Goal: Task Accomplishment & Management: Manage account settings

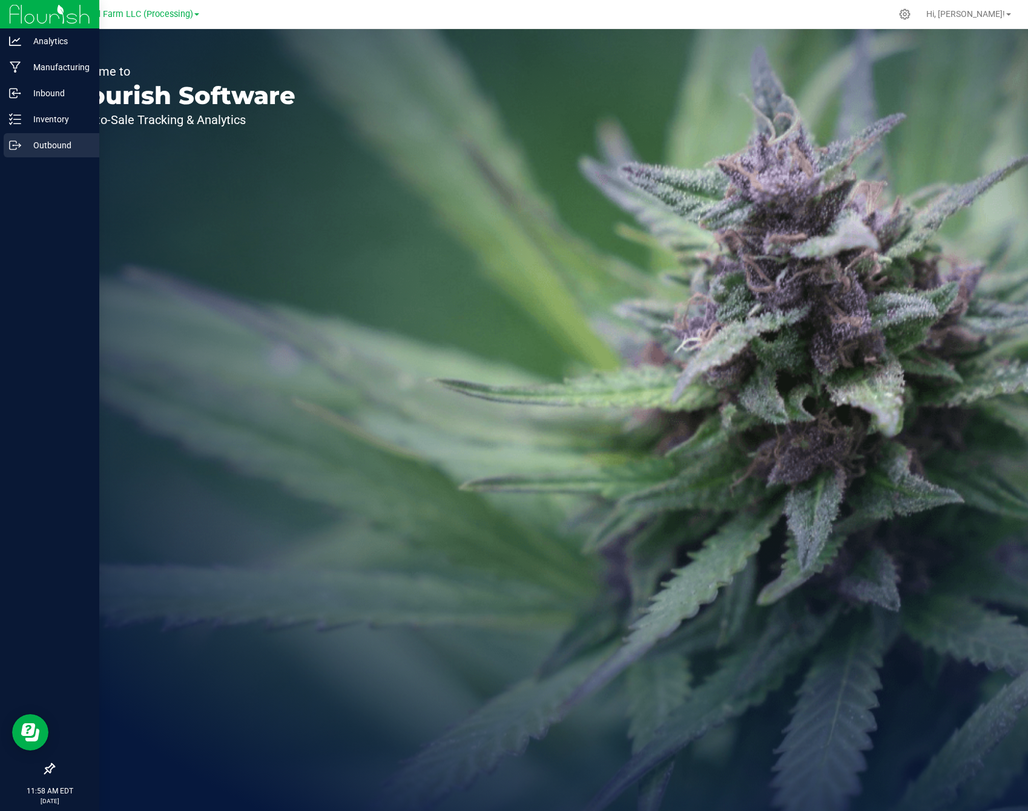
click at [62, 151] on p "Outbound" at bounding box center [57, 145] width 73 height 15
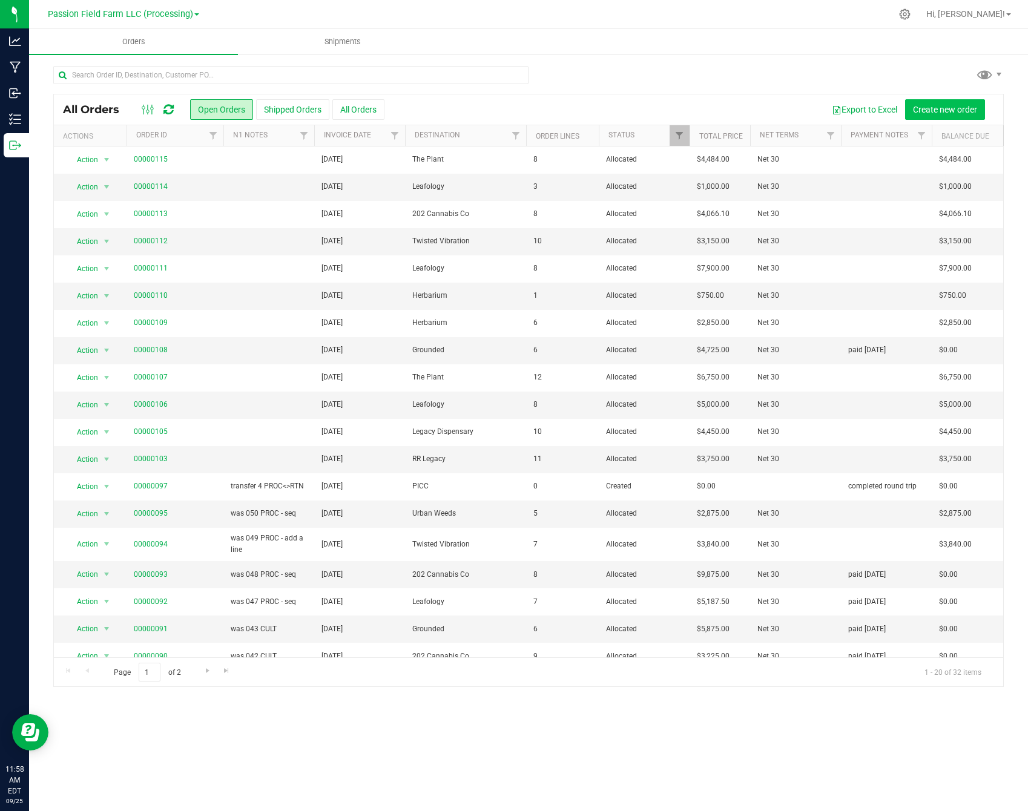
click at [934, 113] on span "Create new order" at bounding box center [945, 110] width 64 height 10
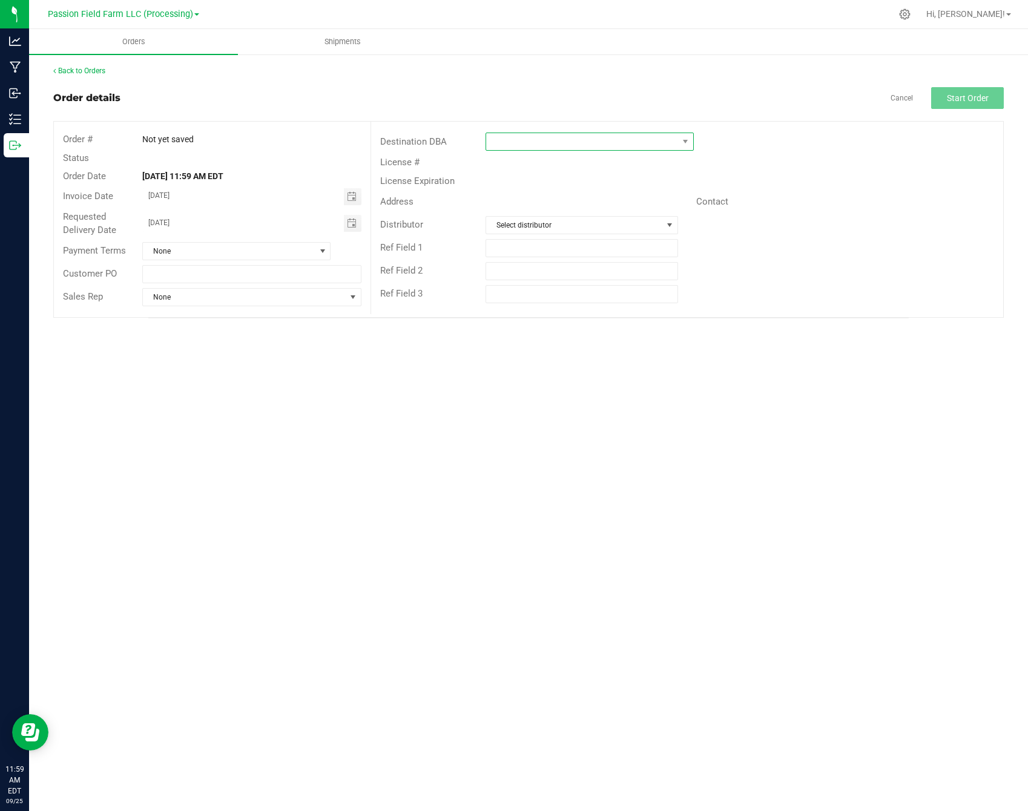
click at [499, 149] on span at bounding box center [582, 141] width 192 height 17
click at [554, 272] on li "Grounded" at bounding box center [589, 276] width 207 height 21
click at [948, 97] on span "Start Order" at bounding box center [967, 98] width 42 height 10
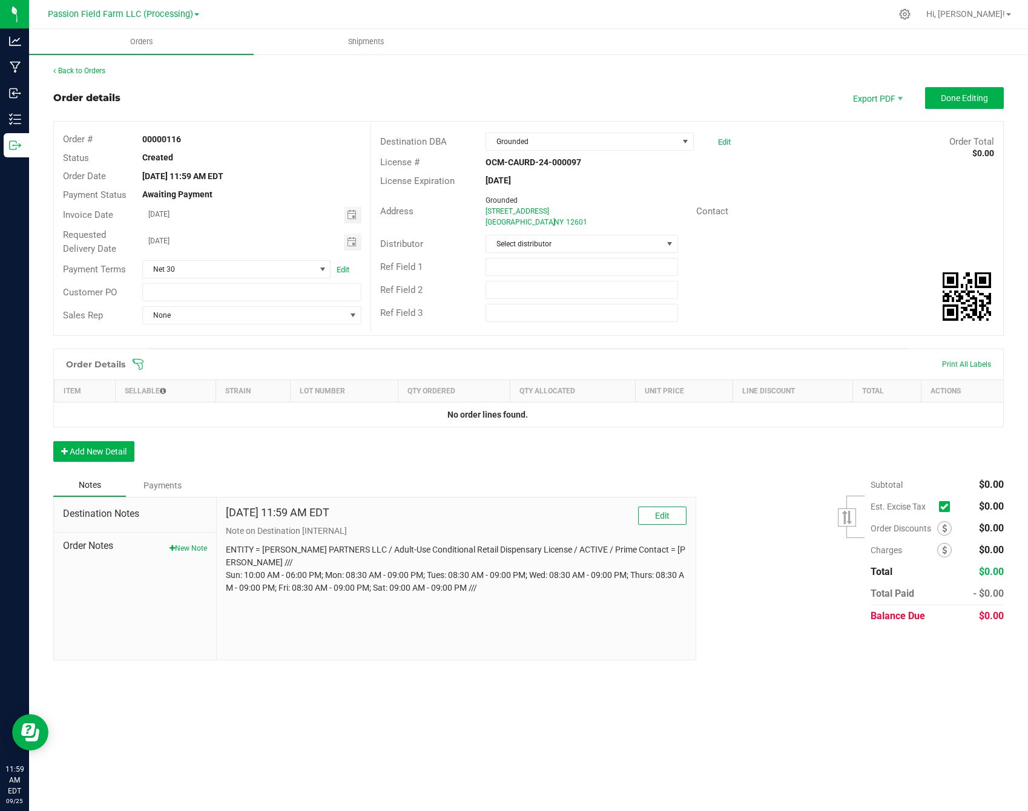
click at [947, 506] on icon at bounding box center [944, 506] width 8 height 0
click at [0, 0] on input "checkbox" at bounding box center [0, 0] width 0 height 0
click at [114, 451] on button "Add New Detail" at bounding box center [93, 451] width 81 height 21
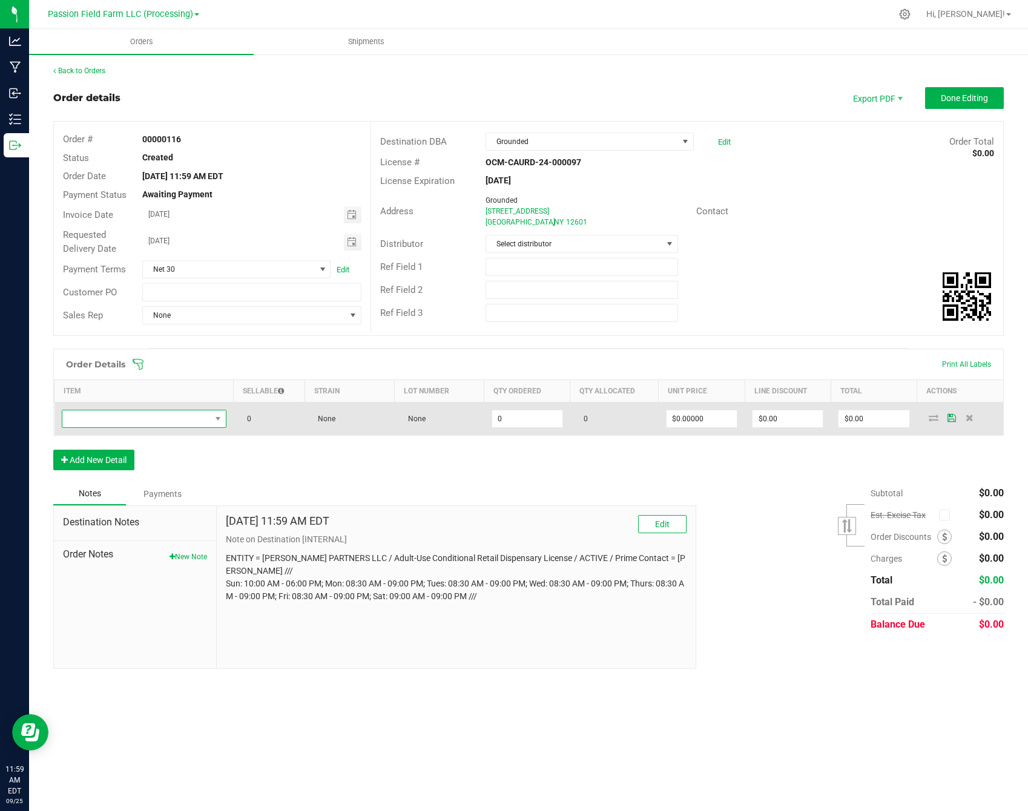
click at [139, 410] on span "NO DATA FOUND" at bounding box center [144, 419] width 165 height 18
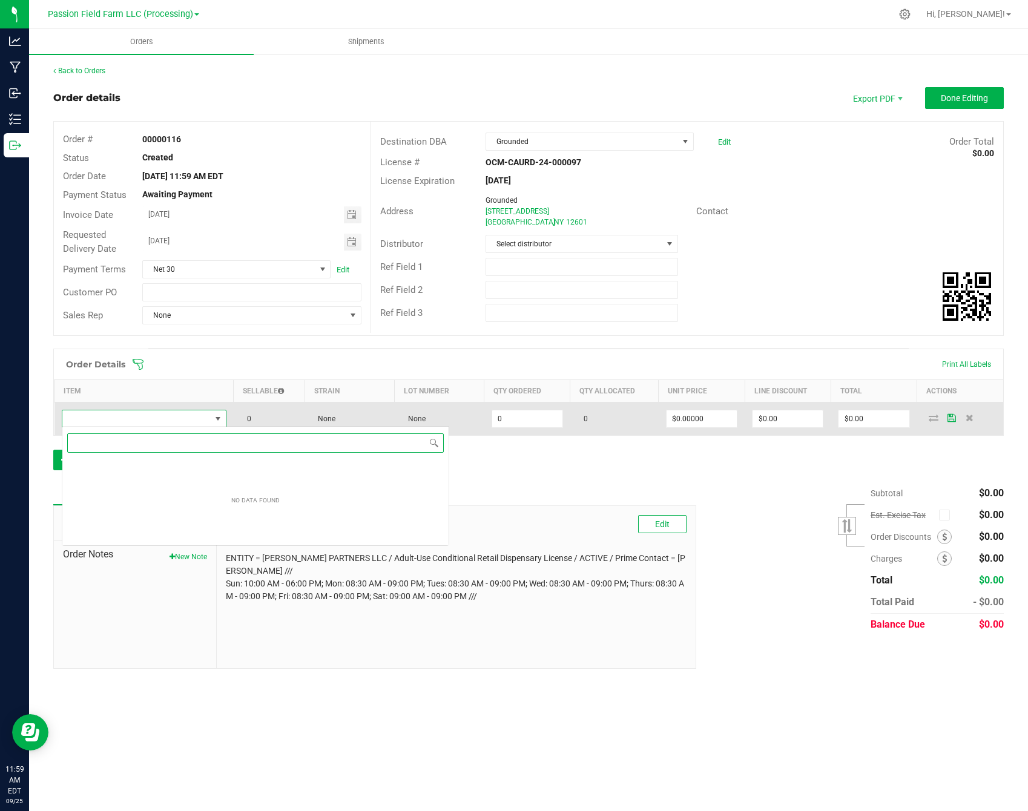
scroll to position [18, 165]
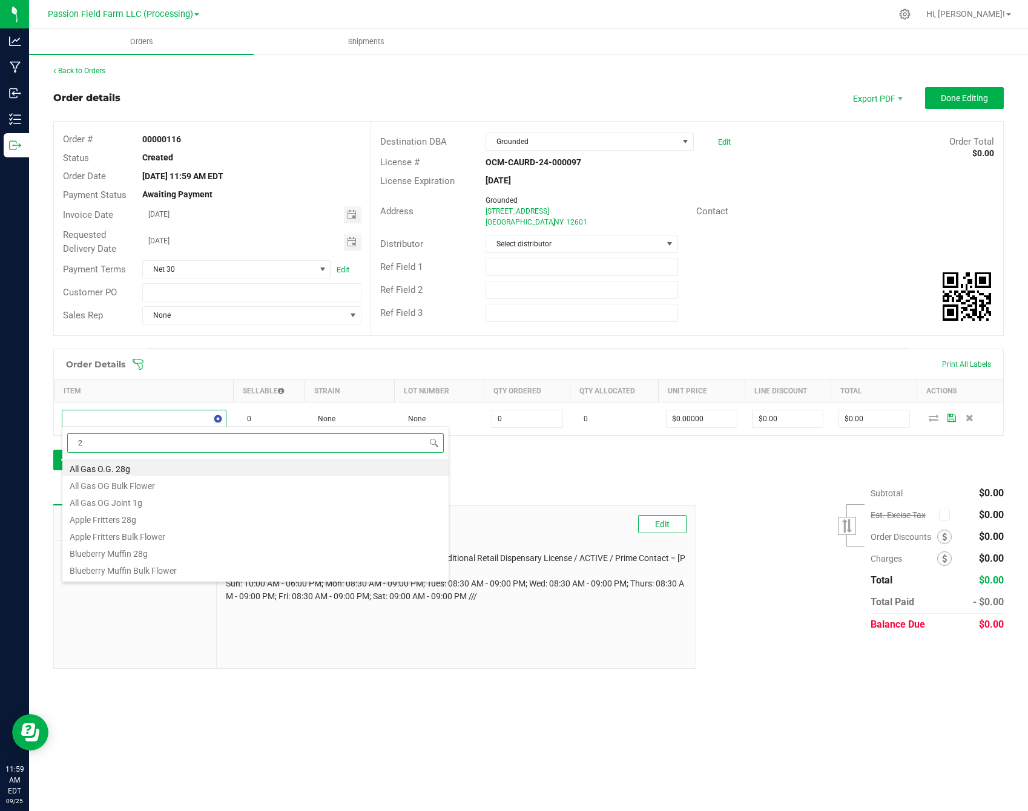
type input "28"
click at [199, 469] on li "All Gas O.G. 28g" at bounding box center [255, 467] width 386 height 17
type input "0 ea"
type input "$75.00000"
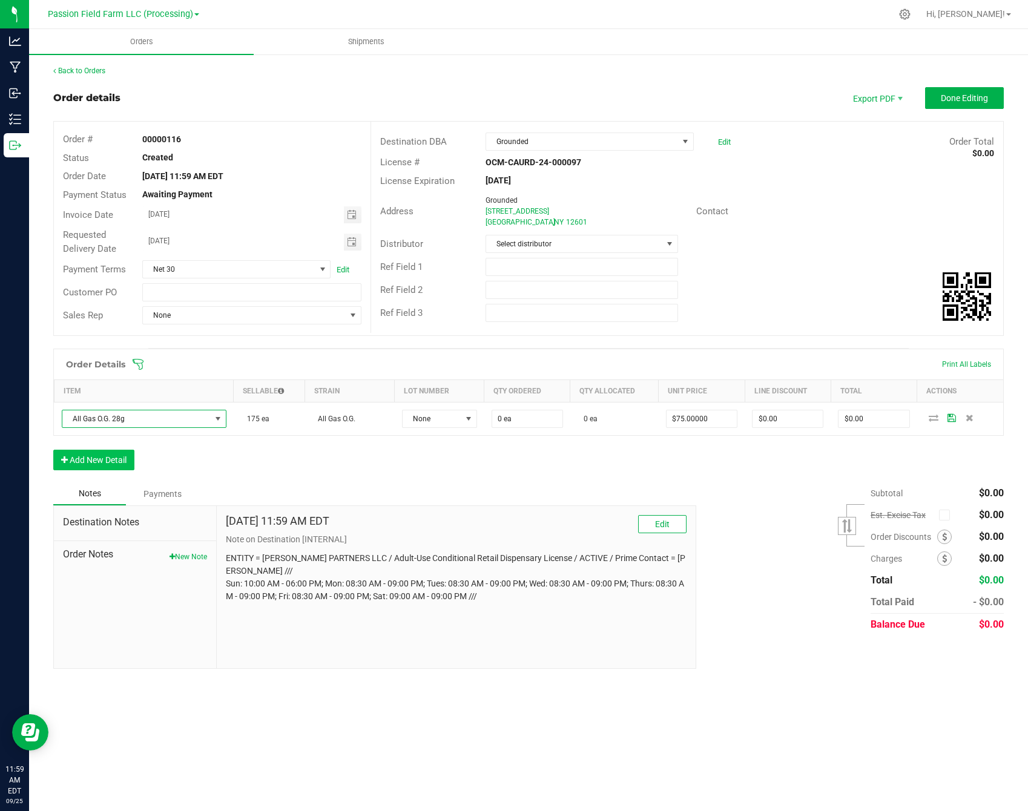
click at [128, 459] on button "Add New Detail" at bounding box center [93, 460] width 81 height 21
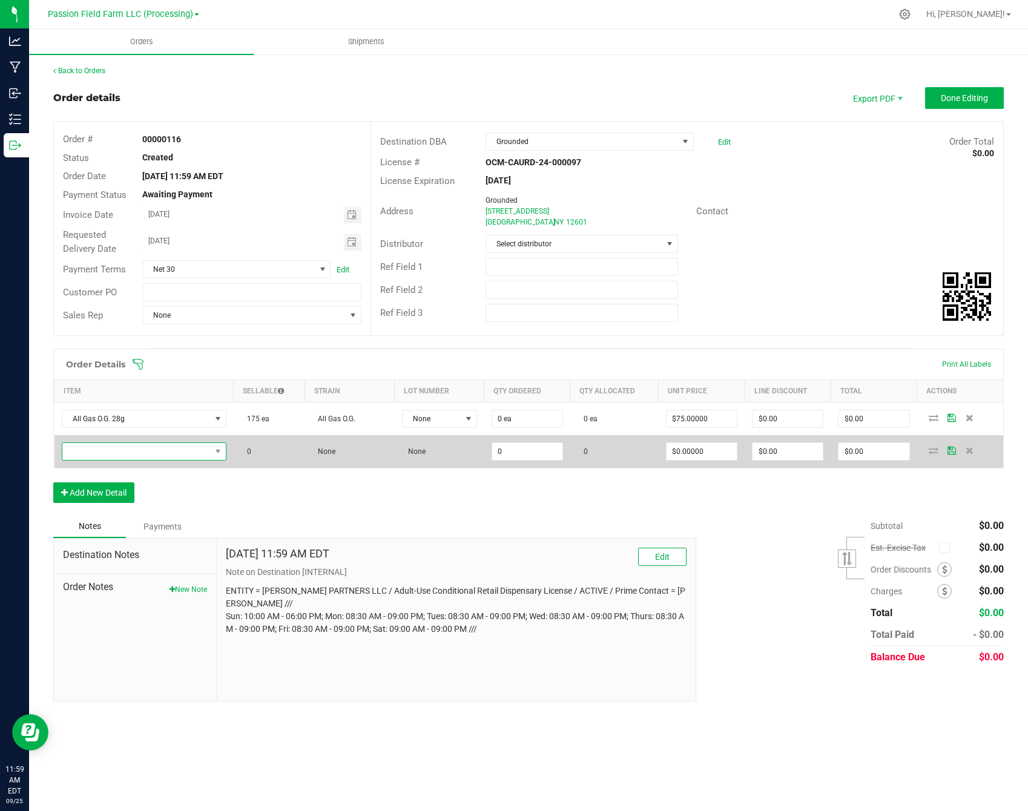
click at [129, 453] on span "NO DATA FOUND" at bounding box center [136, 451] width 148 height 17
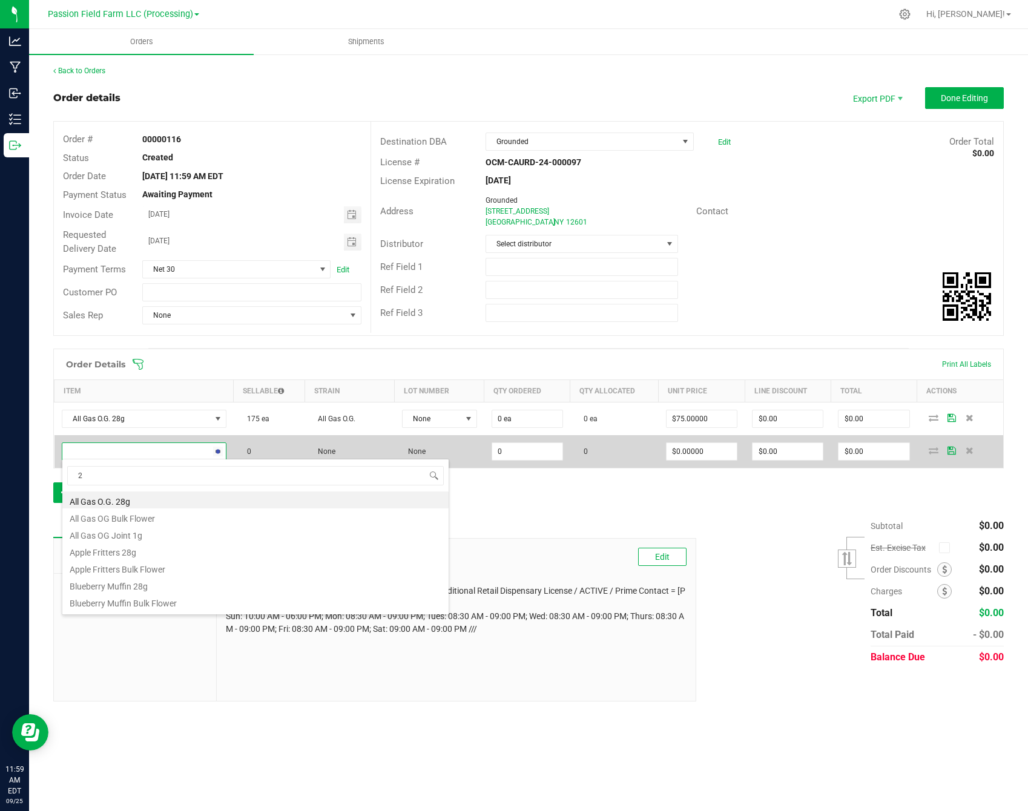
type input "28"
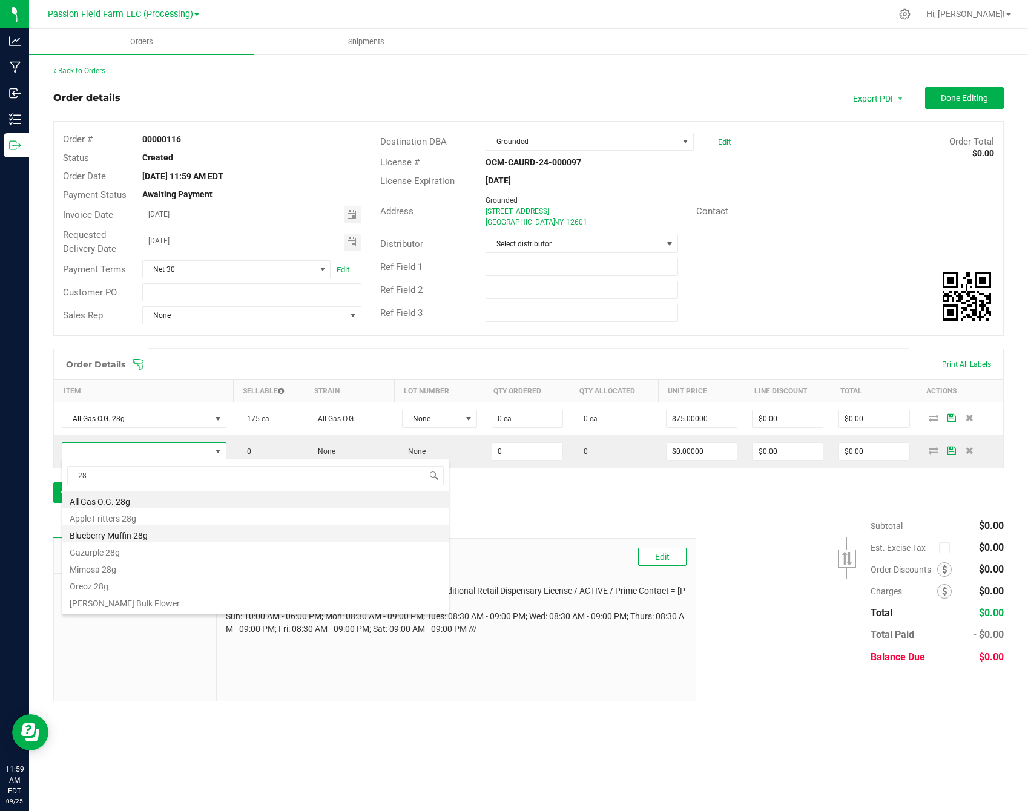
click at [141, 537] on li "Blueberry Muffin 28g" at bounding box center [255, 533] width 386 height 17
type input "0 ea"
type input "$75.00000"
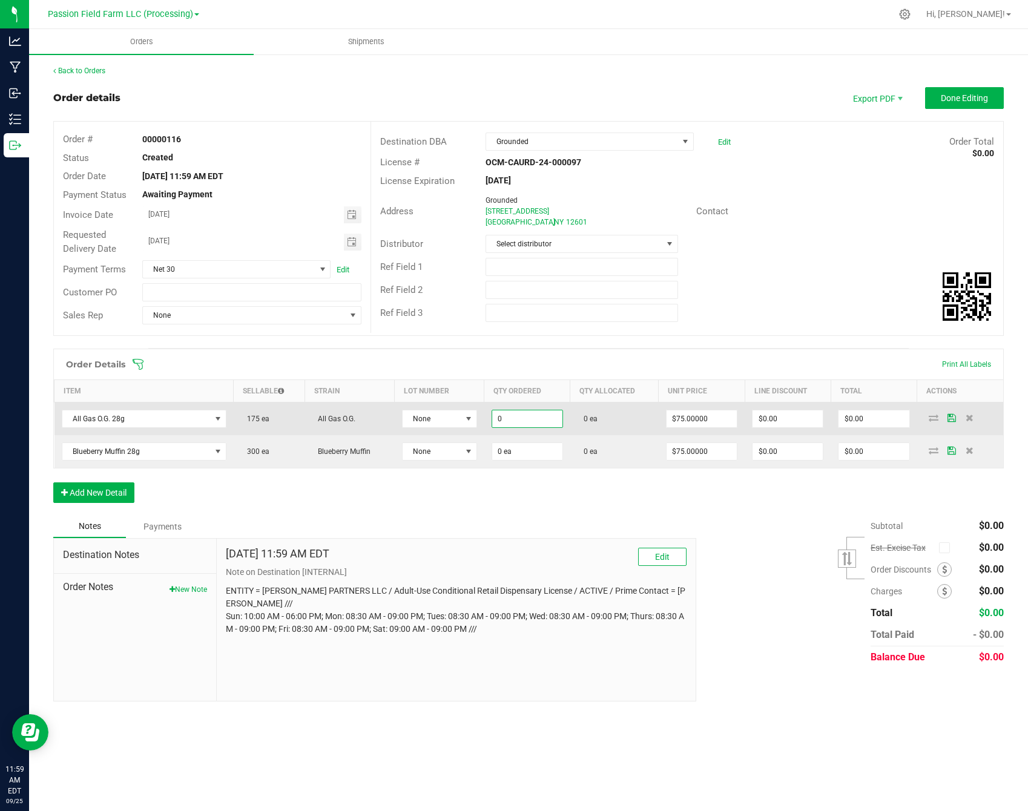
click at [525, 422] on input "0" at bounding box center [527, 418] width 70 height 17
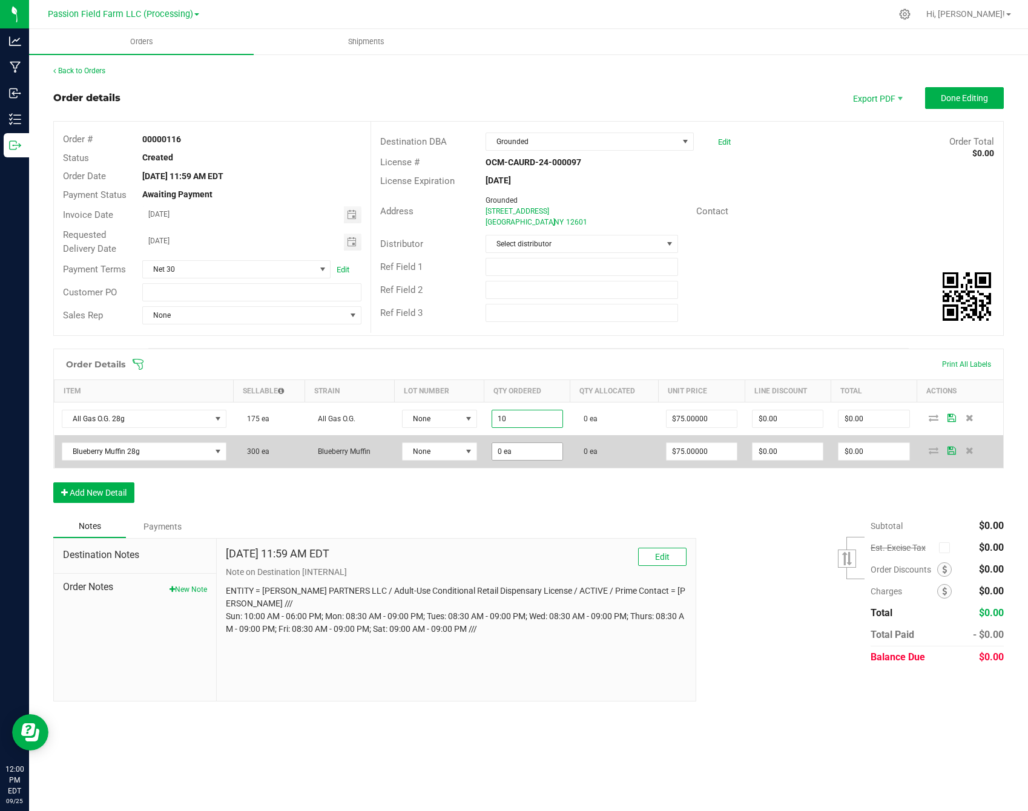
type input "10 ea"
type input "$750.00"
click at [550, 456] on input "0" at bounding box center [527, 451] width 70 height 17
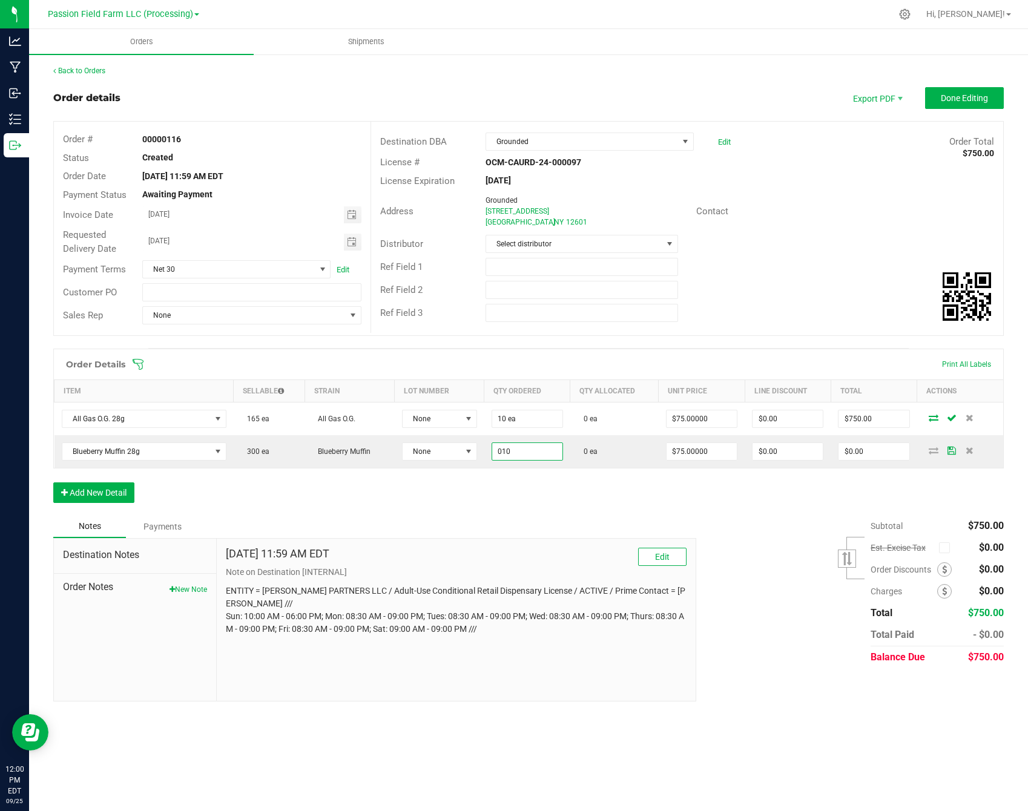
type input "10 ea"
type input "$750.00"
click at [543, 473] on div "Order Details Print All Labels Item Sellable Strain Lot Number Qty Ordered Qty …" at bounding box center [528, 432] width 950 height 166
click at [126, 491] on button "Add New Detail" at bounding box center [93, 492] width 81 height 21
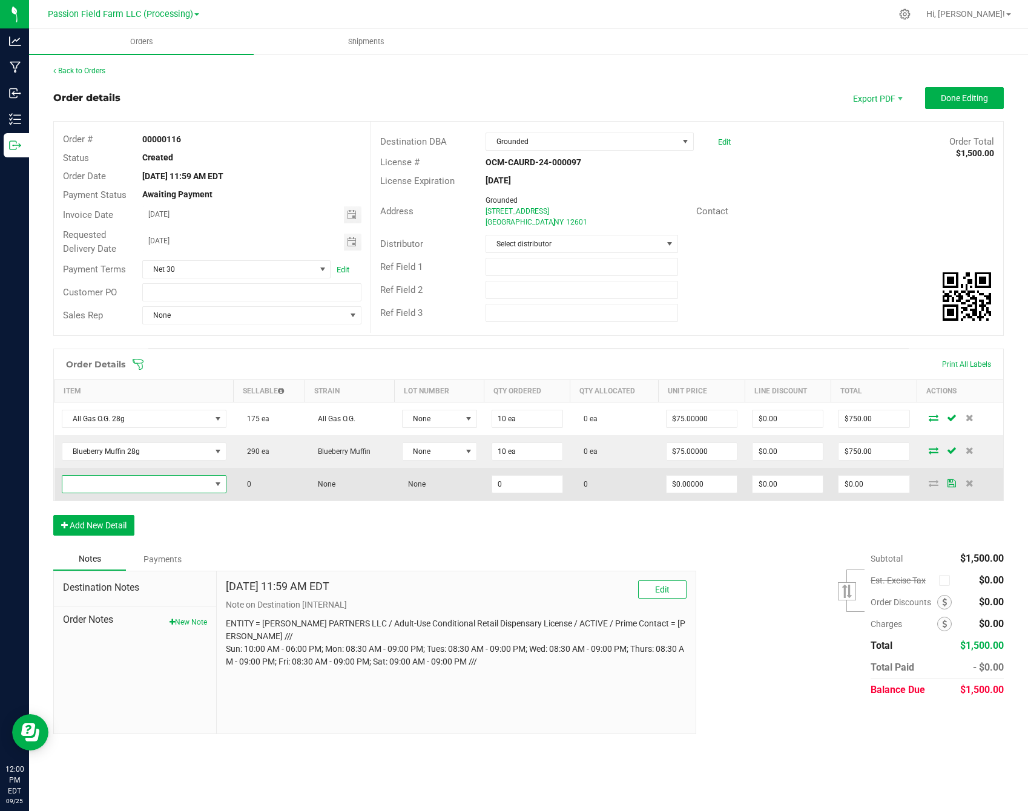
click at [129, 486] on span "NO DATA FOUND" at bounding box center [136, 484] width 148 height 17
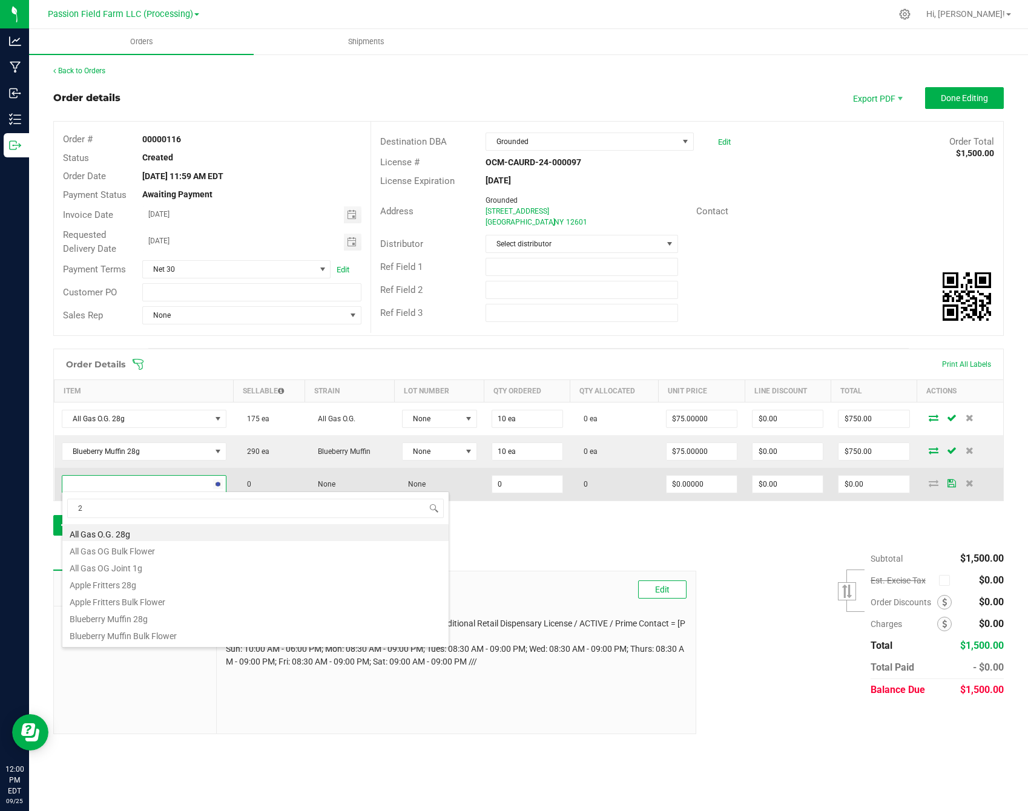
type input "28"
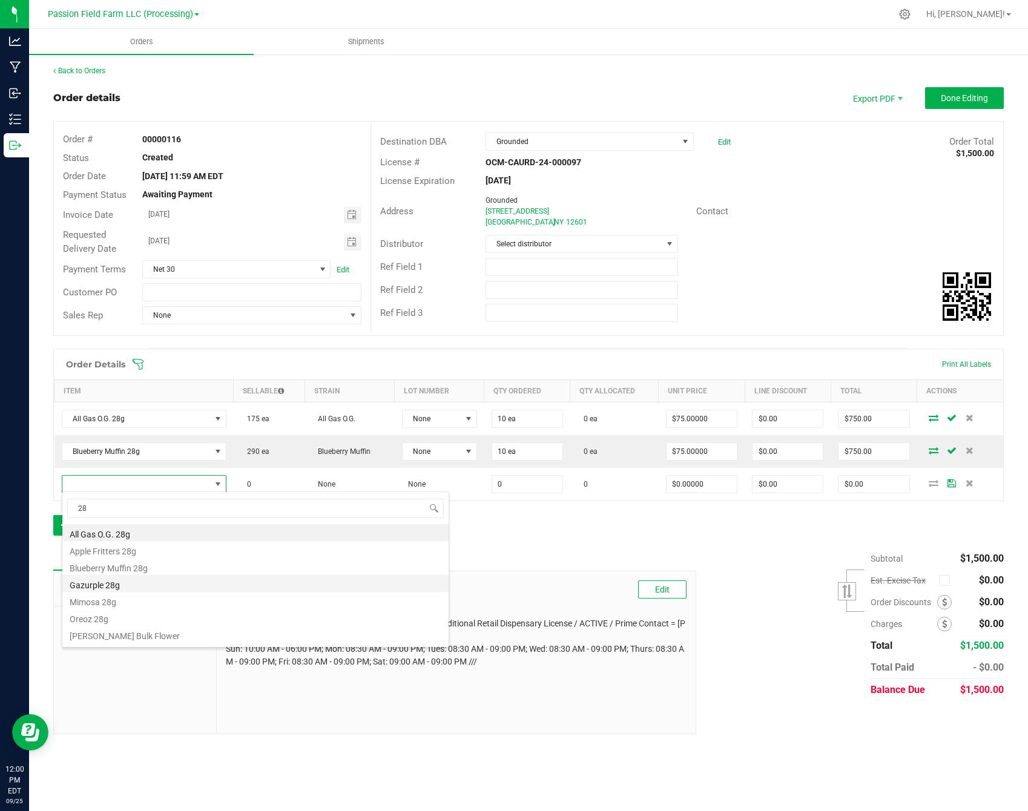
click at [153, 586] on li "Gazurple 28g" at bounding box center [255, 583] width 386 height 17
type input "0 ea"
type input "$90.00000"
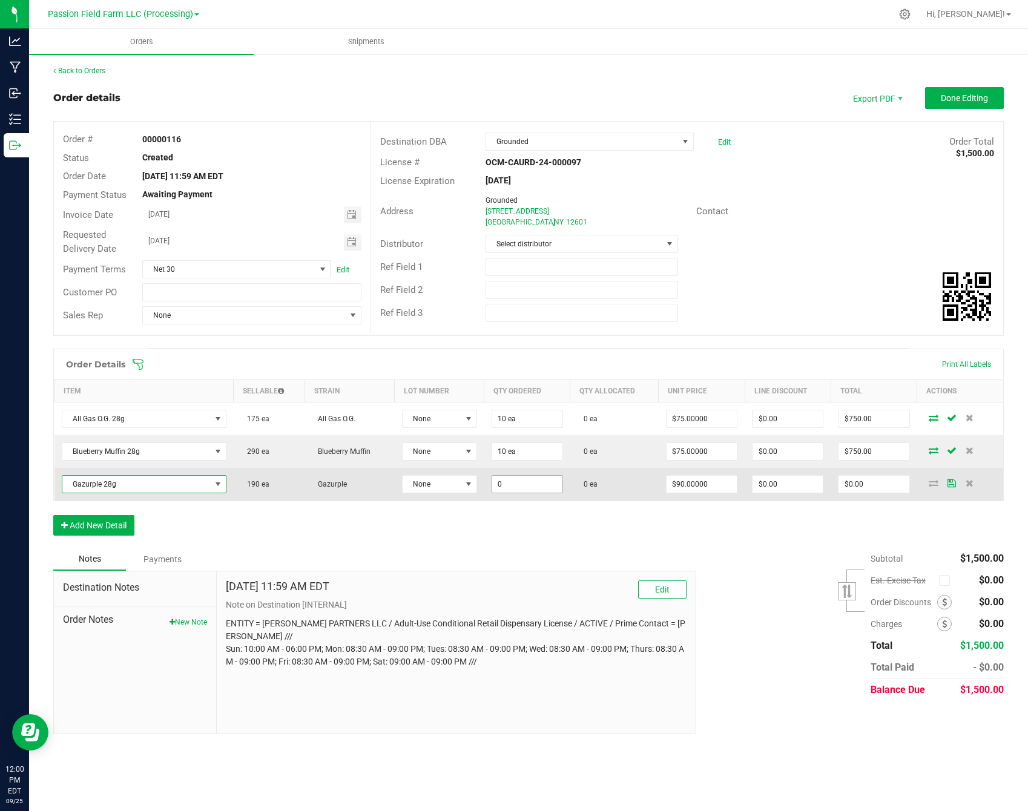
click at [494, 483] on input "0" at bounding box center [527, 484] width 70 height 17
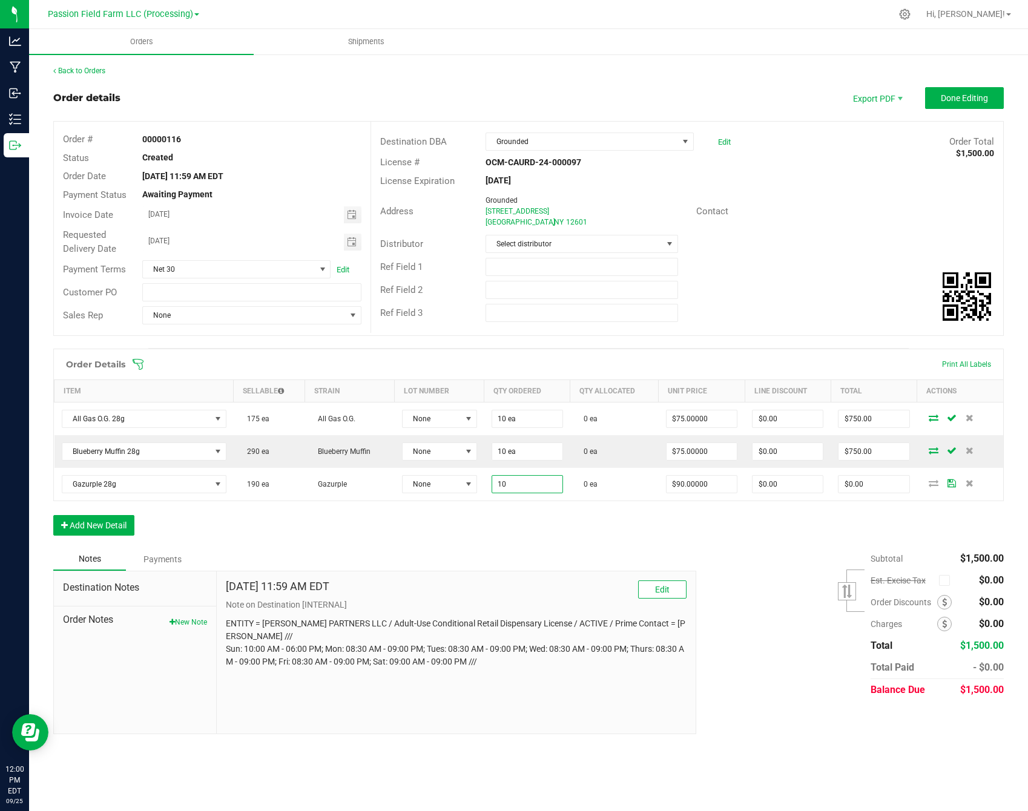
type input "10 ea"
type input "$900.00"
click at [480, 499] on div "Order Details Print All Labels Item Sellable Strain Lot Number Qty Ordered Qty …" at bounding box center [528, 425] width 950 height 152
click at [89, 530] on button "Add New Detail" at bounding box center [93, 525] width 81 height 21
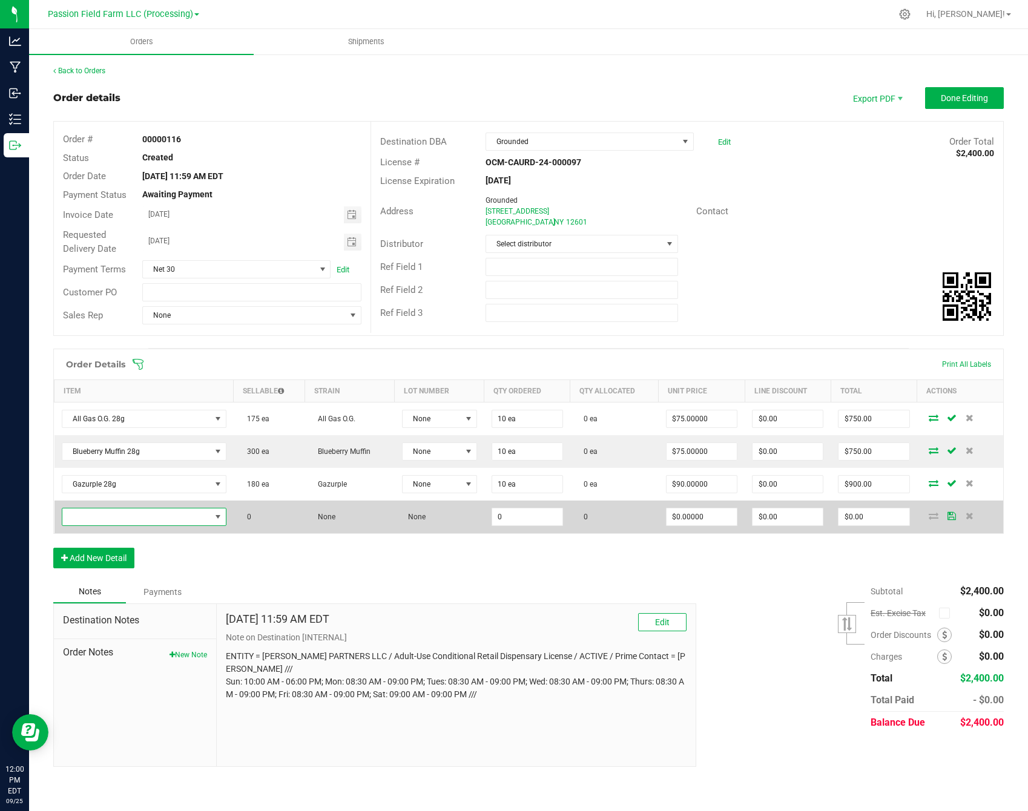
click at [100, 521] on span "NO DATA FOUND" at bounding box center [136, 516] width 148 height 17
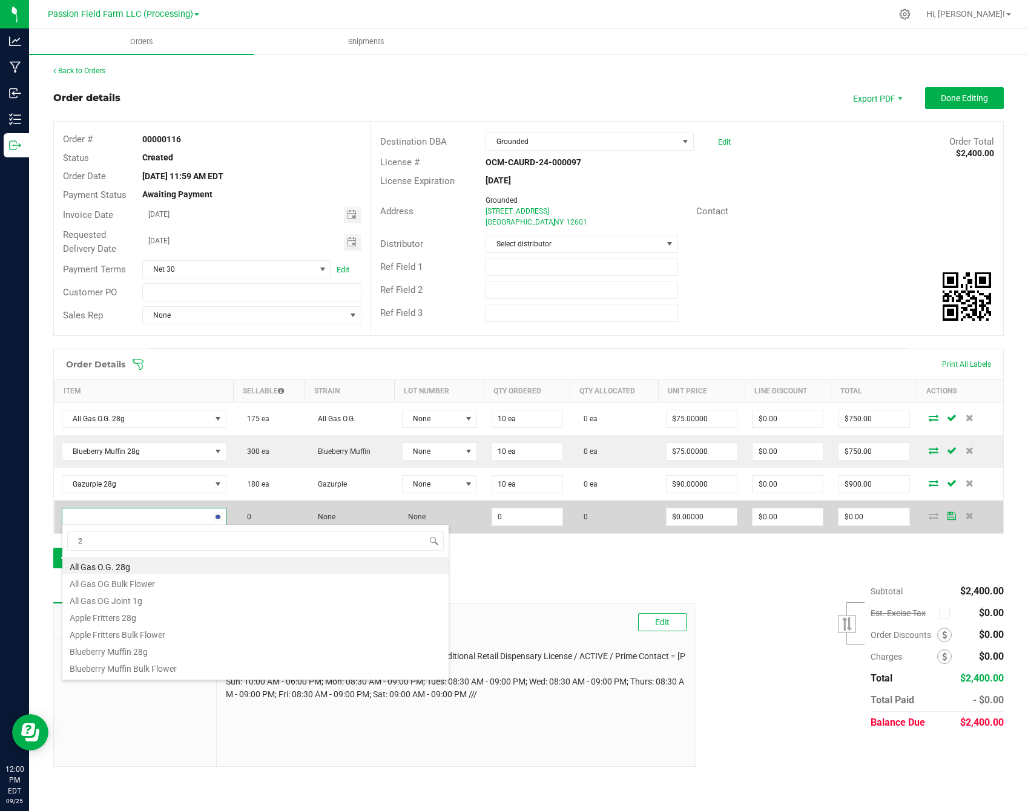
type input "28"
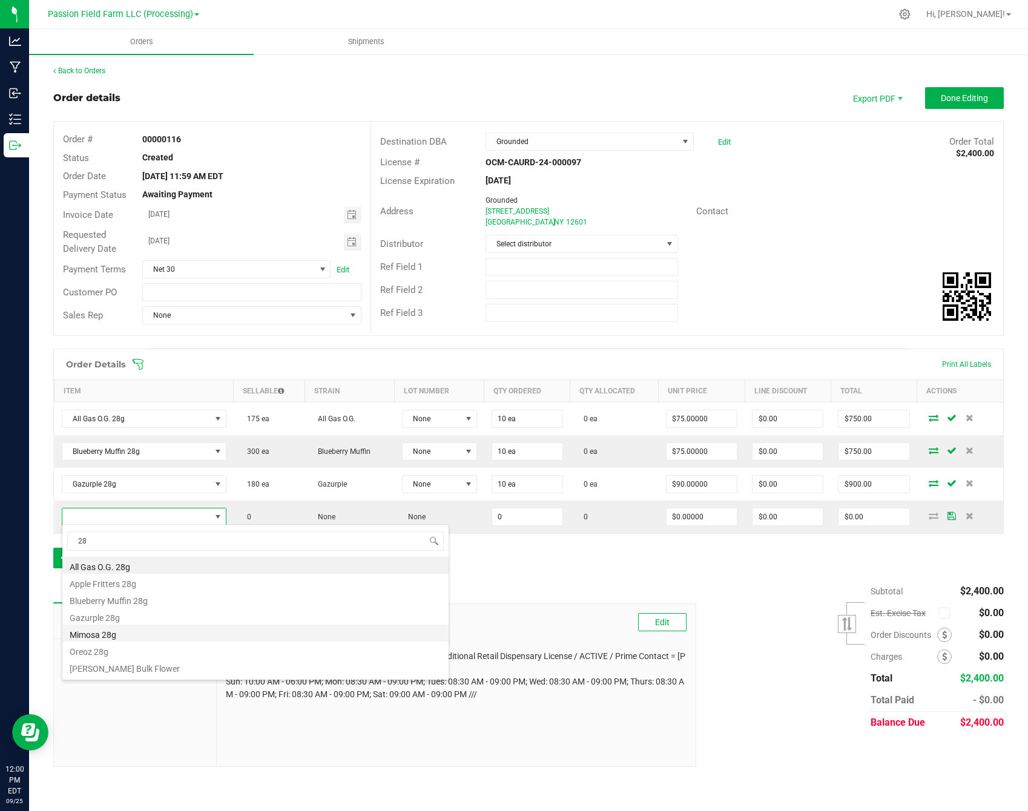
click at [158, 634] on li "Mimosa 28g" at bounding box center [255, 632] width 386 height 17
type input "0 ea"
type input "$90.00000"
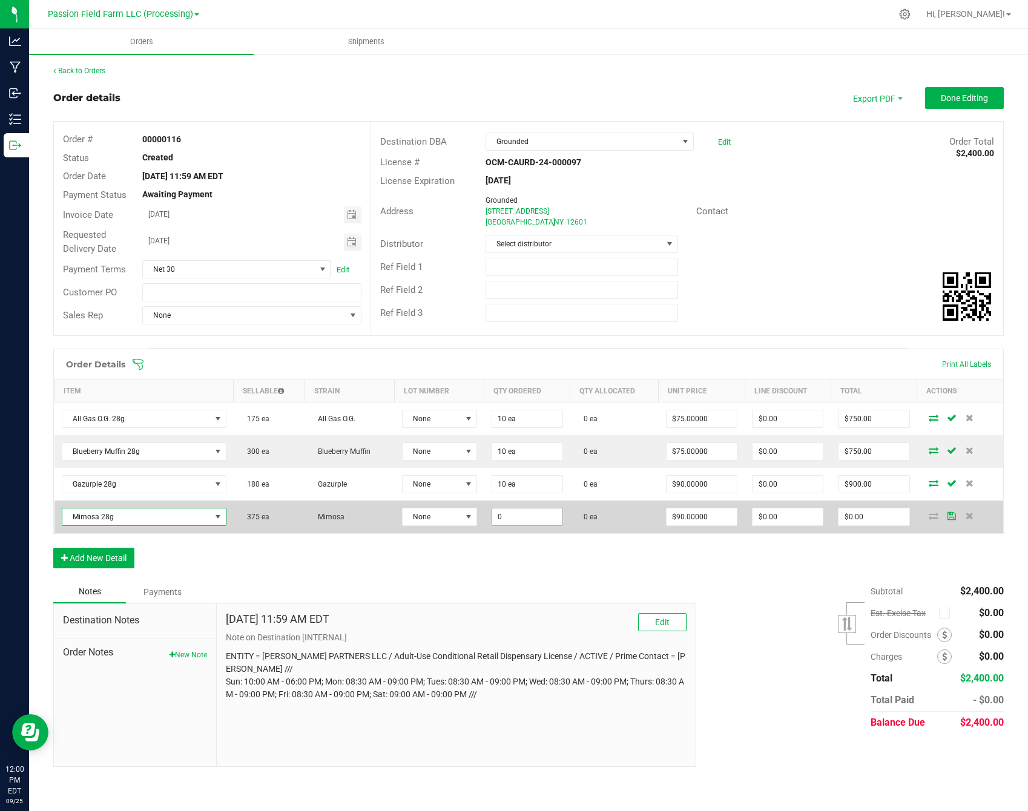
click at [498, 510] on input "0" at bounding box center [527, 516] width 70 height 17
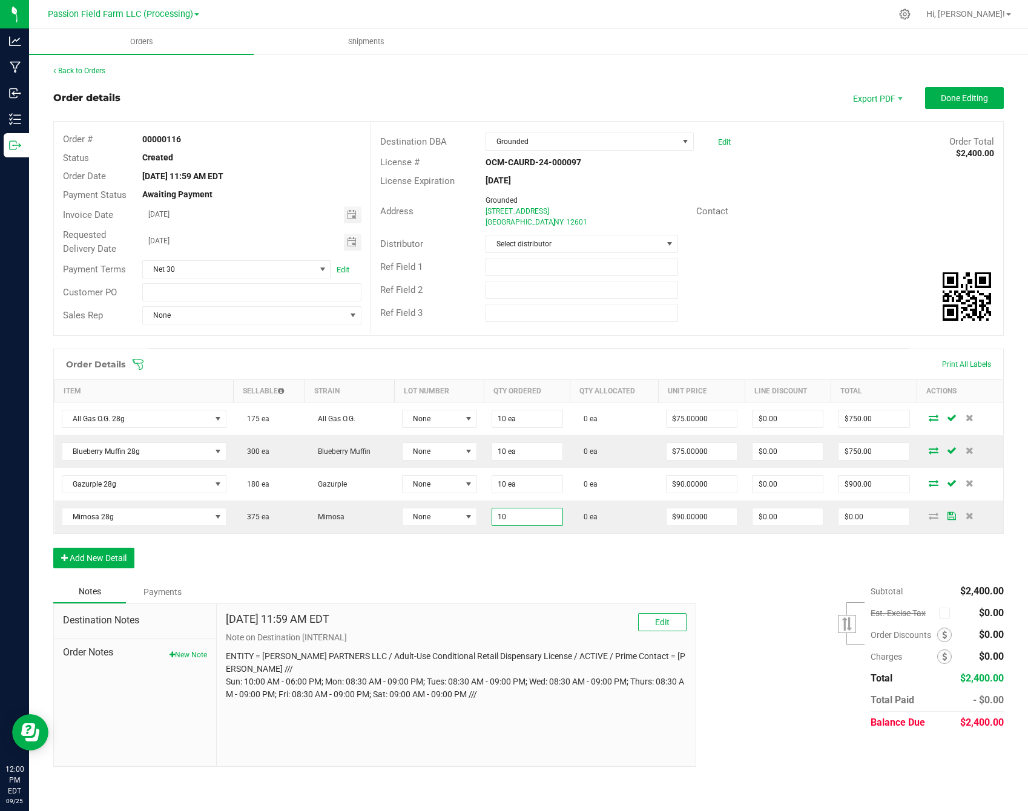
type input "10 ea"
type input "$900.00"
click at [539, 545] on div "Order Details Print All Labels Item Sellable Strain Lot Number Qty Ordered Qty …" at bounding box center [528, 465] width 950 height 232
click at [118, 560] on button "Add New Detail" at bounding box center [93, 558] width 81 height 21
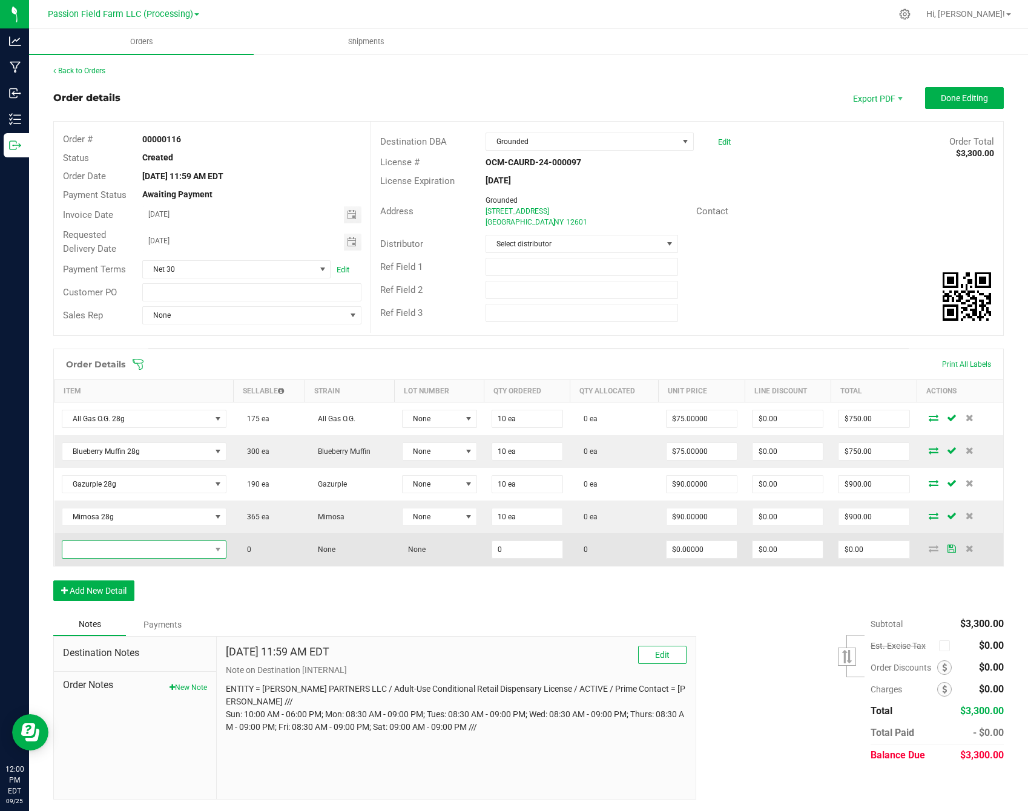
click at [140, 550] on span "NO DATA FOUND" at bounding box center [136, 549] width 148 height 17
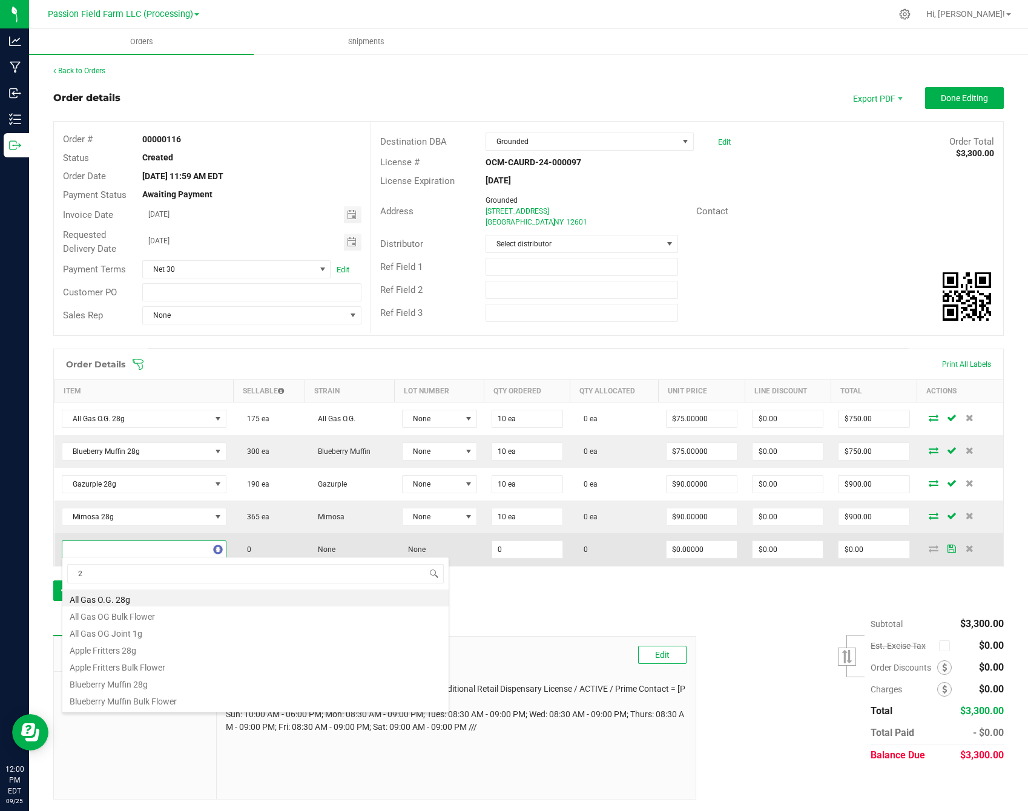
type input "28"
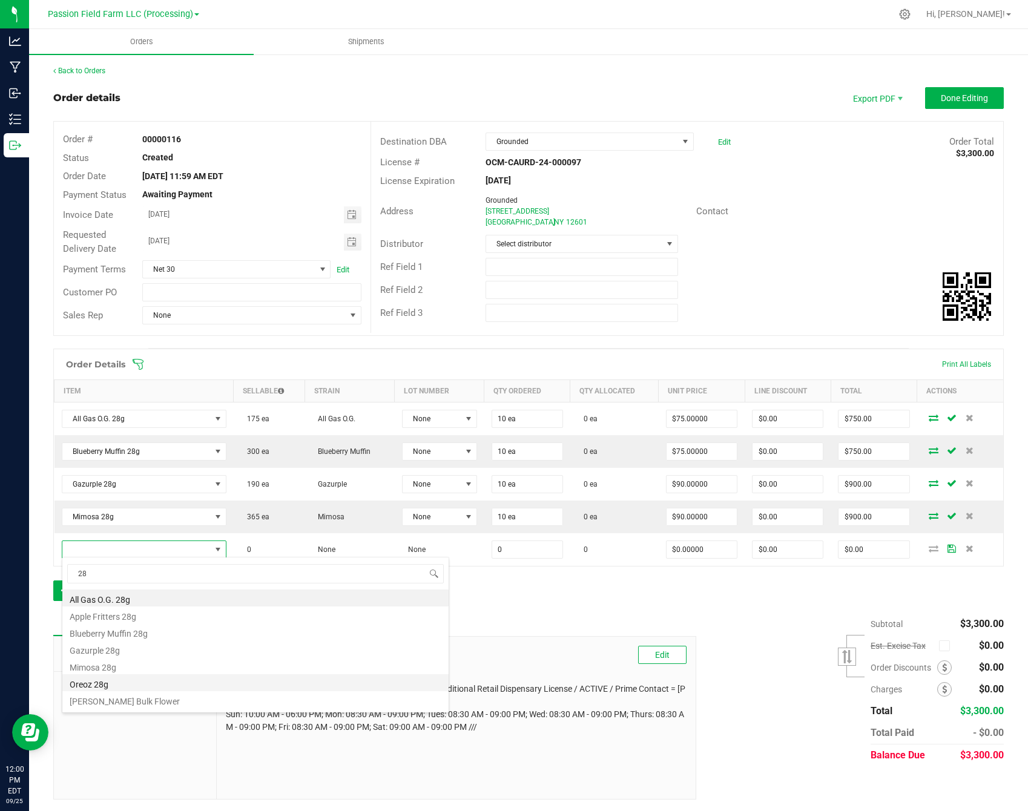
click at [131, 685] on li "Oreoz 28g" at bounding box center [255, 682] width 386 height 17
type input "0 ea"
type input "$75.00000"
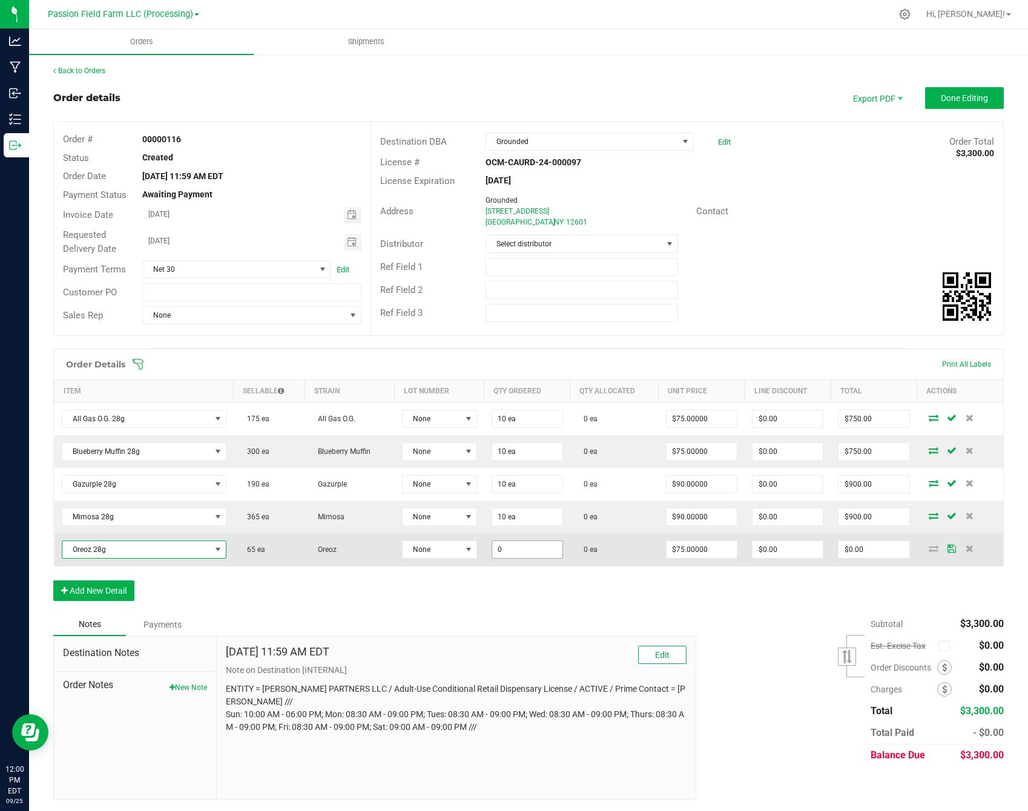
click at [494, 545] on input "0" at bounding box center [527, 549] width 70 height 17
click at [499, 546] on input "0" at bounding box center [527, 549] width 70 height 17
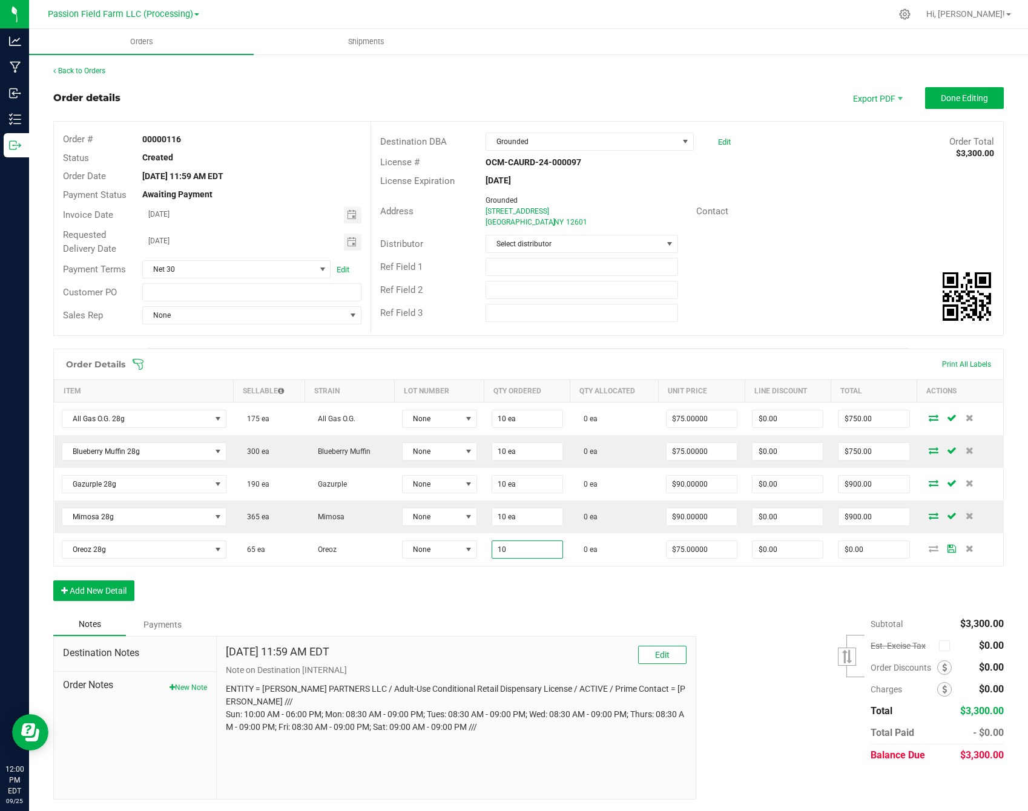
type input "10 ea"
type input "$750.00"
click at [539, 579] on div "Order Details Print All Labels Item Sellable Strain Lot Number Qty Ordered Qty …" at bounding box center [528, 481] width 950 height 264
click at [122, 586] on button "Add New Detail" at bounding box center [93, 590] width 81 height 21
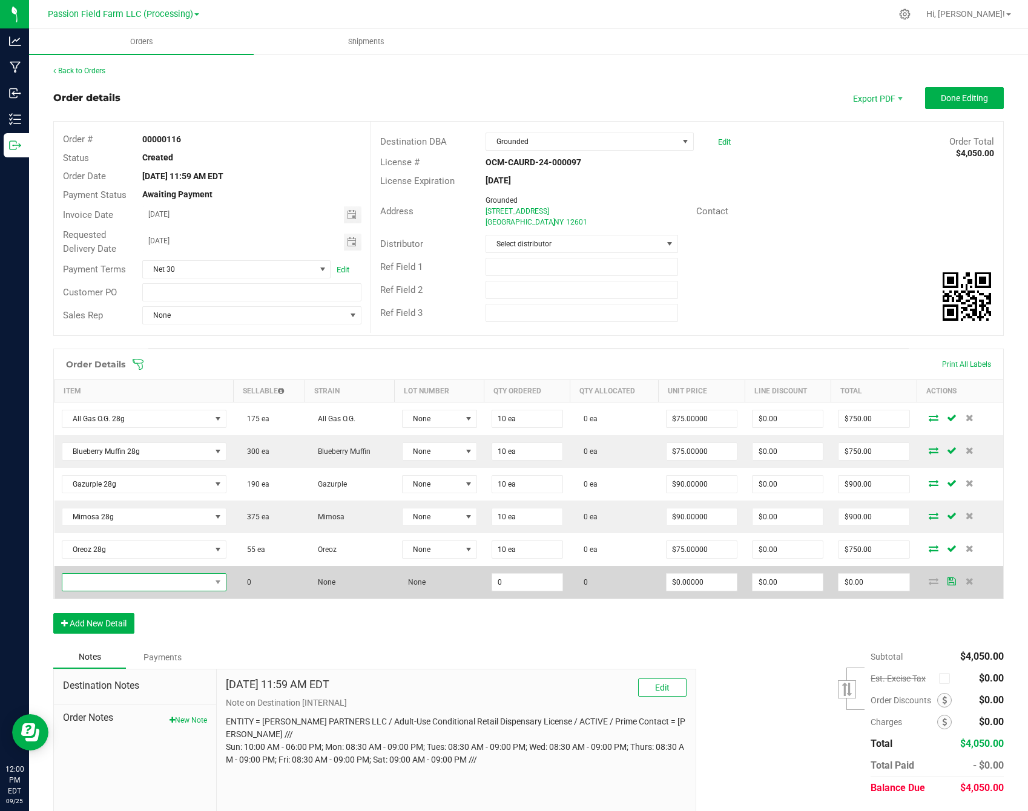
click at [133, 576] on span "NO DATA FOUND" at bounding box center [136, 582] width 148 height 17
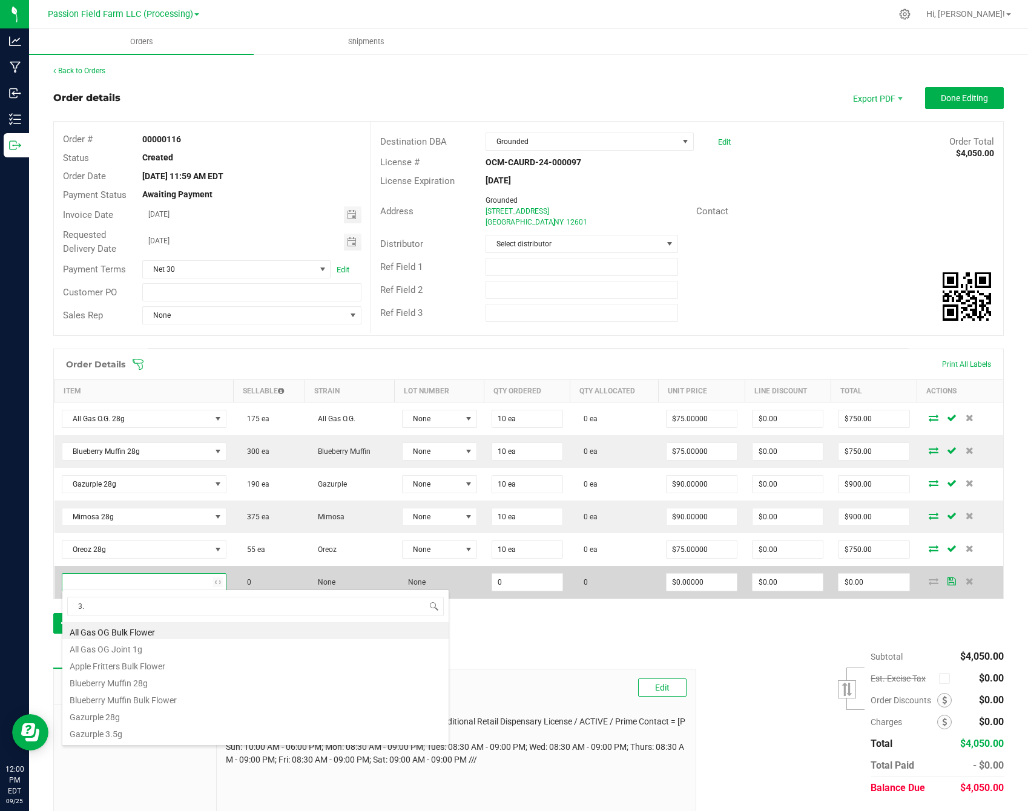
type input "3.5"
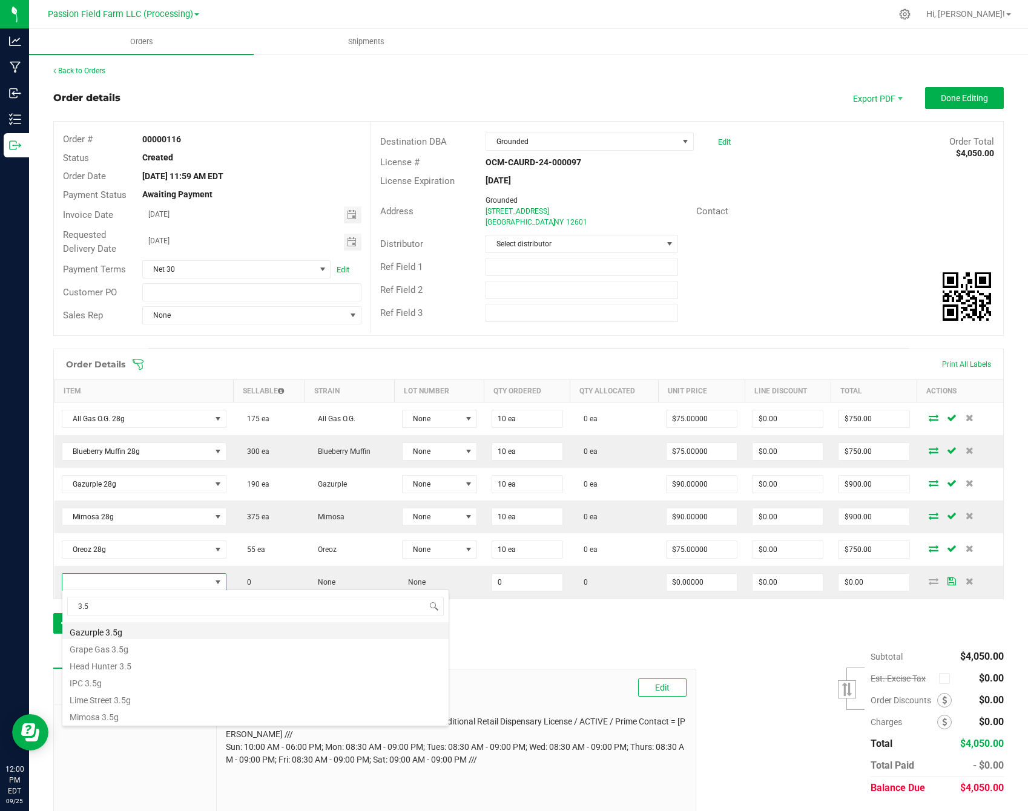
click at [128, 627] on li "Gazurple 3.5g" at bounding box center [255, 630] width 386 height 17
type input "0 ea"
type input "$17.50000"
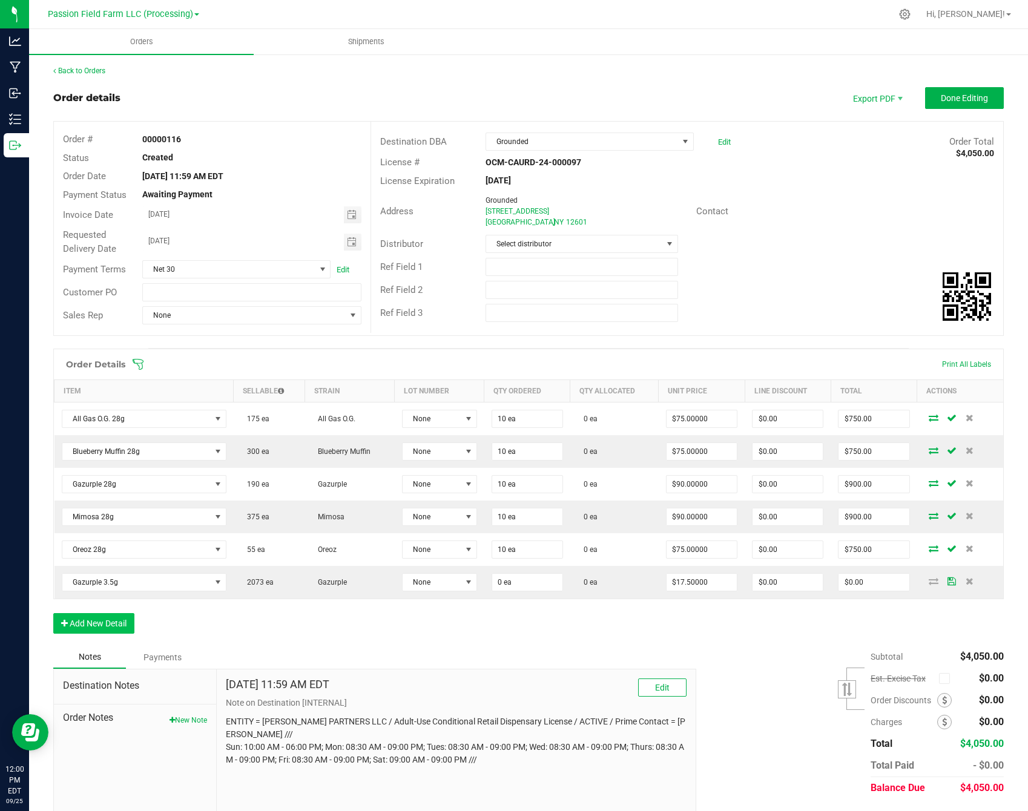
click at [116, 626] on button "Add New Detail" at bounding box center [93, 623] width 81 height 21
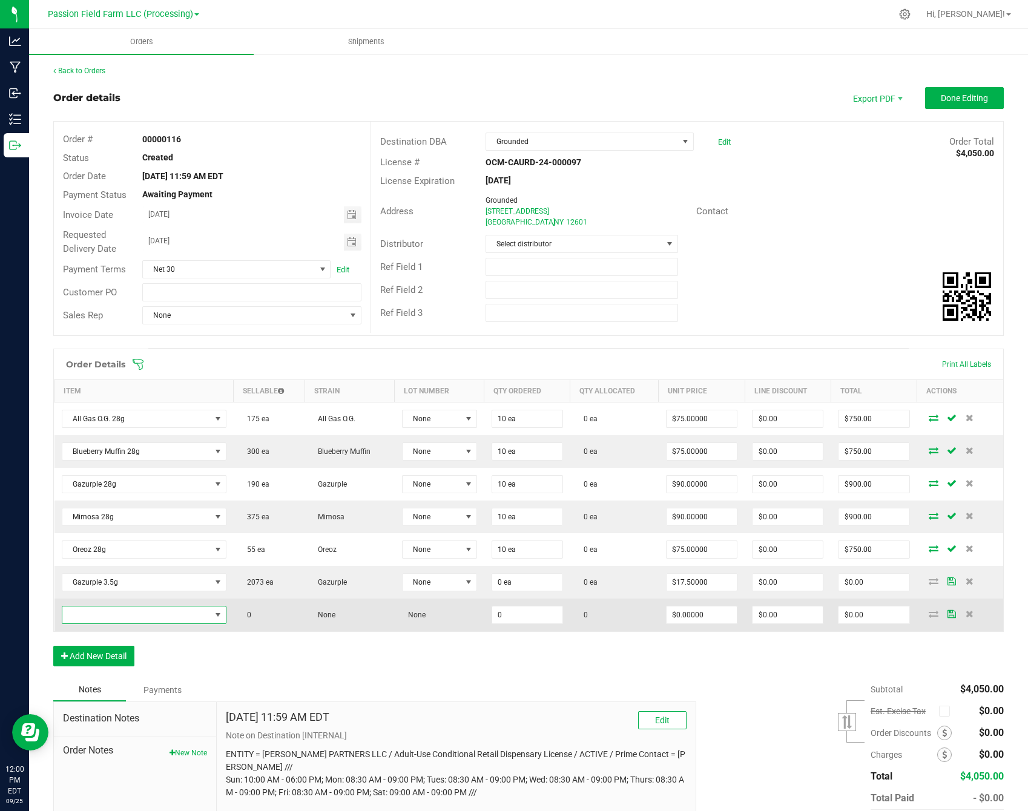
click at [117, 617] on span "NO DATA FOUND" at bounding box center [136, 614] width 148 height 17
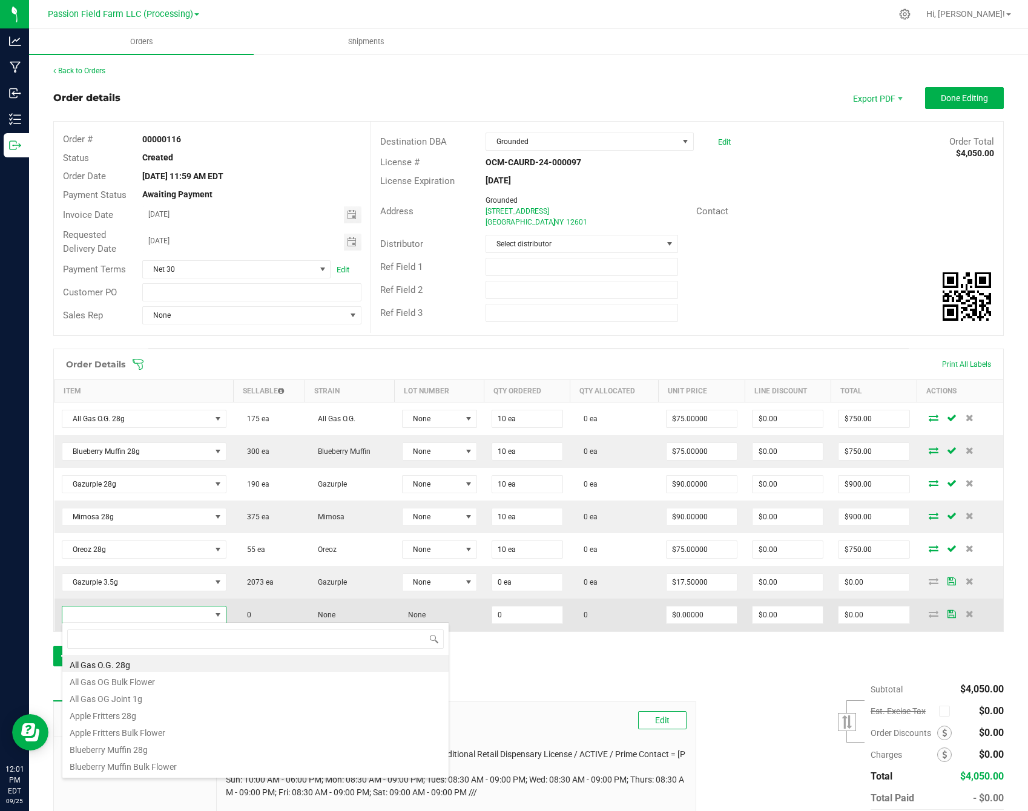
type input "2"
type input "3.5"
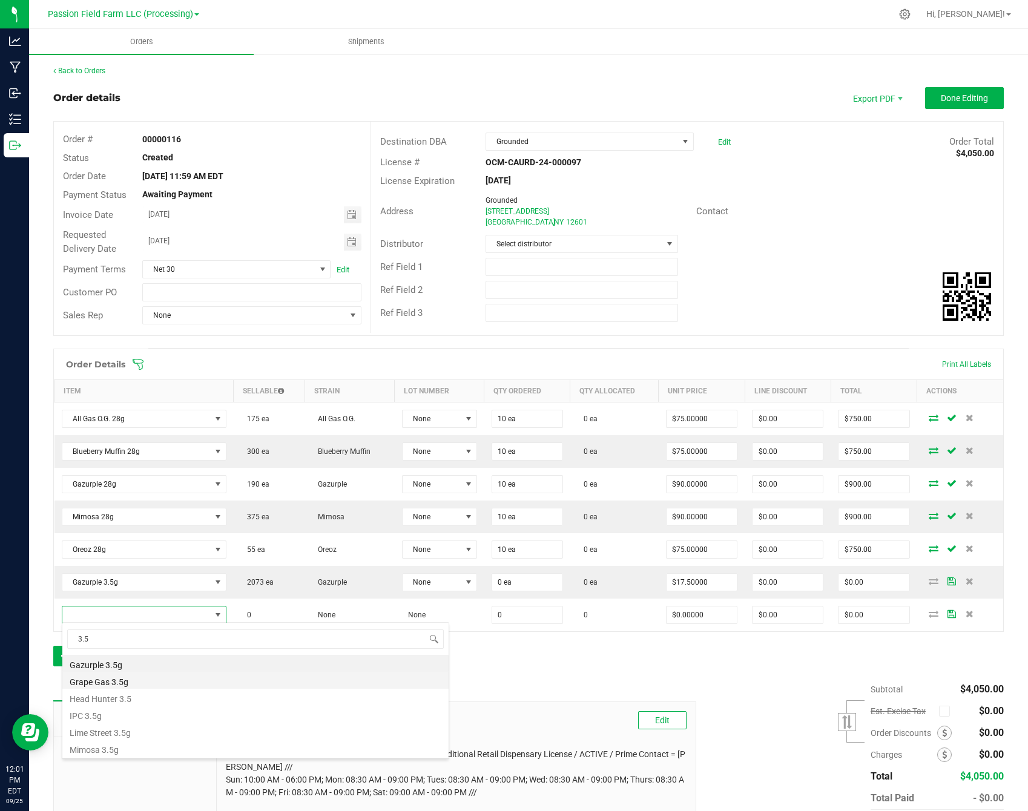
click at [104, 681] on li "Grape Gas 3.5g" at bounding box center [255, 680] width 386 height 17
type input "0 ea"
type input "$17.50000"
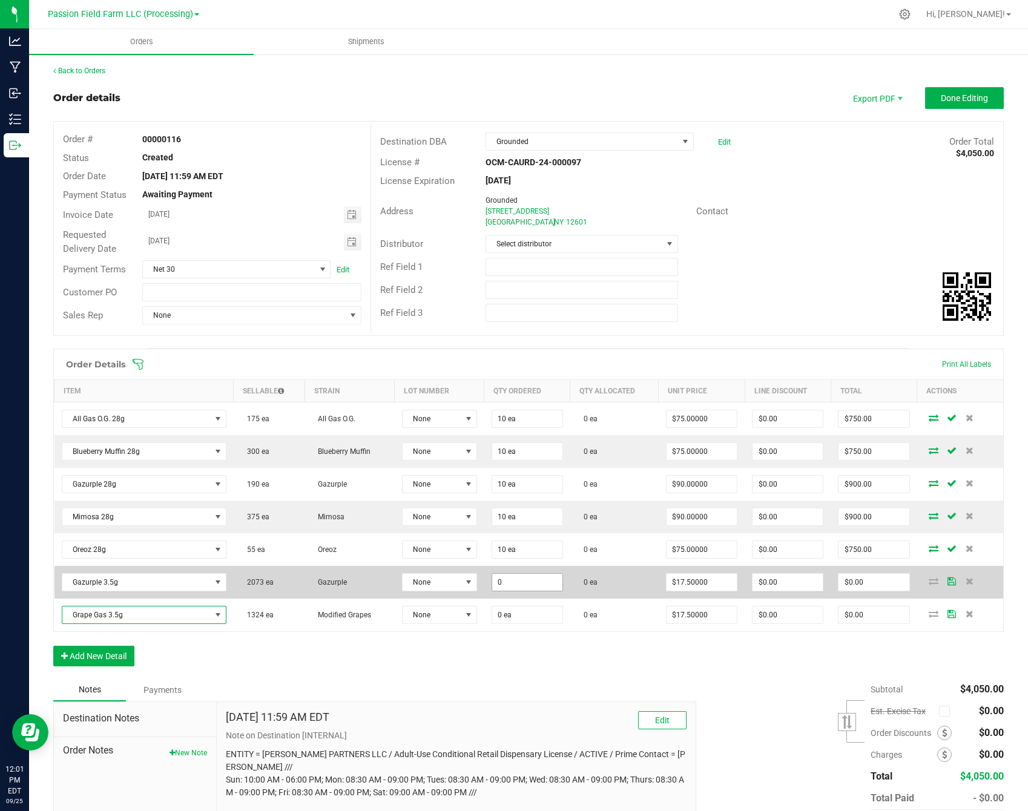
click at [504, 580] on input "0" at bounding box center [527, 582] width 70 height 17
click at [497, 580] on input "0" at bounding box center [527, 582] width 70 height 17
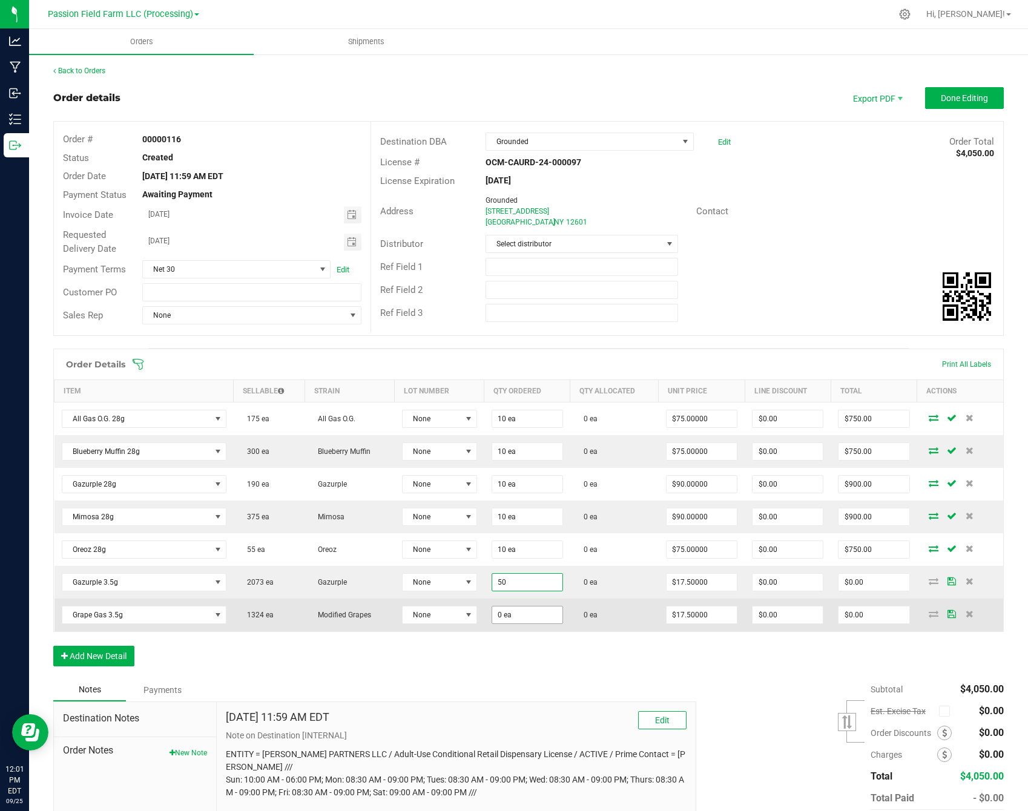
type input "50 ea"
type input "$875.00"
click at [499, 613] on input "0" at bounding box center [527, 614] width 70 height 17
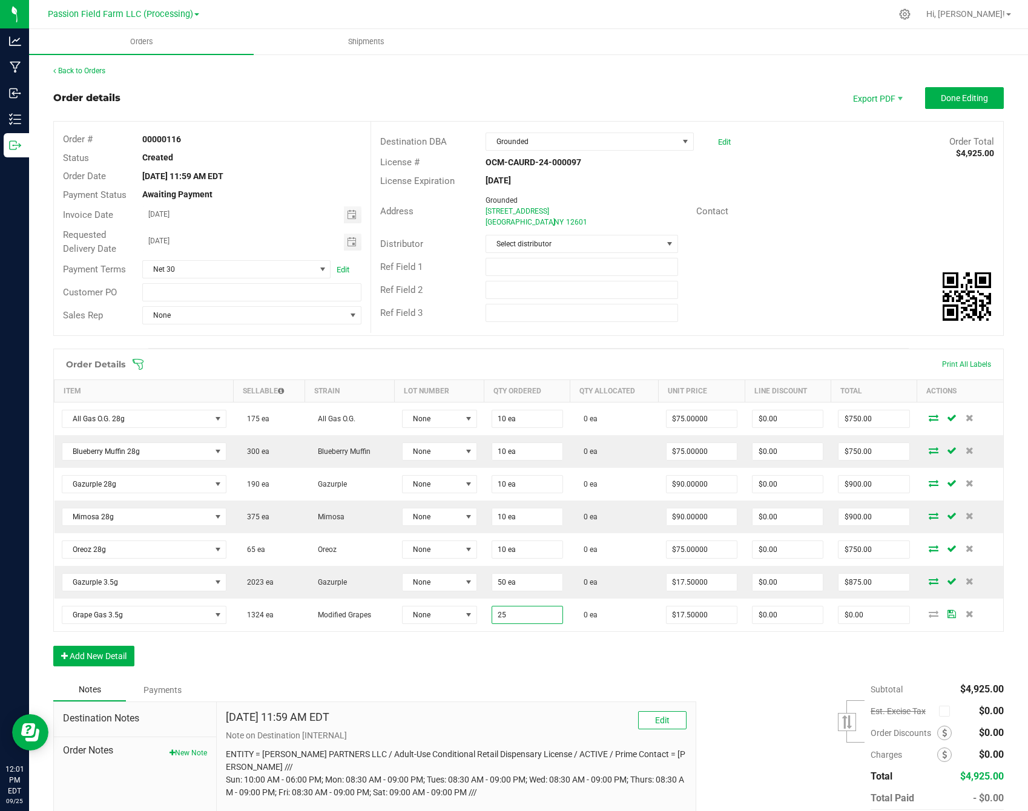
type input "25 ea"
type input "$437.50"
click at [500, 646] on div "Order Details Print All Labels Item Sellable Strain Lot Number Qty Ordered Qty …" at bounding box center [528, 514] width 950 height 330
click at [100, 655] on button "Add New Detail" at bounding box center [93, 656] width 81 height 21
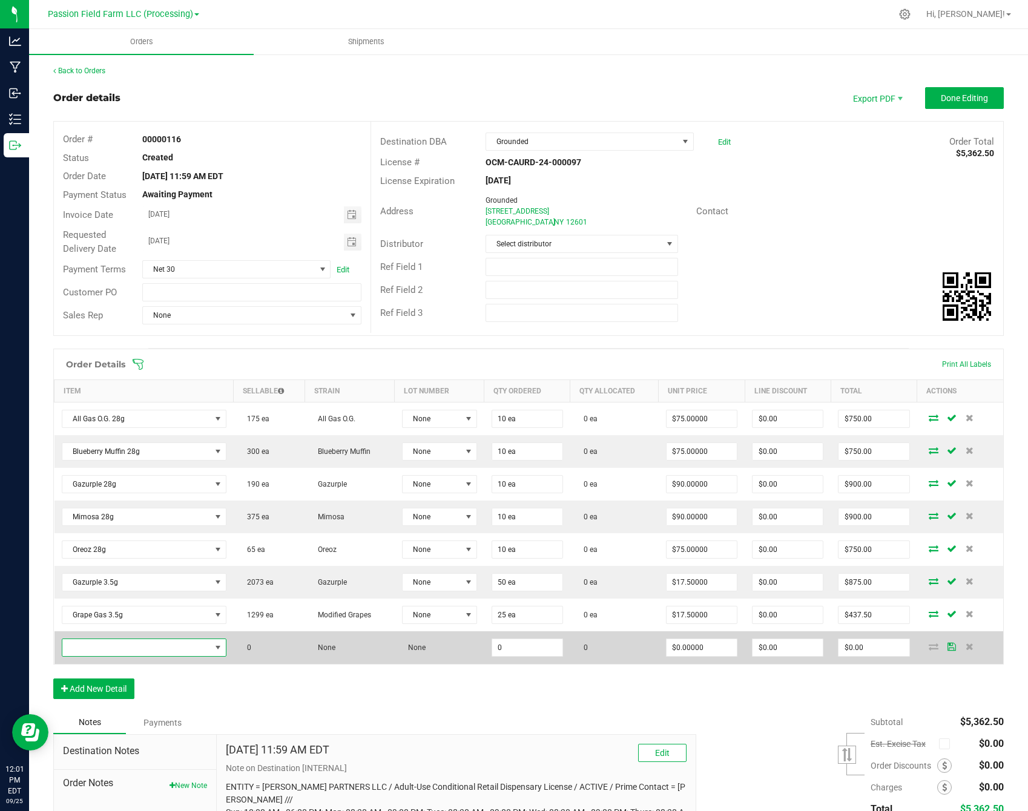
click at [136, 642] on span "NO DATA FOUND" at bounding box center [136, 647] width 148 height 17
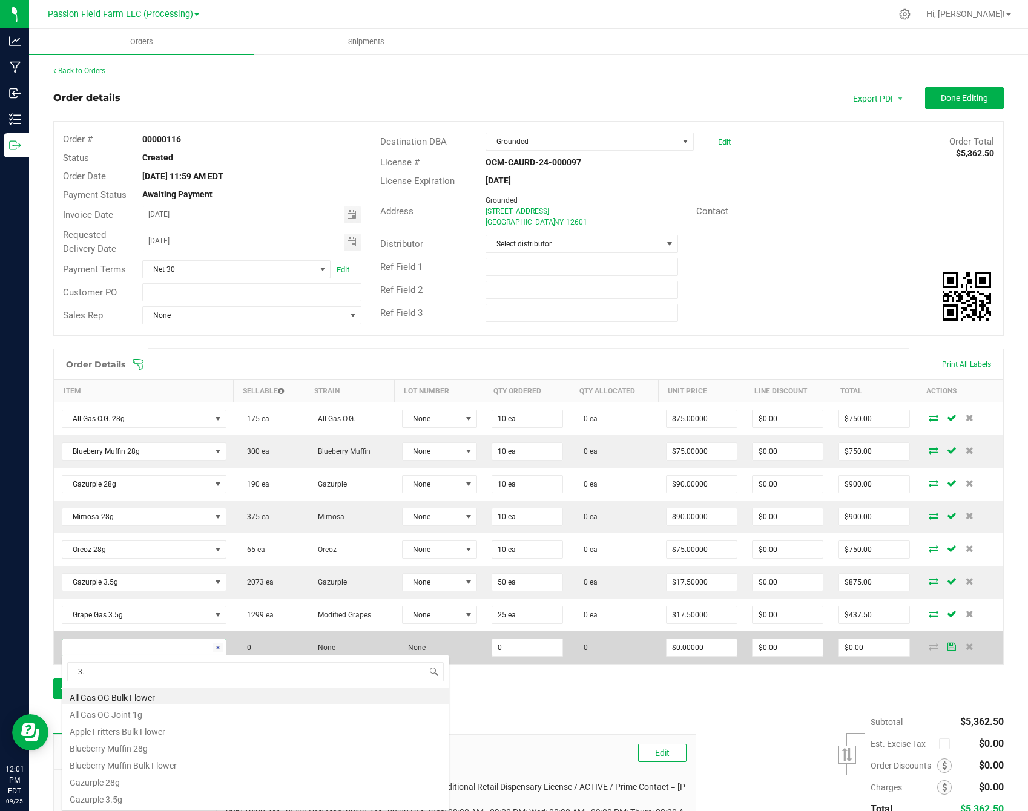
type input "3.5"
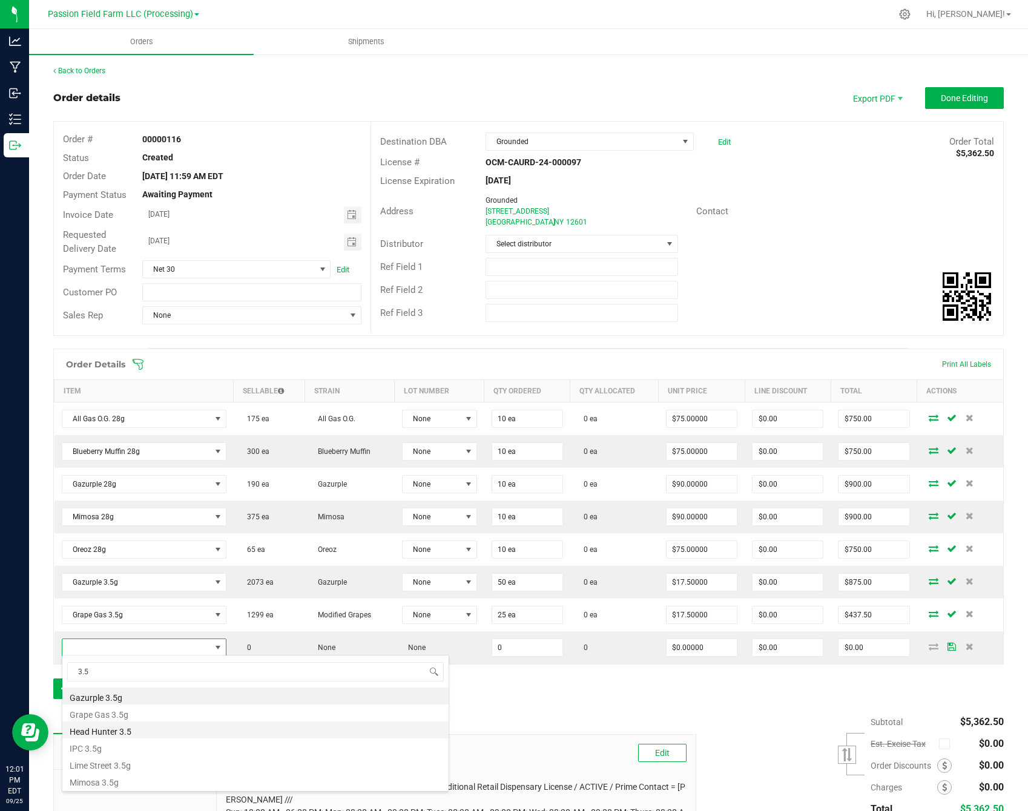
click at [128, 726] on li "Head Hunter 3.5" at bounding box center [255, 729] width 386 height 17
type input "0 ea"
type input "$17.50000"
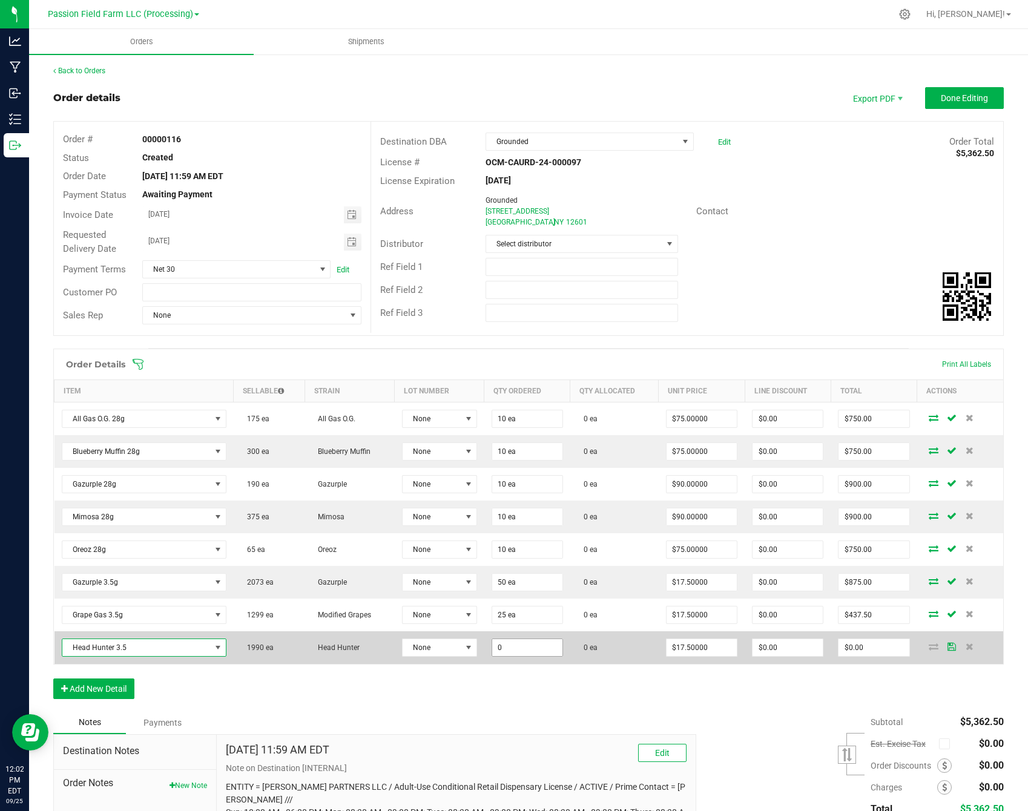
click at [497, 643] on input "0" at bounding box center [527, 647] width 70 height 17
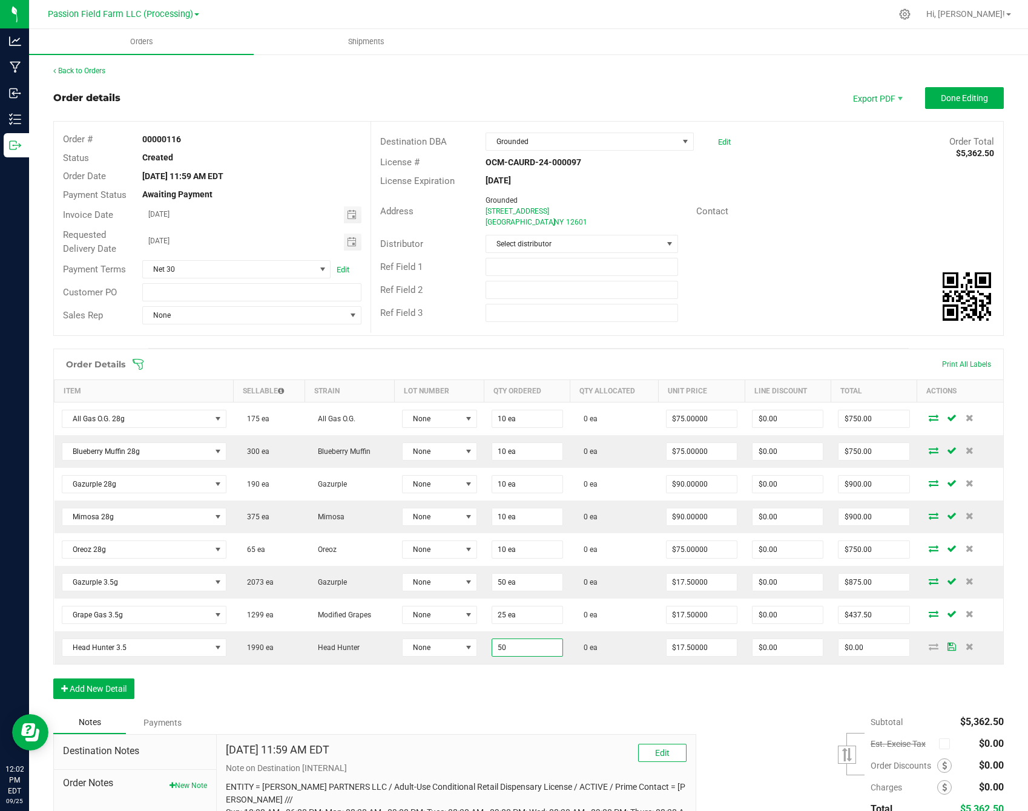
type input "50 ea"
type input "$875.00"
click at [493, 677] on div "Order Details Print All Labels Item Sellable Strain Lot Number Qty Ordered Qty …" at bounding box center [528, 530] width 950 height 362
click at [78, 685] on button "Add New Detail" at bounding box center [93, 688] width 81 height 21
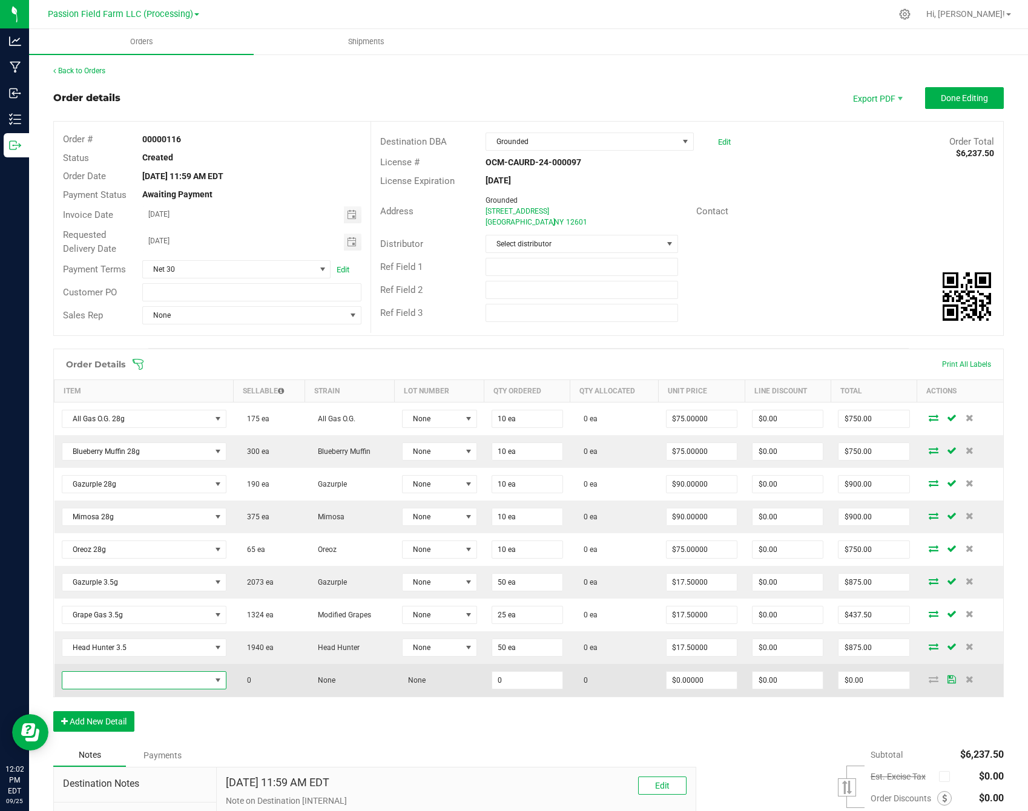
click at [93, 674] on span "NO DATA FOUND" at bounding box center [136, 680] width 148 height 17
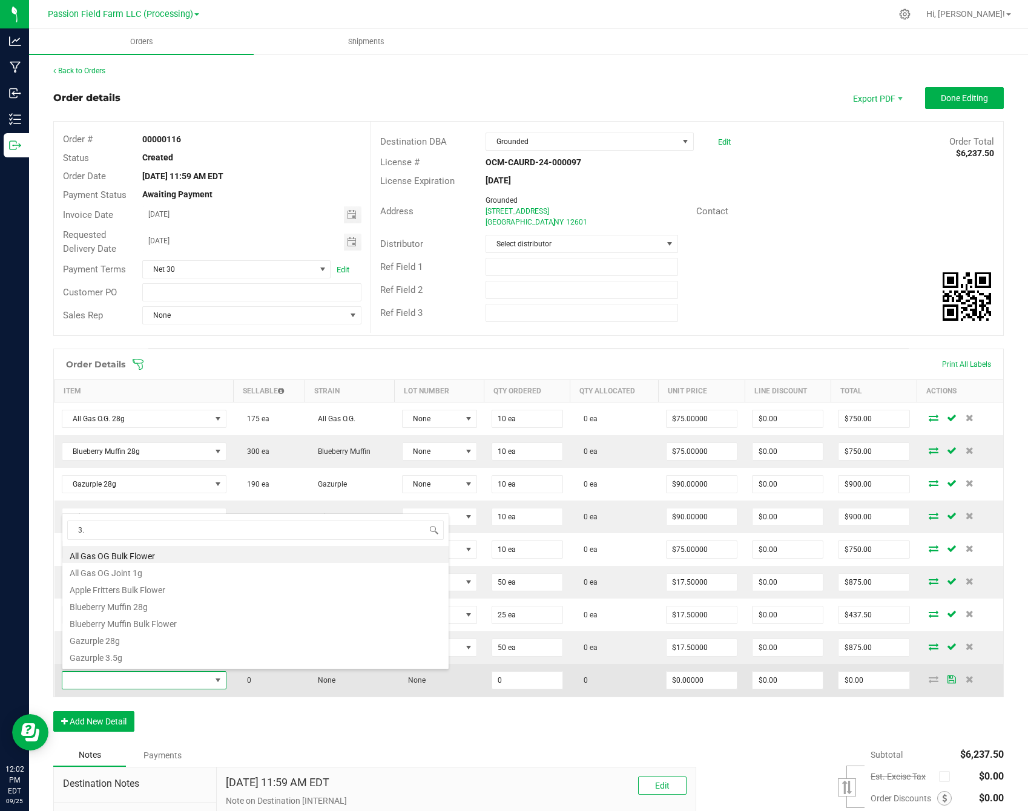
type input "3.5"
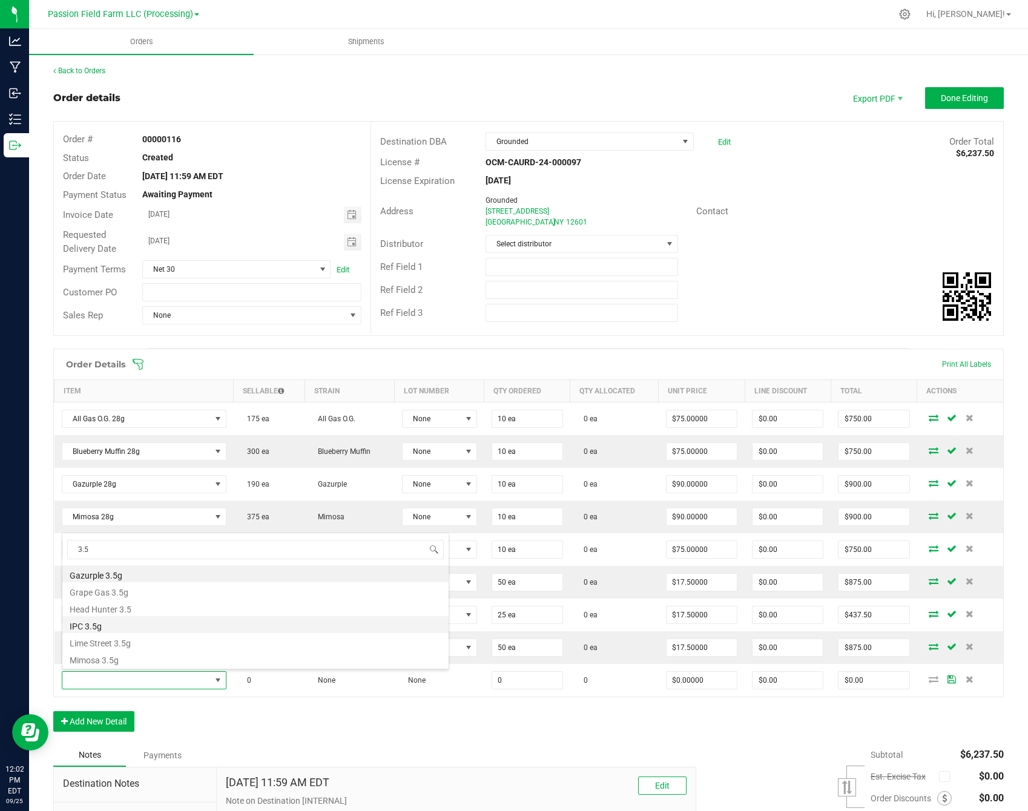
click at [97, 625] on li "IPC 3.5g" at bounding box center [255, 624] width 386 height 17
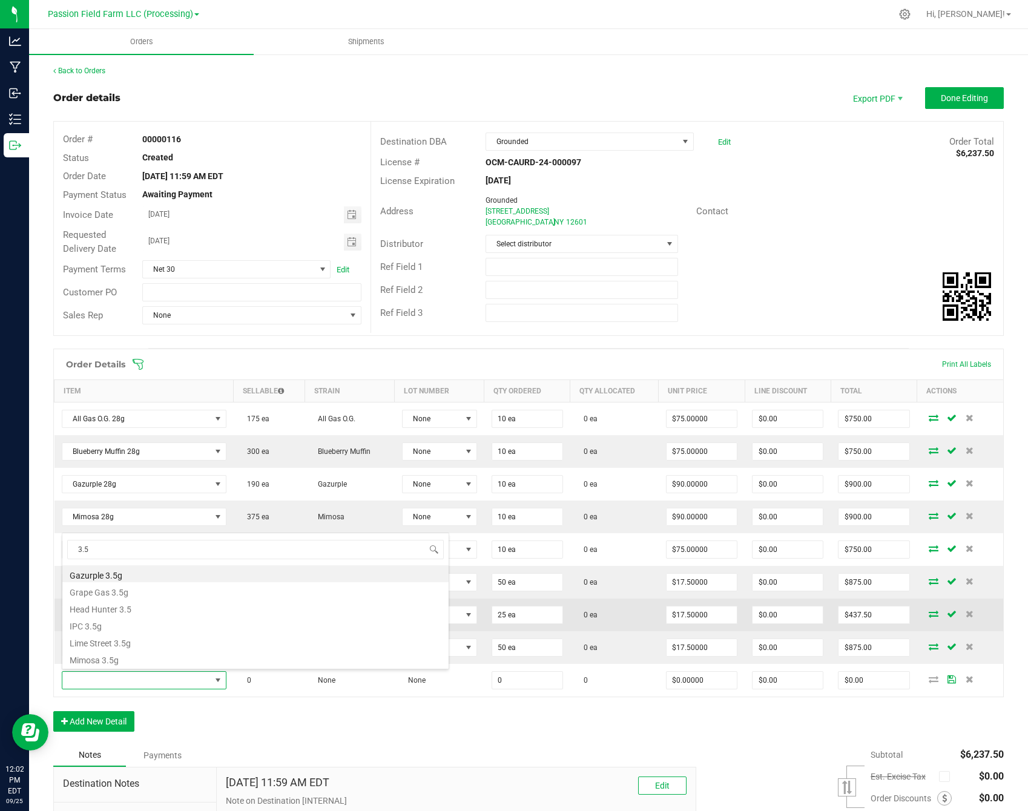
type input "0 ea"
type input "$17.50000"
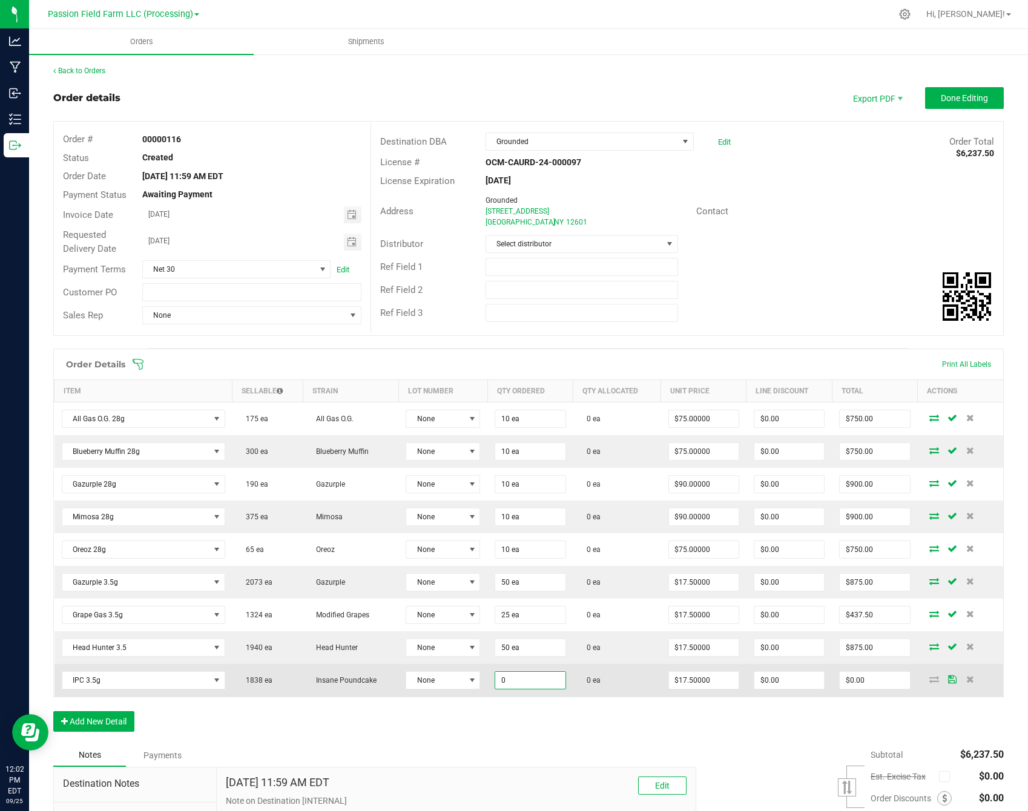
click at [514, 686] on input "0" at bounding box center [530, 680] width 70 height 17
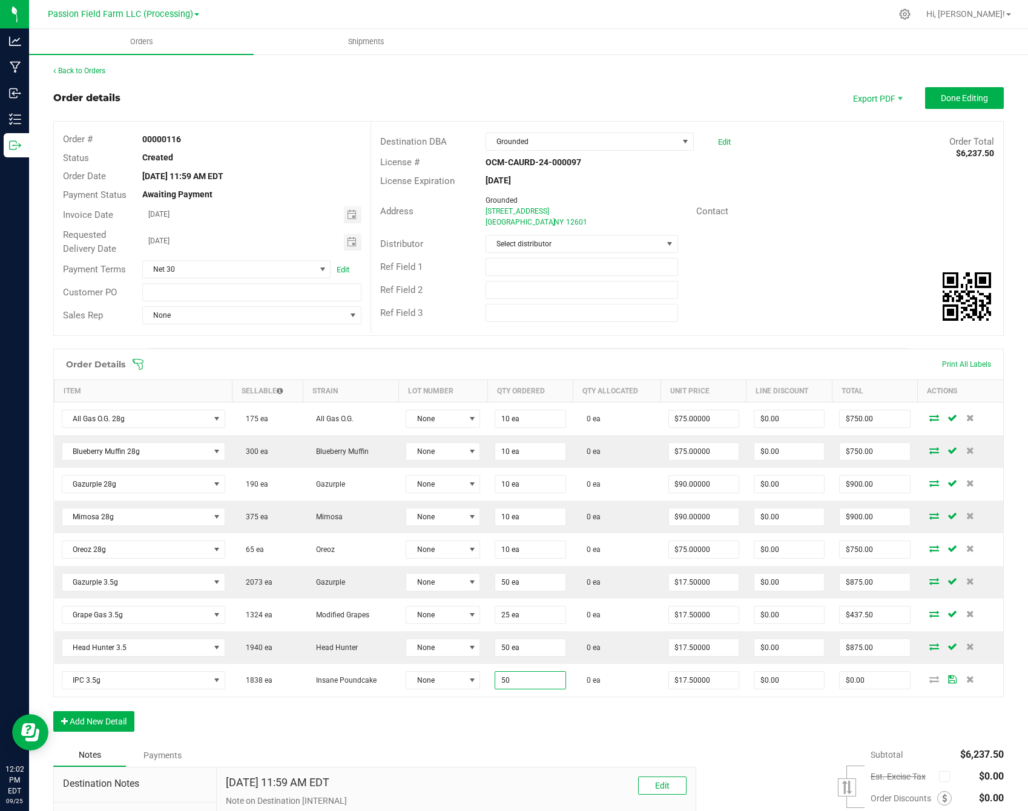
type input "50 ea"
type input "$875.00"
click at [505, 710] on div "Order Details Print All Labels Item Sellable Strain Lot Number Qty Ordered Qty …" at bounding box center [528, 546] width 950 height 395
click at [122, 726] on button "Add New Detail" at bounding box center [93, 721] width 81 height 21
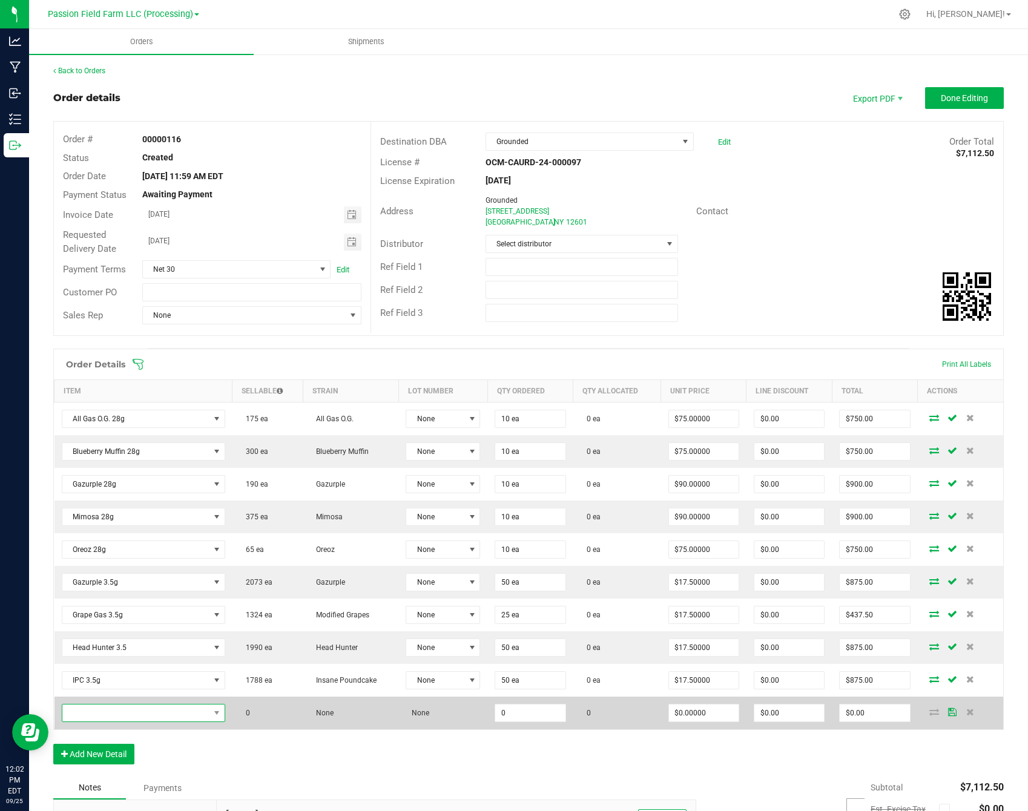
click at [133, 714] on span "NO DATA FOUND" at bounding box center [135, 712] width 147 height 17
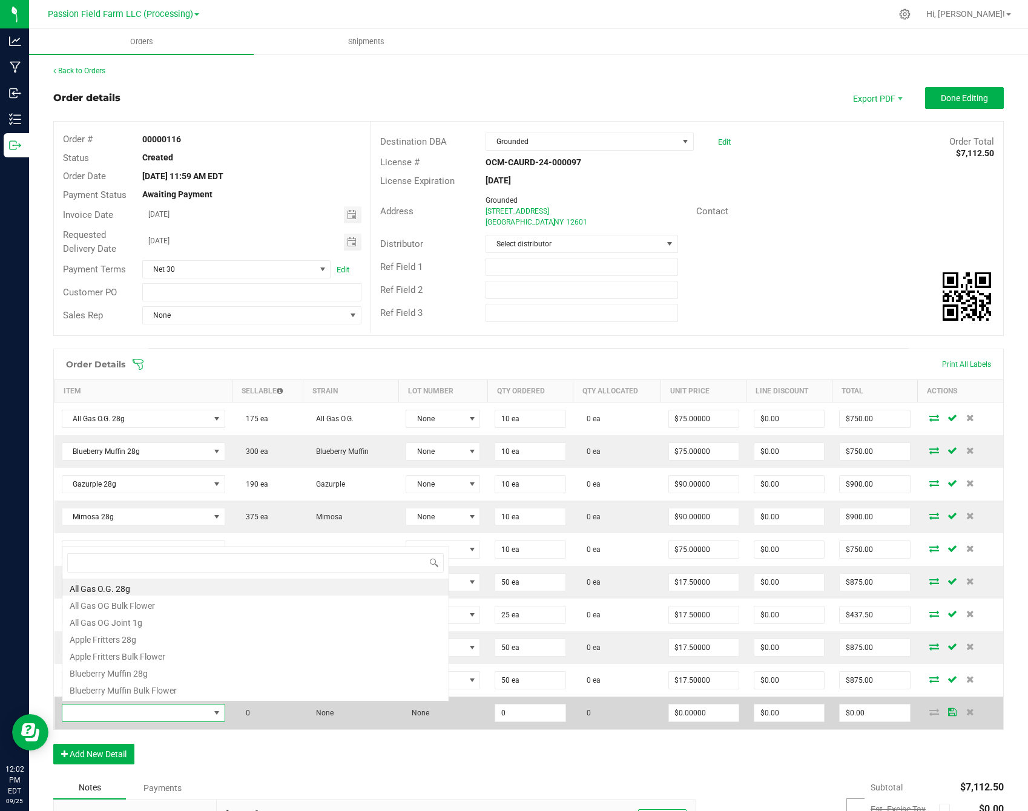
scroll to position [18, 163]
type input "3.5"
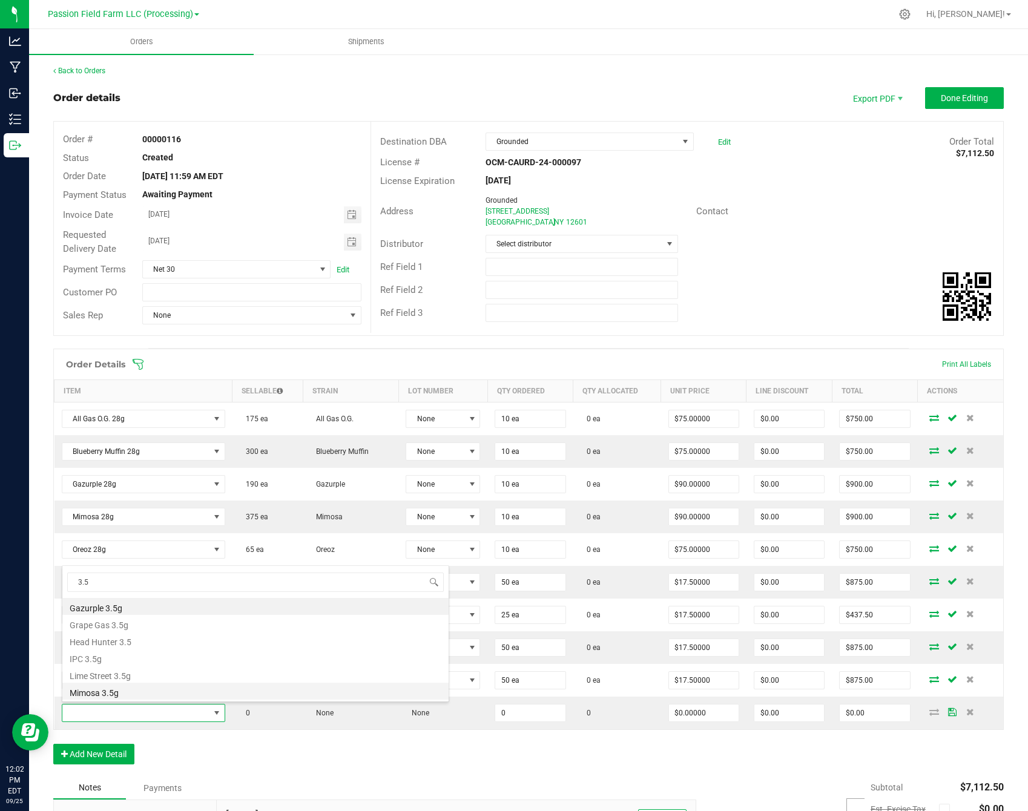
click at [140, 691] on li "Mimosa 3.5g" at bounding box center [255, 691] width 386 height 17
type input "0 ea"
type input "$17.50000"
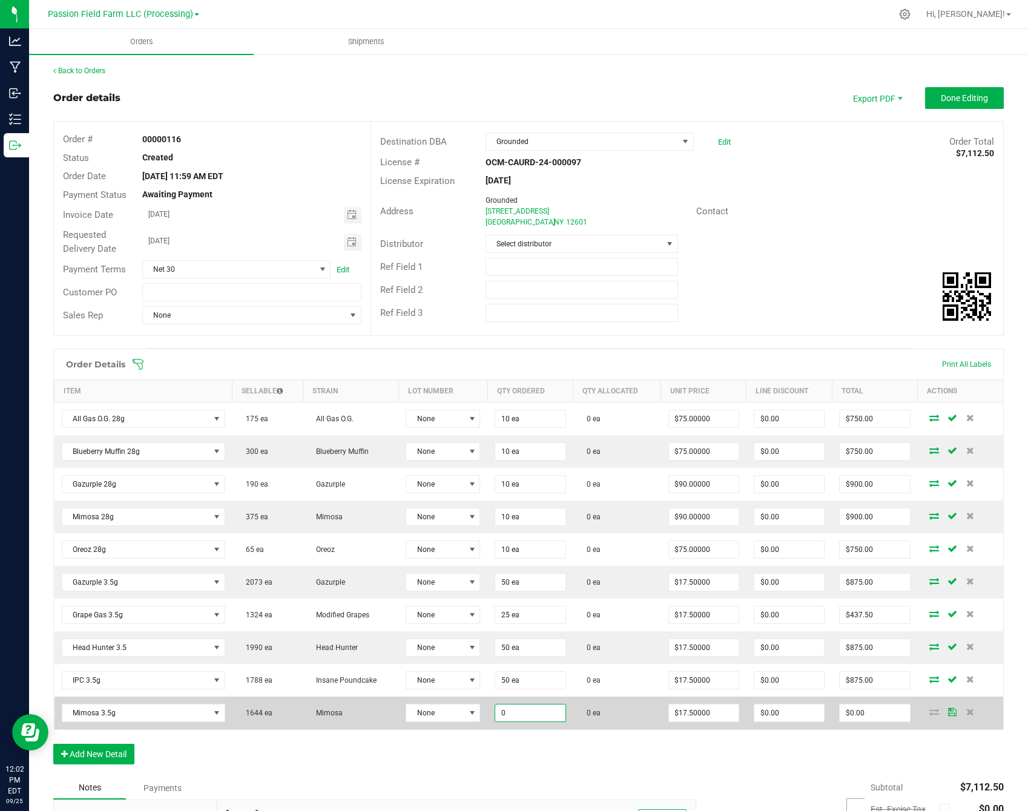
click at [497, 706] on input "0" at bounding box center [530, 712] width 70 height 17
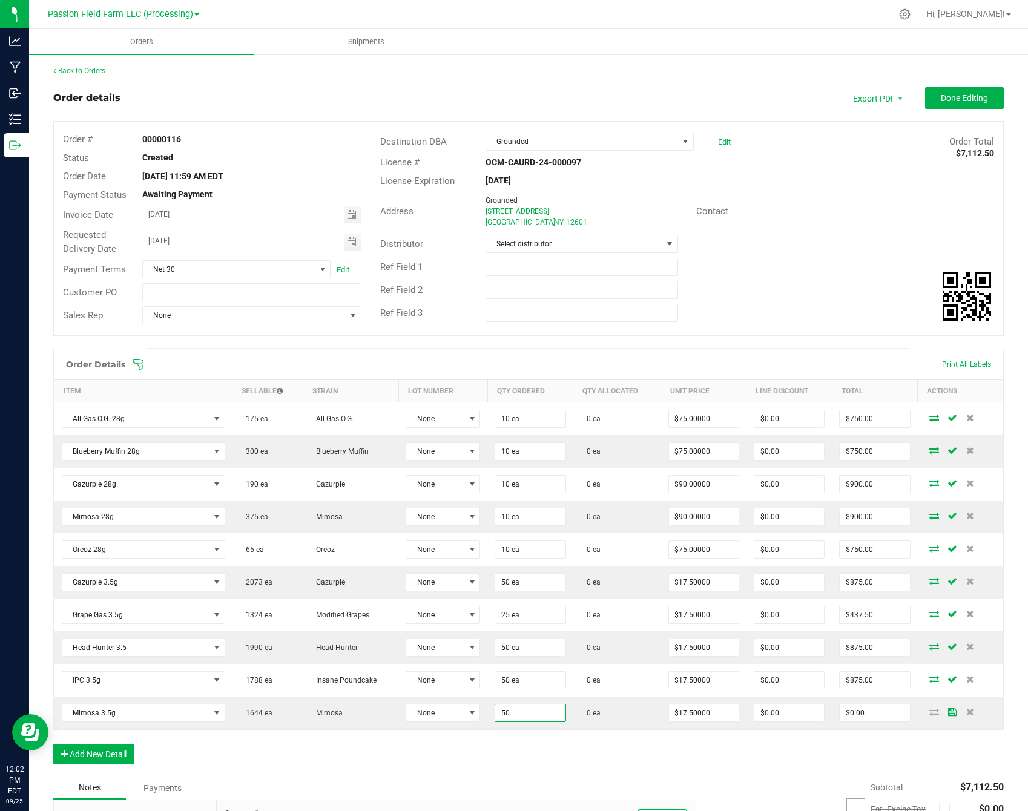
type input "50 ea"
type input "$875.00"
click at [486, 732] on div "Order Details Print All Labels Item Sellable Strain Lot Number Qty Ordered Qty …" at bounding box center [528, 563] width 950 height 428
click at [108, 749] on button "Add New Detail" at bounding box center [93, 754] width 81 height 21
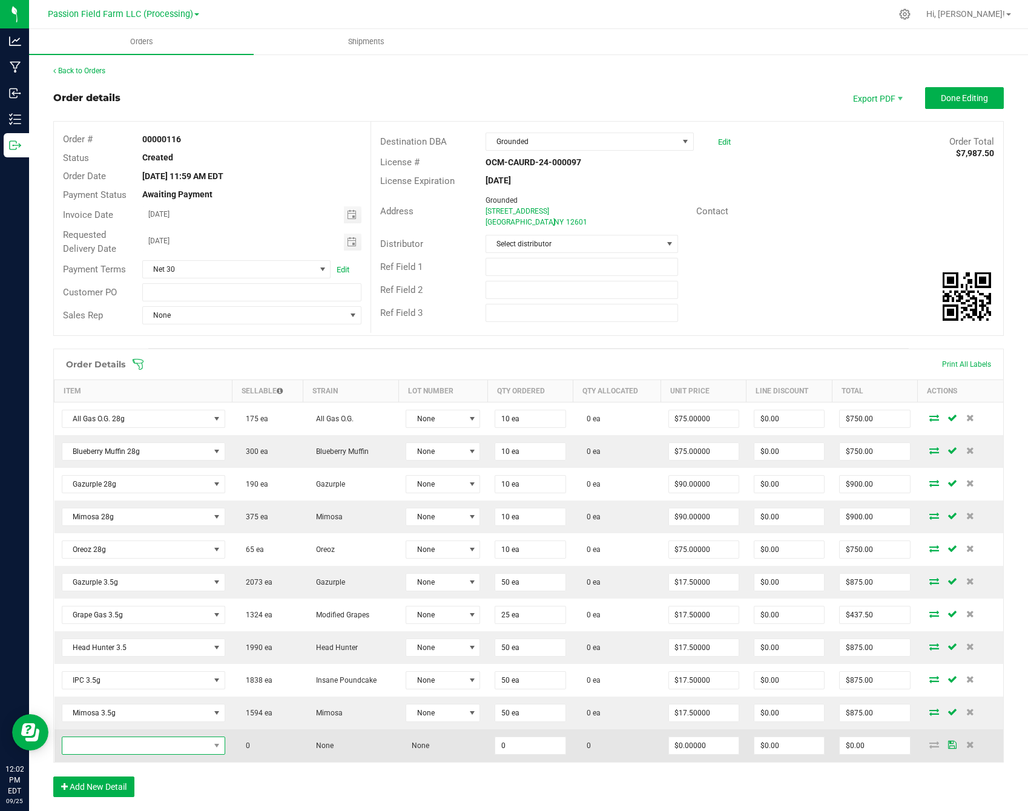
click at [111, 743] on span "NO DATA FOUND" at bounding box center [135, 745] width 147 height 17
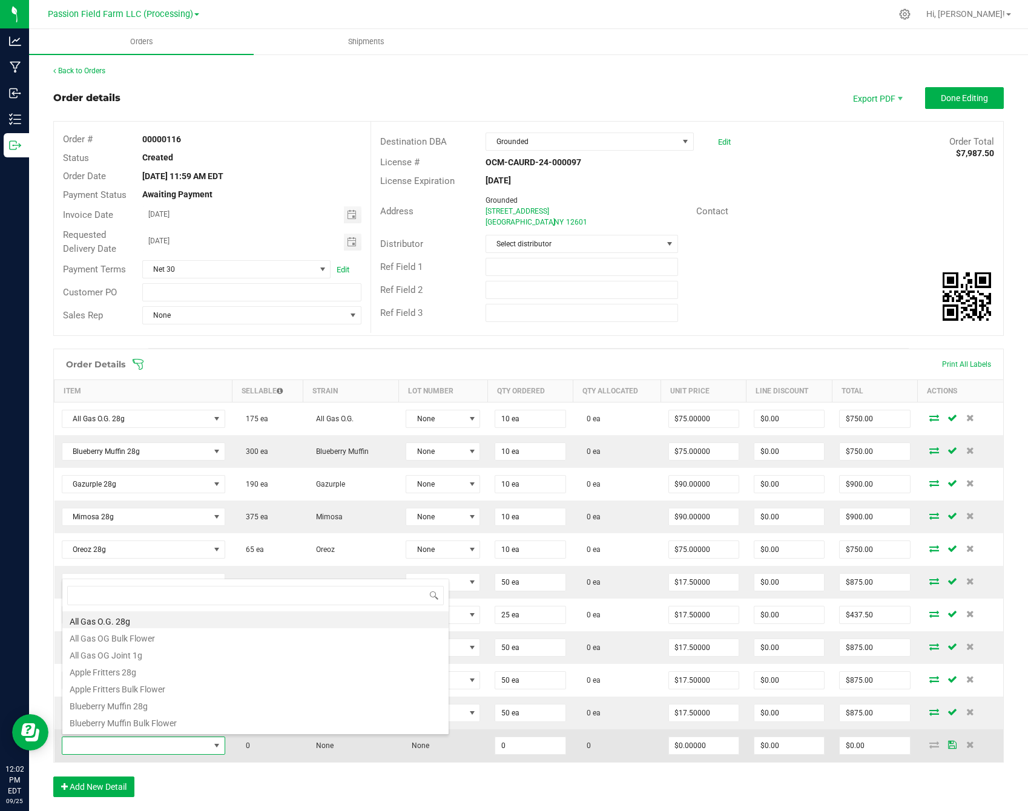
click at [111, 744] on span at bounding box center [135, 745] width 147 height 17
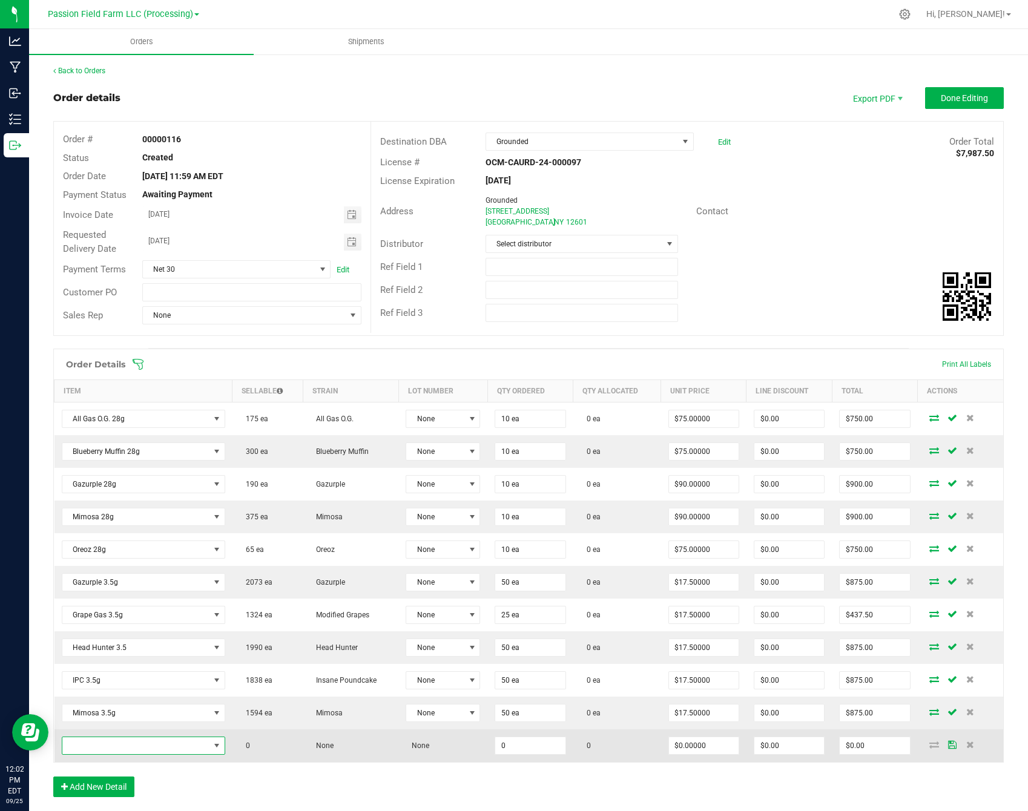
click at [111, 744] on span "NO DATA FOUND" at bounding box center [135, 745] width 147 height 17
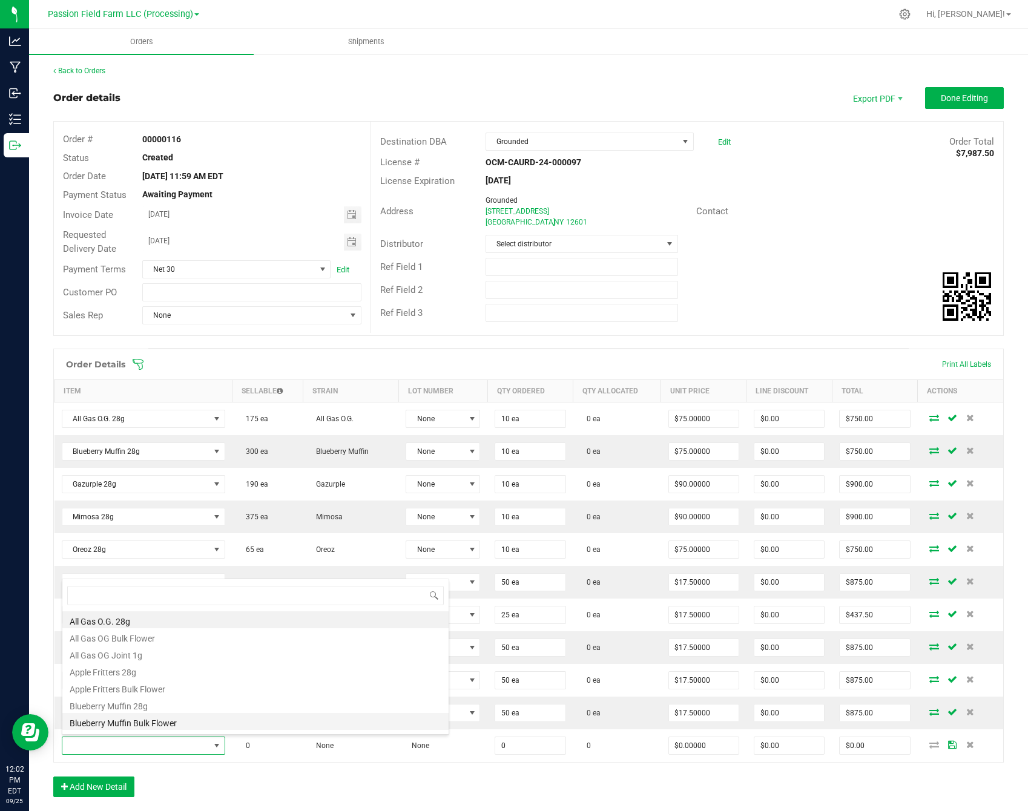
scroll to position [0, 0]
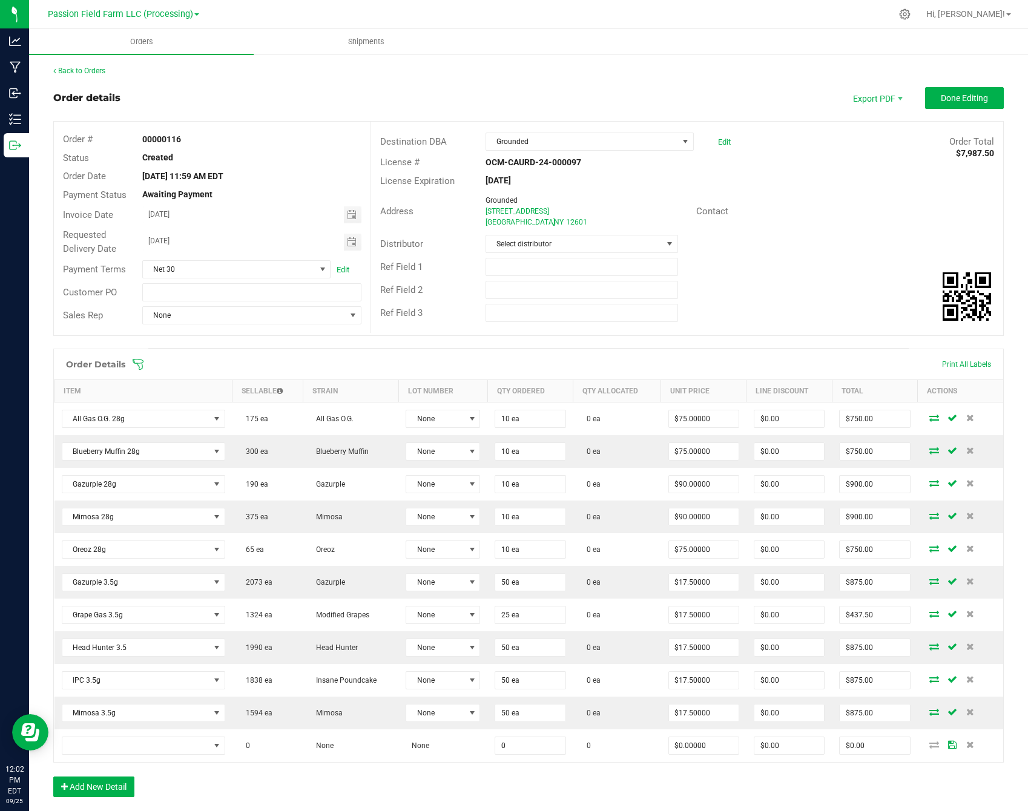
click at [206, 785] on div "Order Details Print All Labels Item Sellable Strain Lot Number Qty Ordered Qty …" at bounding box center [528, 579] width 950 height 461
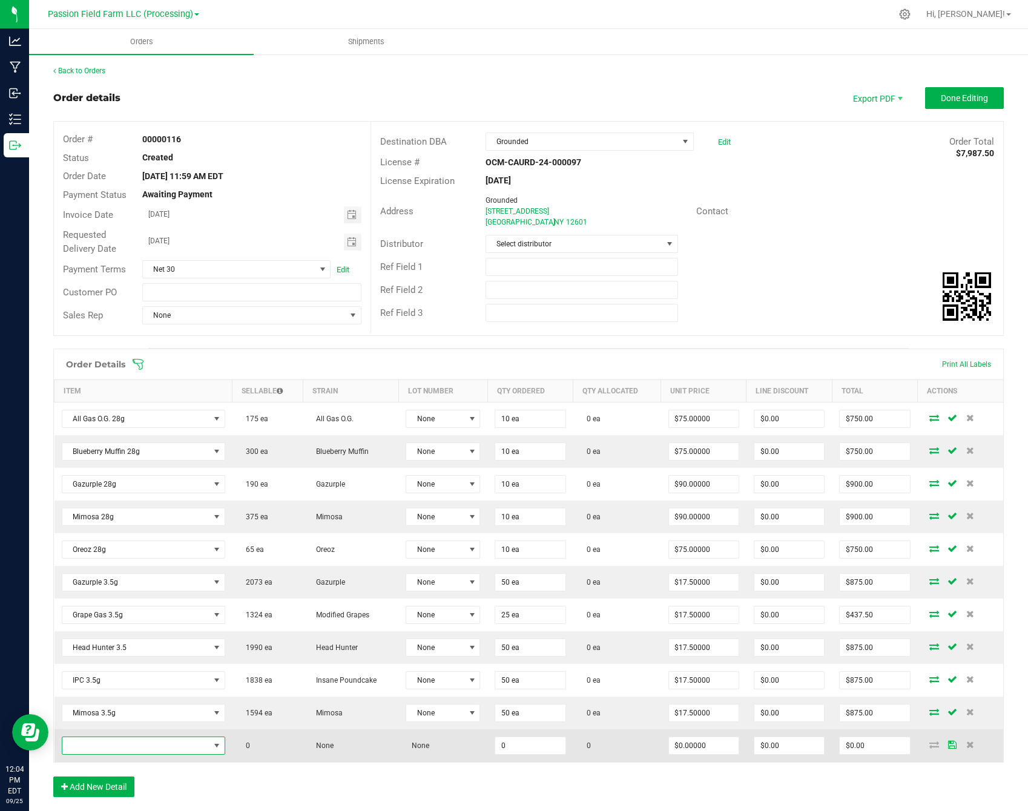
click at [173, 748] on span "NO DATA FOUND" at bounding box center [135, 745] width 147 height 17
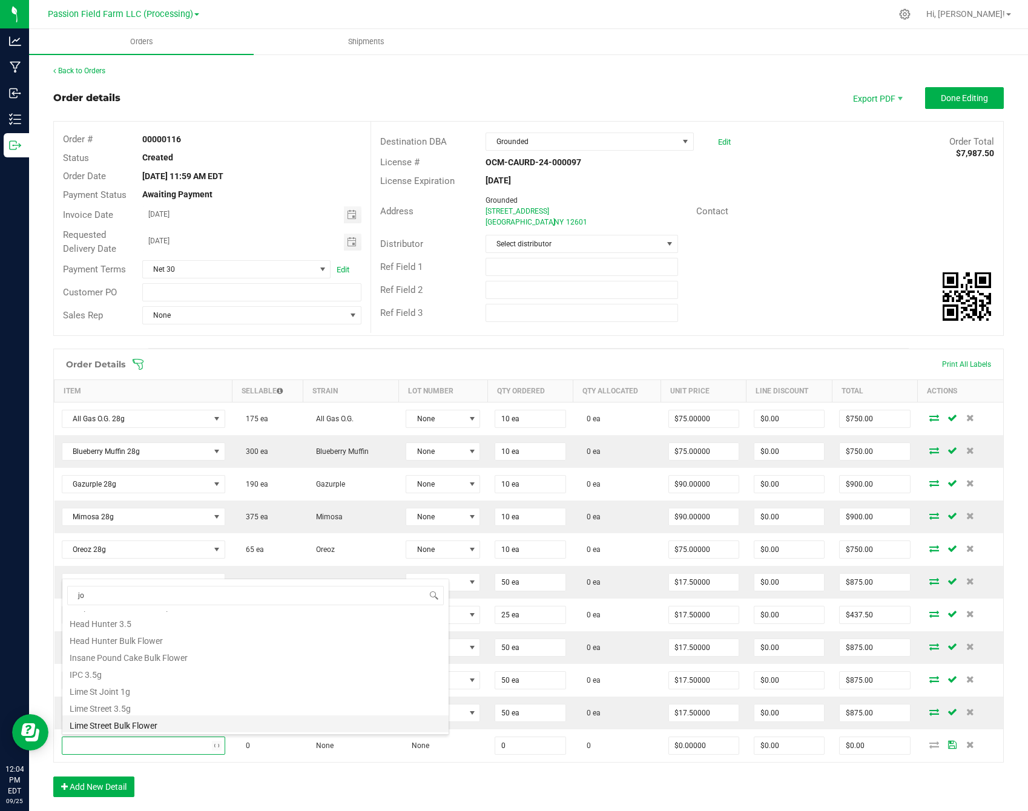
type input "joi"
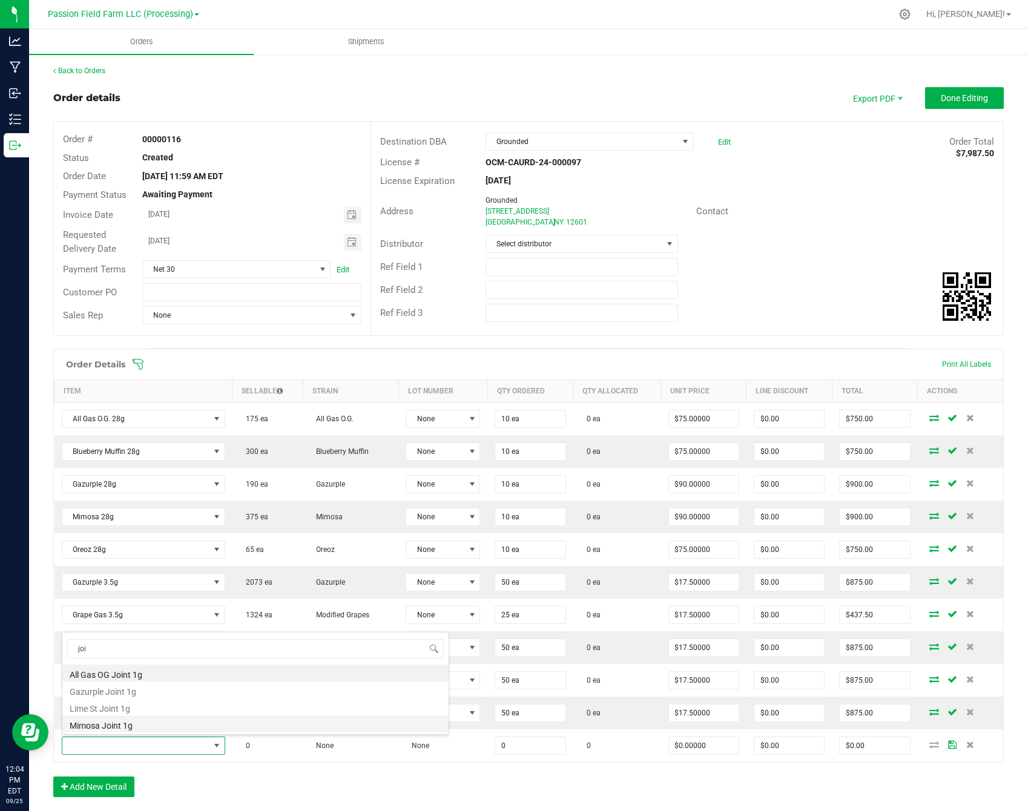
click at [128, 723] on li "Mimosa Joint 1g" at bounding box center [255, 723] width 386 height 17
type input "0 ea"
type input "$4.42000"
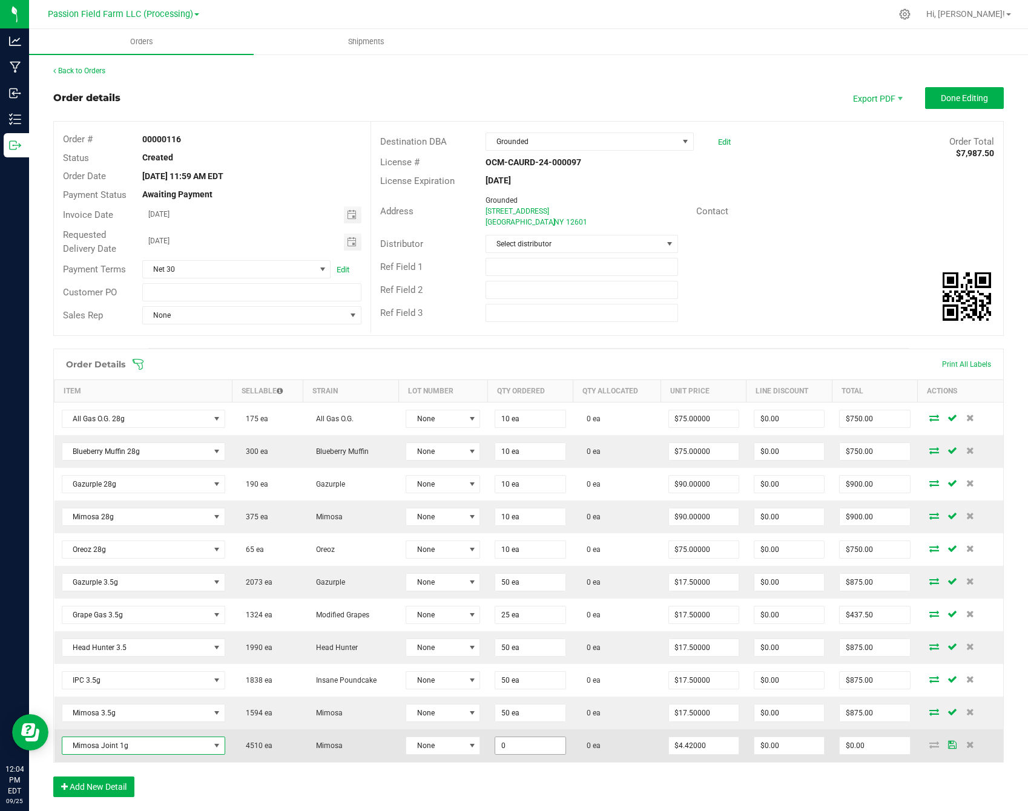
click at [502, 743] on input "0" at bounding box center [530, 745] width 70 height 17
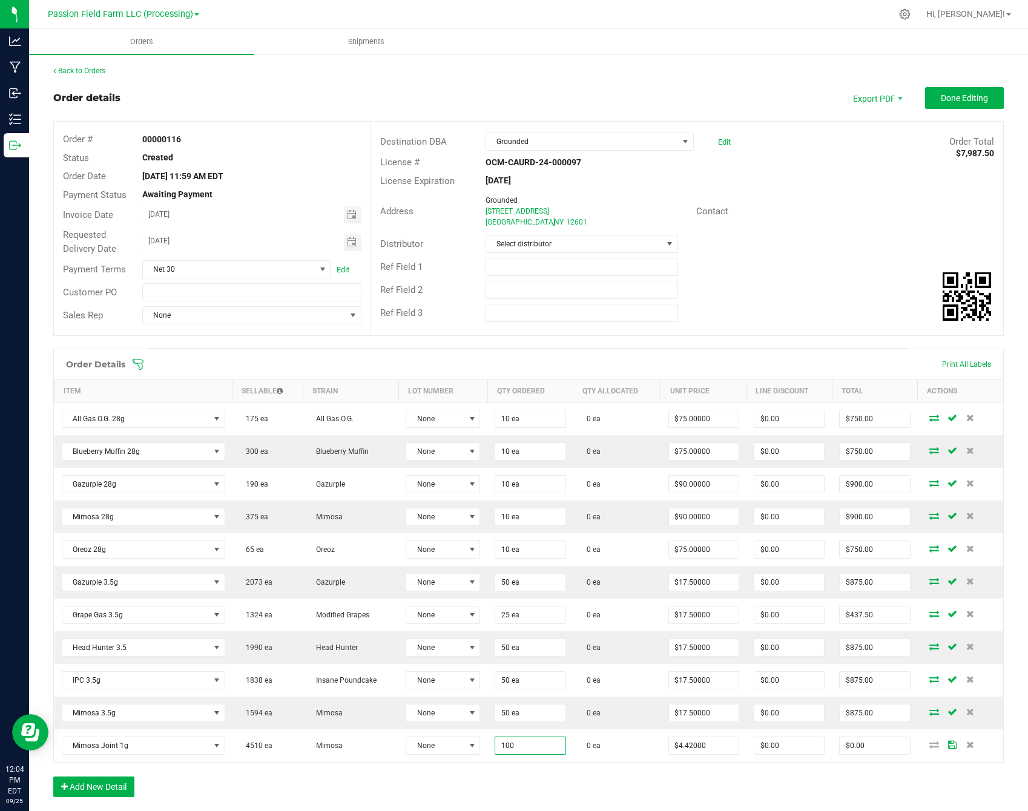
type input "100 ea"
type input "$442.00"
click at [499, 767] on div "Order Details Print All Labels Item Sellable Strain Lot Number Qty Ordered Qty …" at bounding box center [528, 579] width 950 height 461
click at [945, 96] on span "Done Editing" at bounding box center [963, 98] width 47 height 10
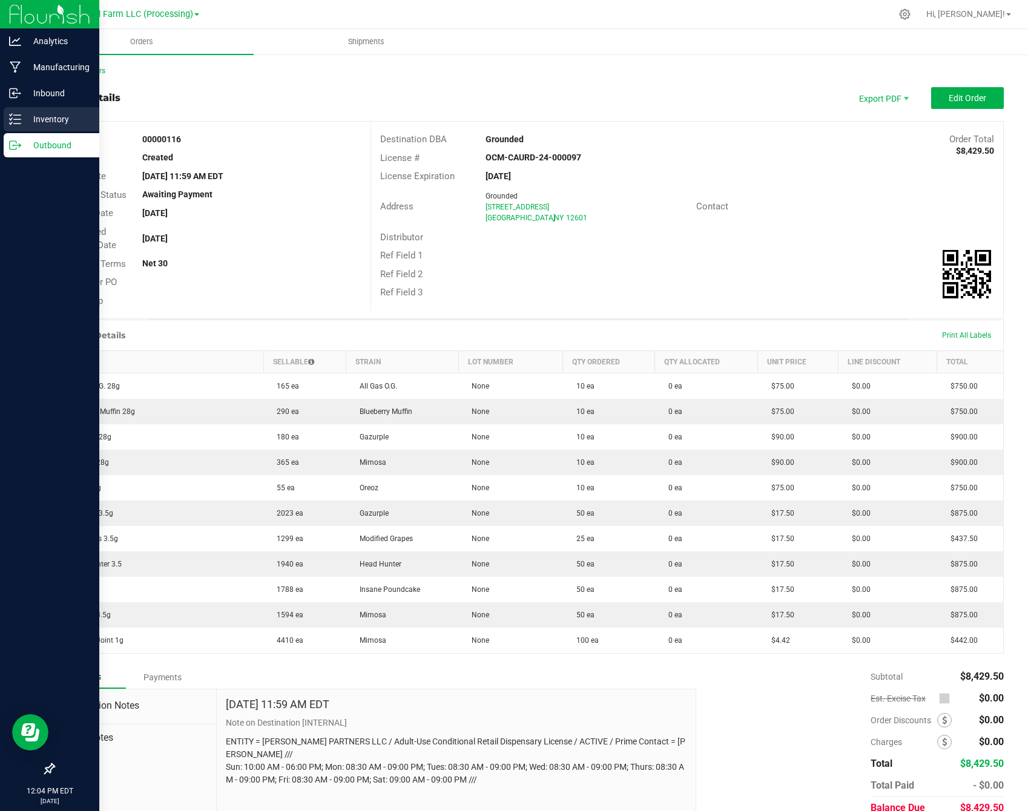
click at [24, 128] on div "Inventory" at bounding box center [52, 119] width 96 height 24
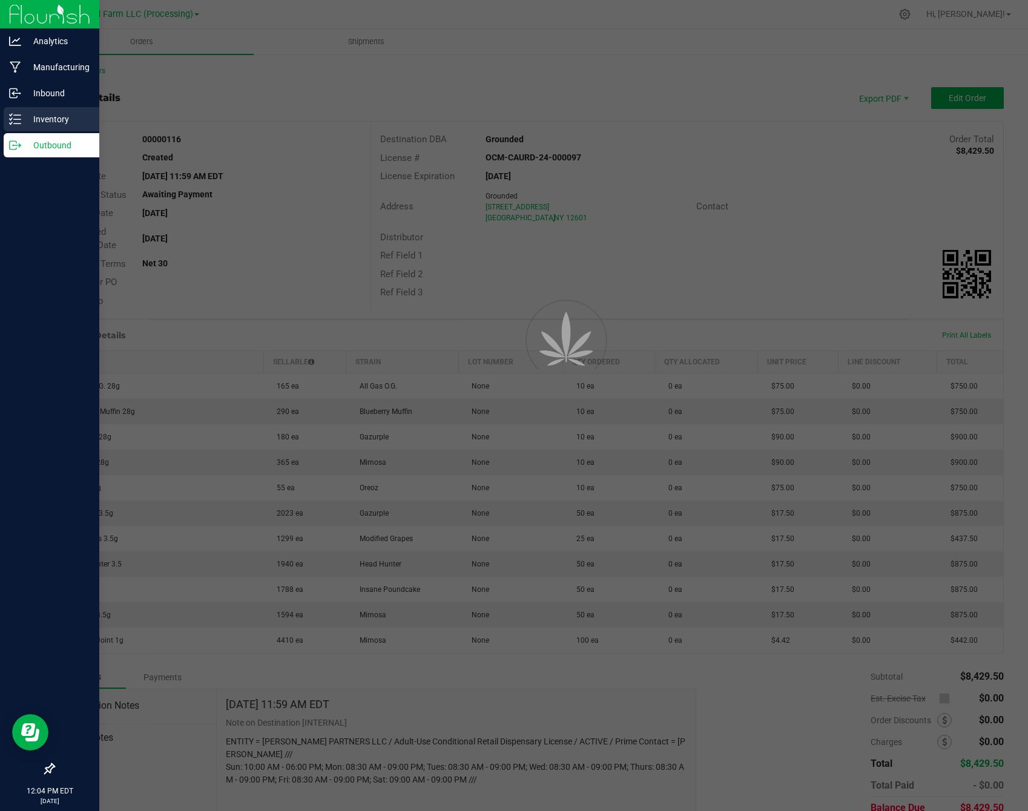
click at [28, 120] on p "Inventory" at bounding box center [57, 119] width 73 height 15
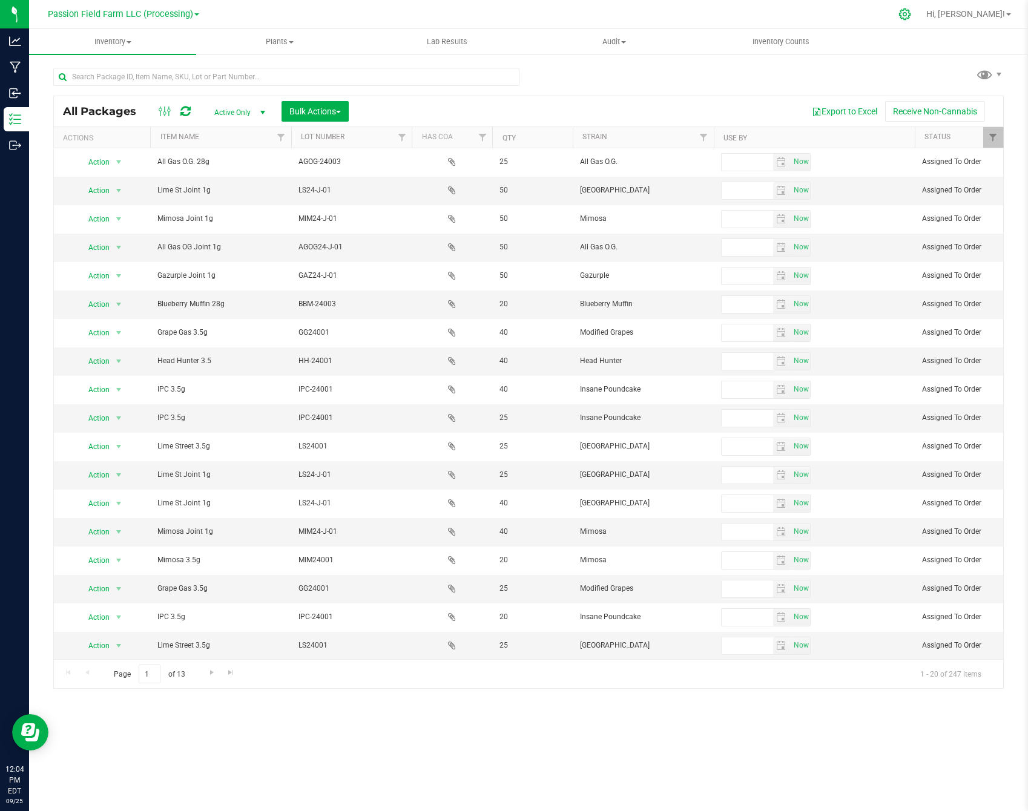
click at [913, 18] on div at bounding box center [904, 14] width 17 height 13
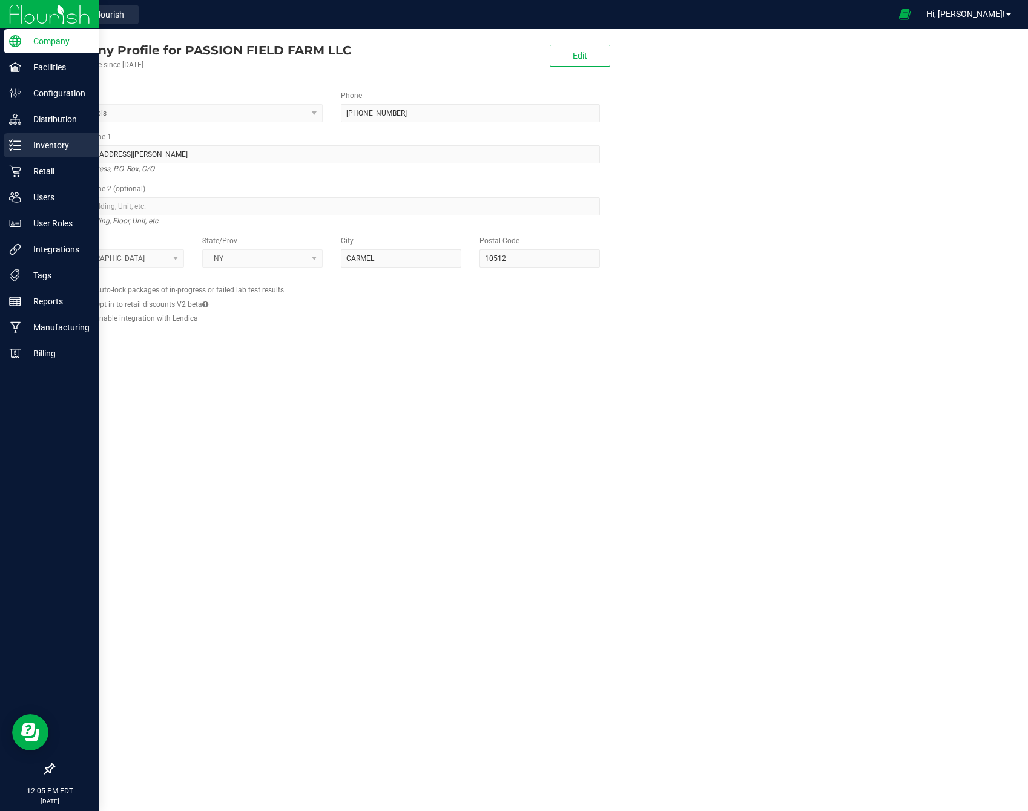
click at [57, 153] on div "Inventory" at bounding box center [52, 145] width 96 height 24
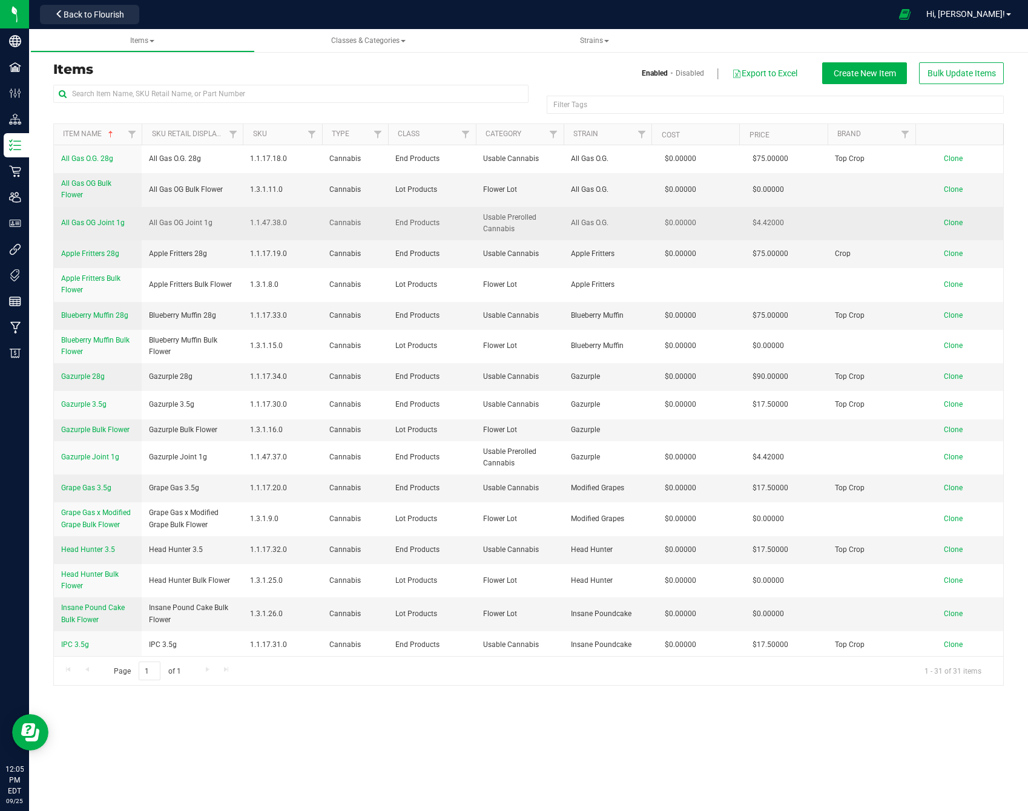
click at [71, 223] on span "All Gas OG Joint 1g" at bounding box center [93, 222] width 64 height 8
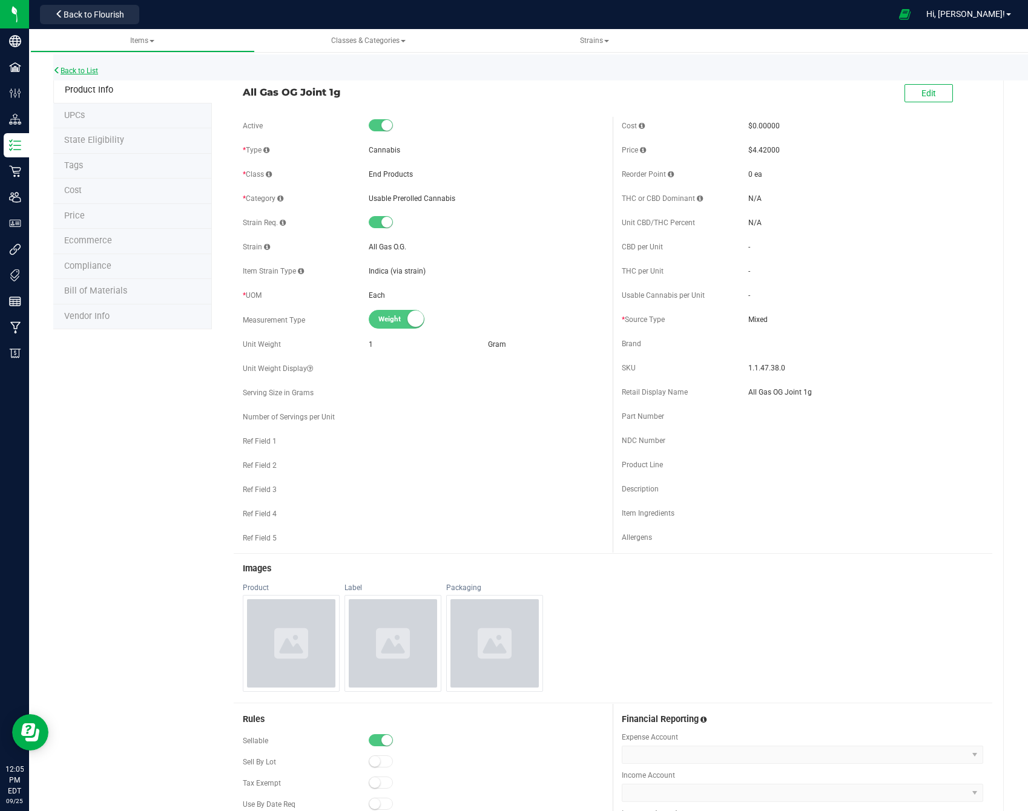
click at [93, 70] on link "Back to List" at bounding box center [75, 71] width 45 height 8
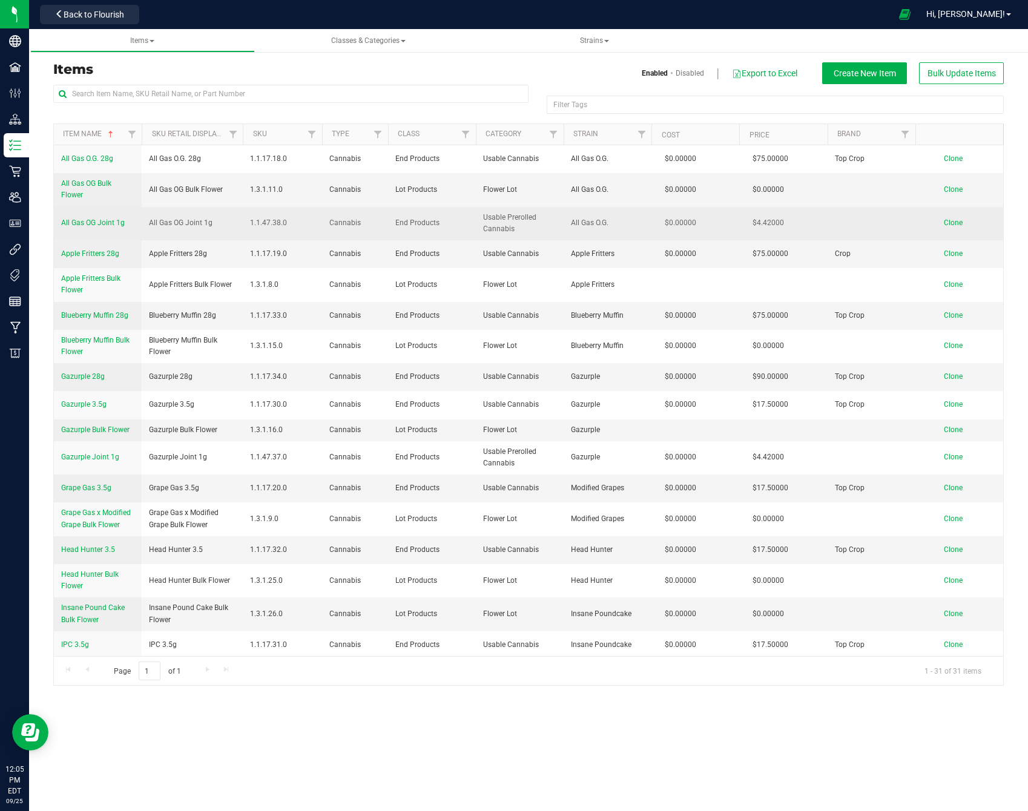
click at [954, 219] on span "Clone" at bounding box center [952, 222] width 19 height 8
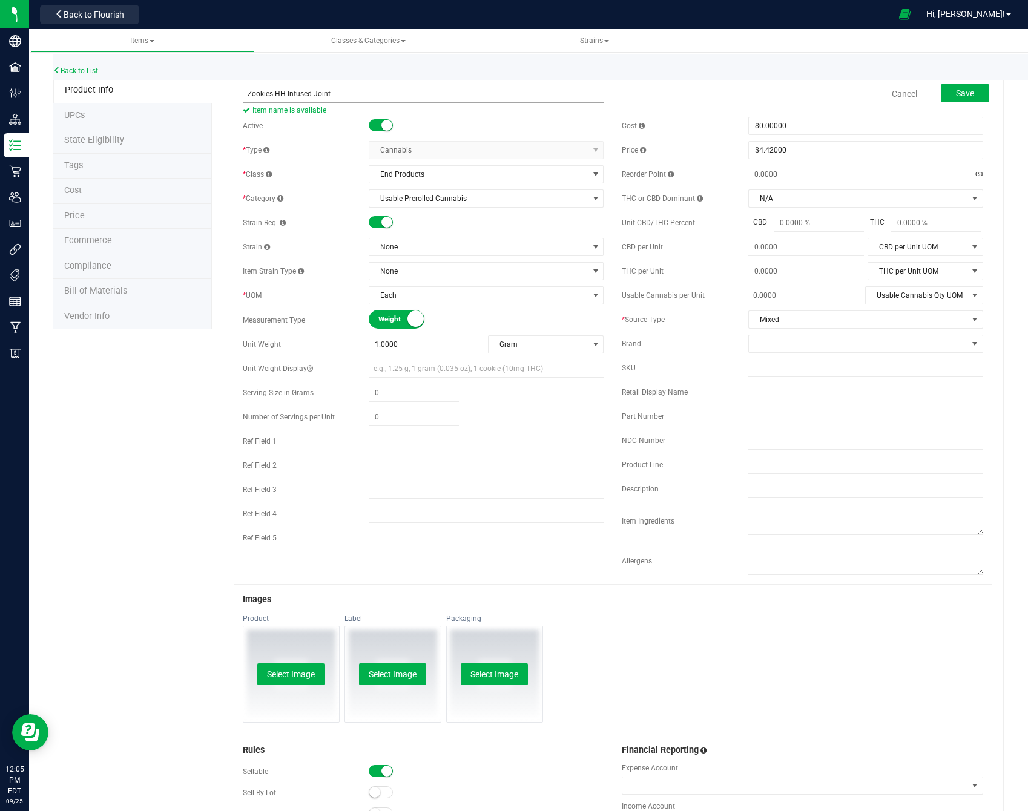
click at [285, 94] on input "Zookies HH Infused Joint" at bounding box center [423, 94] width 361 height 18
drag, startPoint x: 303, startPoint y: 93, endPoint x: 264, endPoint y: 93, distance: 39.3
click at [264, 93] on input "Zookies HH hash Infused Joint" at bounding box center [423, 94] width 361 height 18
drag, startPoint x: 264, startPoint y: 93, endPoint x: 393, endPoint y: 102, distance: 129.3
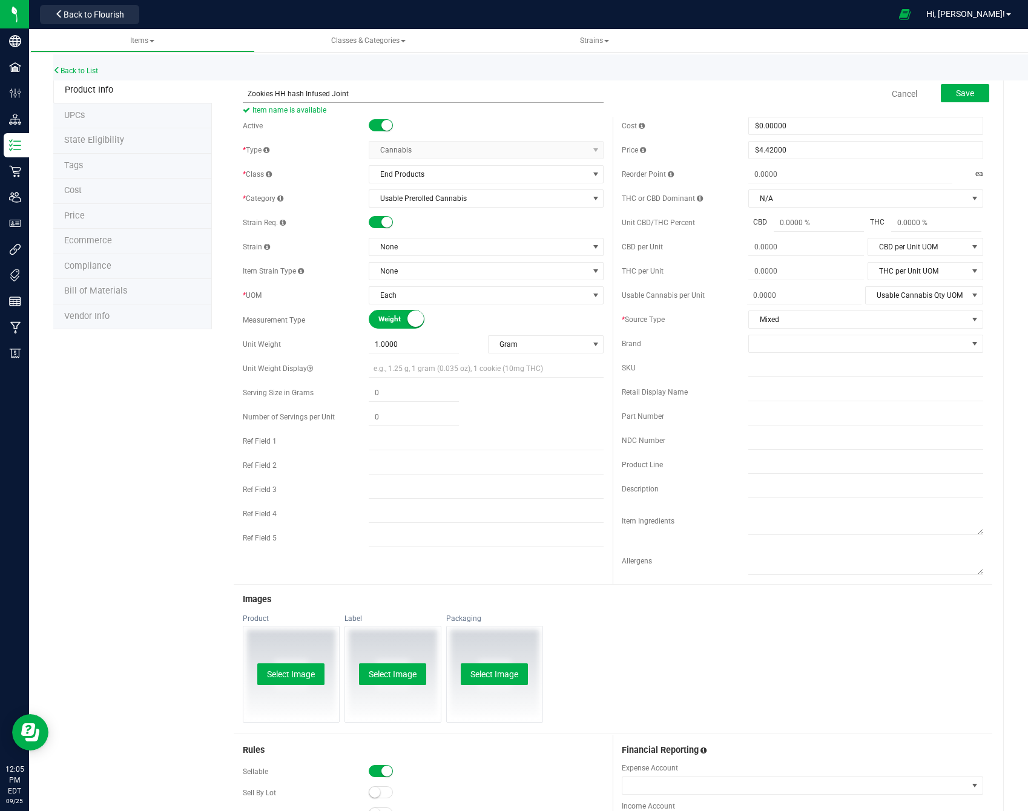
click at [393, 102] on input "Zookies HH hash Infused Joint" at bounding box center [423, 94] width 361 height 18
type input "Infused Joint - Zookies and HH Hash"
click at [514, 122] on div at bounding box center [486, 126] width 235 height 12
drag, startPoint x: 519, startPoint y: 96, endPoint x: 418, endPoint y: 95, distance: 101.1
click at [418, 95] on input "Infused Joint - Zookies and HH Hash" at bounding box center [423, 94] width 361 height 18
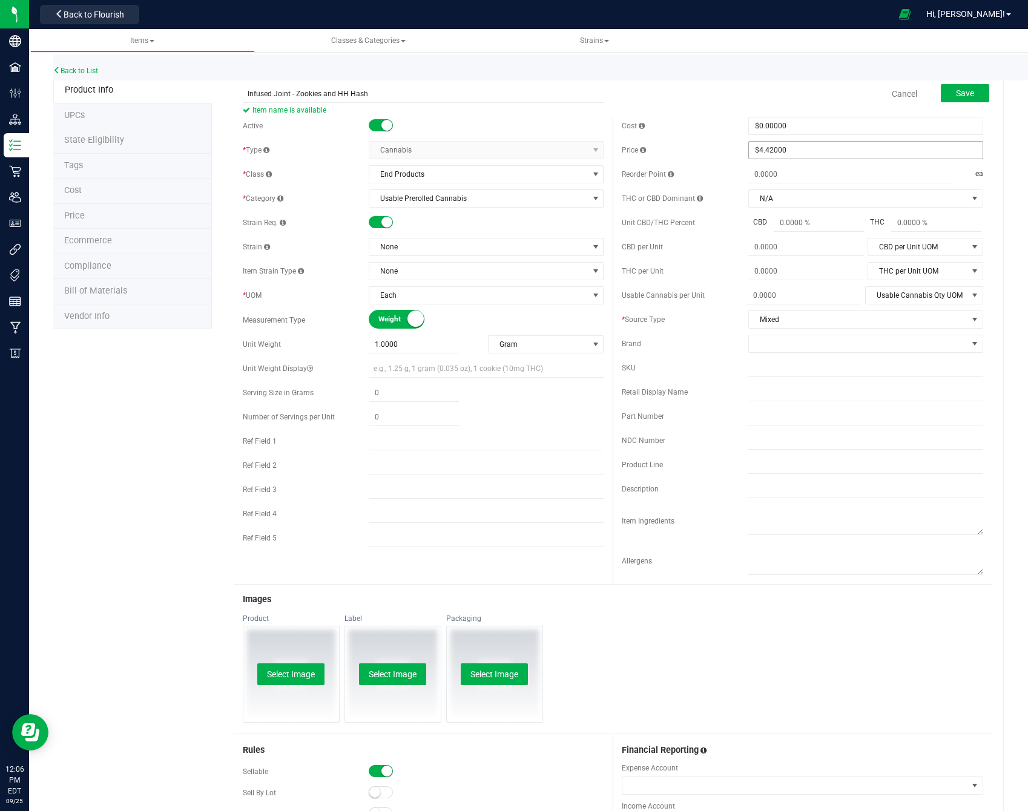
click at [805, 151] on span "$4.42000 4.42" at bounding box center [865, 150] width 235 height 18
click at [805, 151] on input "4.42" at bounding box center [866, 150] width 234 height 17
type input "4.421250"
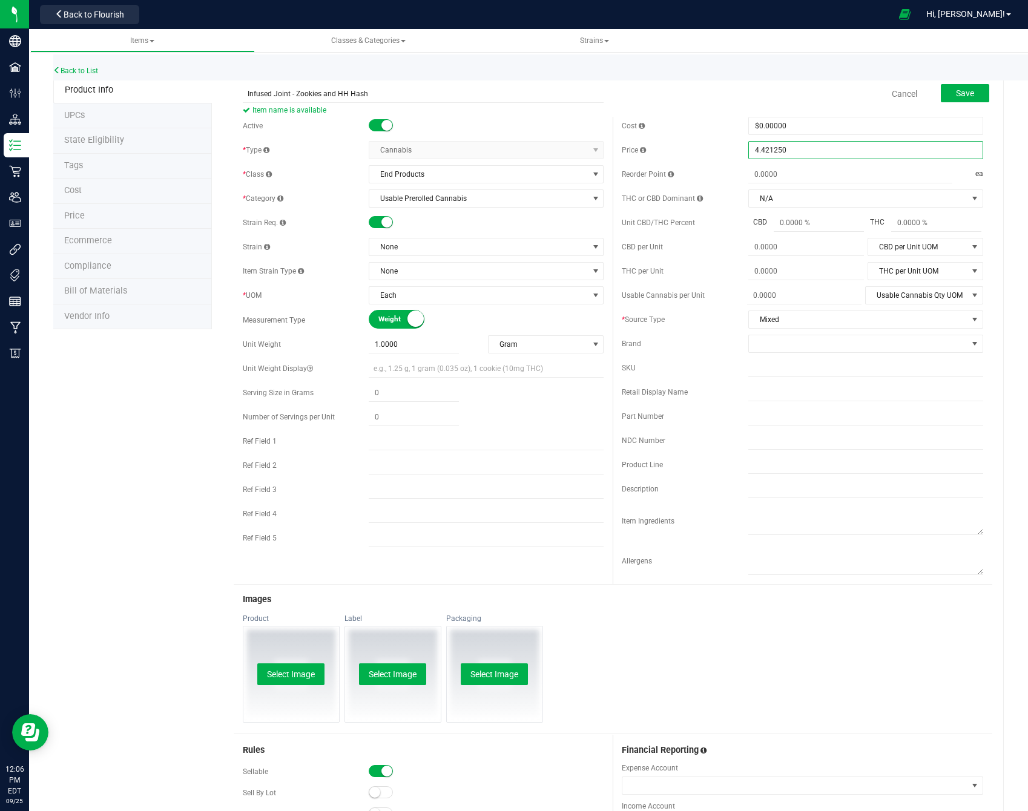
click at [290, 672] on button "Select Image" at bounding box center [290, 674] width 67 height 22
type input "$4.42125"
click at [820, 157] on span "$4.42125 4.42125" at bounding box center [865, 150] width 235 height 18
click at [820, 157] on input "4.42125" at bounding box center [866, 150] width 234 height 17
click at [822, 157] on input "4.42125" at bounding box center [866, 150] width 234 height 17
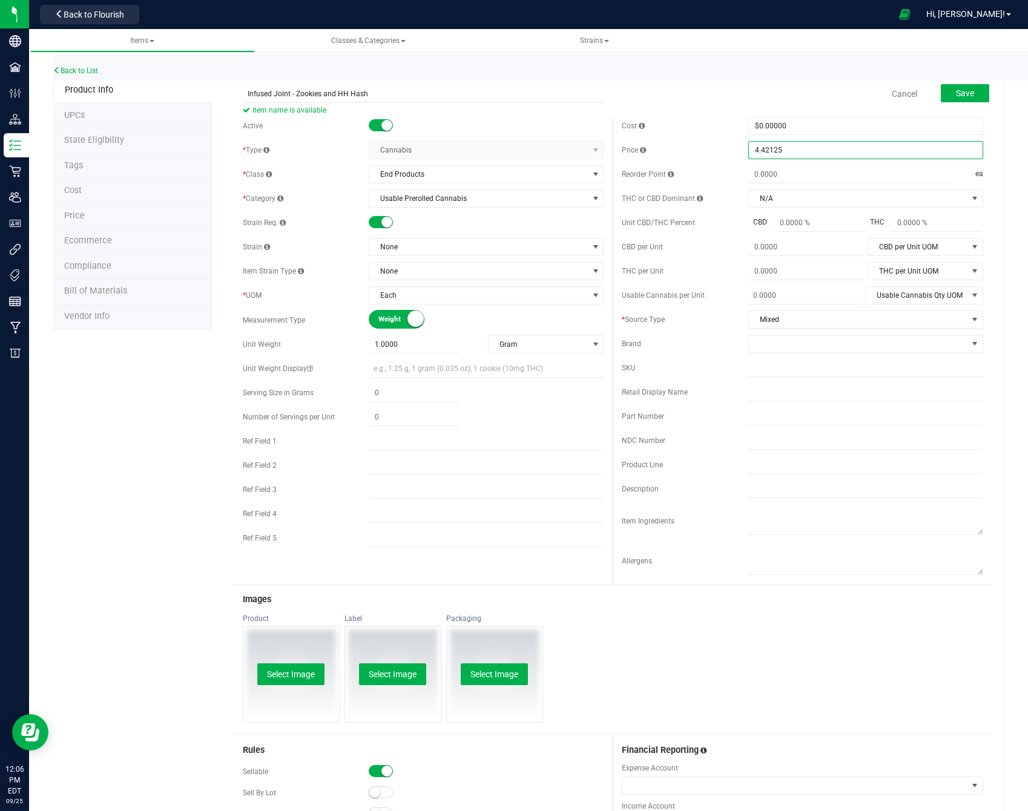
click at [816, 150] on input "4.42125" at bounding box center [866, 150] width 234 height 17
type input "12.50"
type input "$12.50000"
click at [821, 165] on div "Cost $0.00000 0 Price $12.50000 12.5 Reorder Point ea THC or CBD Dominant N/A N…" at bounding box center [801, 350] width 379 height 467
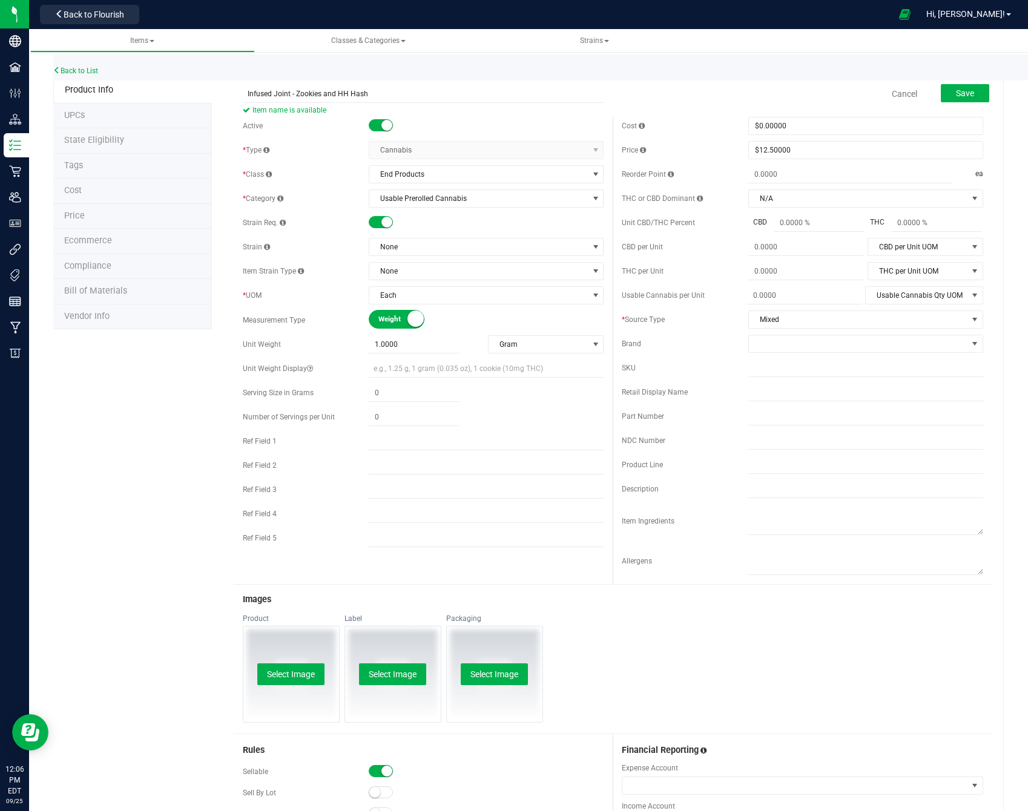
click at [484, 214] on div "Strain Req." at bounding box center [423, 223] width 361 height 18
click at [974, 90] on button "Save" at bounding box center [964, 93] width 48 height 18
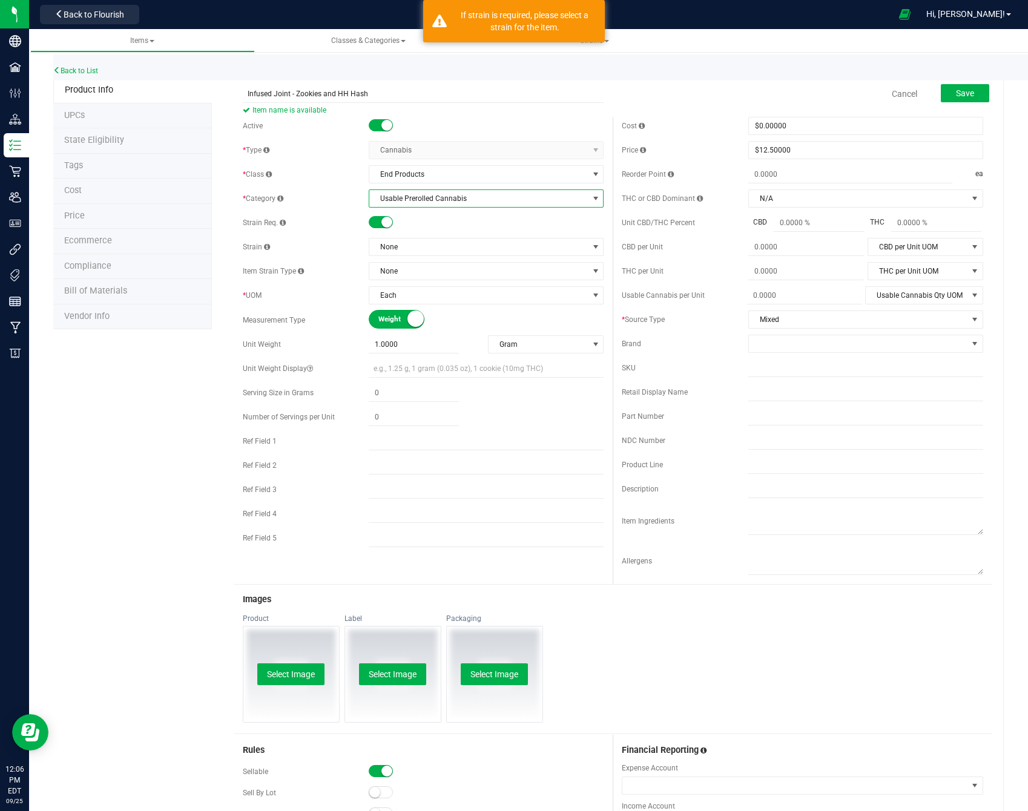
click at [427, 191] on span "Usable Prerolled Cannabis" at bounding box center [478, 198] width 218 height 17
click at [464, 190] on span "Usable Prerolled Cannabis" at bounding box center [478, 198] width 218 height 17
click at [493, 200] on span "Usable Prerolled Cannabis" at bounding box center [478, 198] width 218 height 17
click at [523, 200] on span "Usable Prerolled Cannabis" at bounding box center [478, 198] width 218 height 17
click at [477, 202] on span "Usable Prerolled Cannabis" at bounding box center [478, 198] width 218 height 17
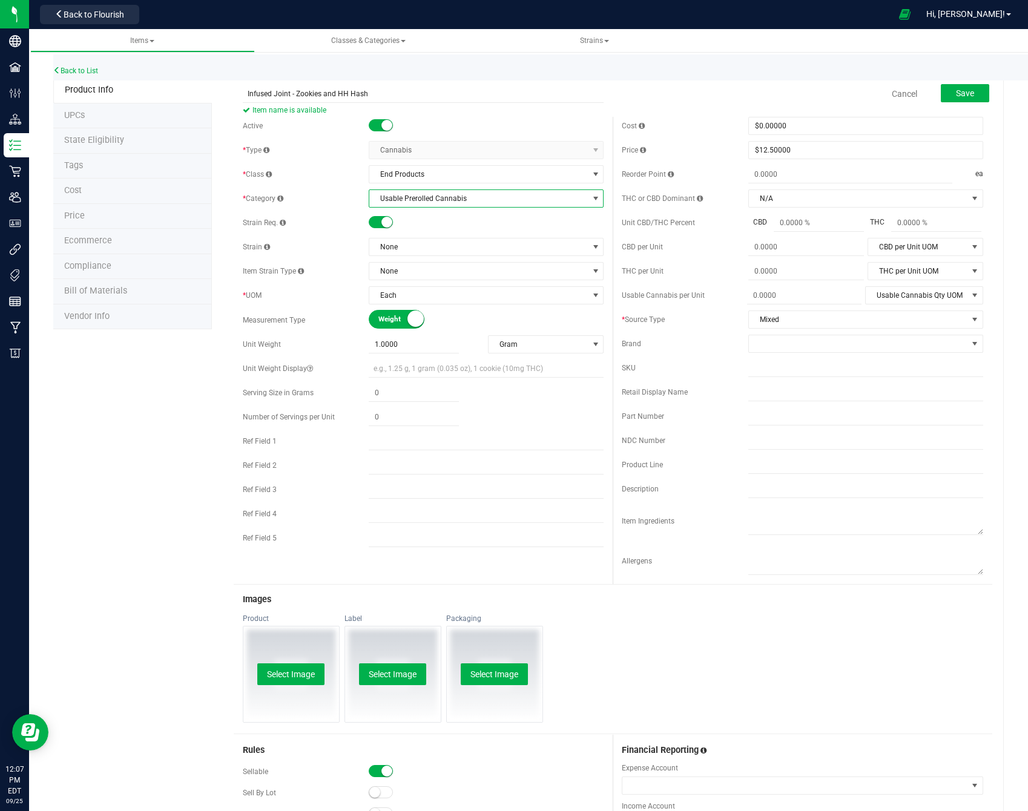
click at [473, 202] on span "Usable Prerolled Cannabis" at bounding box center [478, 198] width 218 height 17
click at [562, 205] on span "Usable Prerolled Cannabis" at bounding box center [478, 198] width 218 height 17
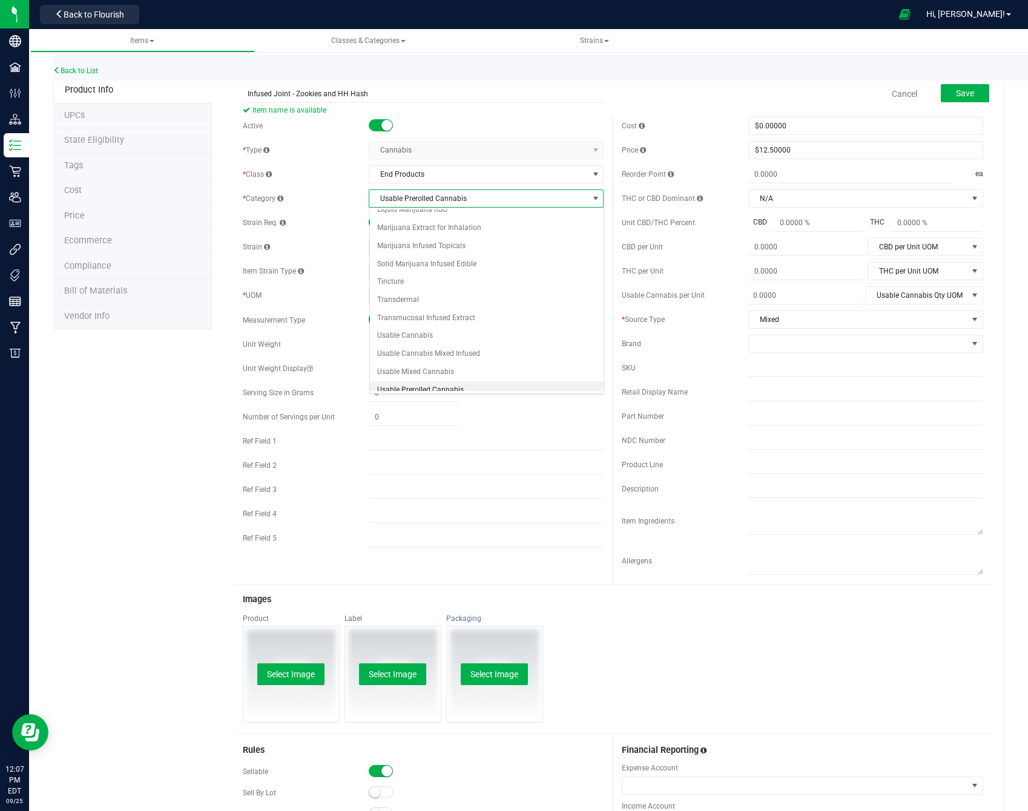
click at [330, 230] on div "Strain Req." at bounding box center [423, 223] width 361 height 18
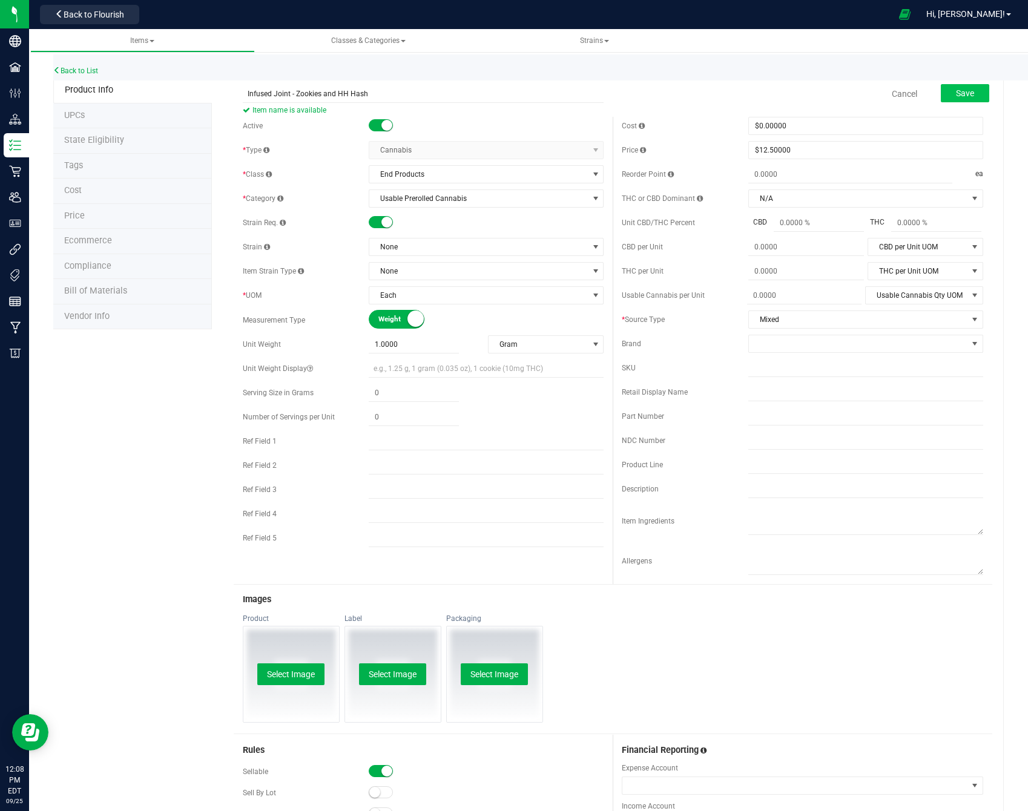
click at [984, 92] on button "Save" at bounding box center [964, 93] width 48 height 18
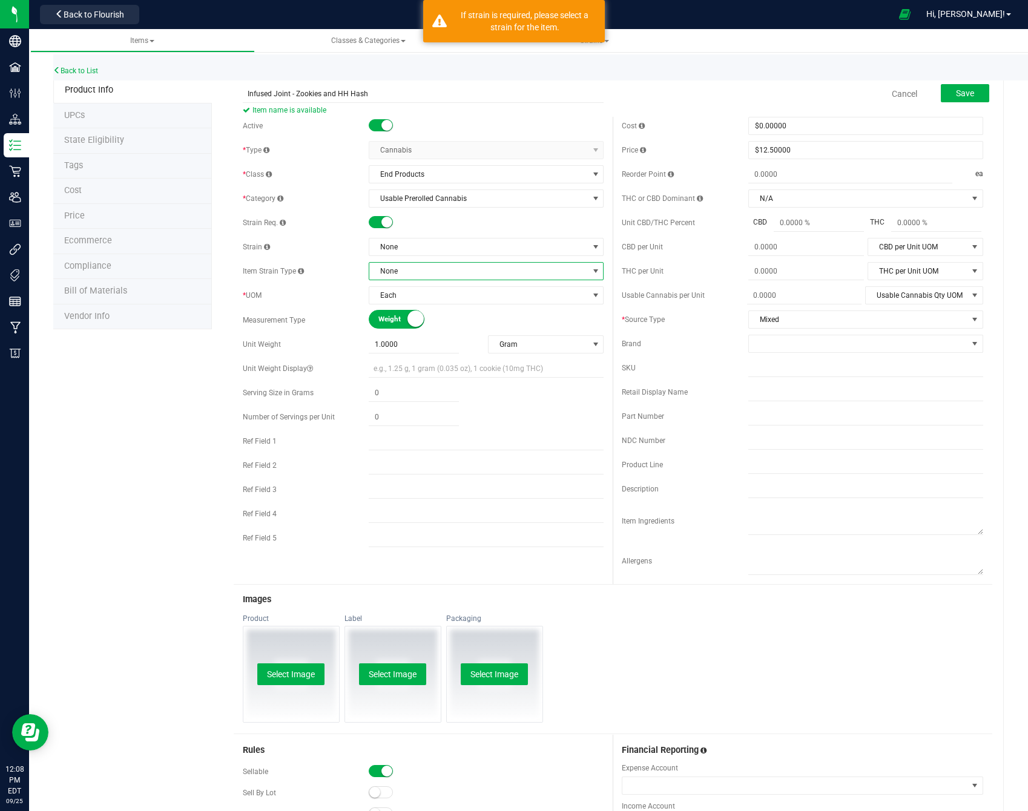
click at [486, 269] on span "None" at bounding box center [478, 271] width 218 height 17
click at [286, 269] on span "Item Strain Type" at bounding box center [273, 271] width 61 height 8
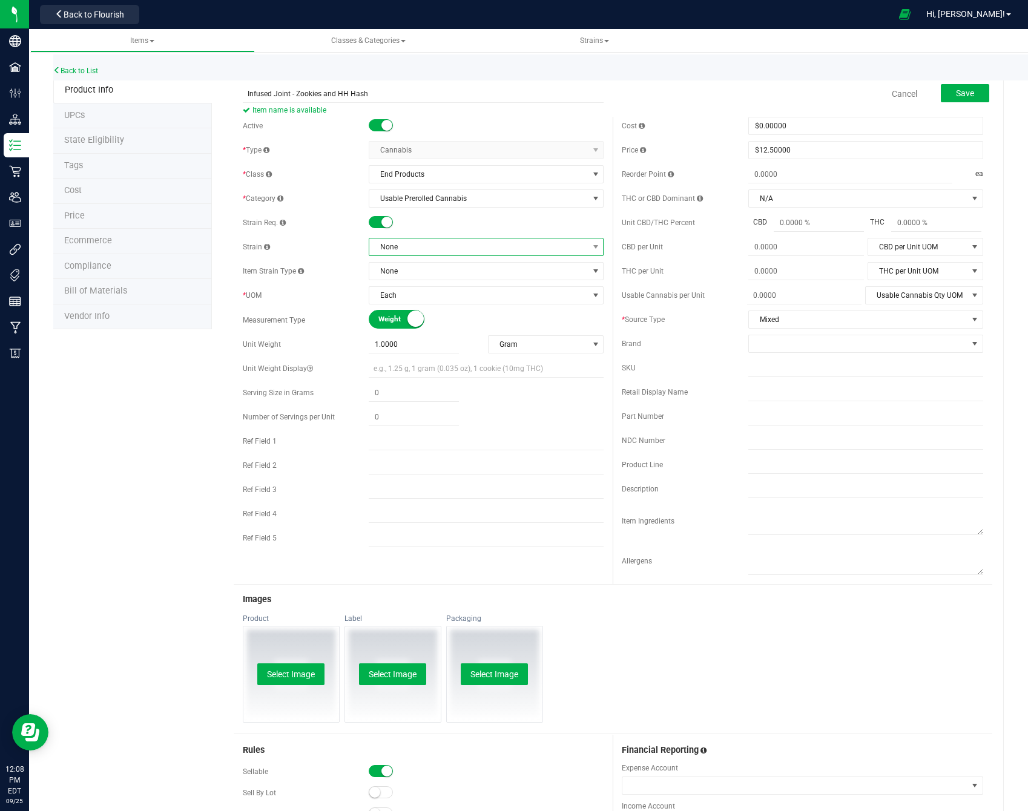
click at [471, 251] on span "None" at bounding box center [478, 246] width 218 height 17
click at [425, 404] on li "Zookies" at bounding box center [487, 400] width 234 height 17
click at [965, 90] on span "Save" at bounding box center [965, 93] width 18 height 10
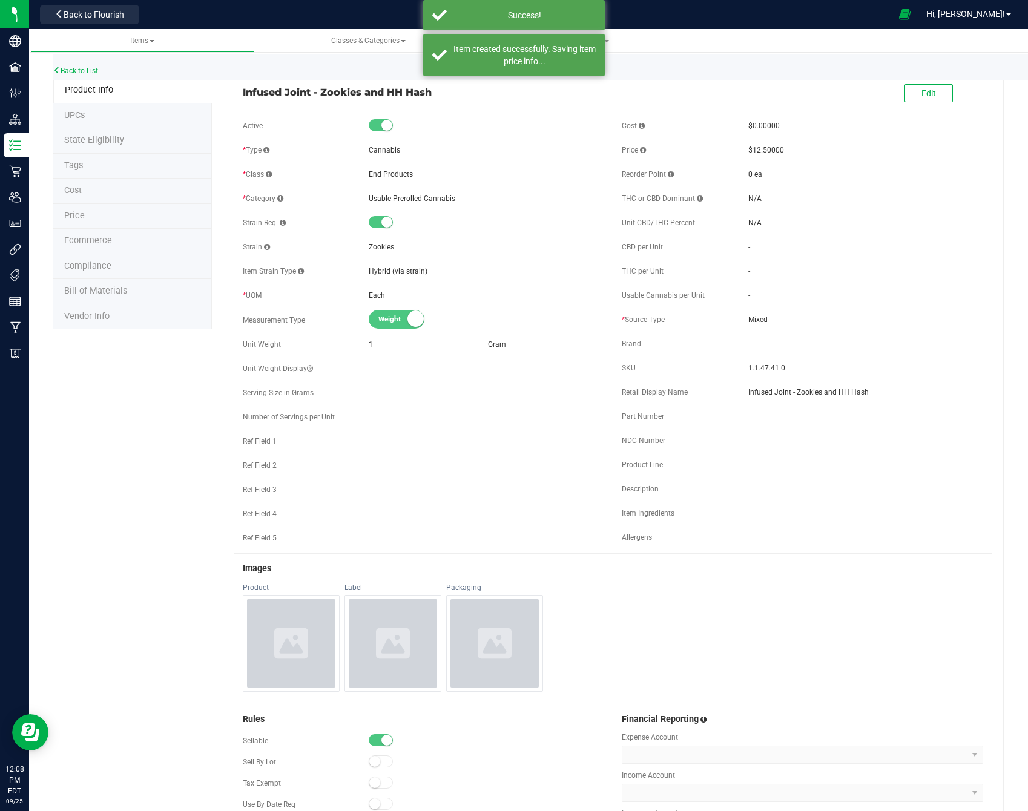
click at [88, 69] on link "Back to List" at bounding box center [75, 71] width 45 height 8
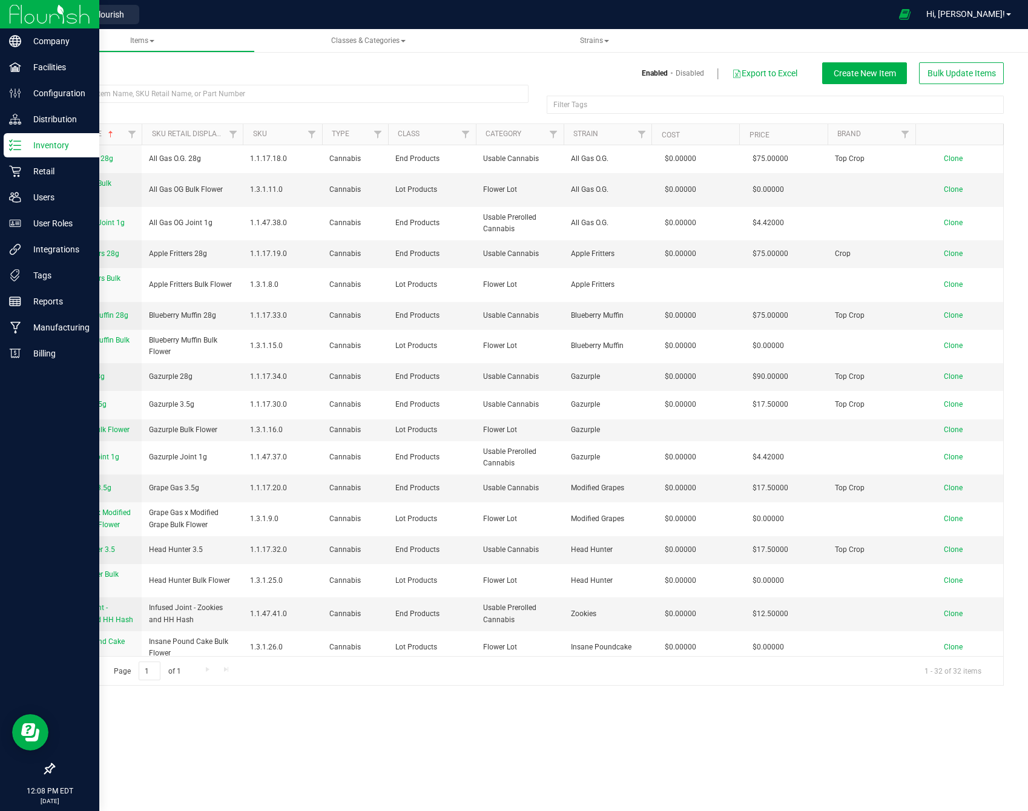
click at [27, 146] on p "Inventory" at bounding box center [57, 145] width 73 height 15
click at [25, 139] on p "Inventory" at bounding box center [57, 145] width 73 height 15
click at [63, 13] on img at bounding box center [49, 14] width 81 height 28
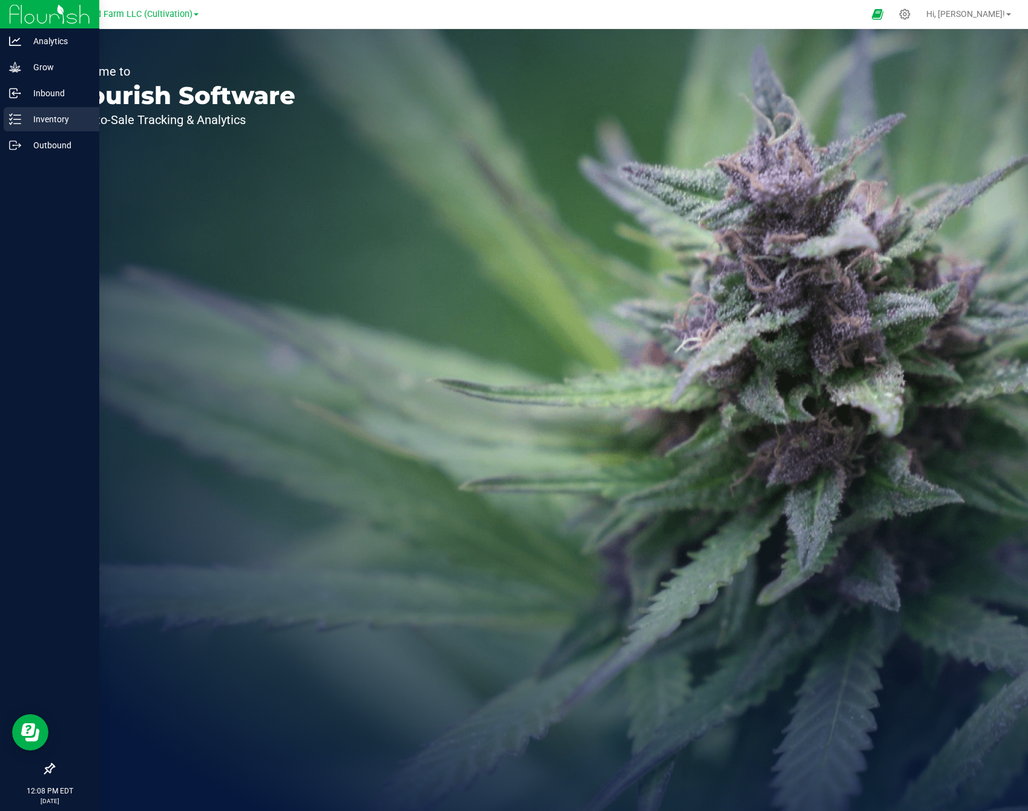
click at [42, 122] on p "Inventory" at bounding box center [57, 119] width 73 height 15
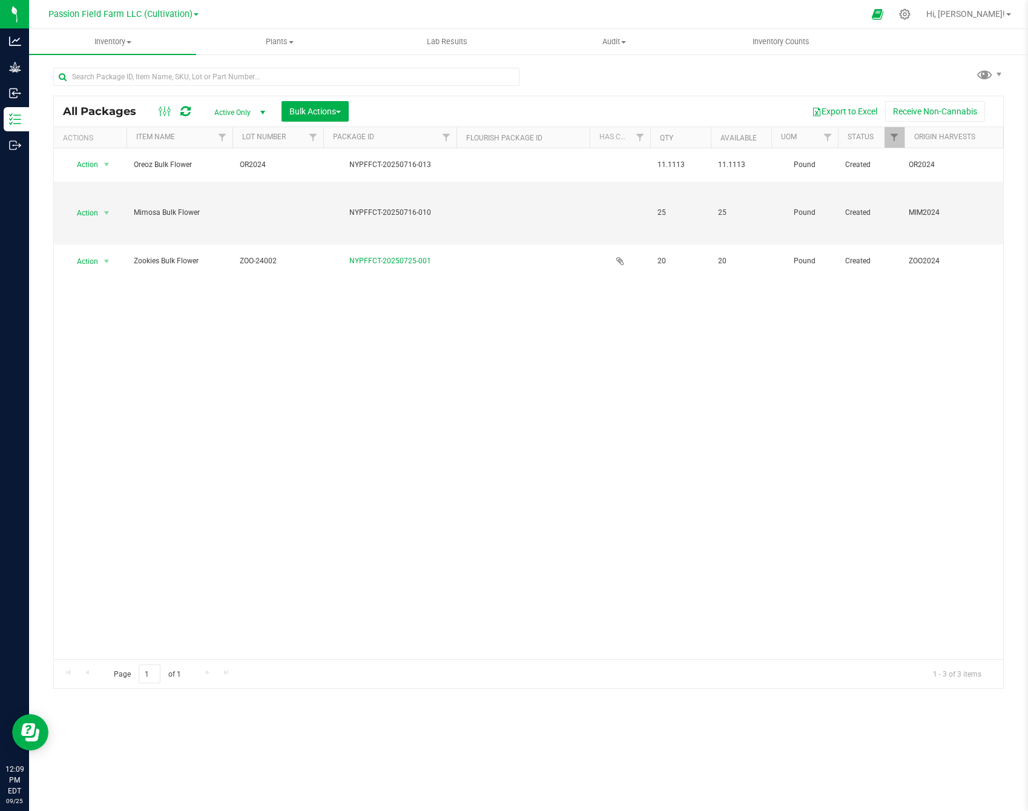
click at [214, 316] on div "Action Action Adjust qty Create package Edit attributes Global inventory Locate…" at bounding box center [528, 403] width 949 height 511
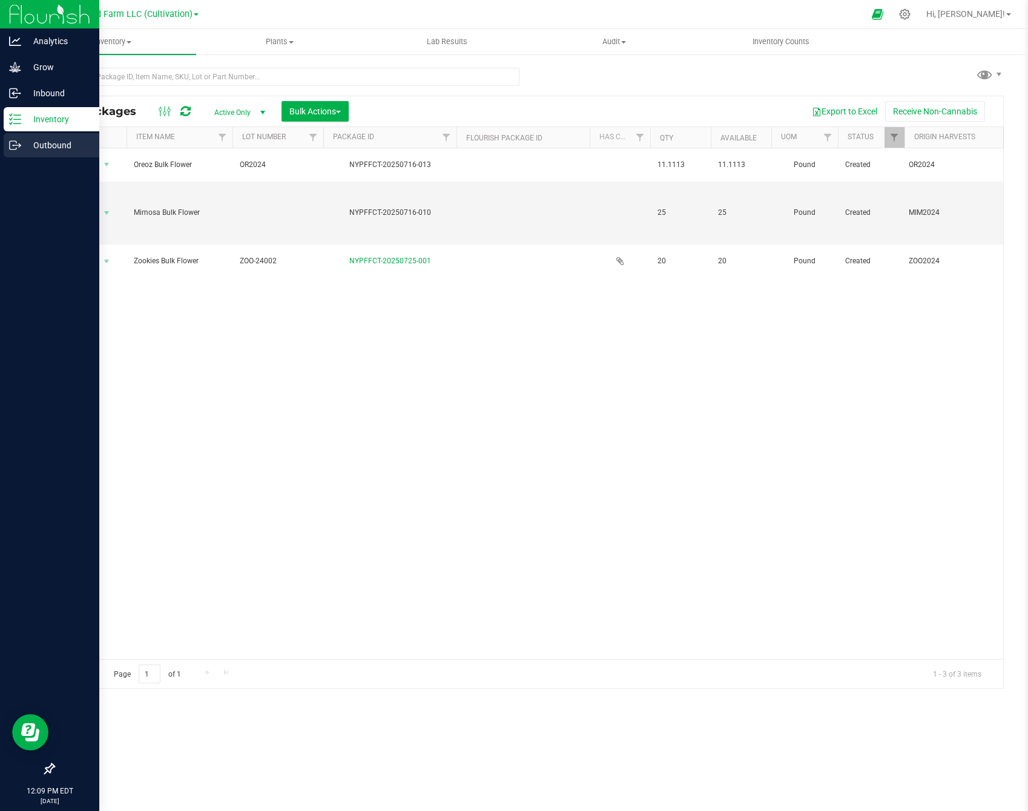
click at [44, 149] on p "Outbound" at bounding box center [57, 145] width 73 height 15
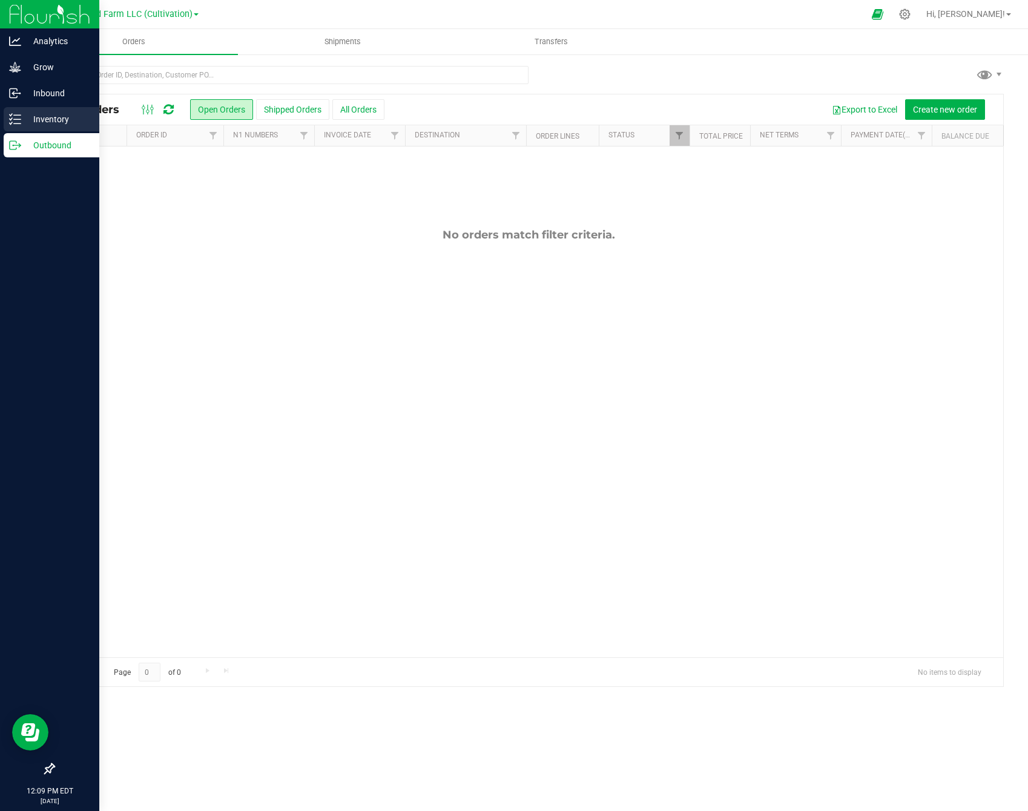
click at [64, 117] on p "Inventory" at bounding box center [57, 119] width 73 height 15
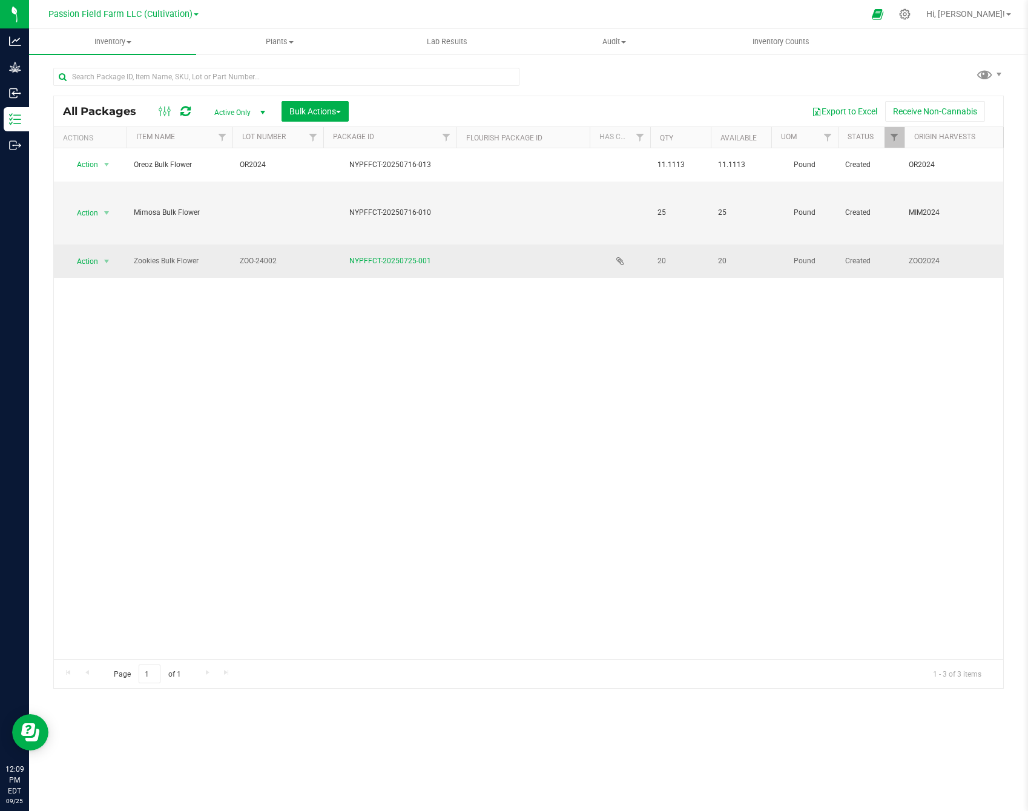
click at [279, 255] on span "ZOO-24002" at bounding box center [278, 260] width 76 height 11
click at [308, 289] on div "Action Action Adjust qty Create package Edit attributes Global inventory Locate…" at bounding box center [528, 403] width 949 height 511
click at [105, 258] on span "select" at bounding box center [107, 262] width 10 height 10
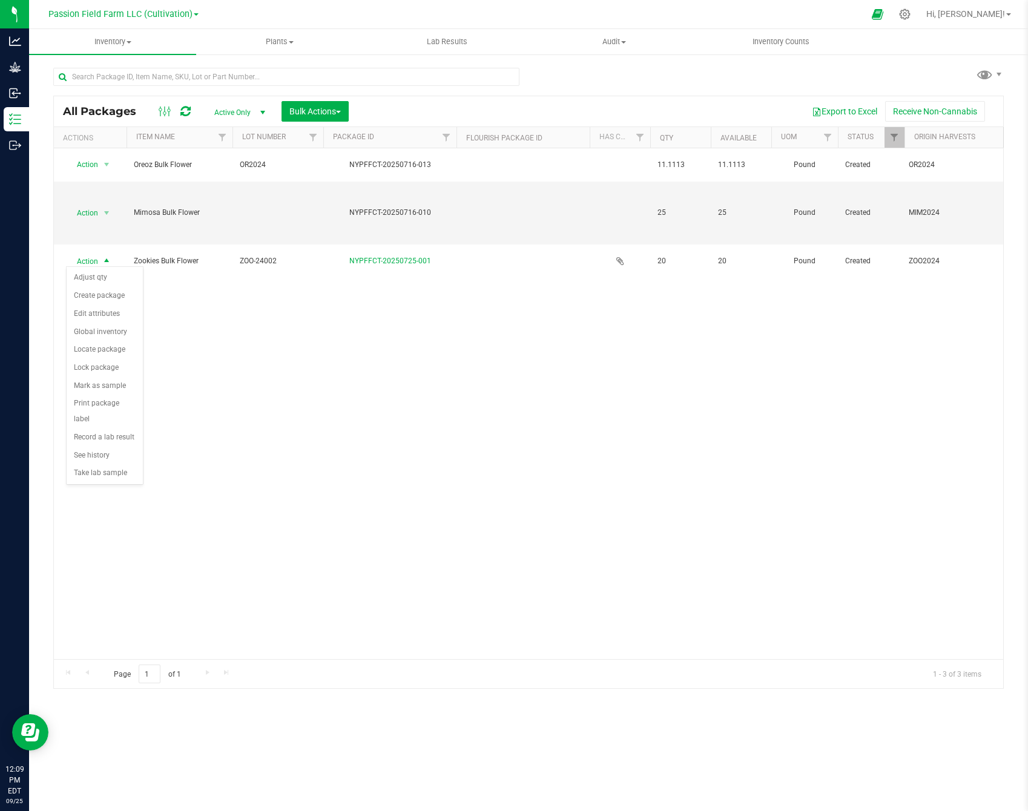
click at [254, 333] on div "Action Action Adjust qty Create package Edit attributes Global inventory Locate…" at bounding box center [528, 403] width 949 height 511
click at [192, 13] on link "Passion Field Farm LLC (Cultivation)" at bounding box center [123, 13] width 150 height 11
click at [171, 63] on link "Passion Field Farm LLC (Processing)" at bounding box center [123, 59] width 177 height 16
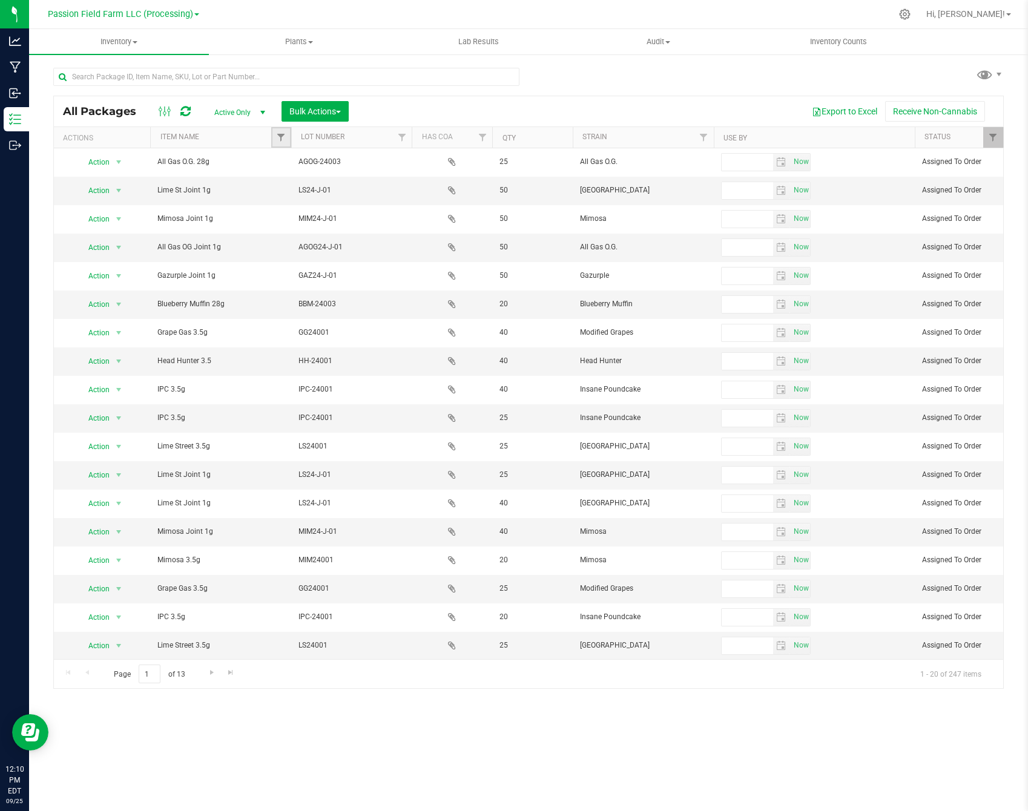
click at [280, 143] on link "Filter" at bounding box center [281, 137] width 20 height 21
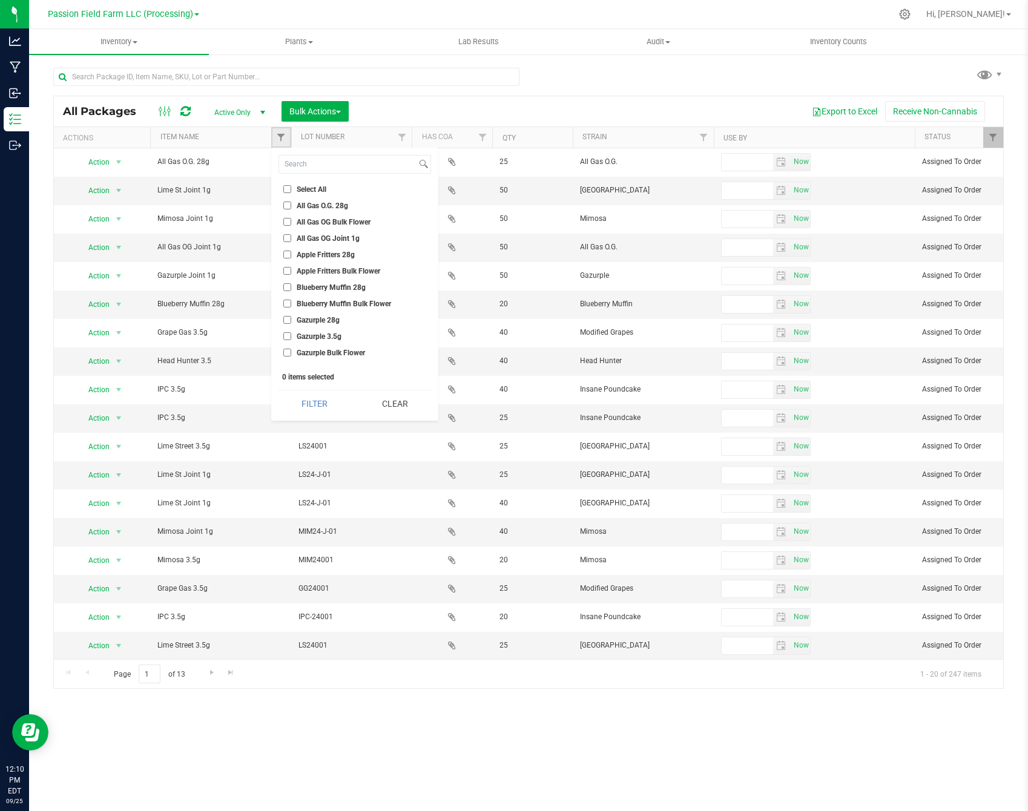
click at [280, 143] on link "Filter" at bounding box center [281, 137] width 20 height 21
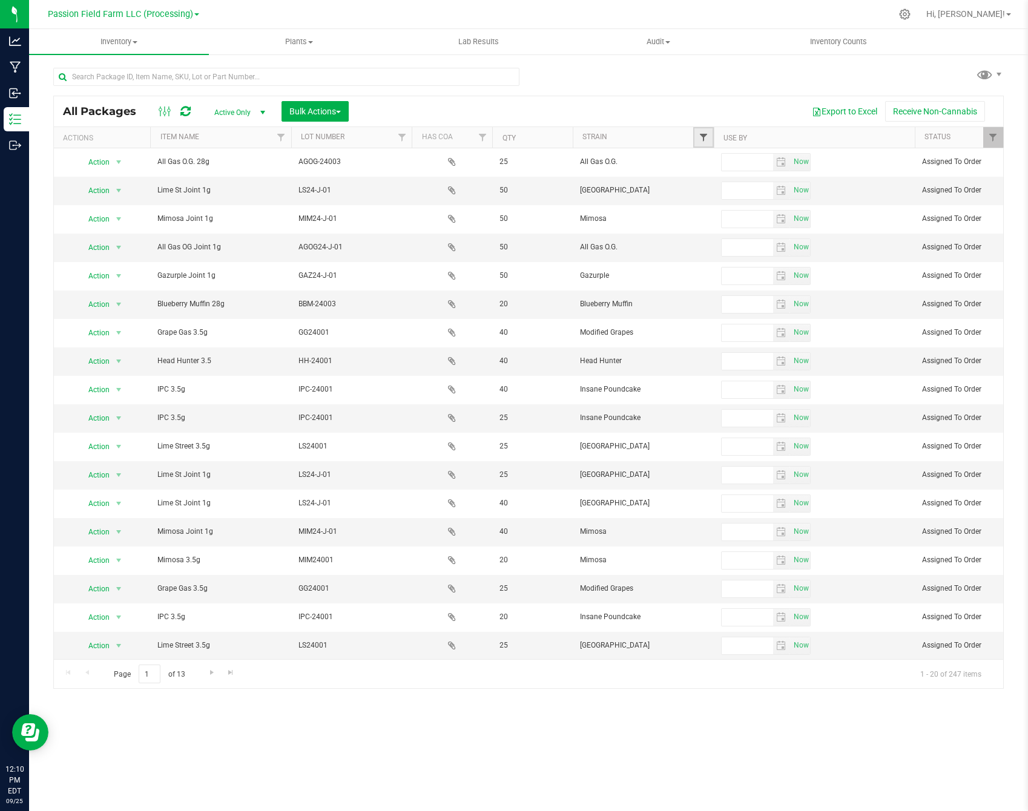
click at [701, 141] on span "Filter" at bounding box center [703, 138] width 10 height 10
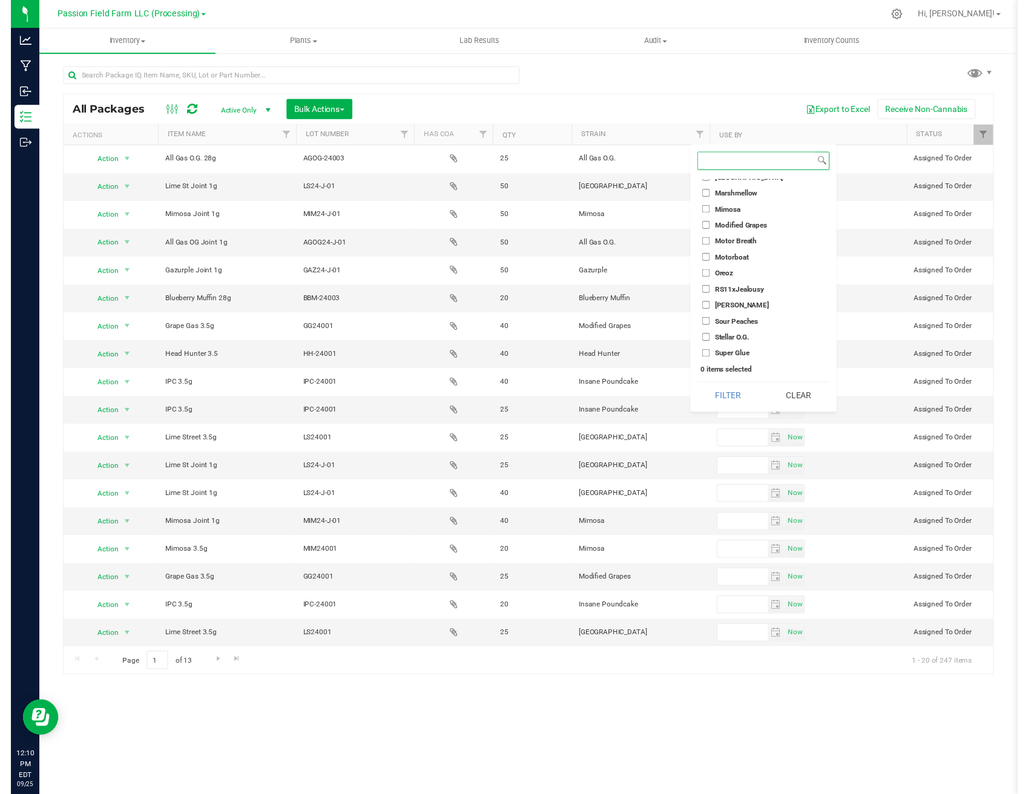
scroll to position [334, 0]
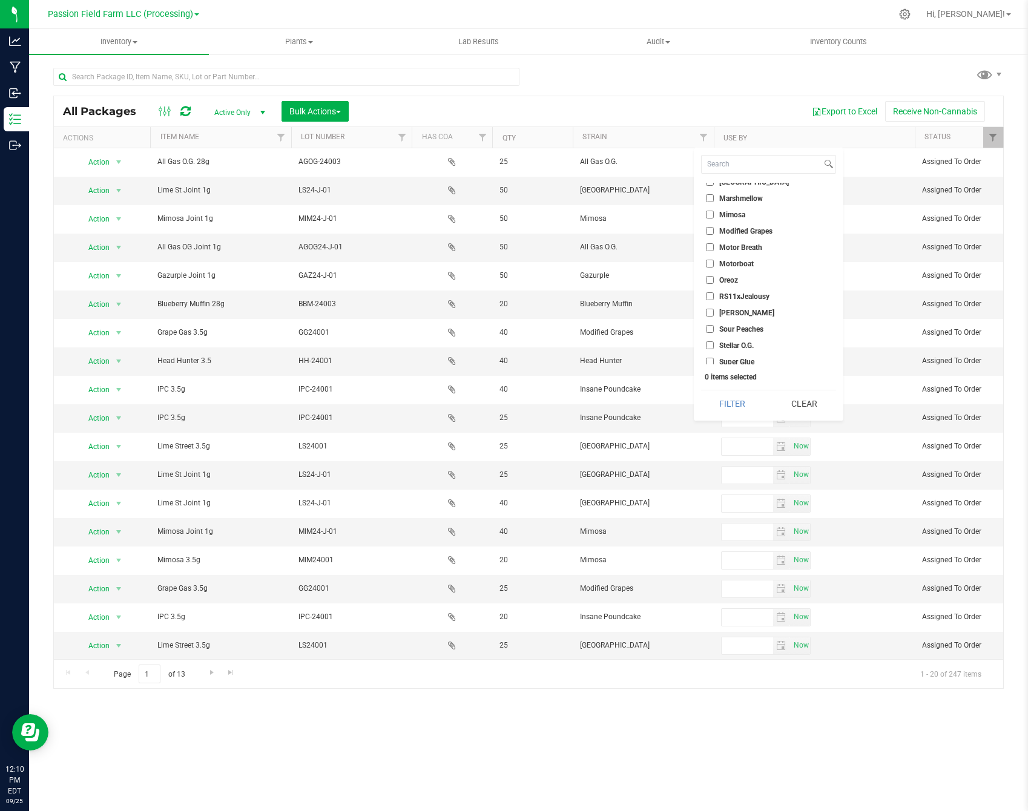
click at [730, 375] on span "Zookies" at bounding box center [731, 378] width 25 height 7
click at [713, 374] on input "Zookies" at bounding box center [710, 378] width 8 height 8
checkbox input "true"
click at [756, 407] on button "Filter" at bounding box center [732, 403] width 63 height 27
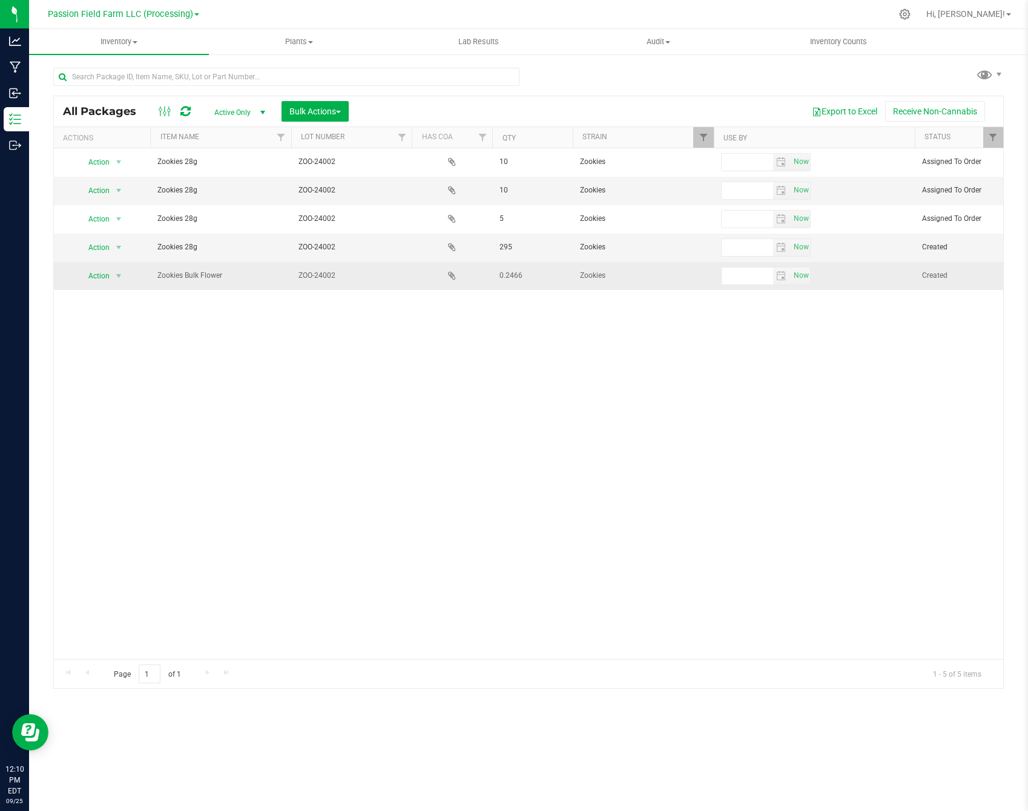
click at [452, 274] on icon at bounding box center [452, 275] width 8 height 10
click at [205, 274] on span "Zookies Bulk Flower" at bounding box center [220, 275] width 126 height 11
click at [121, 272] on span "select" at bounding box center [119, 276] width 10 height 10
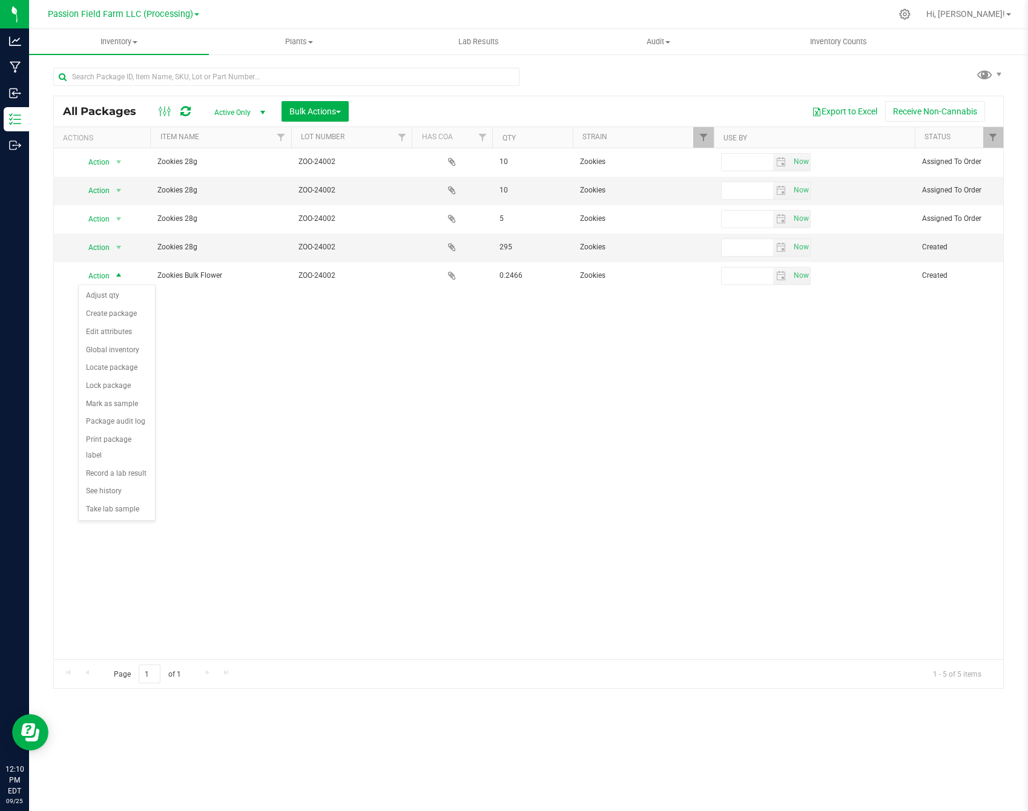
click at [382, 404] on div "Action Action Edit attributes Global inventory Locate package Package audit log…" at bounding box center [528, 403] width 949 height 511
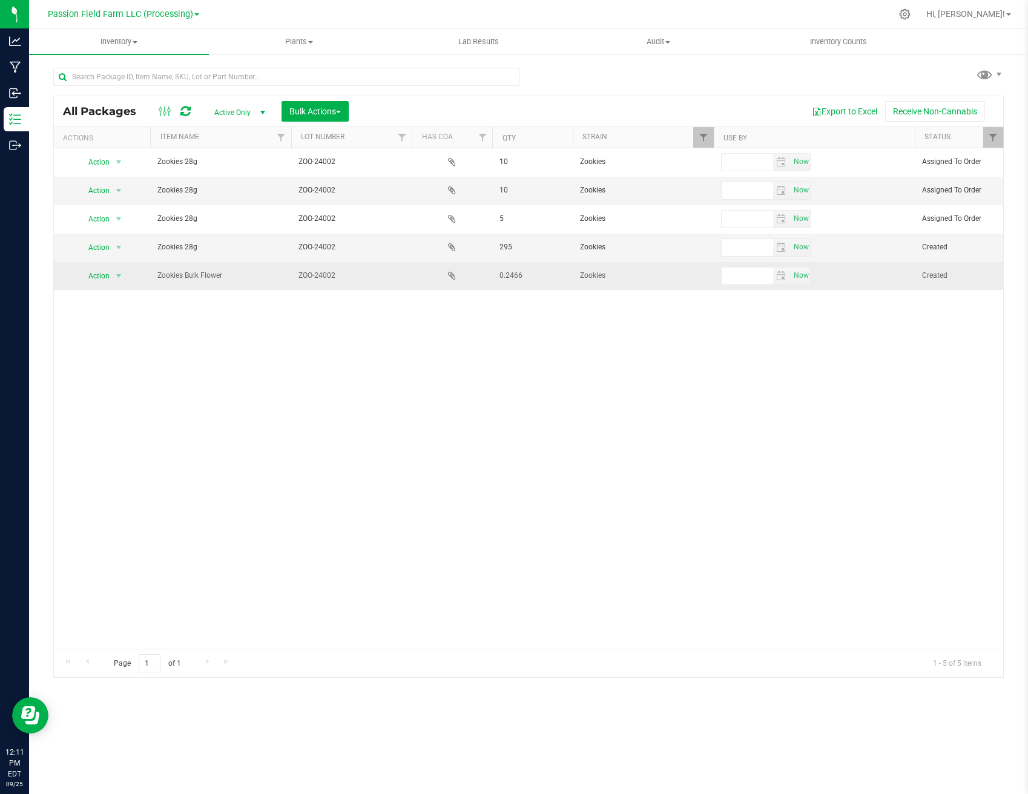
click at [341, 272] on span "ZOO-24002" at bounding box center [351, 275] width 106 height 11
click at [123, 272] on span "select" at bounding box center [119, 276] width 10 height 10
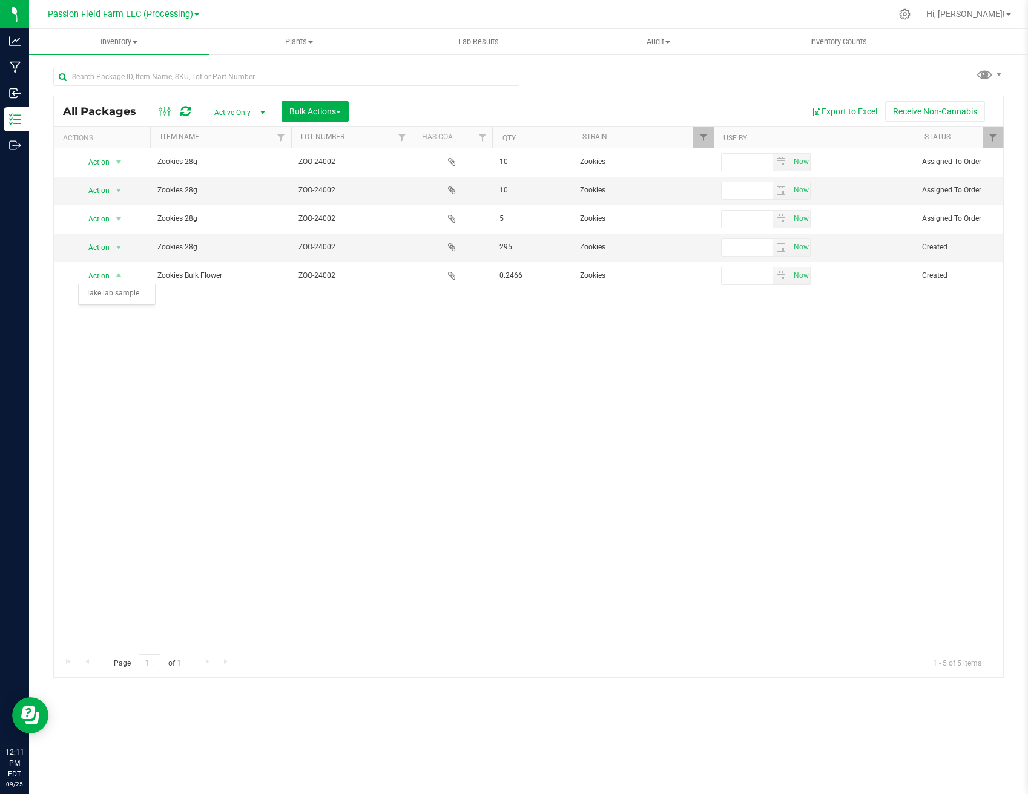
click at [815, 356] on div "Action Action Edit attributes Global inventory Locate package Package audit log…" at bounding box center [528, 398] width 949 height 500
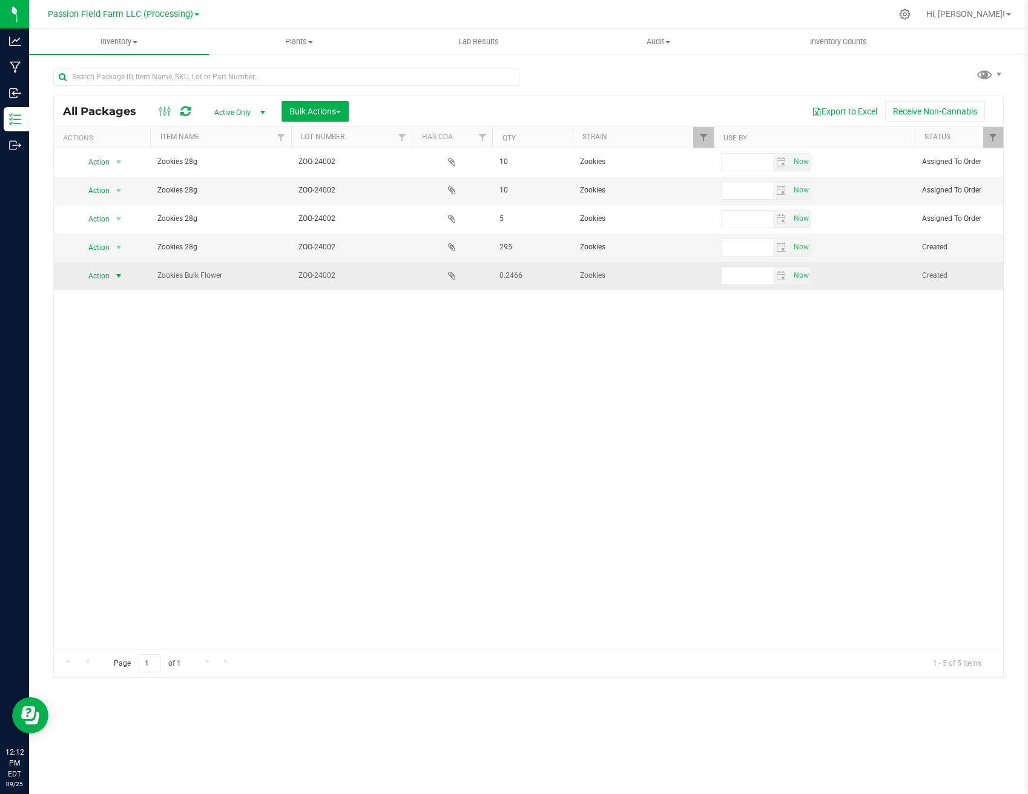
click at [121, 277] on span "select" at bounding box center [119, 276] width 10 height 10
click at [110, 277] on span "Action" at bounding box center [94, 275] width 33 height 17
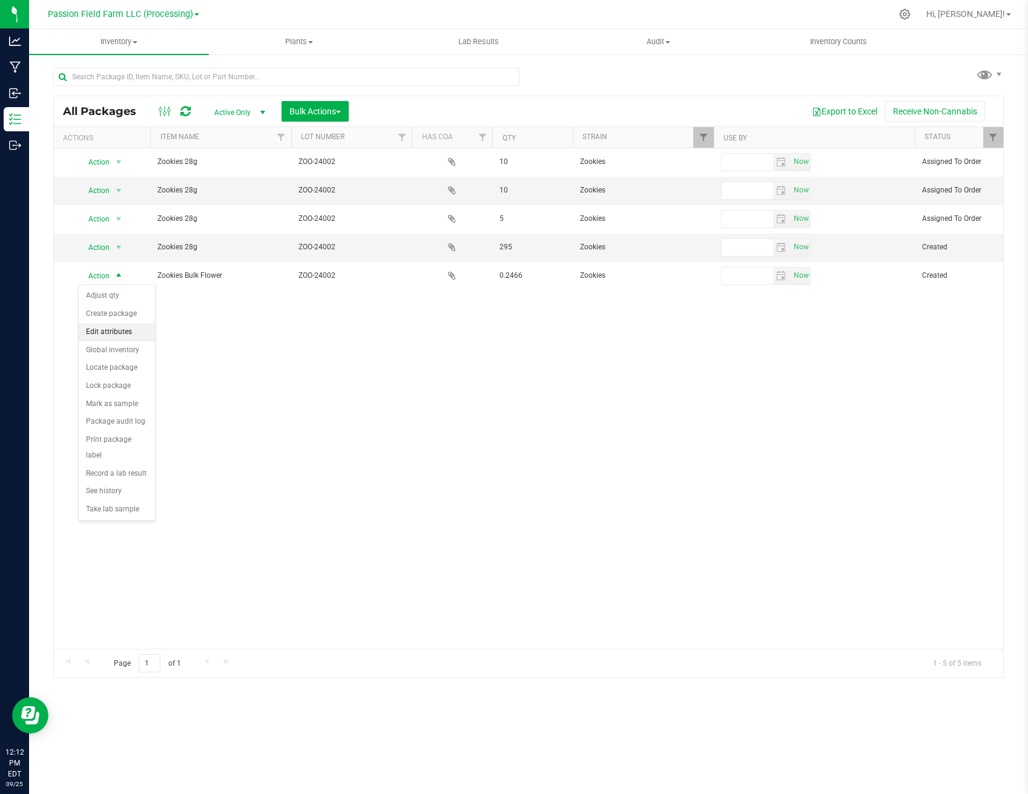
click at [111, 326] on li "Edit attributes" at bounding box center [117, 332] width 76 height 18
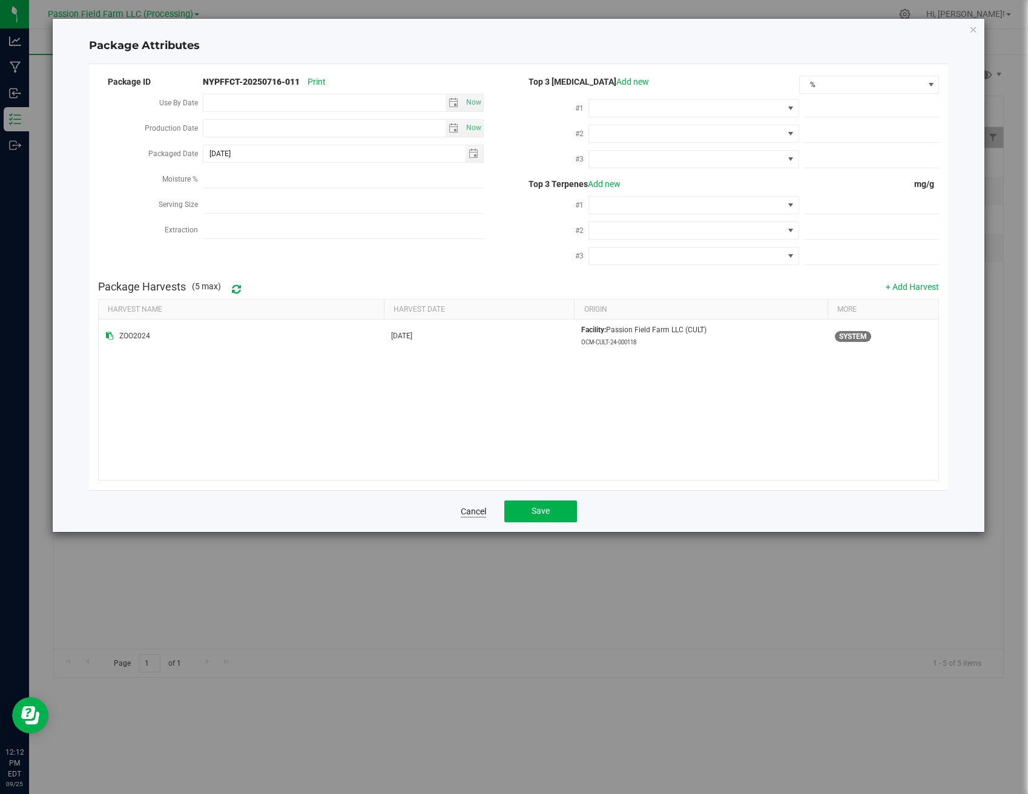
click at [475, 513] on link "Cancel" at bounding box center [473, 511] width 25 height 12
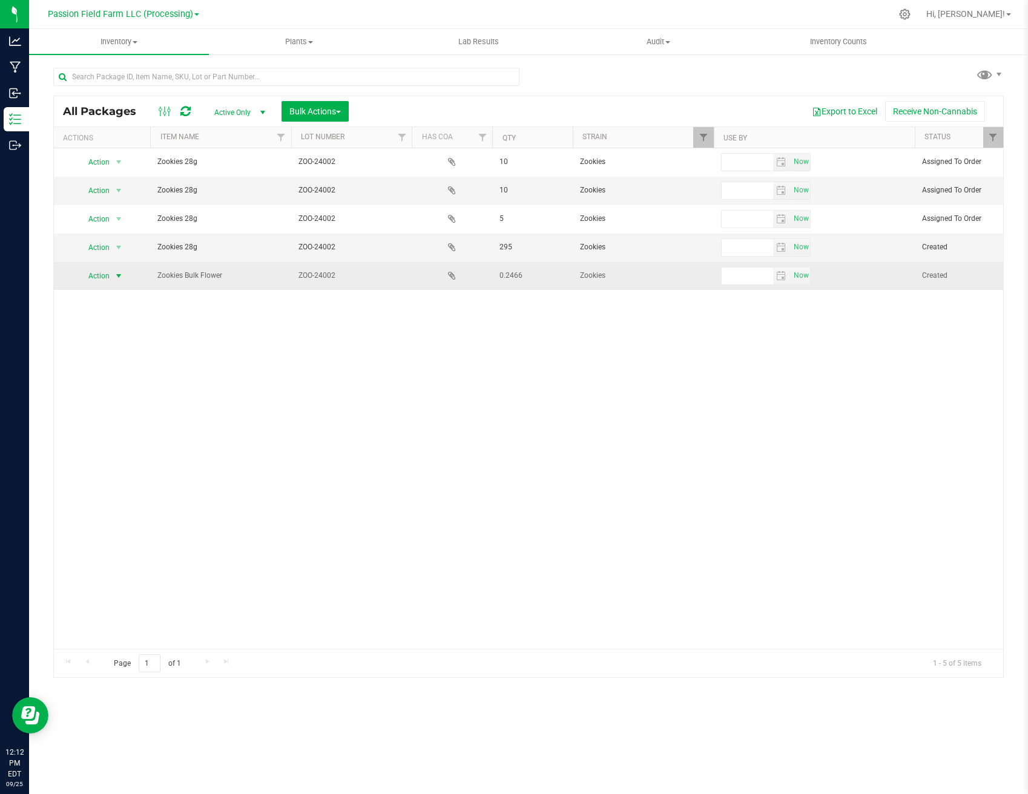
click at [205, 272] on span "Zookies Bulk Flower" at bounding box center [220, 275] width 126 height 11
click at [122, 274] on span "select" at bounding box center [119, 276] width 10 height 10
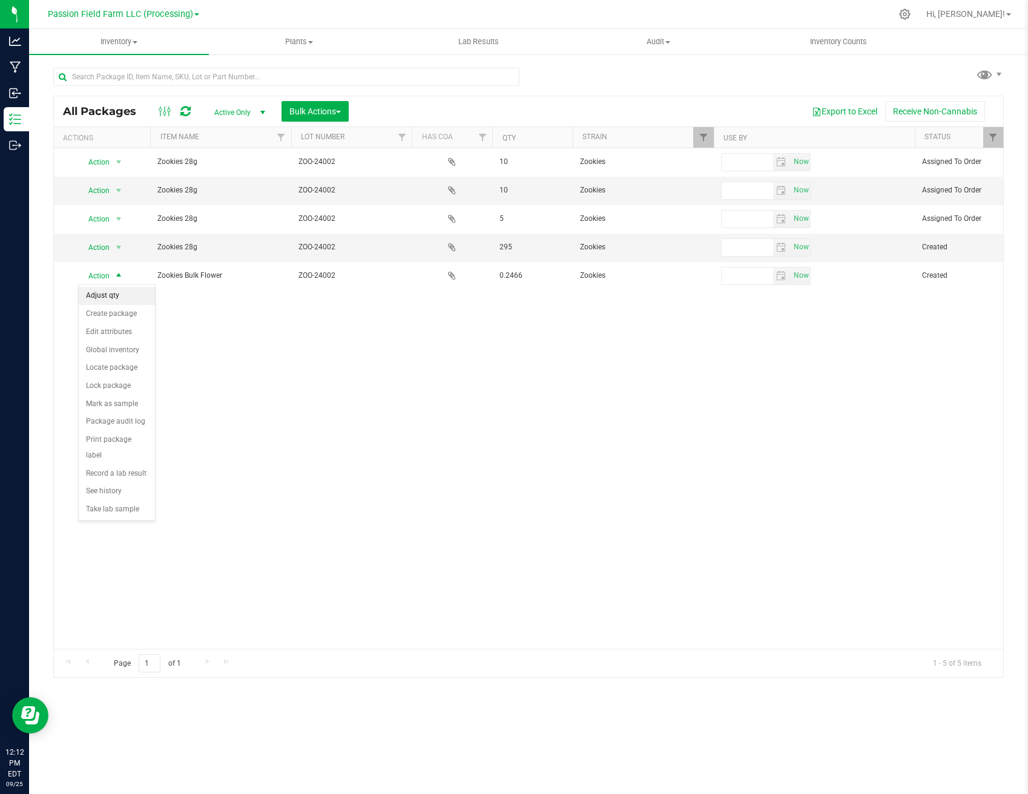
click at [108, 303] on li "Adjust qty" at bounding box center [117, 296] width 76 height 18
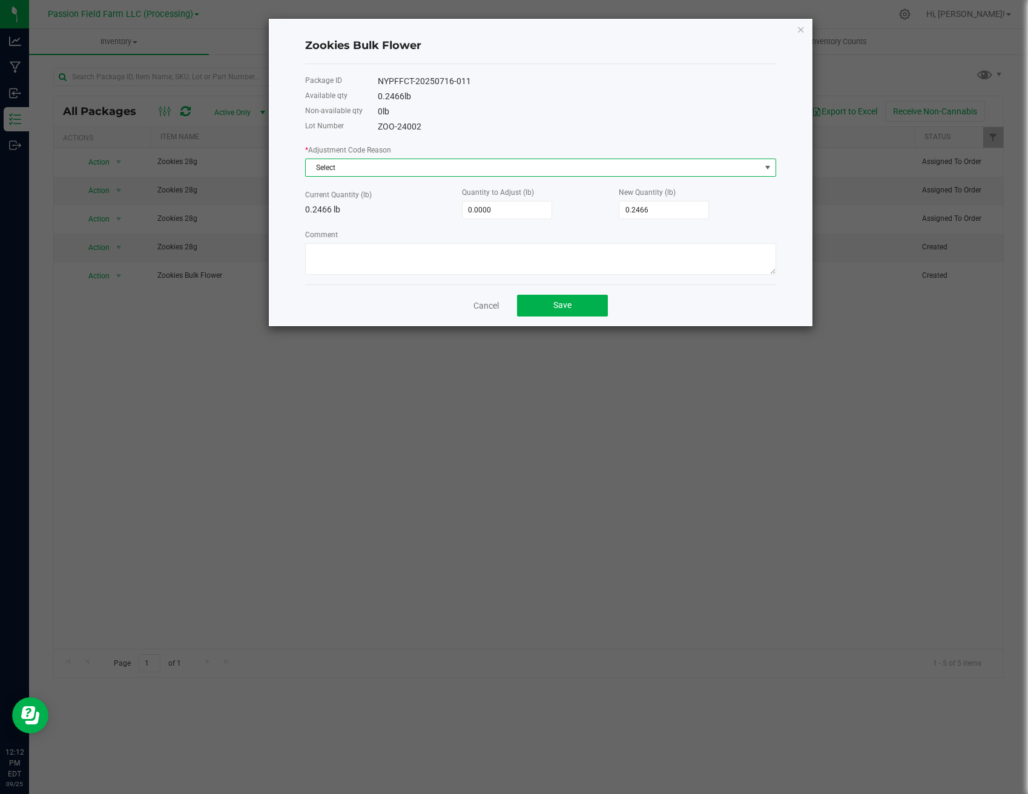
click at [444, 164] on span "Select" at bounding box center [533, 167] width 454 height 17
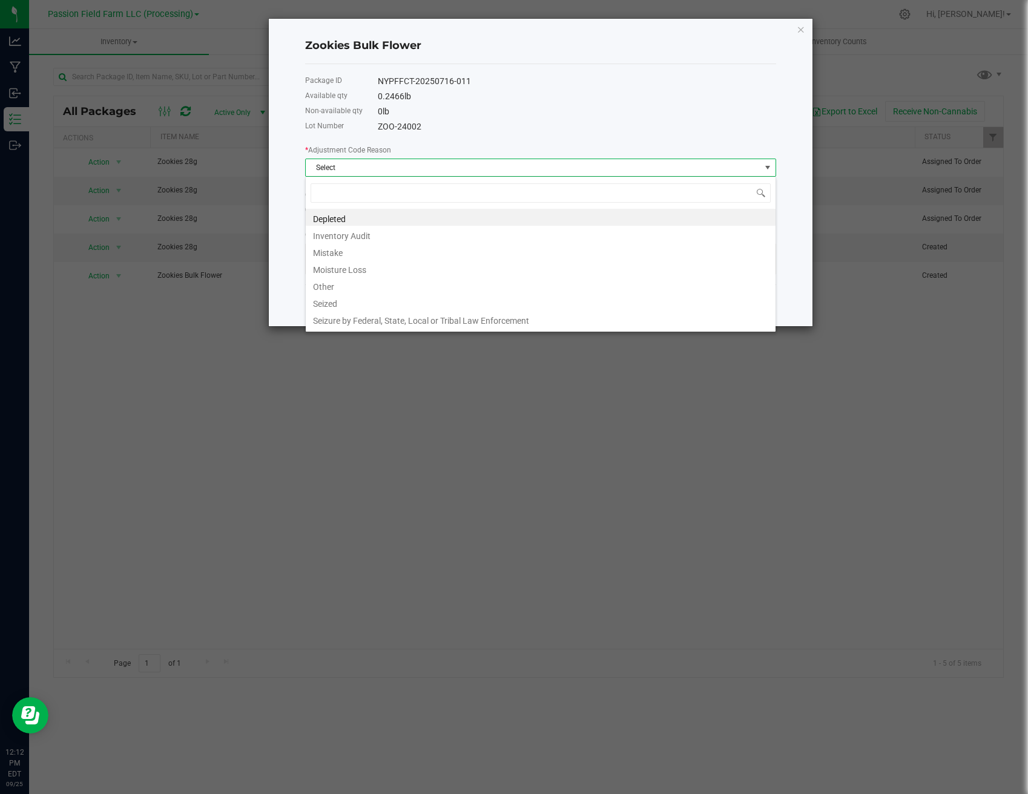
scroll to position [18, 471]
click at [384, 287] on li "Other" at bounding box center [541, 285] width 470 height 17
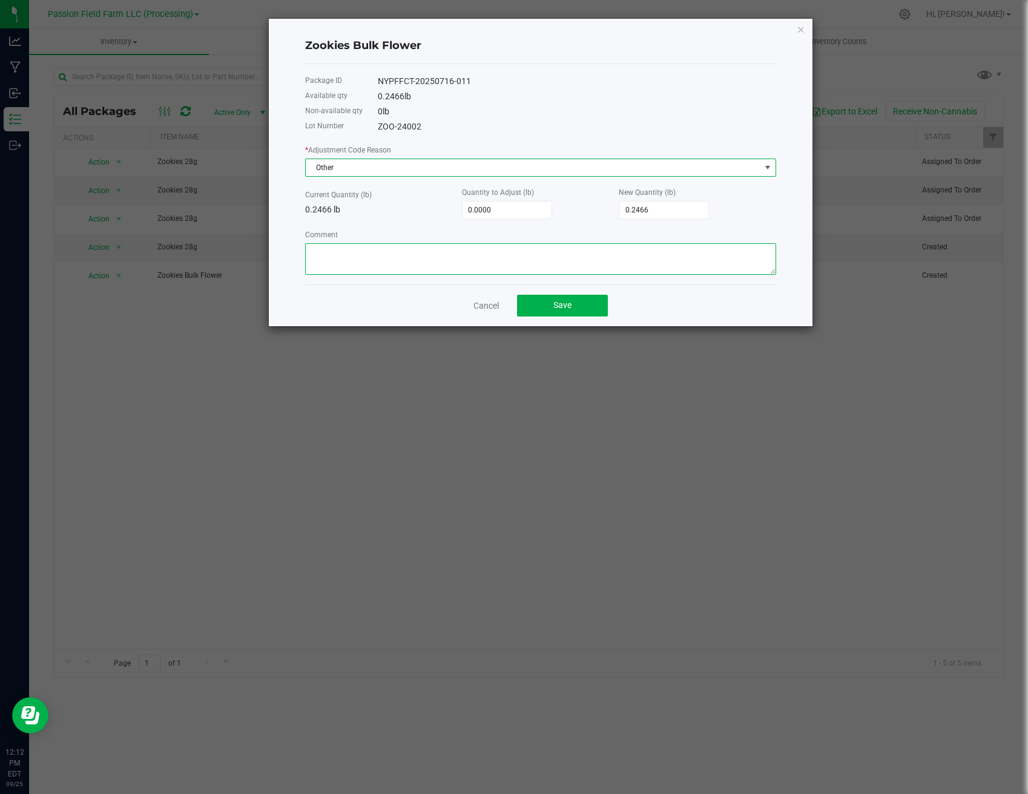
click at [393, 264] on textarea "Comment" at bounding box center [540, 258] width 471 height 31
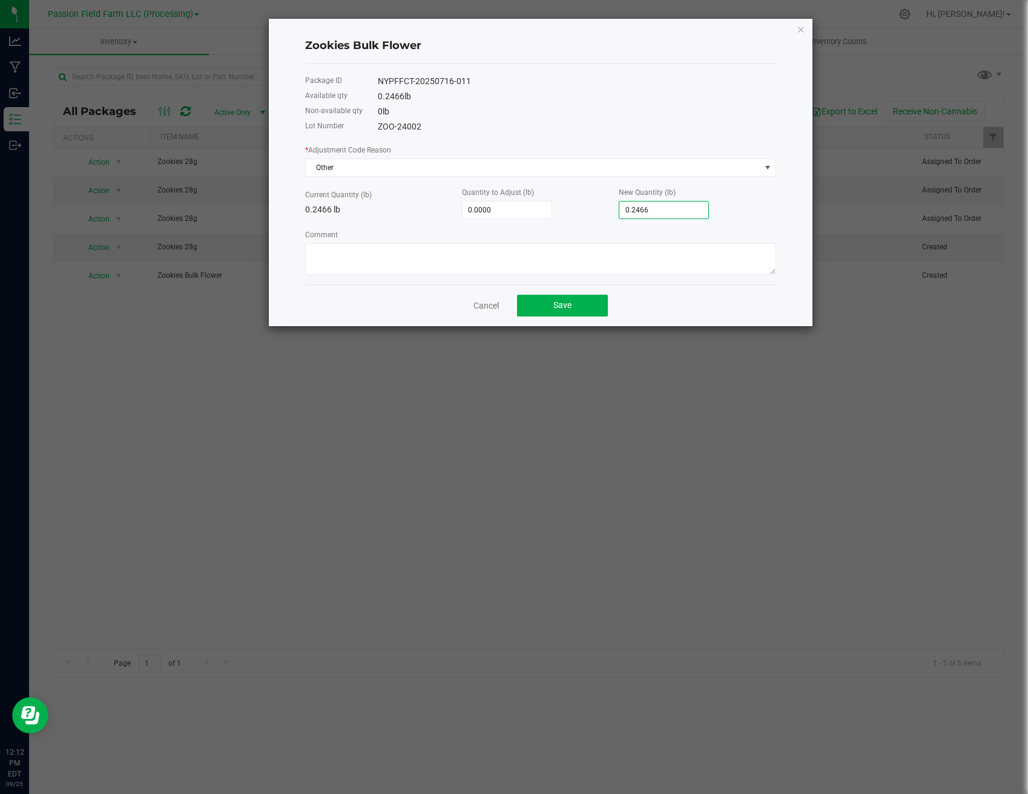
click at [626, 206] on input "0.2466" at bounding box center [663, 210] width 89 height 17
click at [625, 205] on input "0.2466" at bounding box center [663, 210] width 89 height 17
type input "3.0000"
type input "3.2466"
click at [701, 317] on div "Cancel Save" at bounding box center [540, 305] width 471 height 42
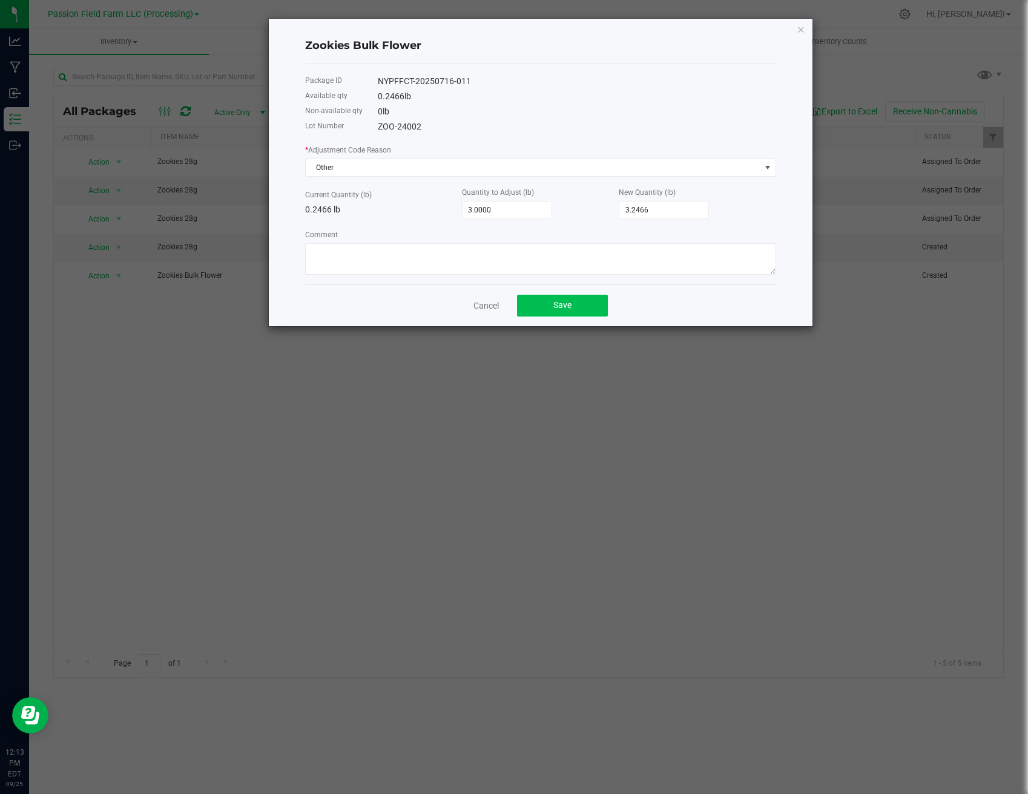
click at [582, 313] on button "Save" at bounding box center [562, 306] width 91 height 22
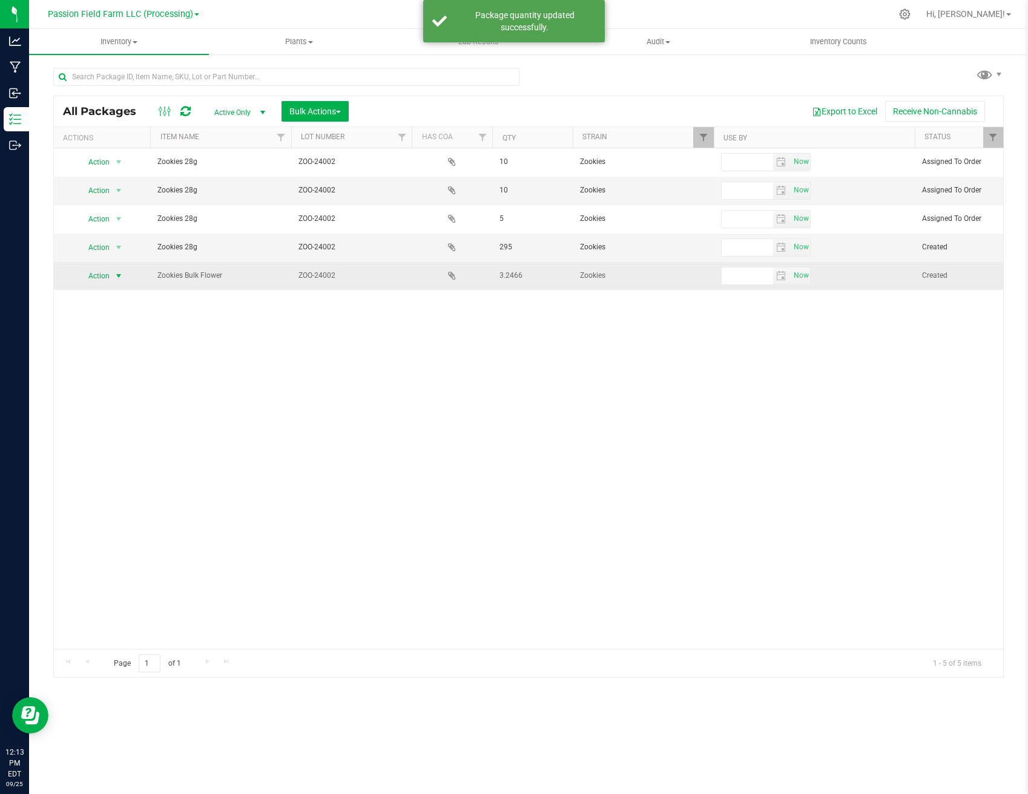
click at [120, 272] on span "select" at bounding box center [119, 276] width 10 height 10
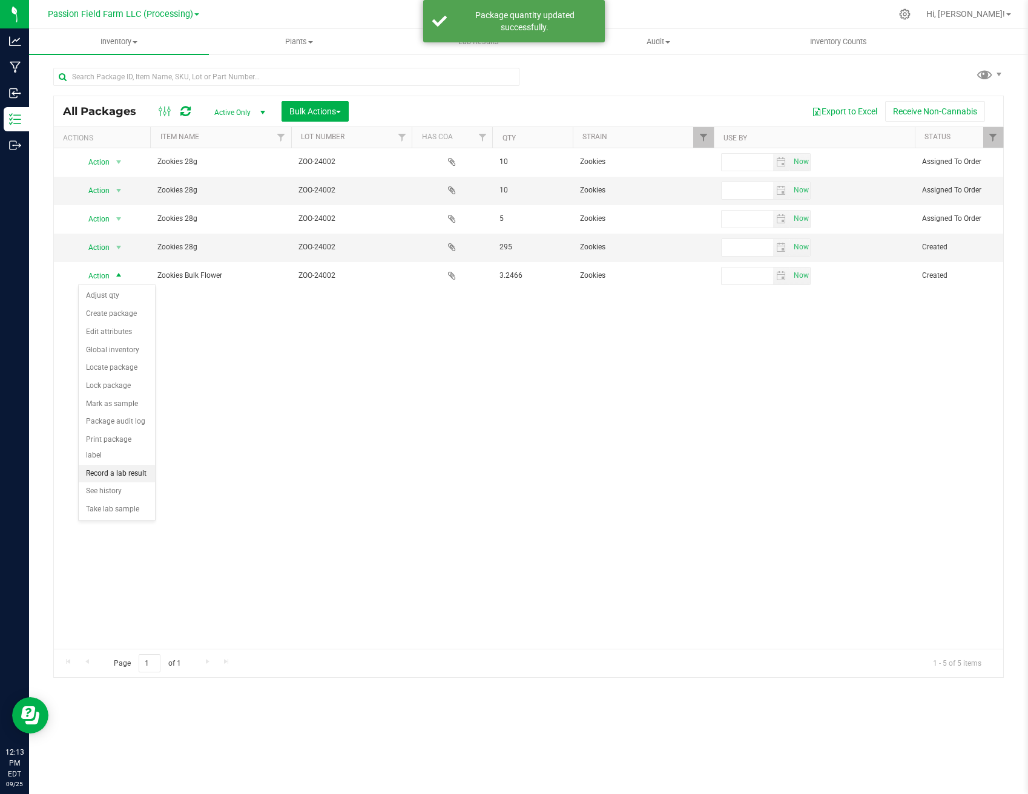
click at [129, 465] on li "Record a lab result" at bounding box center [117, 474] width 76 height 18
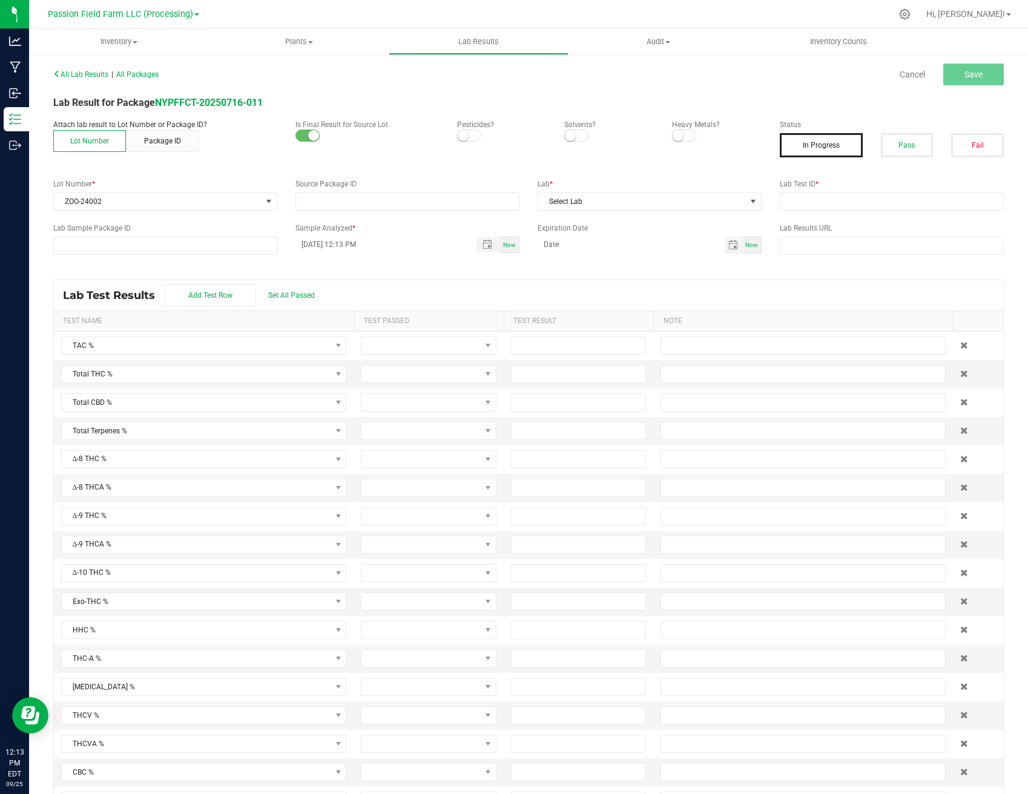
type input "NYPFFCT-20250716-011"
click at [149, 75] on span "All Packages" at bounding box center [137, 74] width 42 height 8
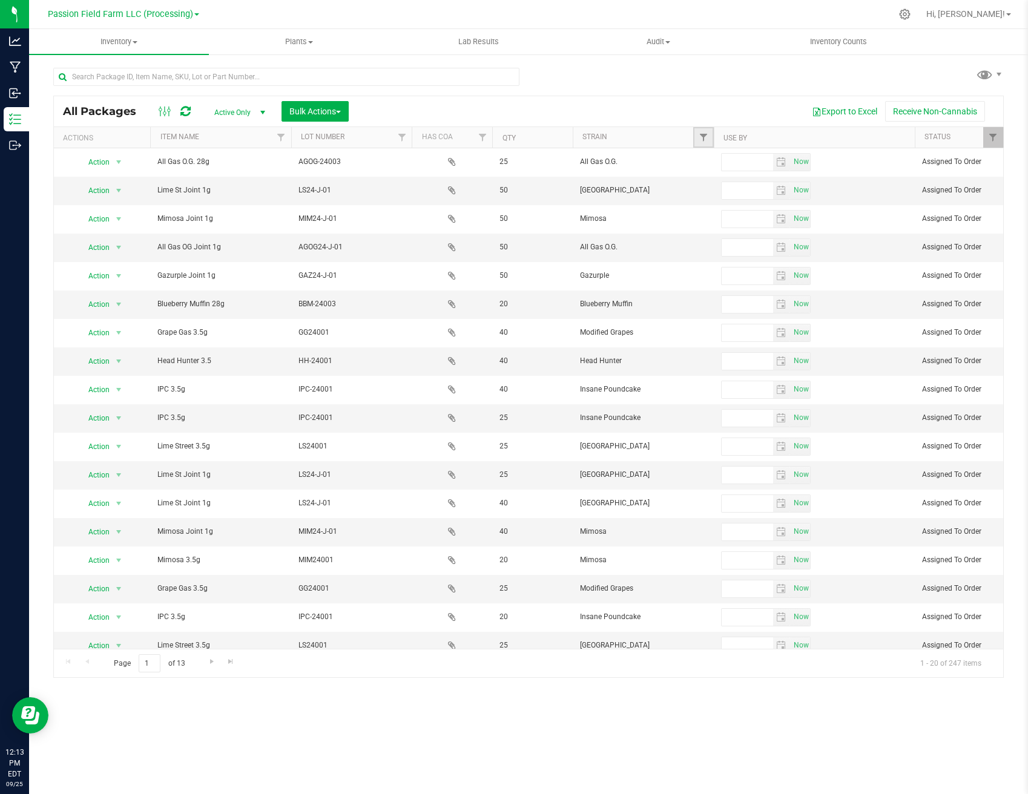
click at [709, 140] on link "Filter" at bounding box center [703, 137] width 20 height 21
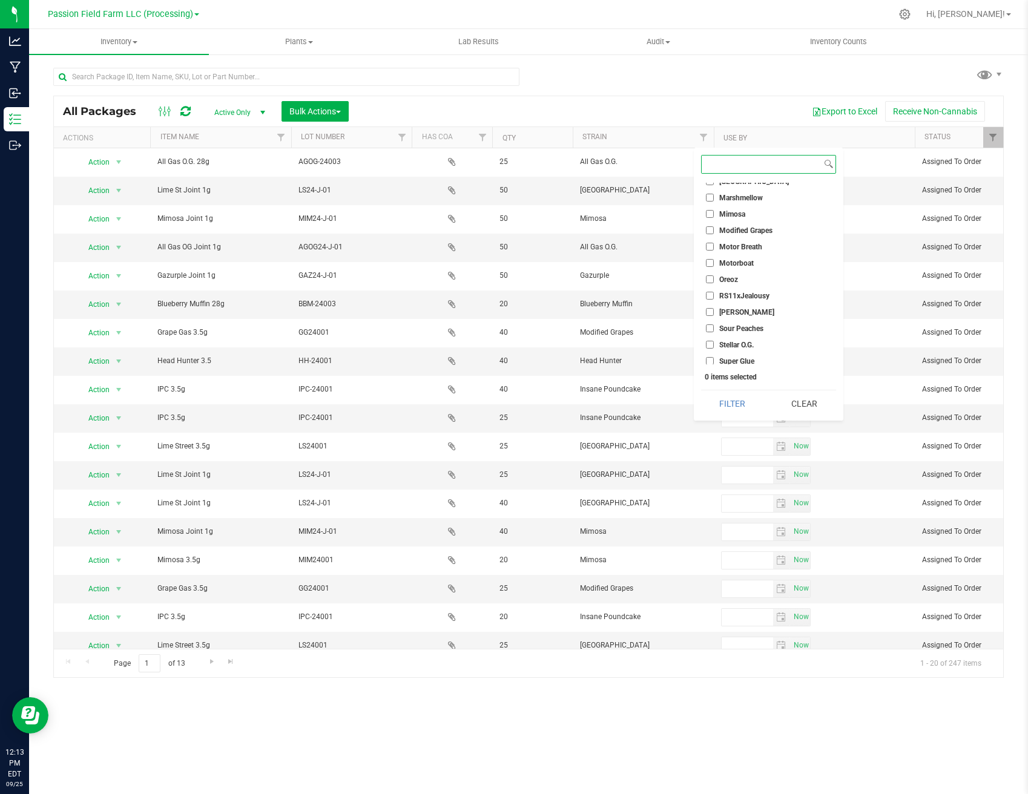
scroll to position [334, 0]
click at [707, 374] on input "Zookies" at bounding box center [710, 378] width 8 height 8
checkbox input "true"
click at [746, 411] on button "Filter" at bounding box center [732, 403] width 63 height 27
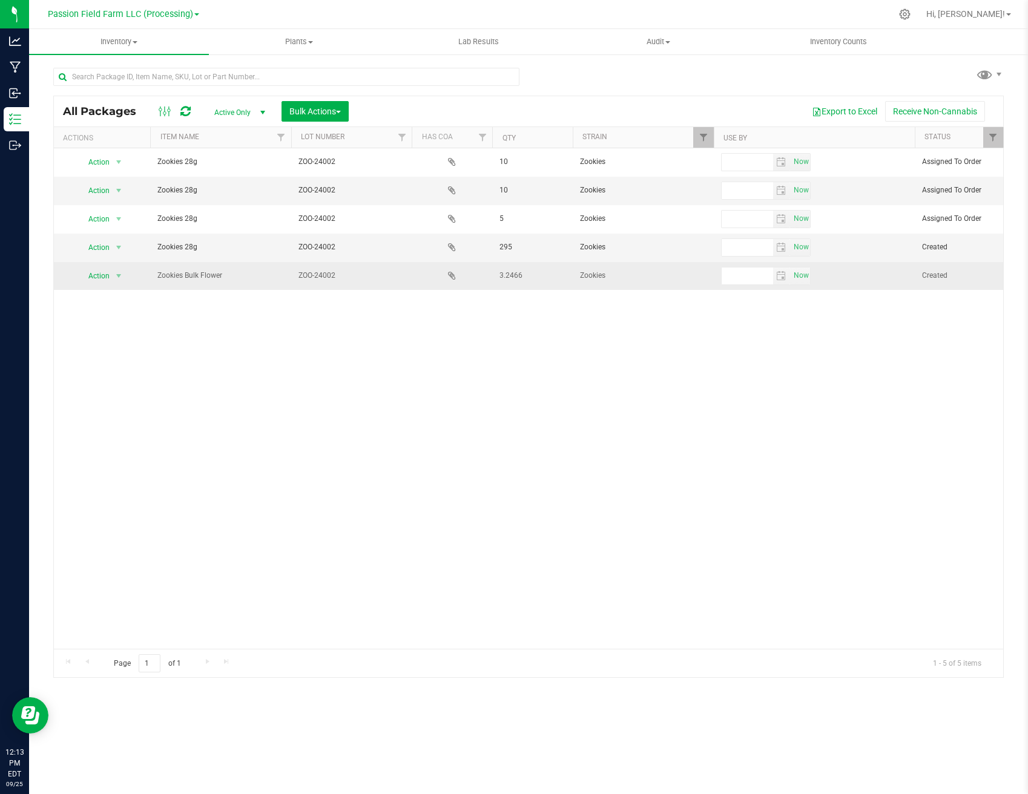
click at [326, 278] on span "ZOO-24002" at bounding box center [351, 275] width 106 height 11
click at [324, 283] on input "ZOO-24002" at bounding box center [348, 275] width 116 height 19
click at [324, 282] on input "ZOO-24002" at bounding box center [348, 275] width 116 height 19
click at [328, 276] on input "ZOO-24002" at bounding box center [348, 275] width 116 height 19
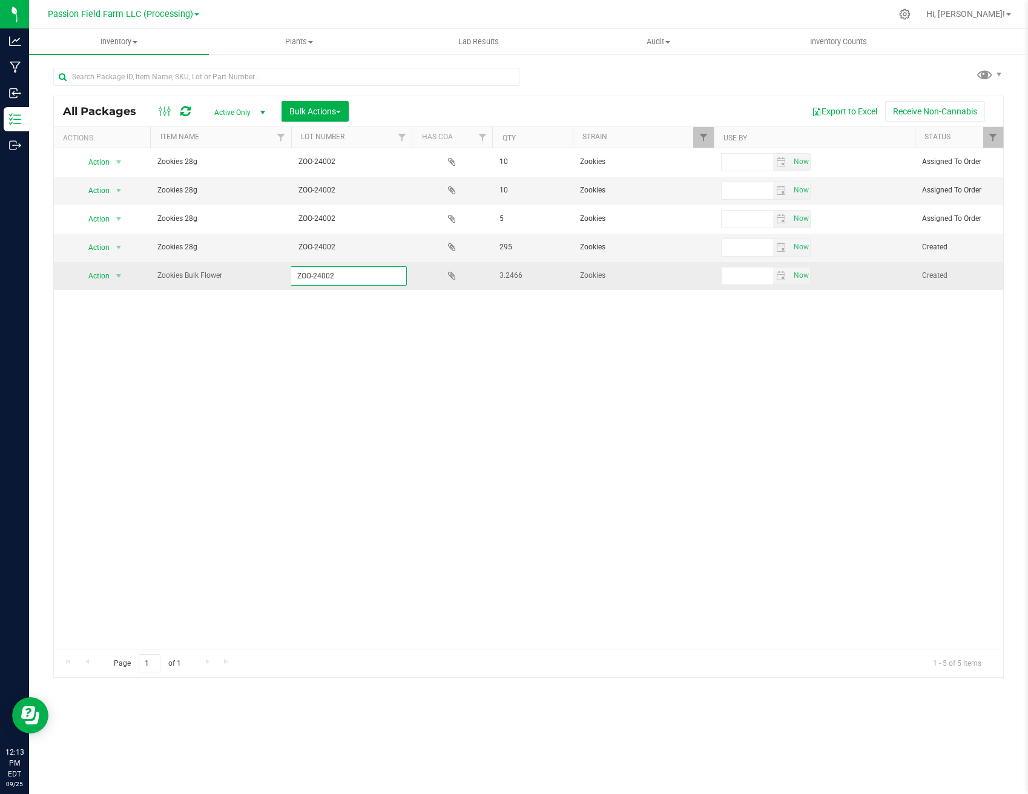
click at [328, 276] on input "ZOO-24002" at bounding box center [348, 275] width 116 height 19
paste input "PIC-Z-24001"
type input "PIC-Z-24001"
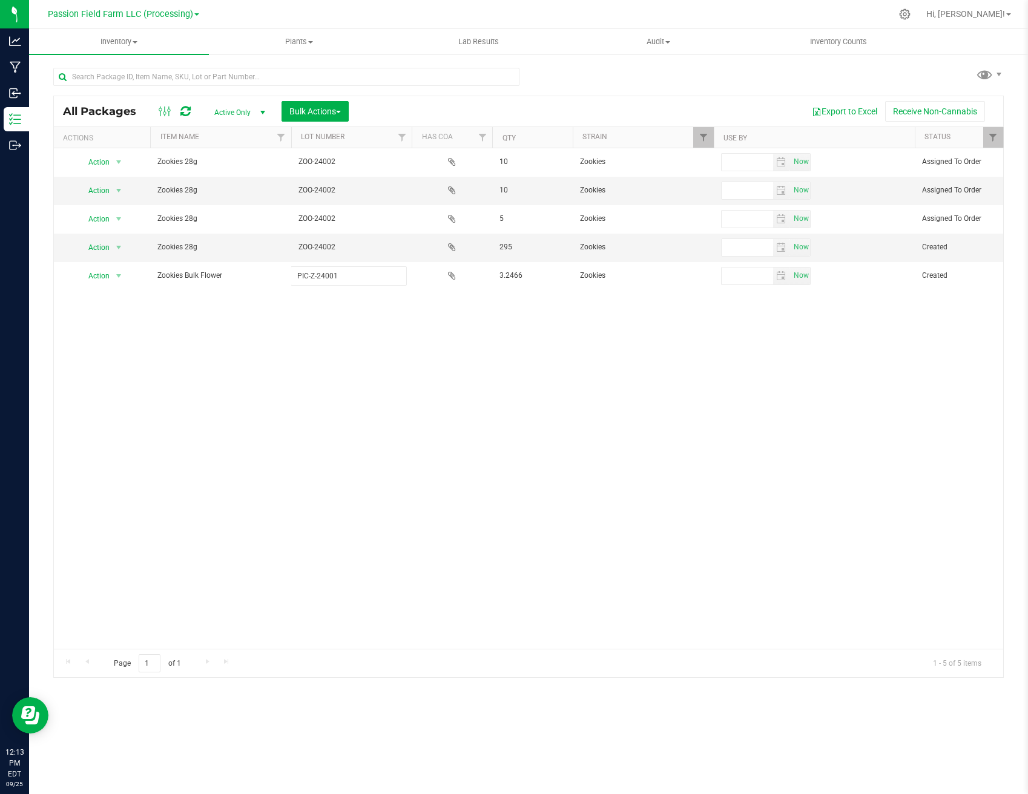
click at [333, 330] on div "All Packages Active Only Active Only Lab Samples Locked All Bulk Actions Add to…" at bounding box center [528, 387] width 950 height 583
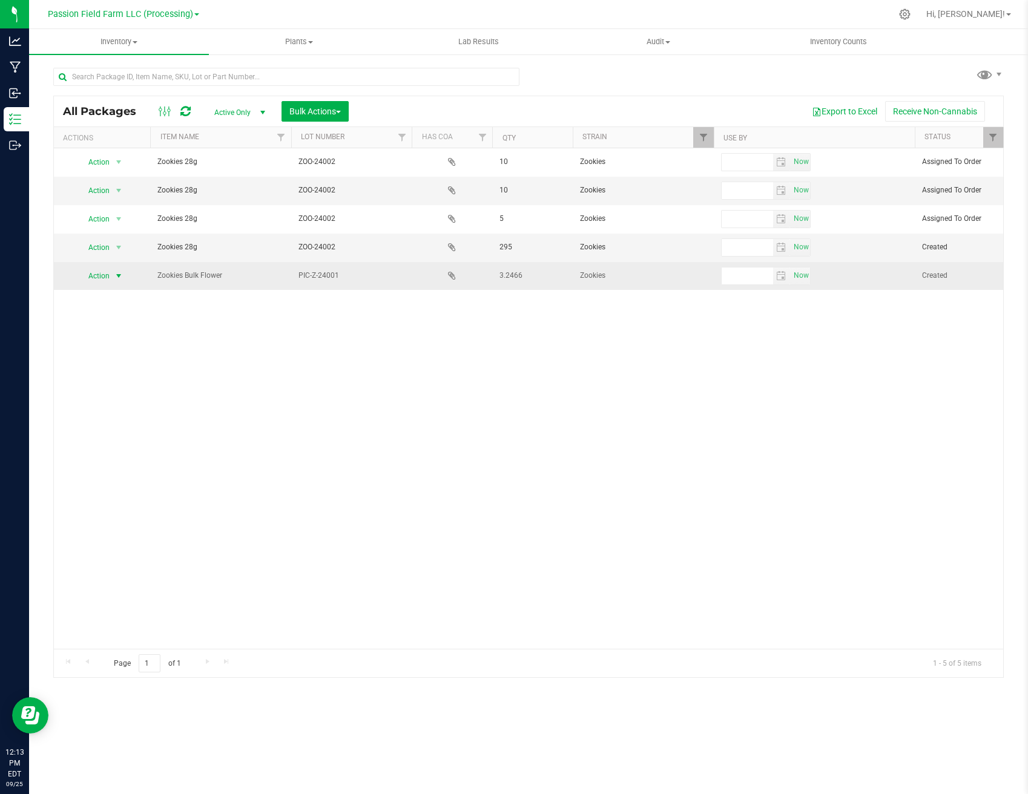
click at [117, 277] on span "select" at bounding box center [119, 276] width 10 height 10
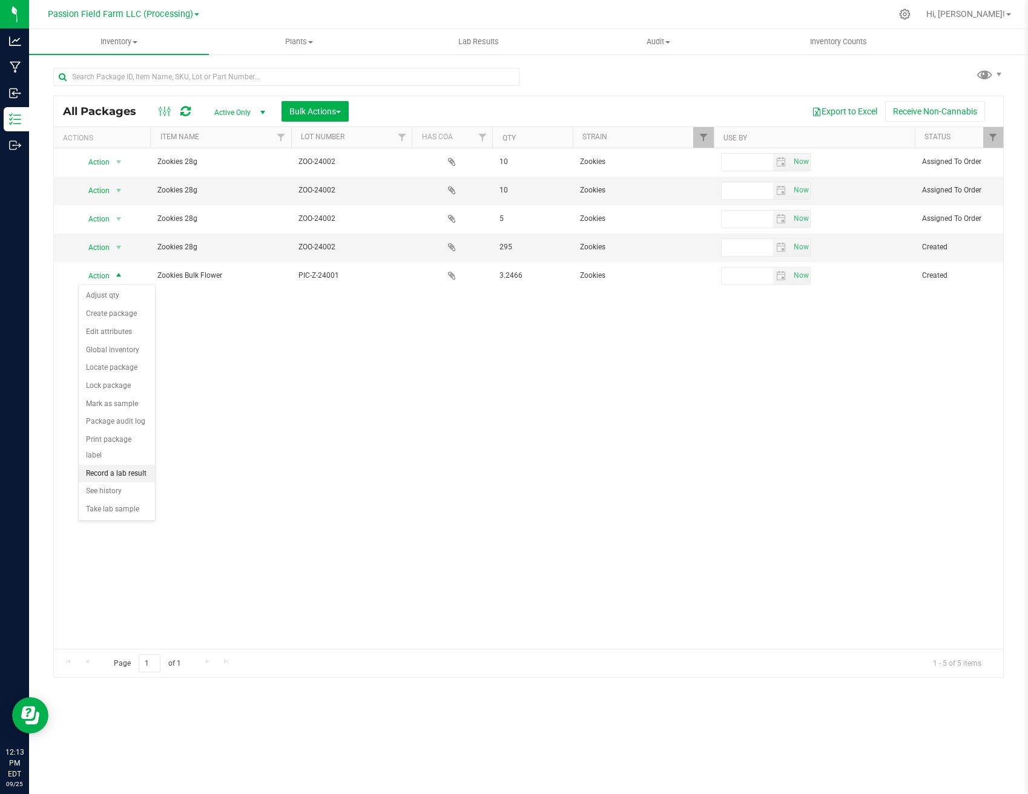
click at [112, 465] on li "Record a lab result" at bounding box center [117, 474] width 76 height 18
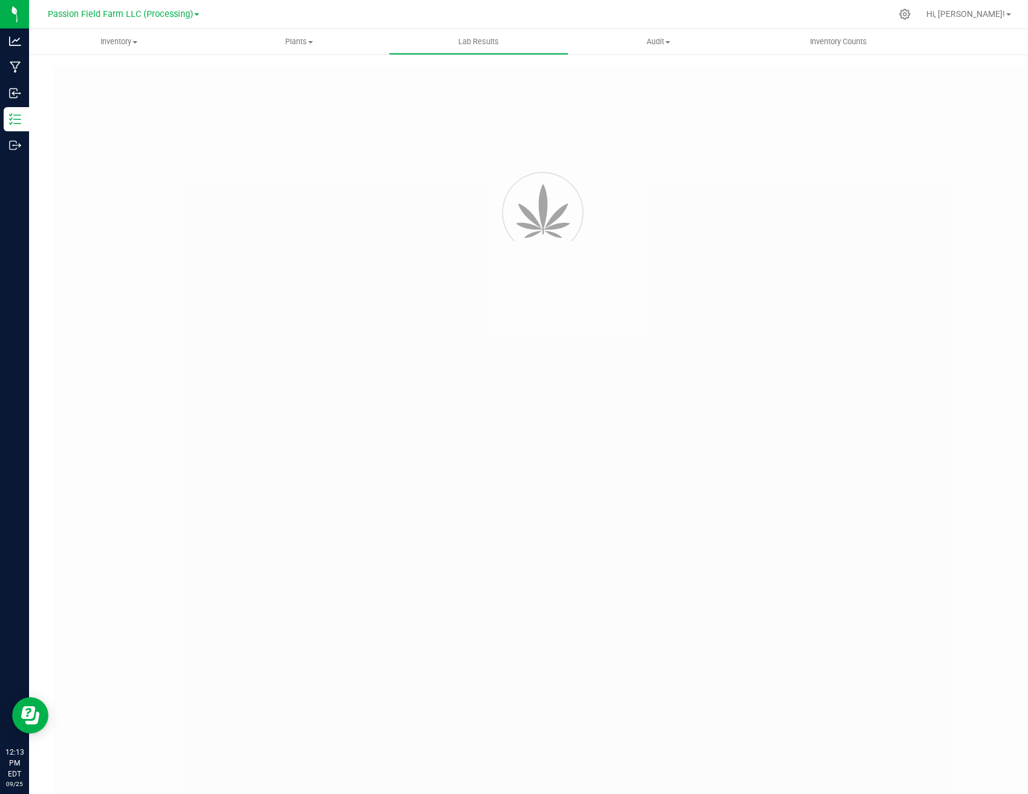
type input "NYPFFCT-20250716-011"
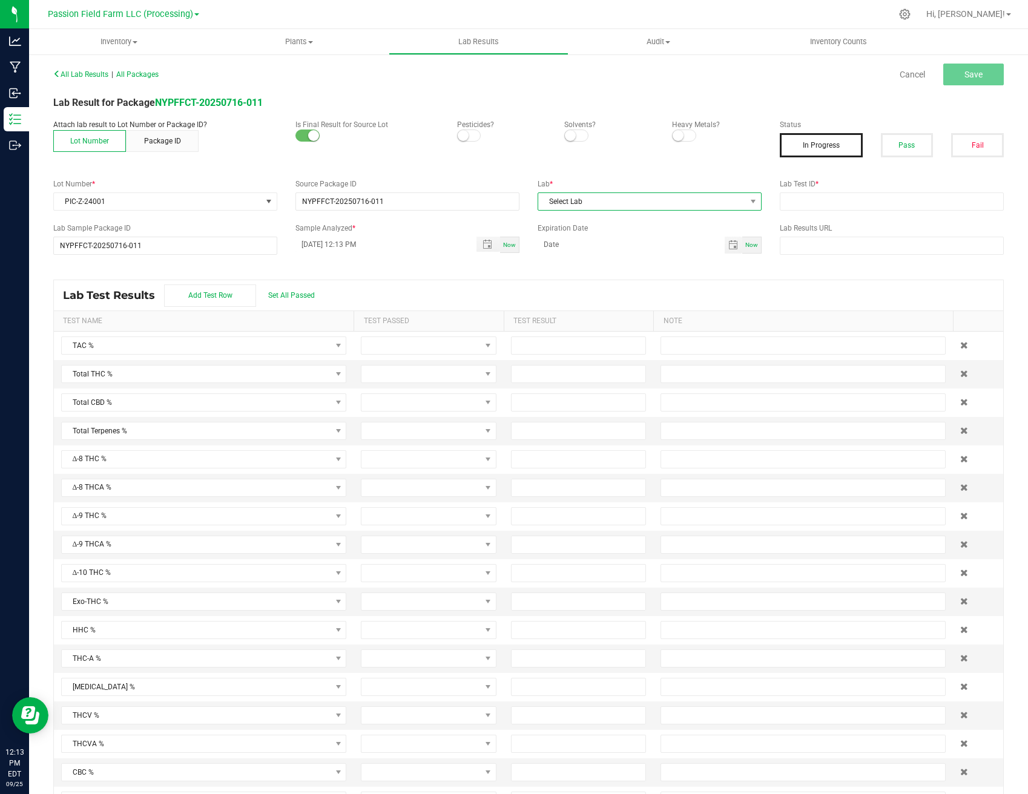
click at [632, 205] on span "Select Lab" at bounding box center [642, 201] width 208 height 17
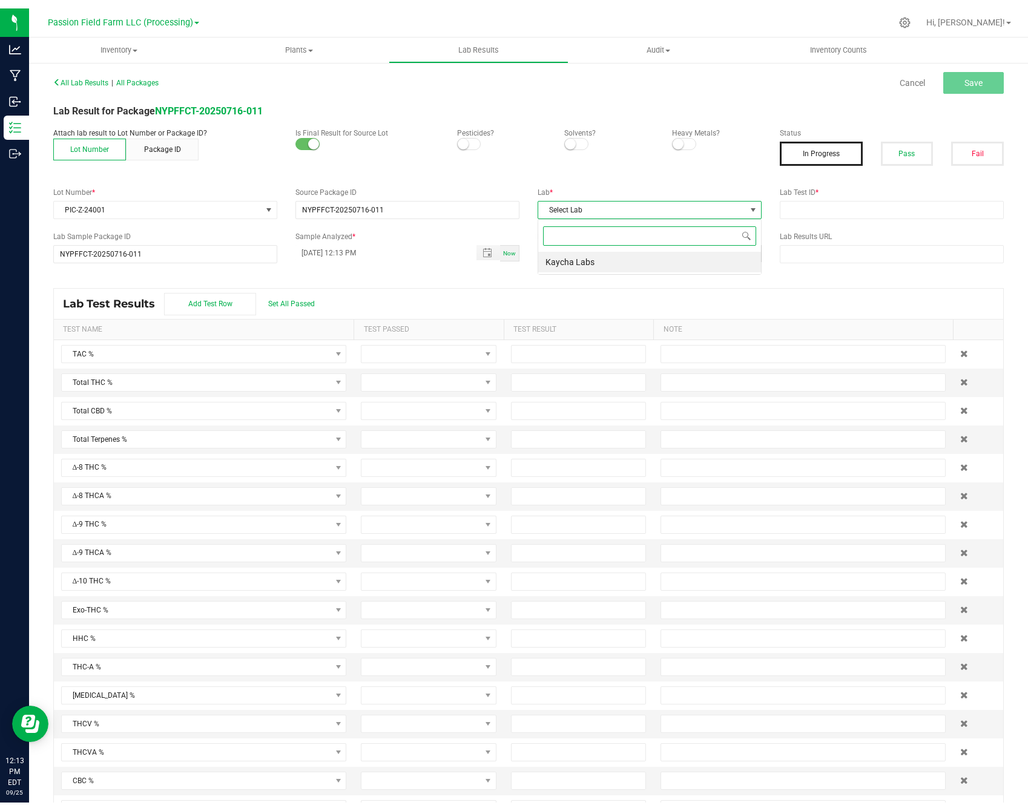
scroll to position [18, 224]
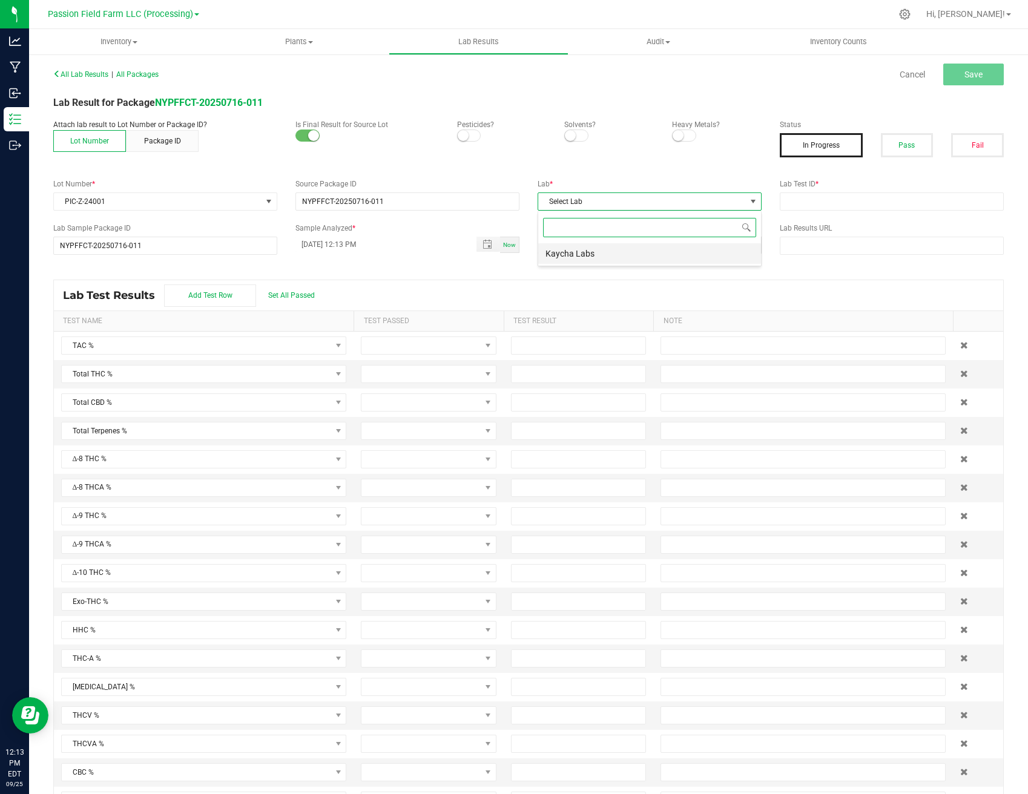
click at [610, 251] on li "Kaycha Labs" at bounding box center [649, 253] width 223 height 21
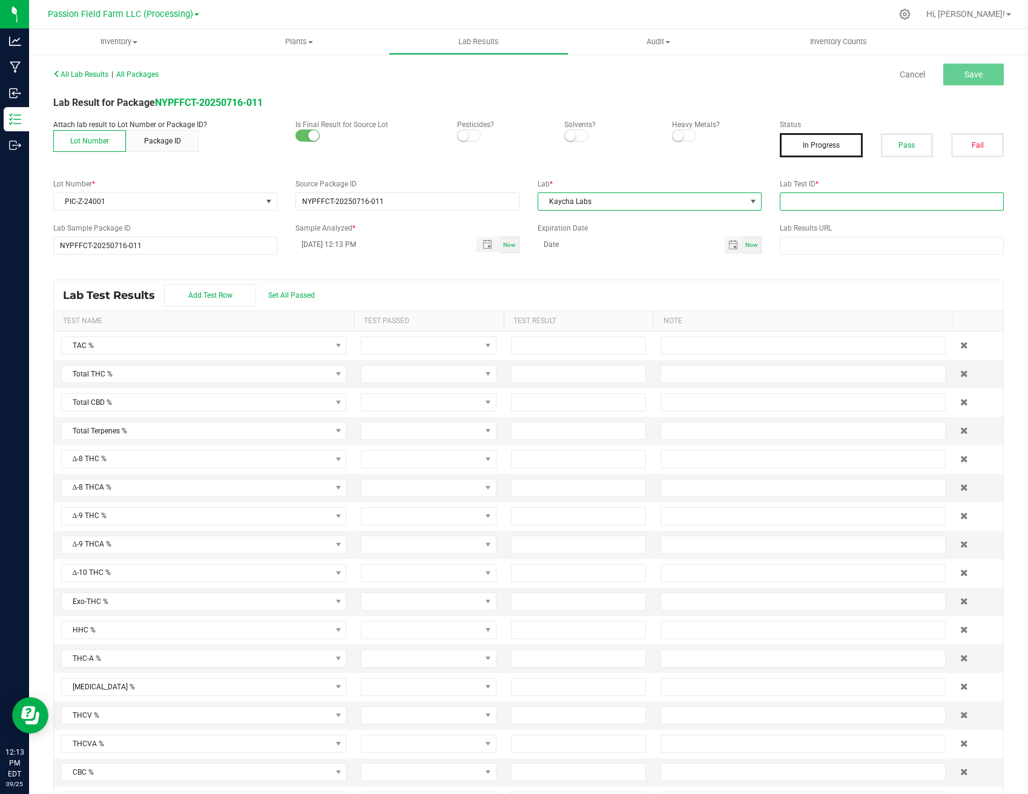
click at [897, 198] on input "text" at bounding box center [891, 201] width 224 height 18
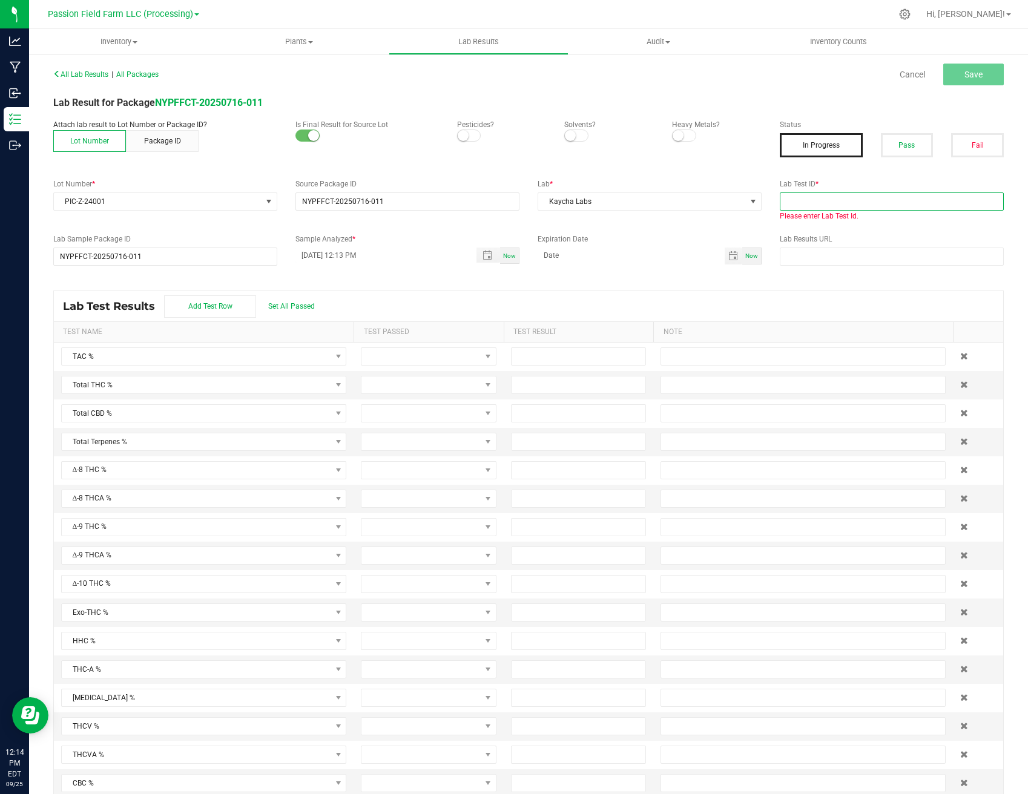
click at [856, 204] on input "text" at bounding box center [891, 201] width 224 height 18
click at [901, 208] on input "text" at bounding box center [891, 201] width 224 height 18
paste input "AL50903006-004"
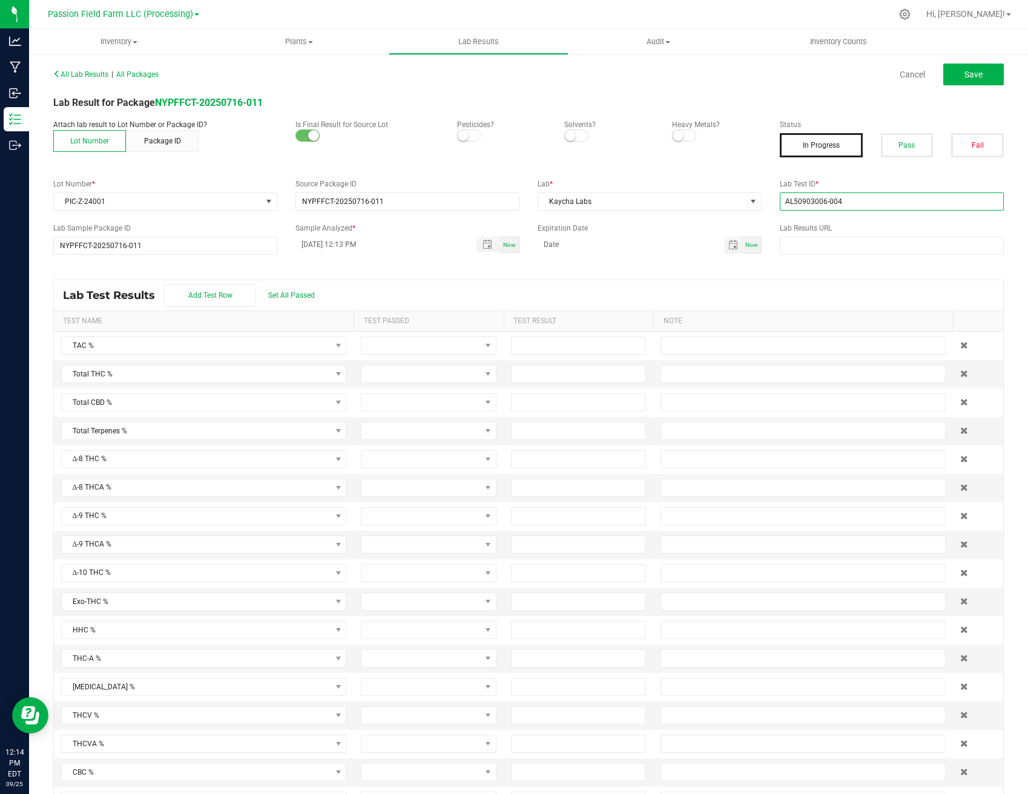
type input "AL50903006-004"
click at [892, 226] on label "Lab Results URL" at bounding box center [891, 228] width 224 height 11
click at [913, 140] on button "Pass" at bounding box center [906, 145] width 53 height 24
click at [975, 81] on button "Save" at bounding box center [973, 75] width 61 height 22
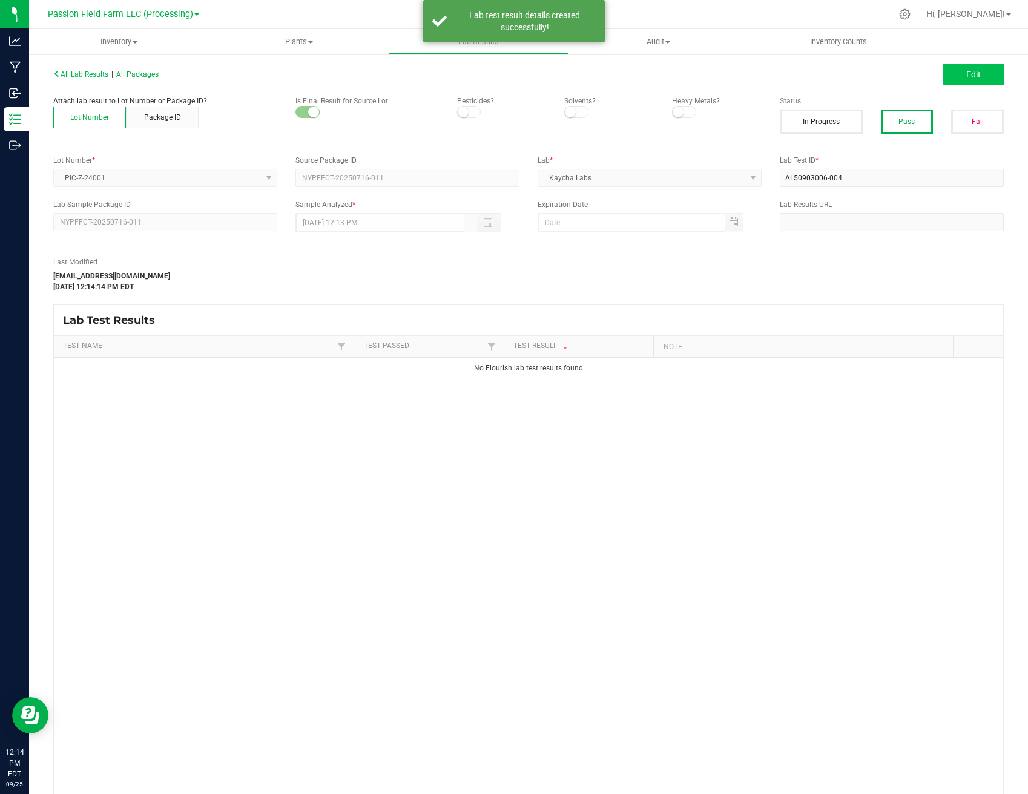
click at [972, 74] on span "Edit" at bounding box center [973, 75] width 15 height 10
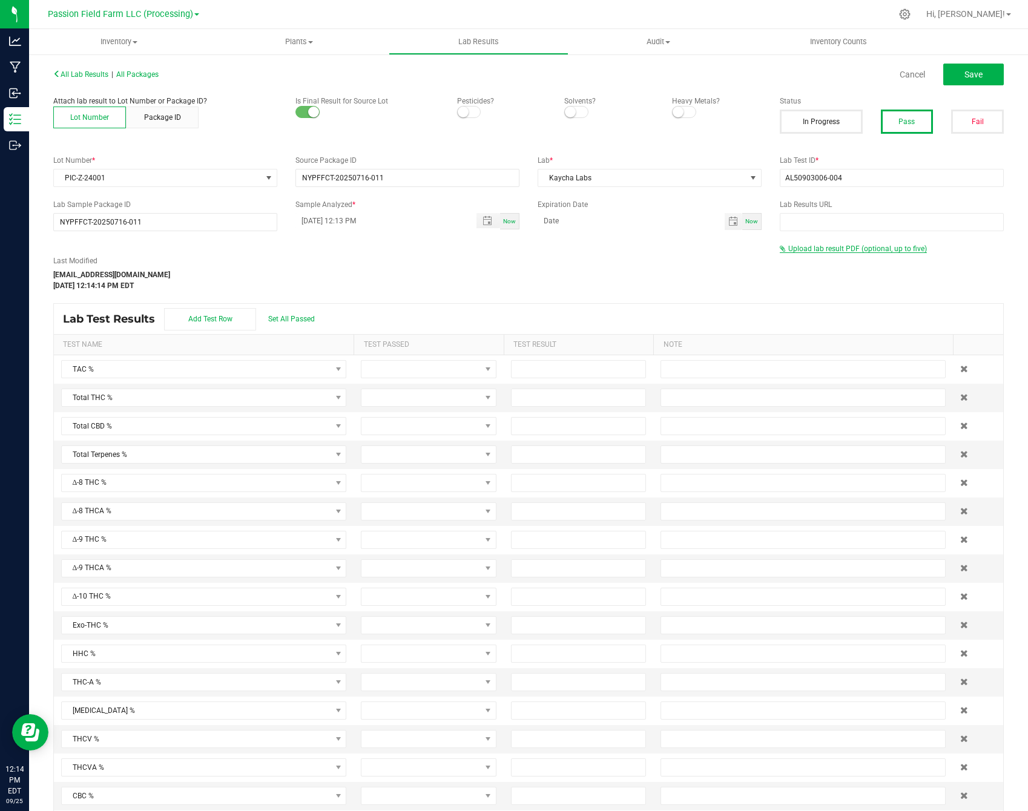
click at [856, 248] on span "Upload lab result PDF (optional, up to five)" at bounding box center [857, 248] width 139 height 8
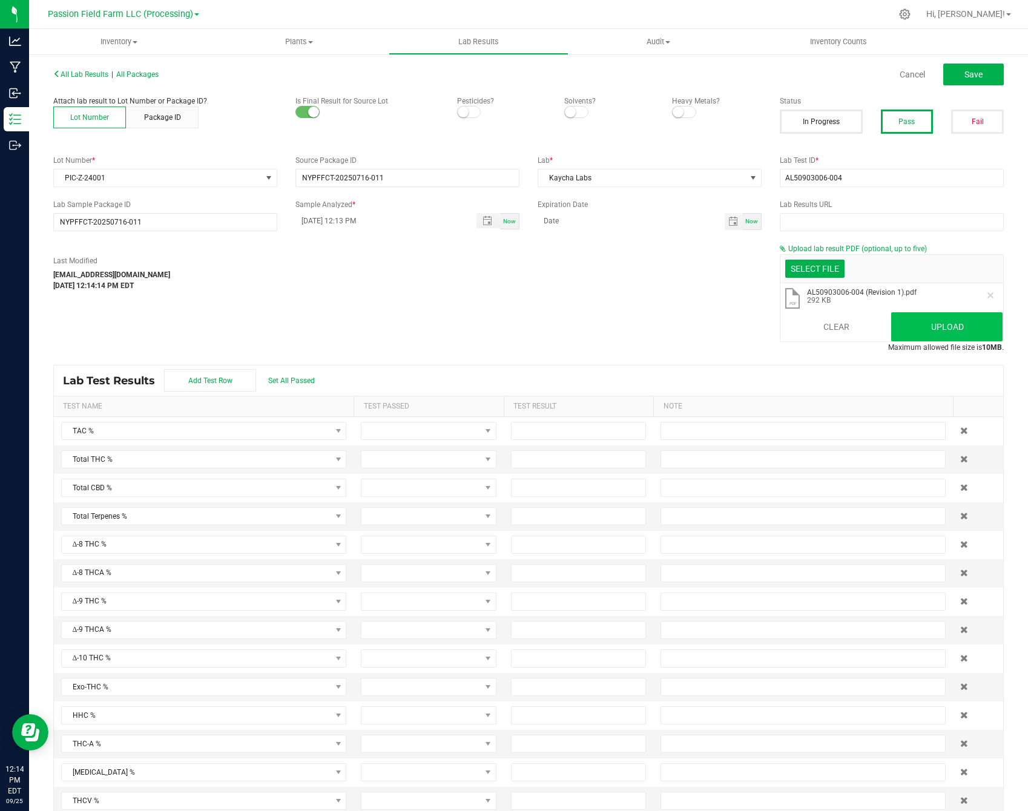
click at [927, 323] on button "Upload" at bounding box center [946, 326] width 111 height 29
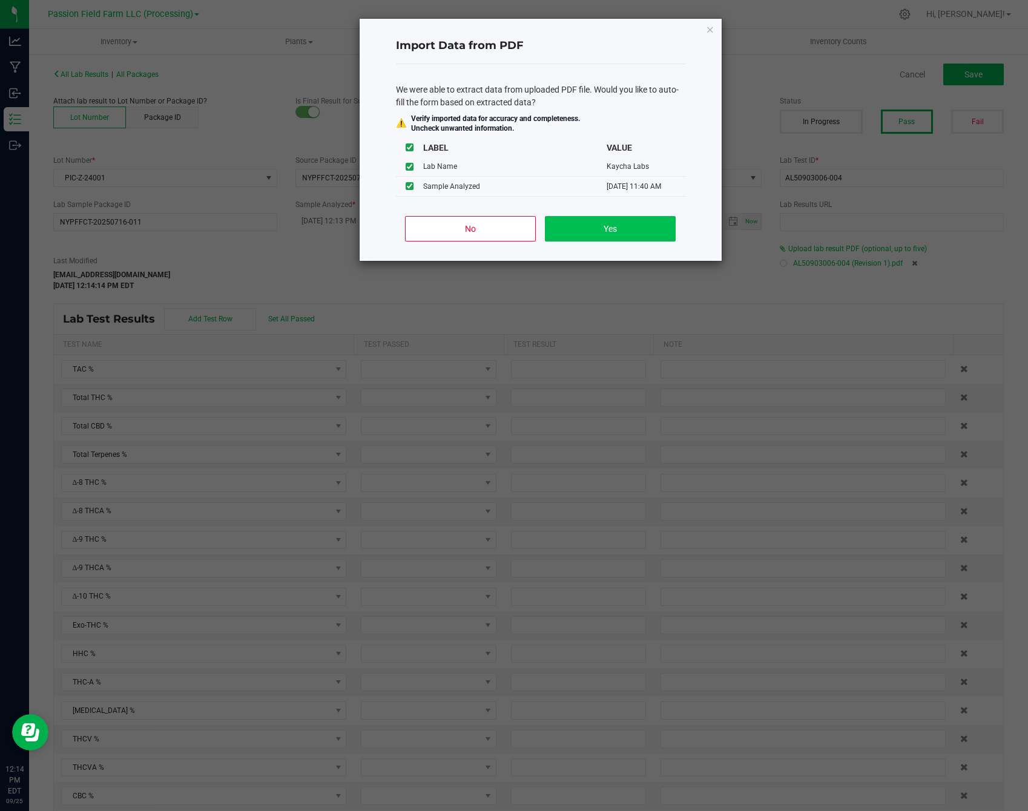
click at [607, 232] on button "Yes" at bounding box center [610, 228] width 130 height 25
type input "[DATE] 11:40 AM"
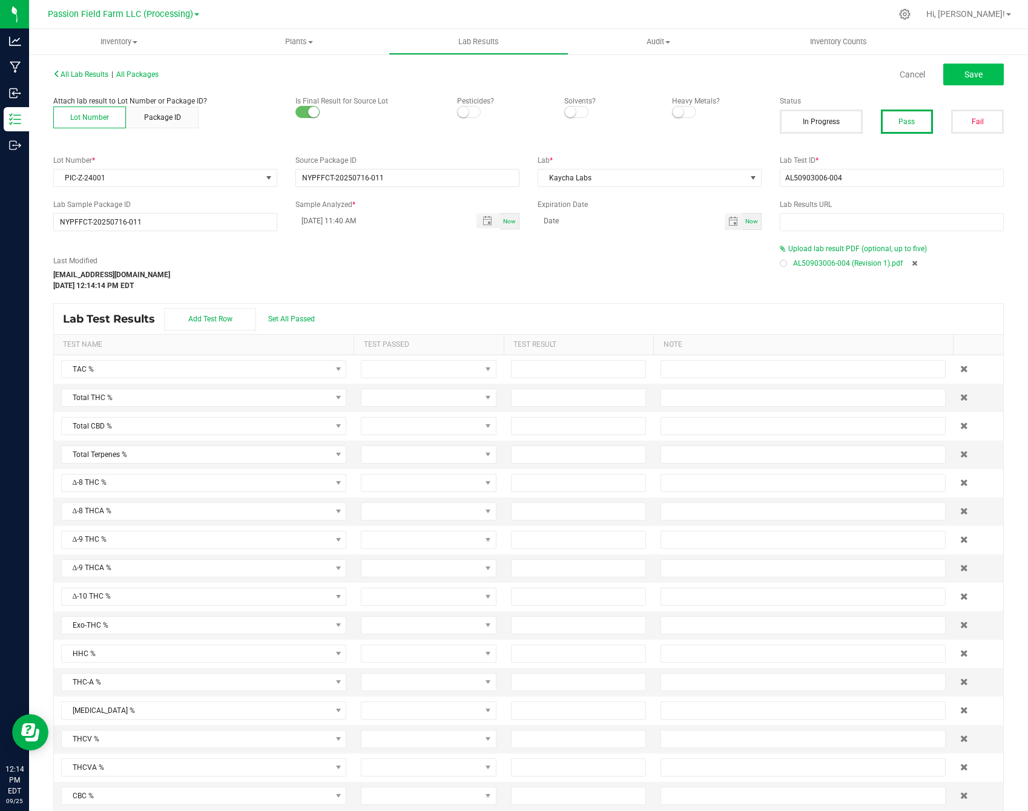
click at [961, 81] on button "Save" at bounding box center [973, 75] width 61 height 22
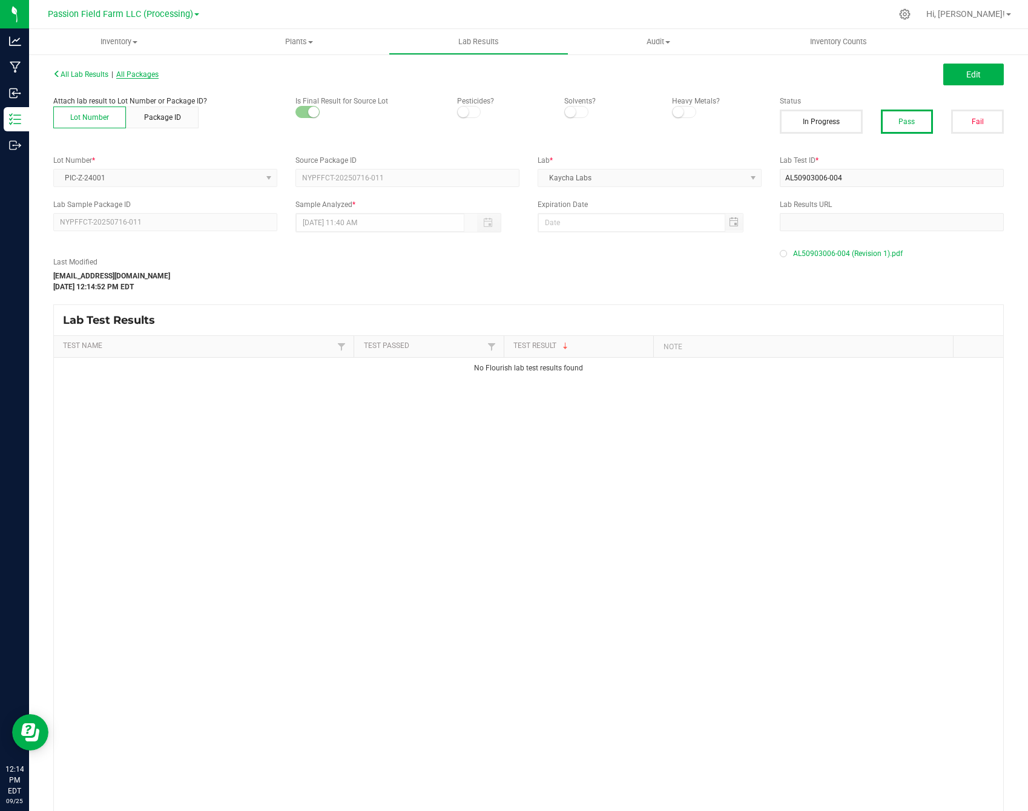
click at [132, 74] on span "All Packages" at bounding box center [137, 74] width 42 height 8
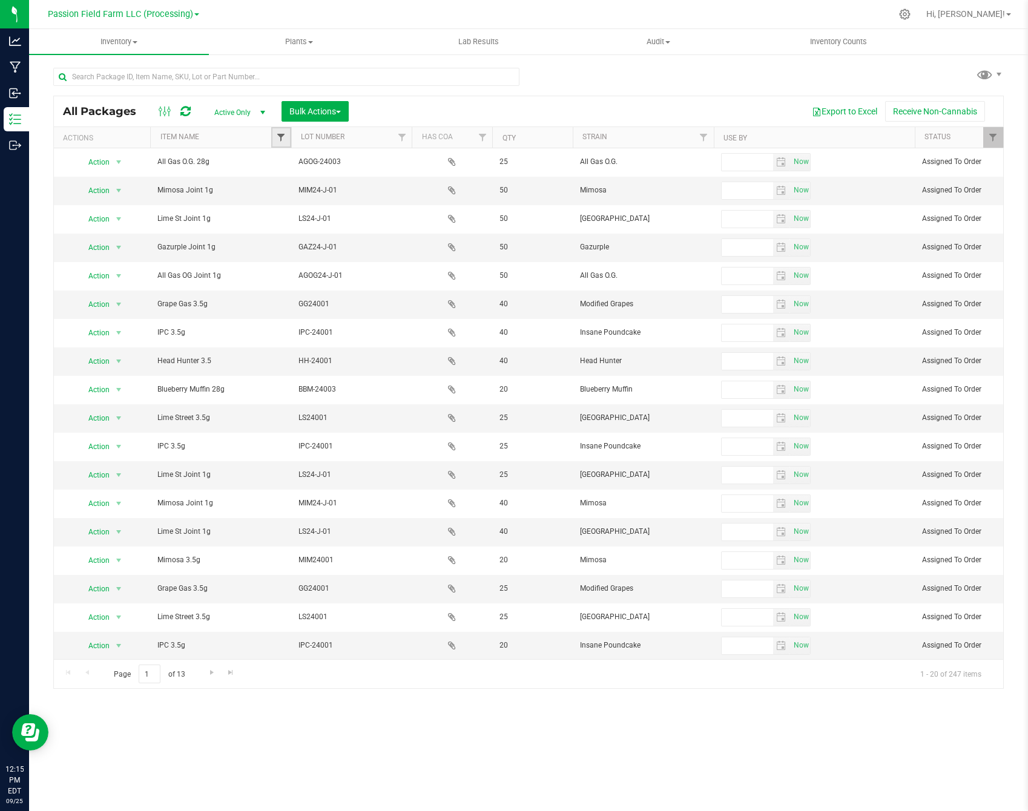
click at [286, 140] on span "Filter" at bounding box center [281, 138] width 10 height 10
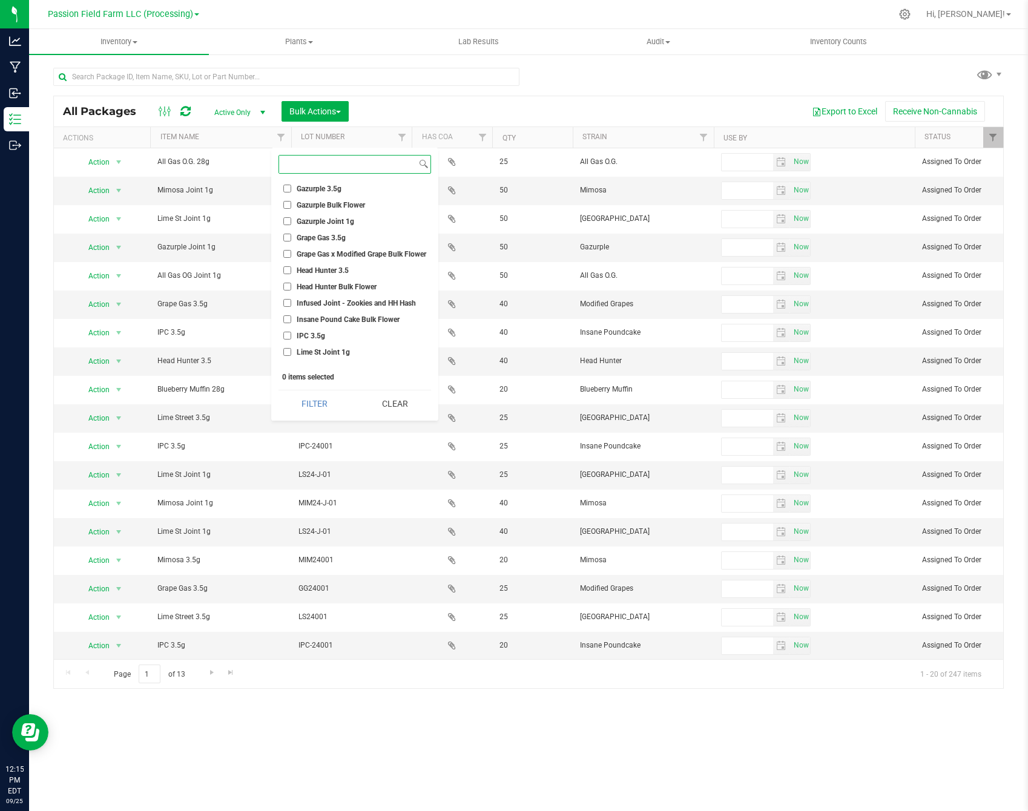
scroll to position [151, 0]
click at [323, 297] on span "Infused Joint - Zookies and HH Hash" at bounding box center [356, 300] width 119 height 7
click at [291, 296] on input "Infused Joint - Zookies and HH Hash" at bounding box center [287, 300] width 8 height 8
checkbox input "true"
click at [323, 408] on button "Filter" at bounding box center [314, 403] width 72 height 27
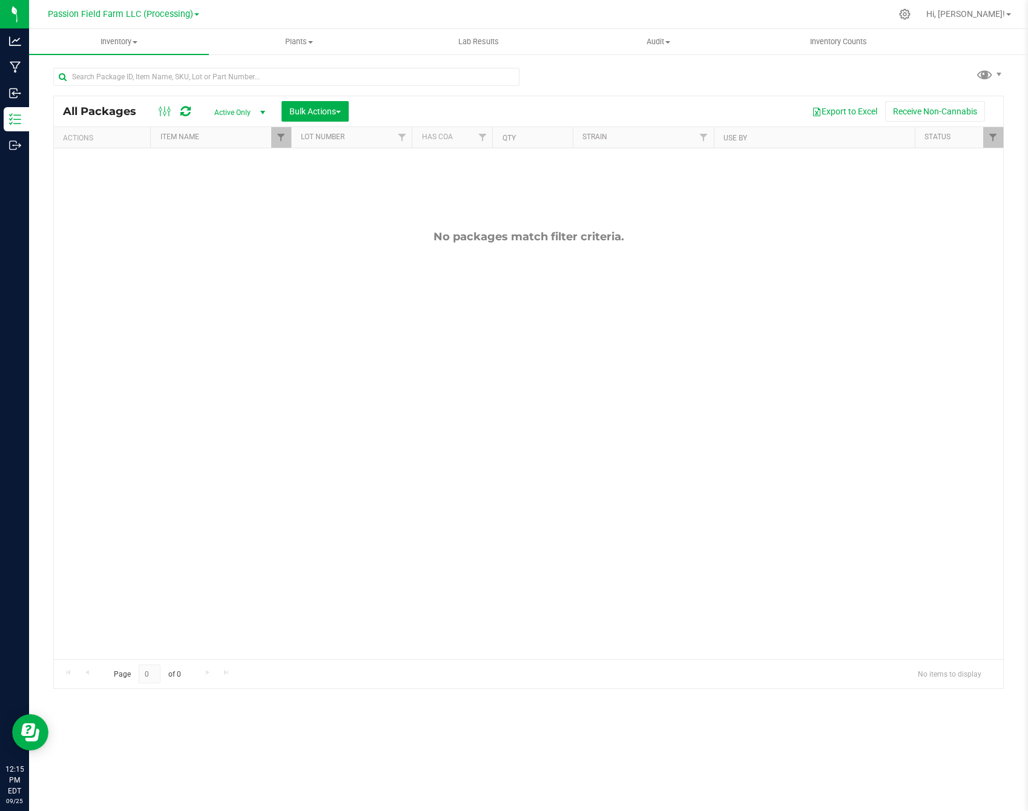
click at [85, 55] on div "All Packages Active Only Active Only Lab Samples Locked All Bulk Actions Add to…" at bounding box center [528, 237] width 998 height 369
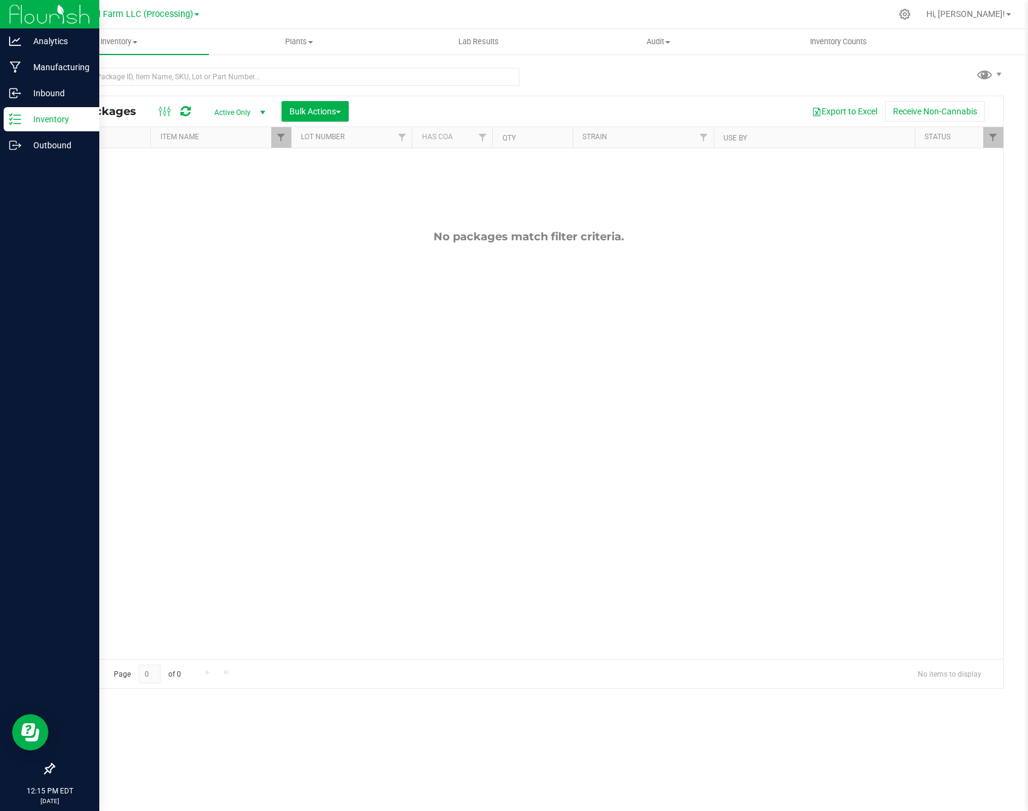
click at [21, 115] on line at bounding box center [17, 115] width 7 height 0
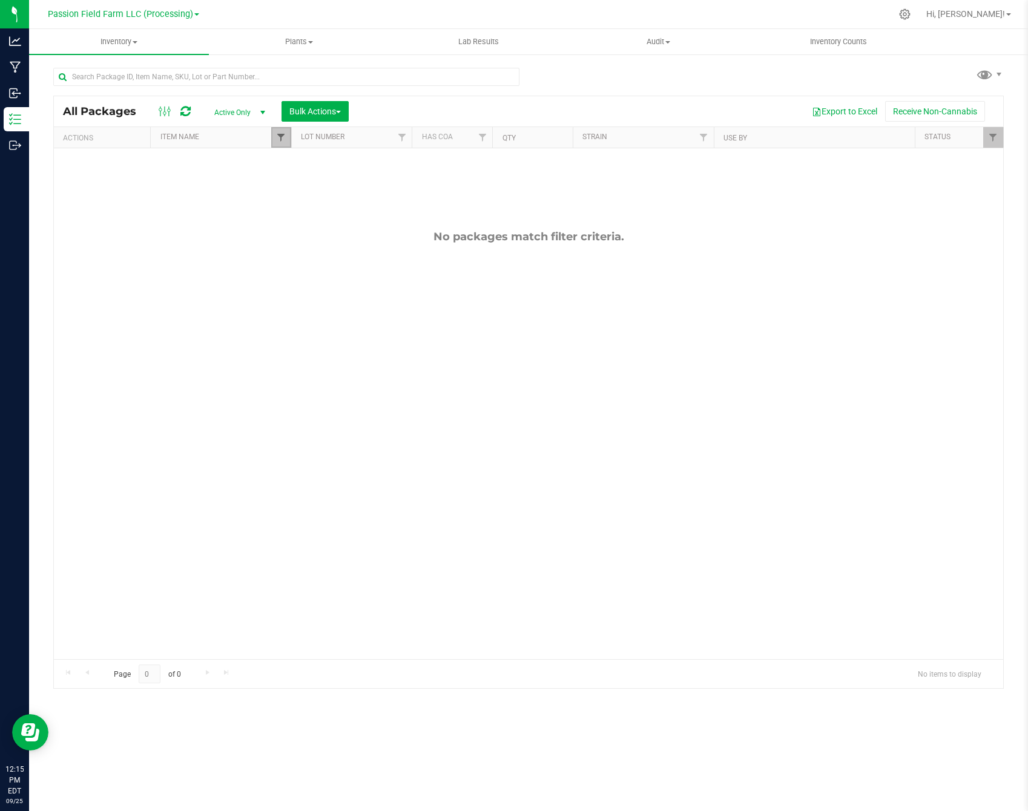
click at [277, 134] on span "Filter" at bounding box center [281, 138] width 10 height 10
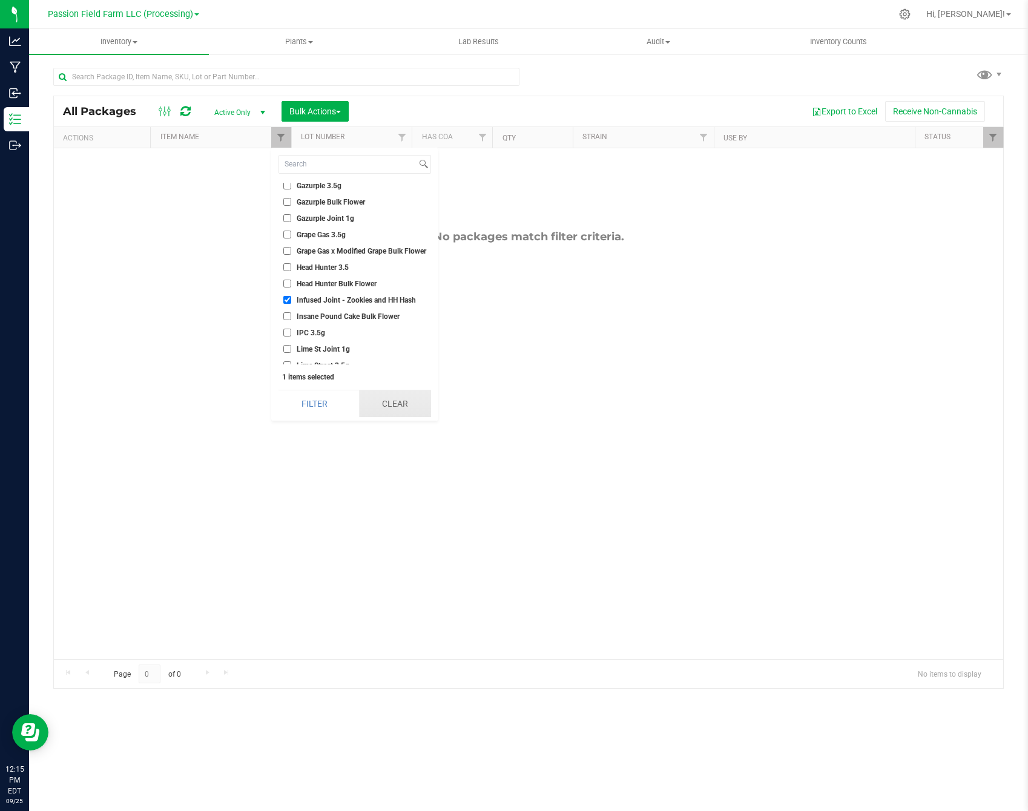
click at [392, 413] on button "Clear" at bounding box center [395, 403] width 72 height 27
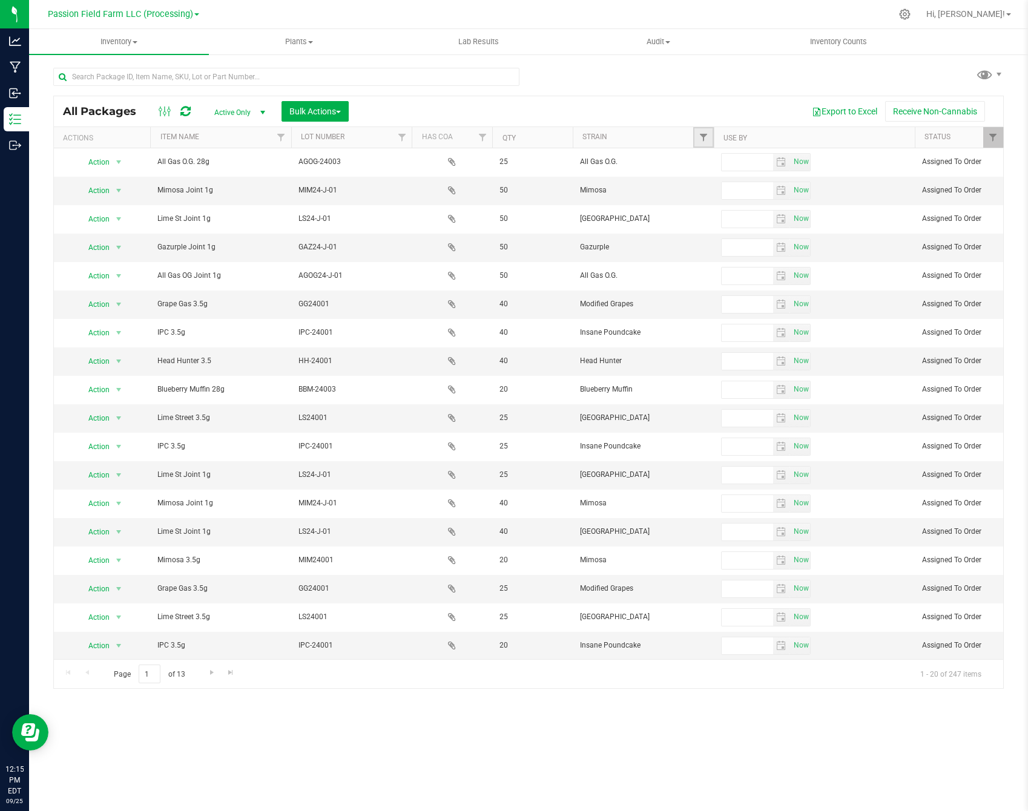
click at [706, 145] on link "Filter" at bounding box center [703, 137] width 20 height 21
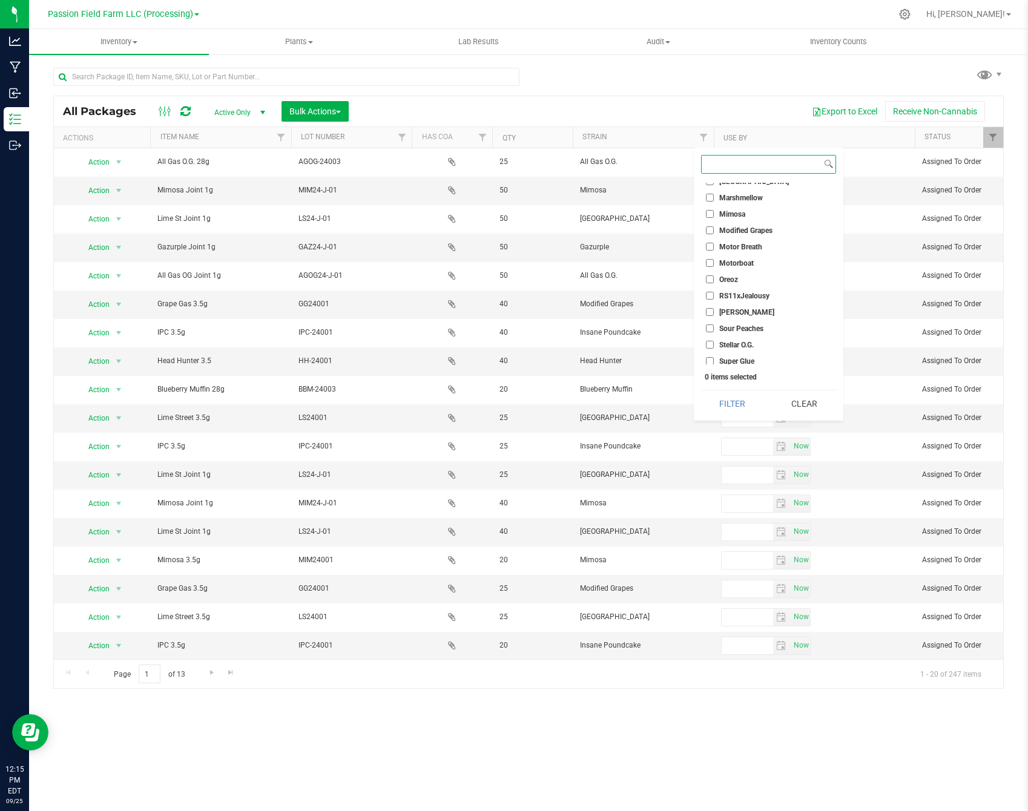
scroll to position [334, 0]
click at [712, 374] on input "Zookies" at bounding box center [710, 378] width 8 height 8
checkbox input "true"
click at [726, 409] on button "Filter" at bounding box center [732, 403] width 63 height 27
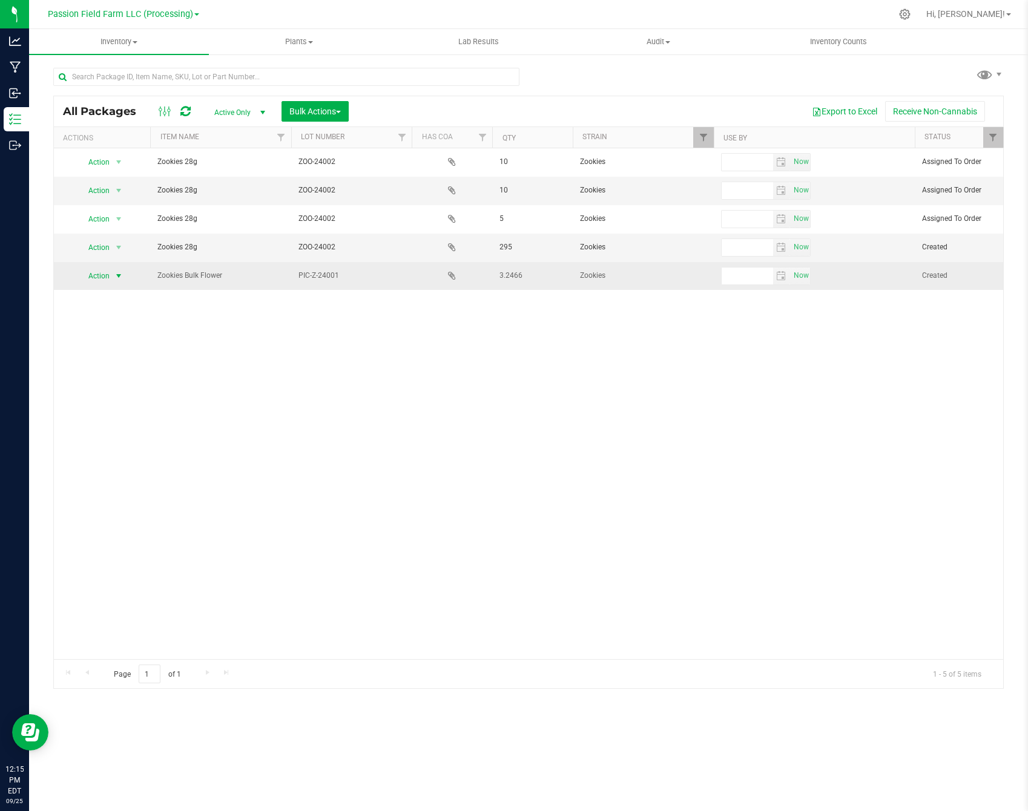
click at [119, 275] on span "select" at bounding box center [119, 276] width 10 height 10
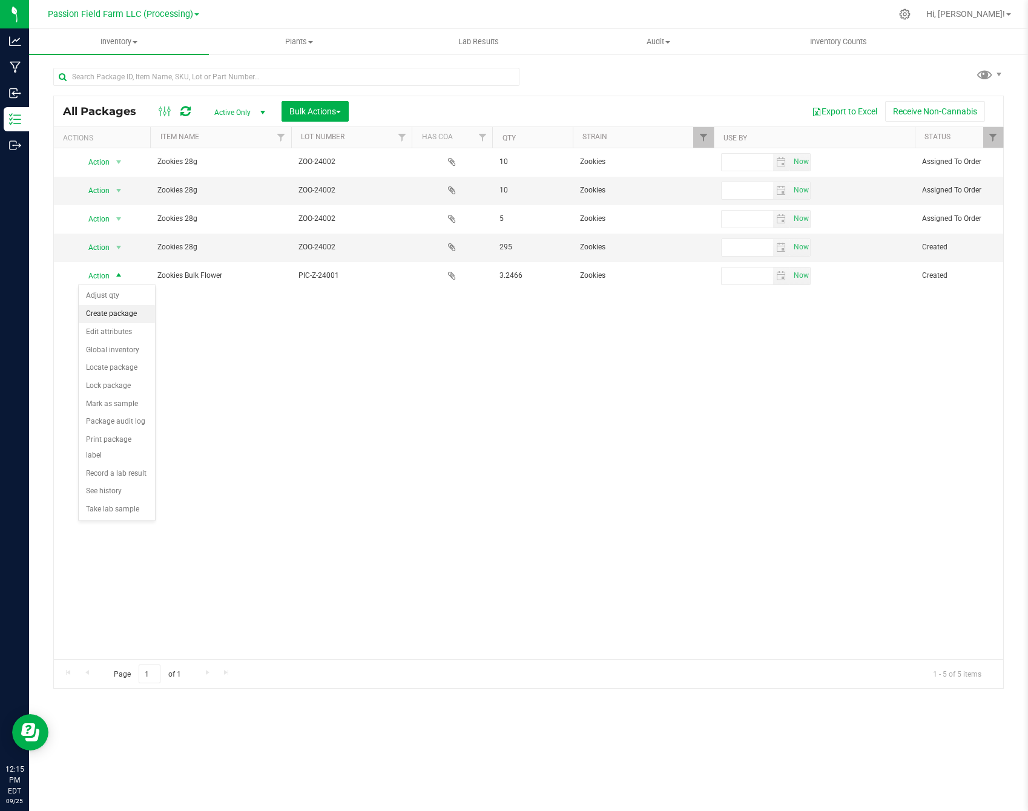
click at [128, 316] on li "Create package" at bounding box center [117, 314] width 76 height 18
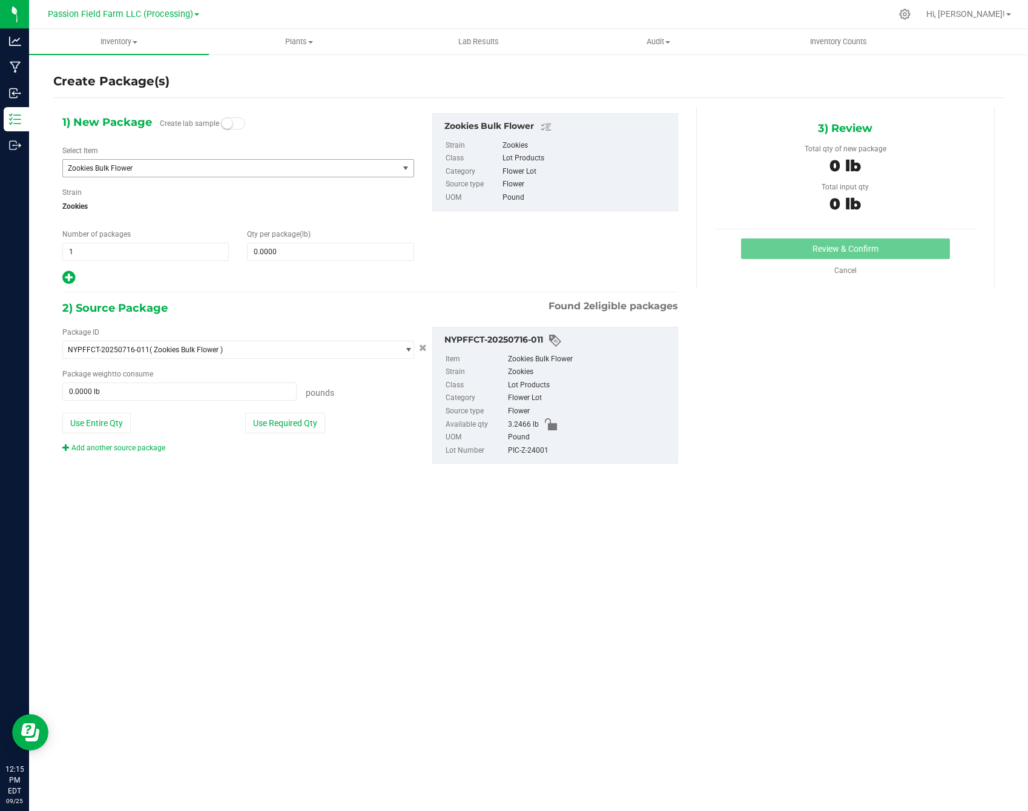
click at [293, 167] on span "Zookies Bulk Flower" at bounding box center [224, 168] width 312 height 8
click at [218, 155] on div "Select Item Zookies Bulk Flower All Gas O.G. 28g All Gas OG Bulk Flower All Gas…" at bounding box center [238, 161] width 352 height 32
click at [215, 167] on span "Zookies Bulk Flower" at bounding box center [224, 168] width 312 height 8
click at [213, 168] on span "Zookies Bulk Flower" at bounding box center [224, 168] width 312 height 8
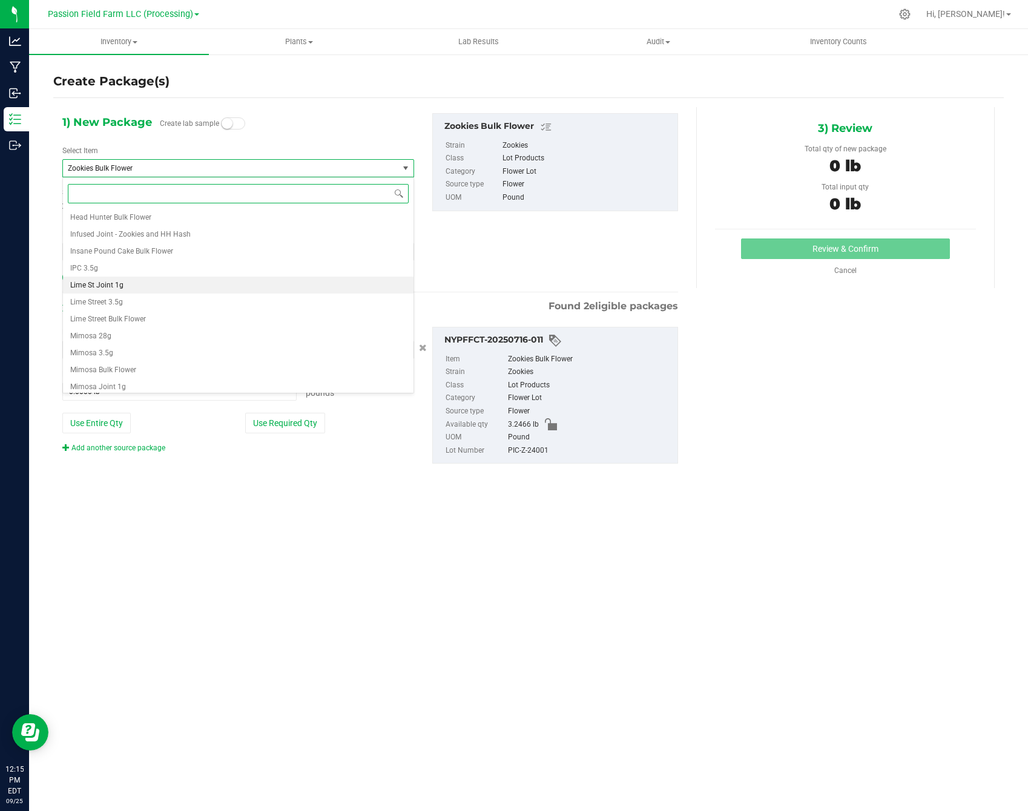
scroll to position [228, 0]
click at [203, 247] on li "Infused Joint - Zookies and HH Hash" at bounding box center [238, 243] width 350 height 17
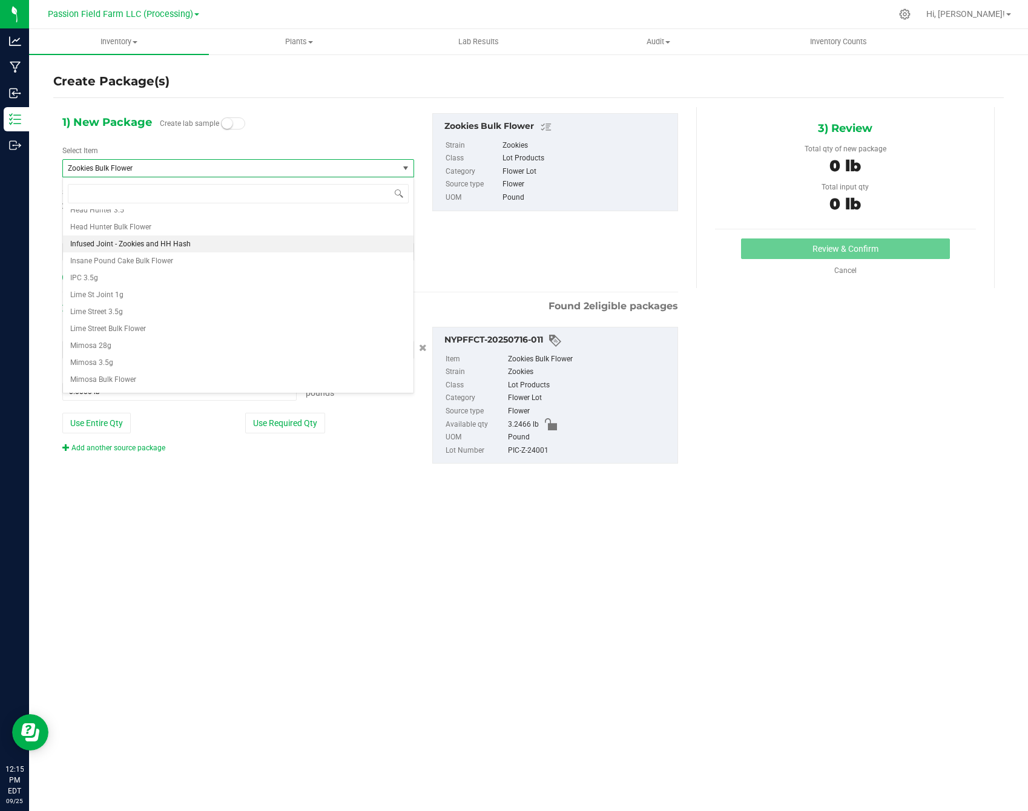
type input "0"
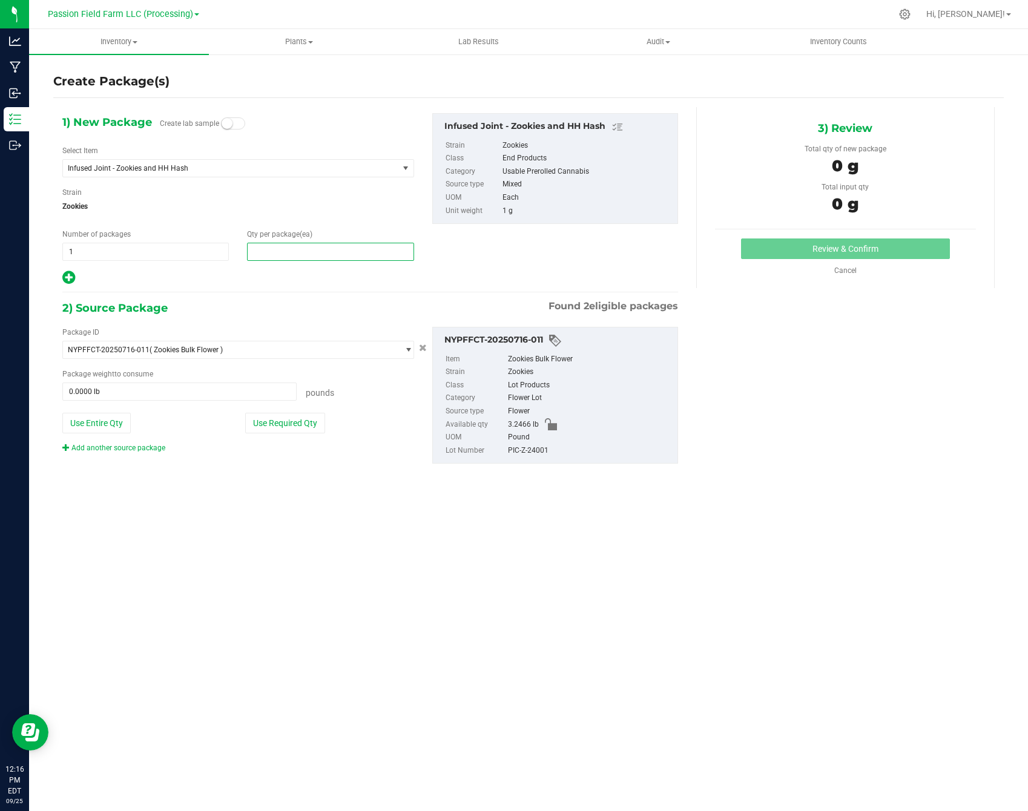
click at [267, 258] on span at bounding box center [330, 252] width 166 height 18
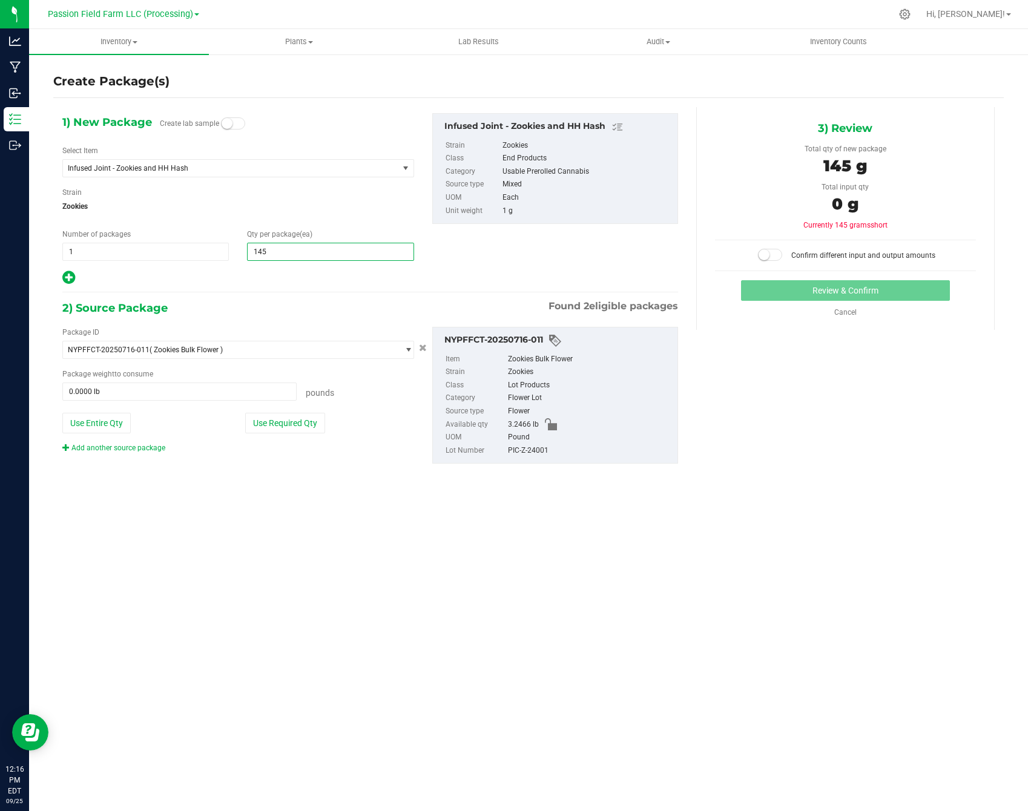
type input "1450"
type input "1,450"
click at [401, 301] on div "2) Source Package Found 2 eligible packages" at bounding box center [369, 308] width 615 height 18
click at [277, 431] on button "Use Required Qty" at bounding box center [285, 423] width 80 height 21
type input "3.1967 lb"
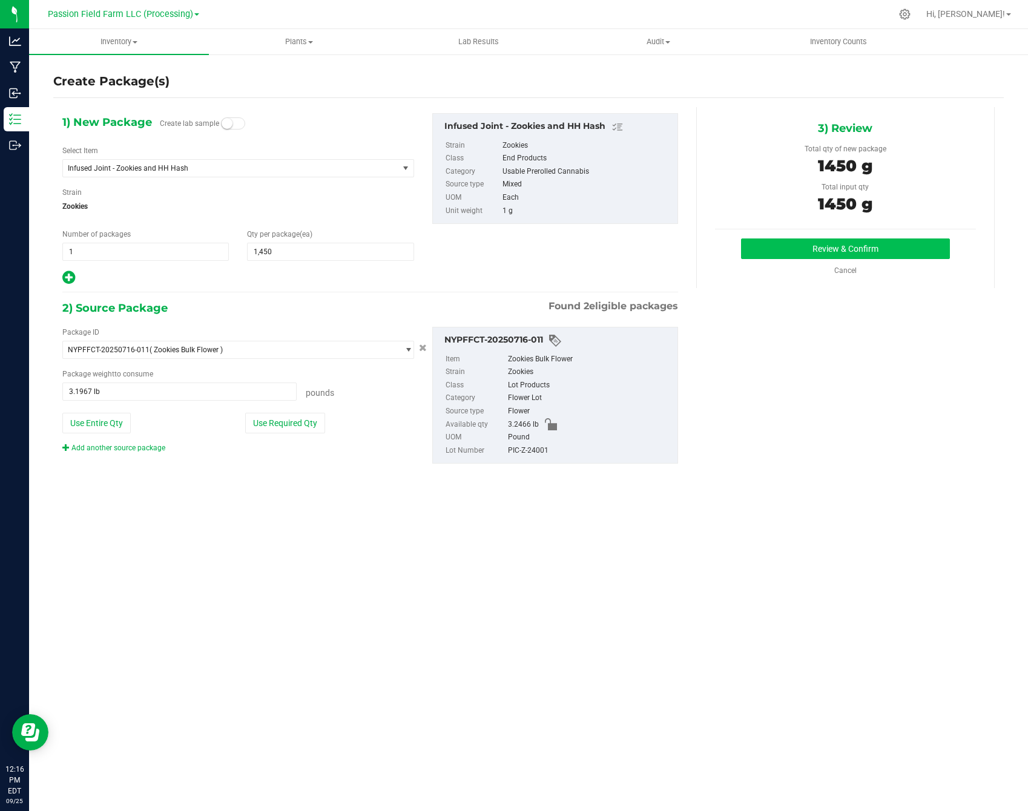
click at [882, 244] on button "Review & Confirm" at bounding box center [845, 248] width 209 height 21
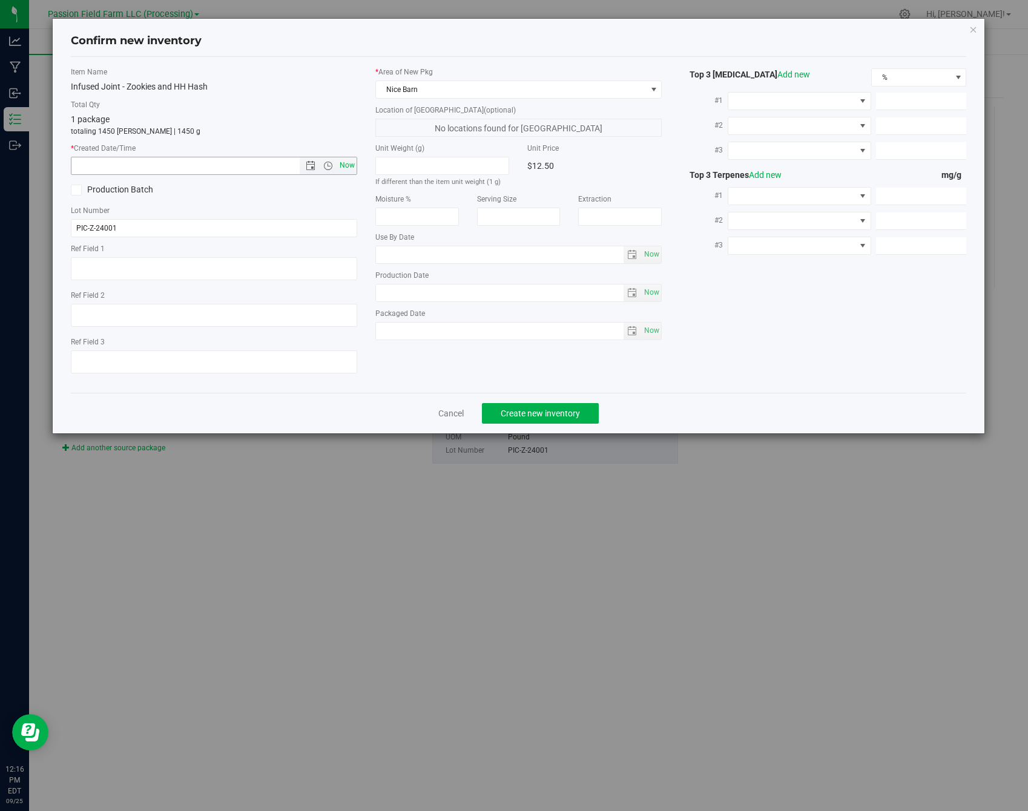
click at [351, 168] on span "Now" at bounding box center [347, 166] width 21 height 18
type input "[DATE] 12:16 PM"
click at [553, 407] on button "Create new inventory" at bounding box center [540, 413] width 117 height 21
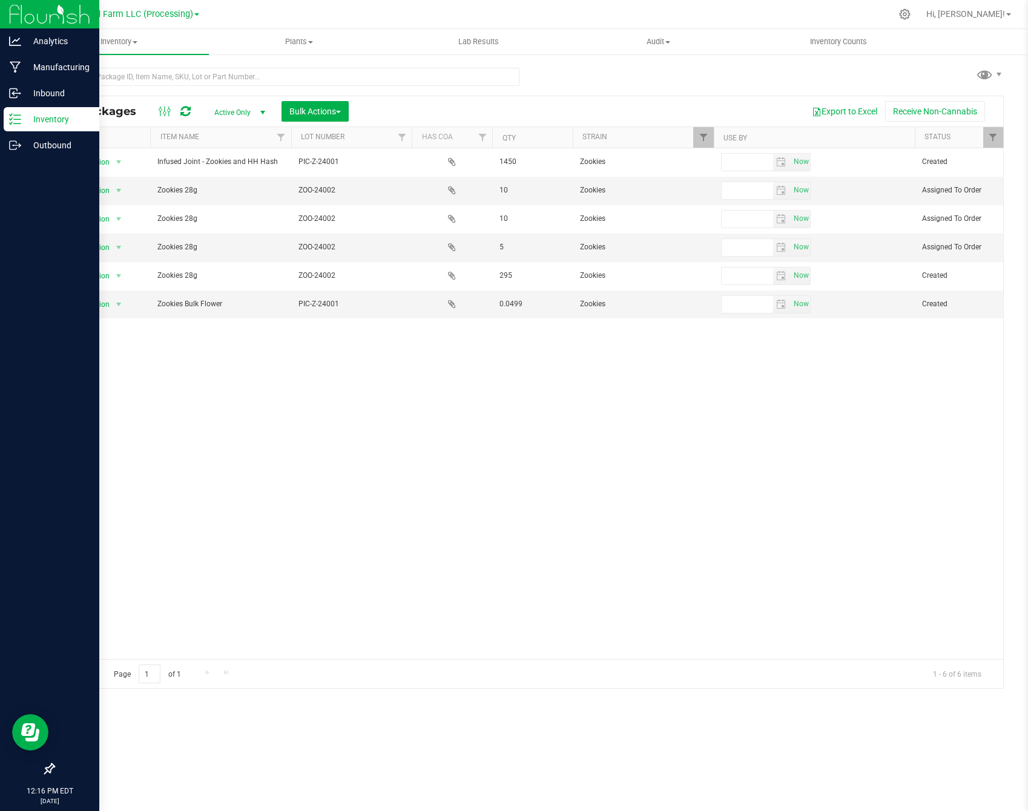
click at [71, 123] on p "Inventory" at bounding box center [57, 119] width 73 height 15
click at [60, 145] on p "Outbound" at bounding box center [57, 145] width 73 height 15
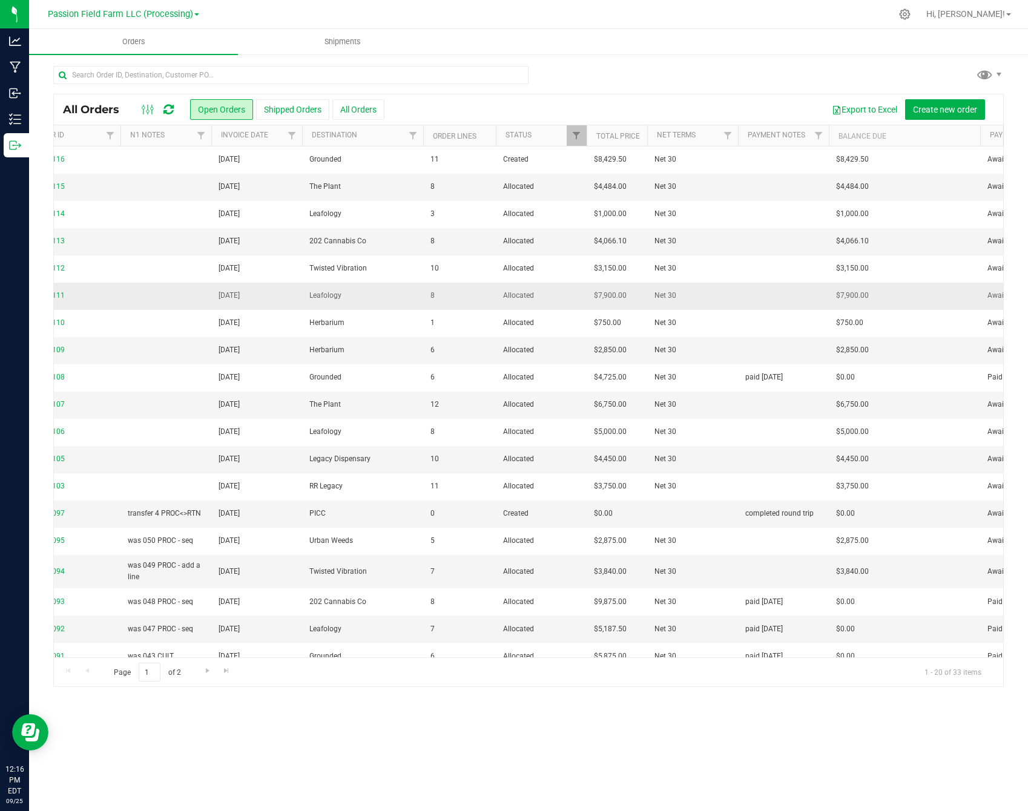
scroll to position [0, 104]
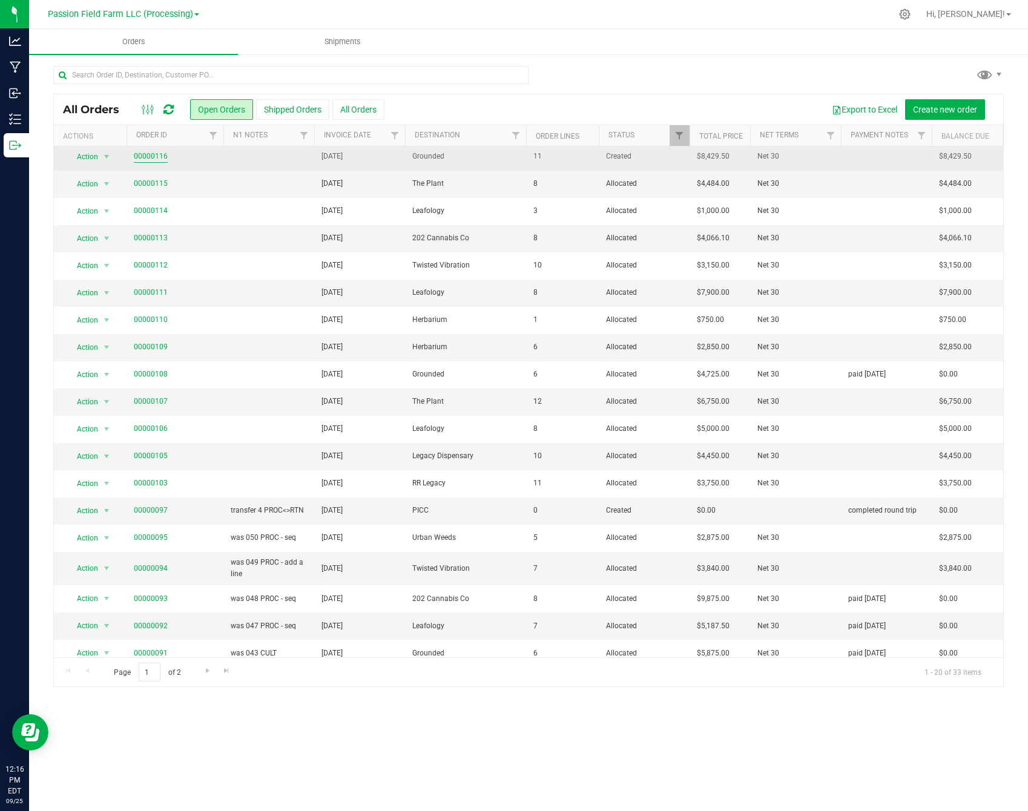
click at [157, 157] on link "00000116" at bounding box center [151, 156] width 34 height 11
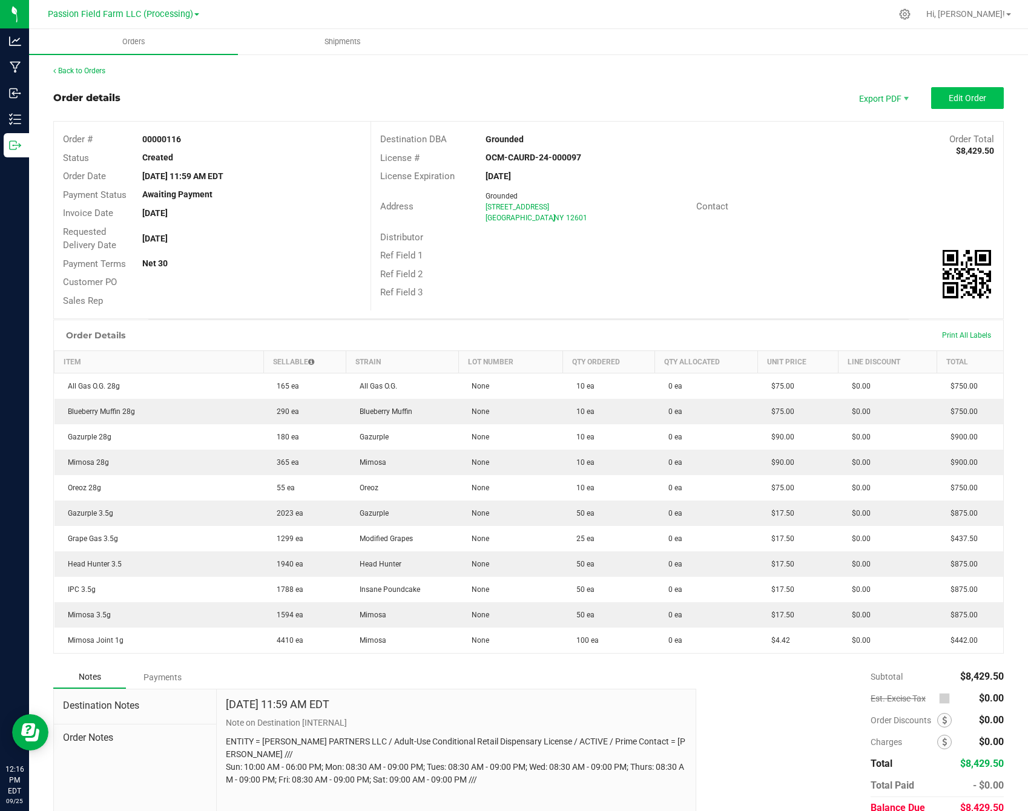
click at [981, 102] on span "Edit Order" at bounding box center [967, 98] width 38 height 10
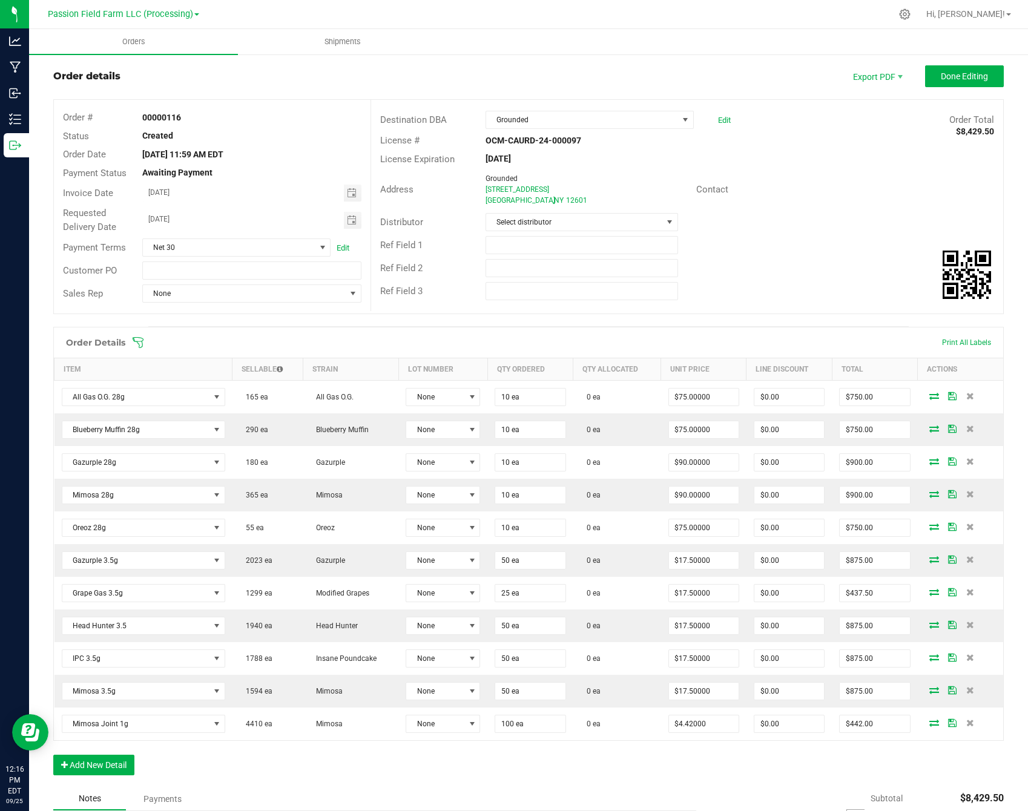
scroll to position [32, 0]
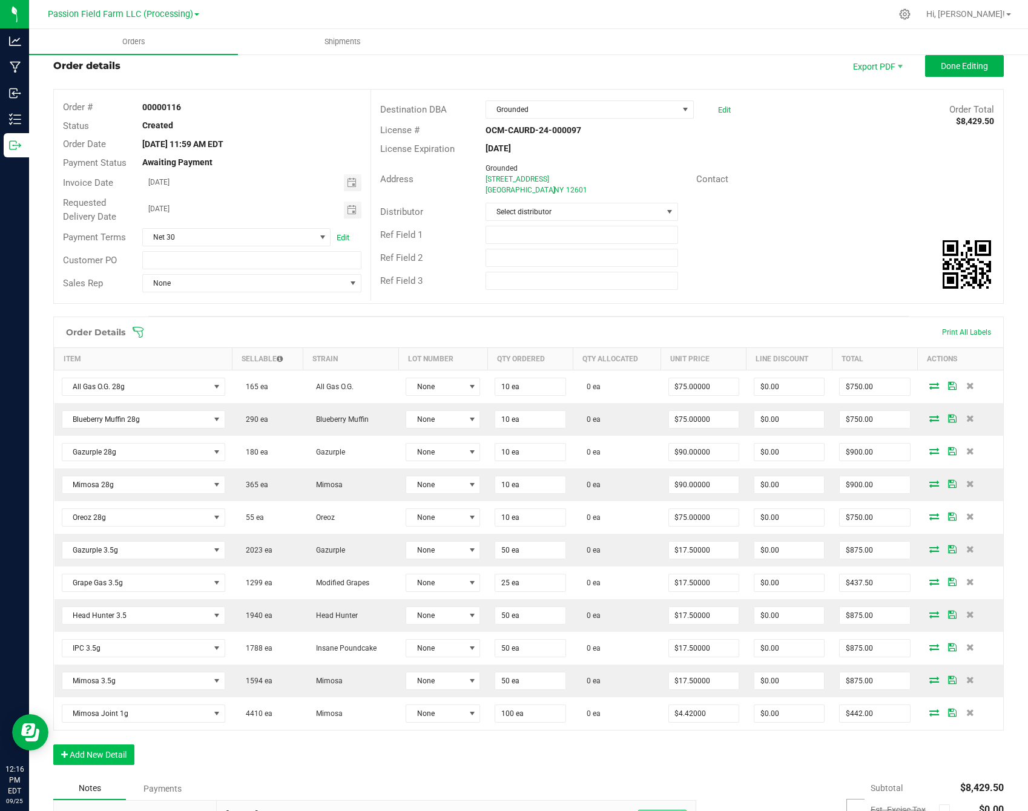
click at [110, 756] on button "Add New Detail" at bounding box center [93, 754] width 81 height 21
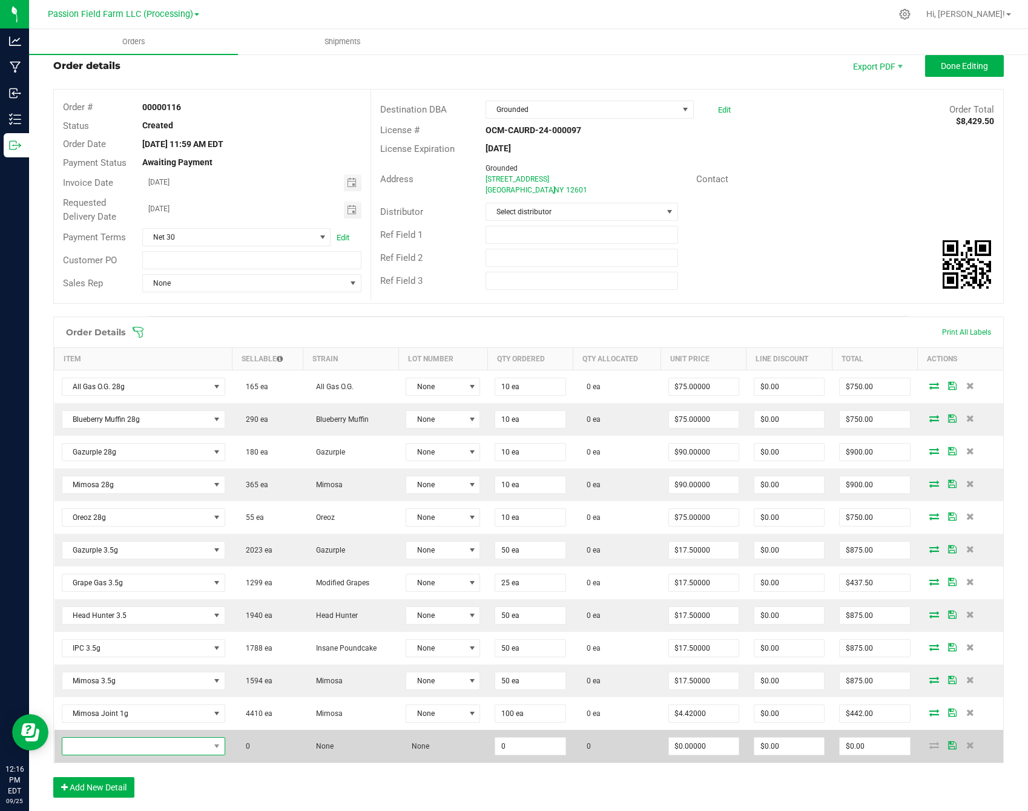
click at [114, 749] on span "NO DATA FOUND" at bounding box center [135, 746] width 147 height 17
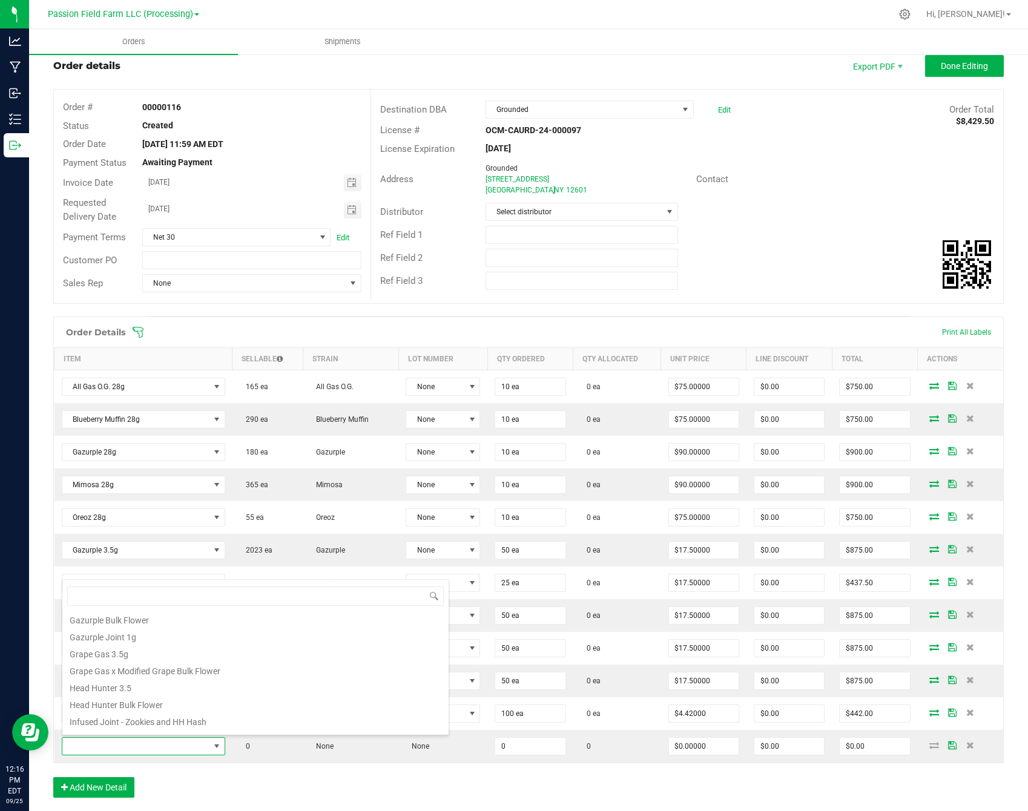
scroll to position [156, 0]
click at [128, 718] on li "Infused Joint - Zookies and HH Hash" at bounding box center [255, 718] width 386 height 17
type input "0 ea"
type input "$12.50000"
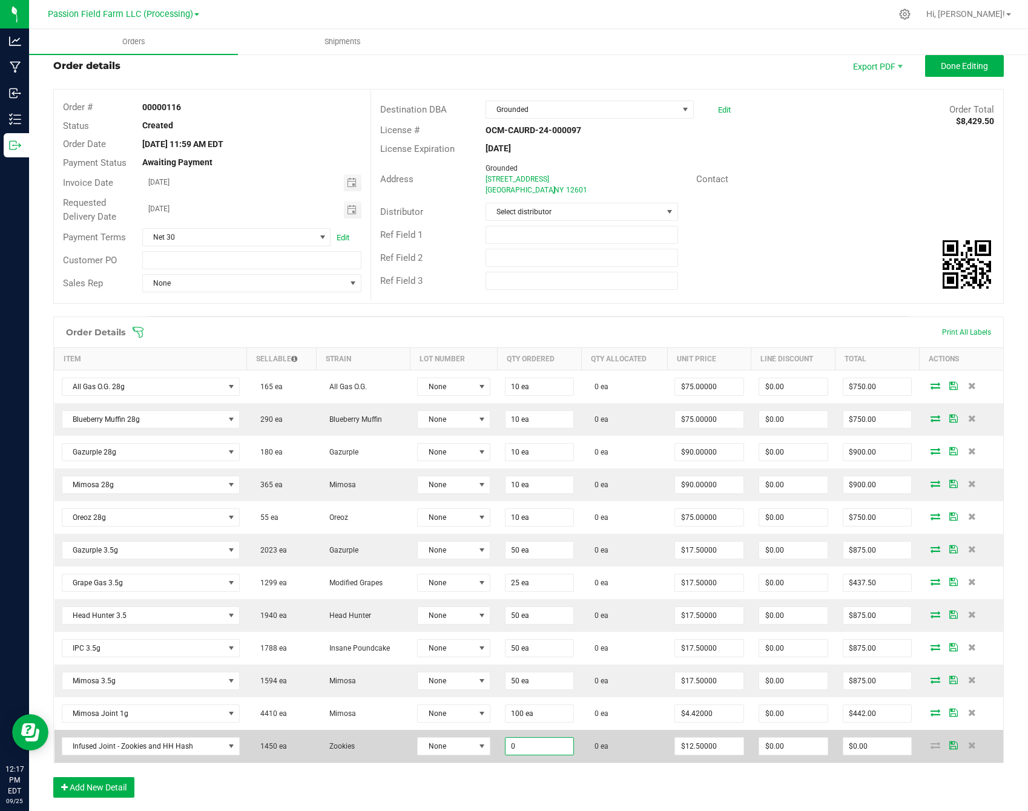
click at [558, 742] on input "0" at bounding box center [539, 746] width 68 height 17
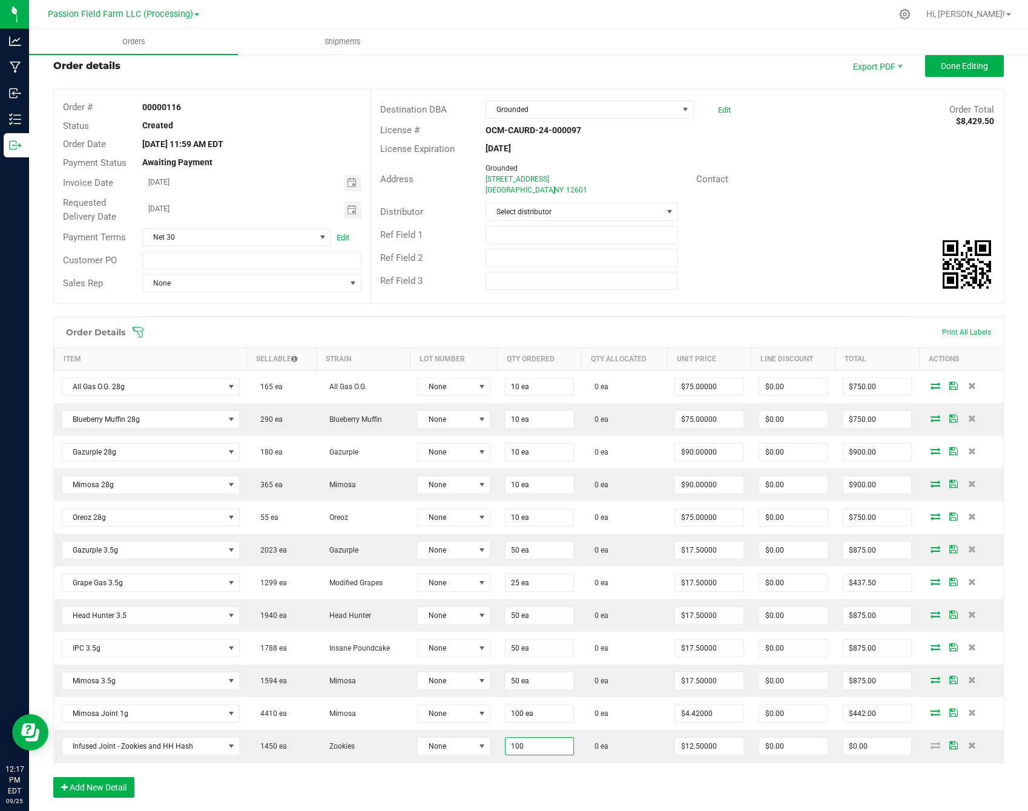
type input "100 ea"
type input "$1,250.00"
click at [543, 776] on div "Order Details Print All Labels Item Sellable Strain Lot Number Qty Ordered Qty …" at bounding box center [528, 562] width 950 height 493
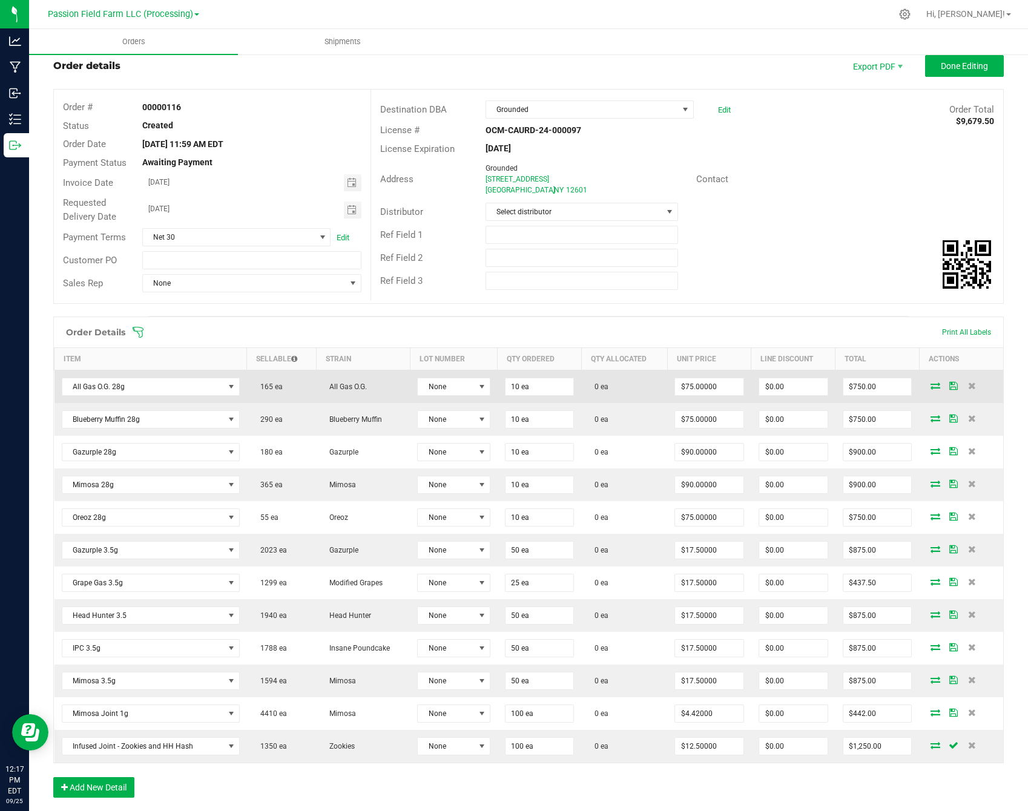
click at [932, 383] on icon at bounding box center [935, 385] width 10 height 7
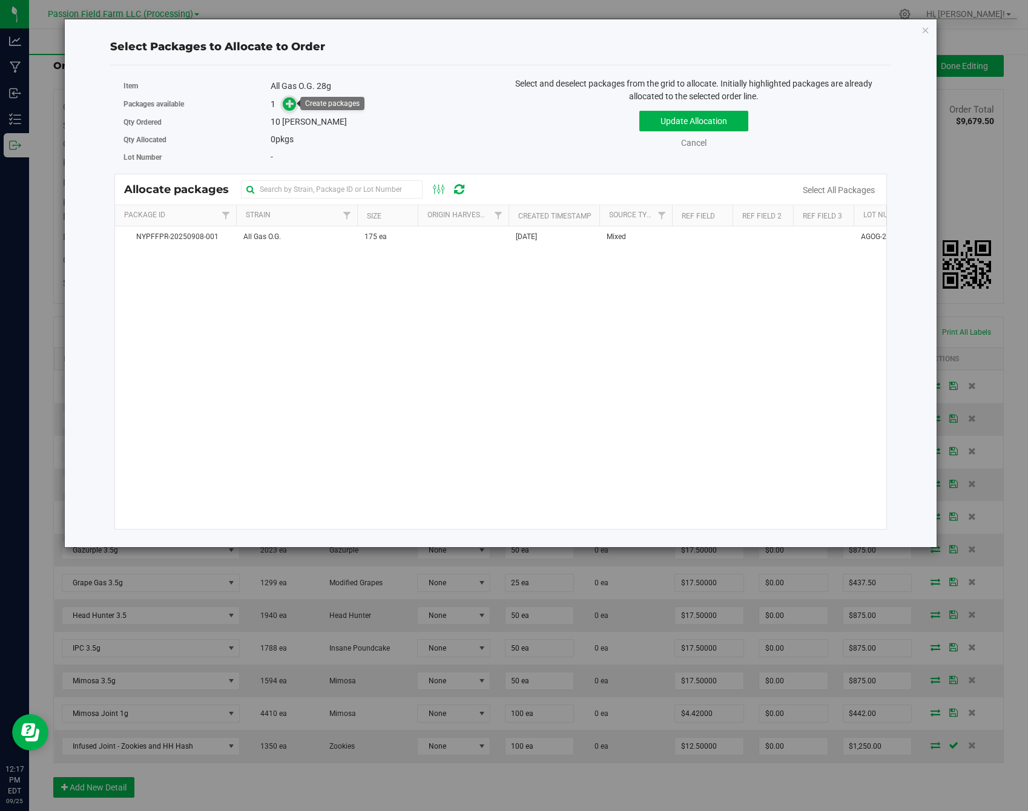
click at [293, 107] on icon at bounding box center [290, 103] width 8 height 8
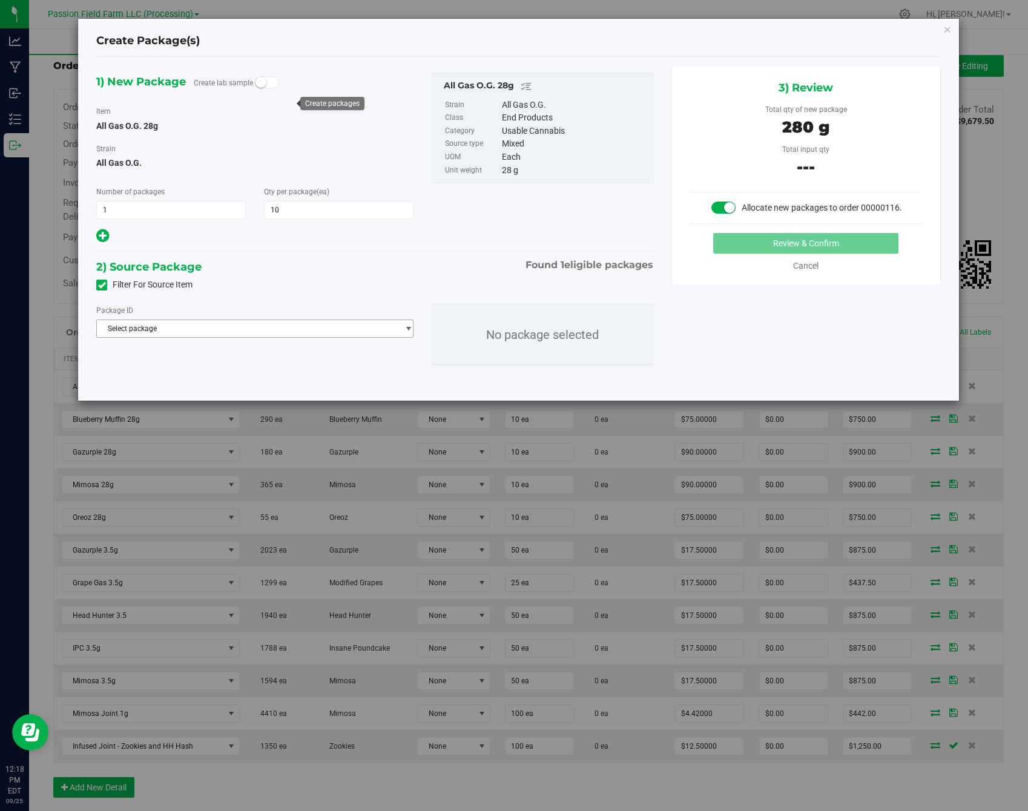
click at [338, 336] on span "Select package" at bounding box center [254, 329] width 317 height 18
click at [318, 379] on li "NYPFFPR-20250908-001 ( All Gas O.G. 28g )" at bounding box center [255, 378] width 316 height 17
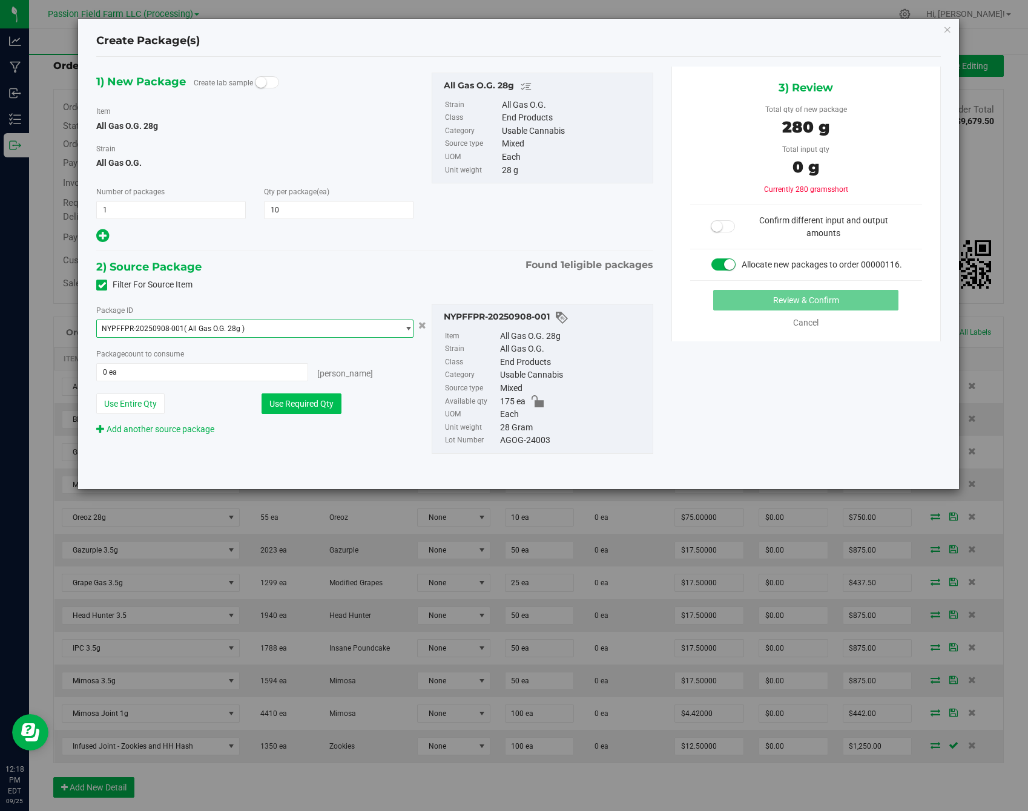
click at [309, 398] on button "Use Required Qty" at bounding box center [301, 403] width 80 height 21
type input "10 ea"
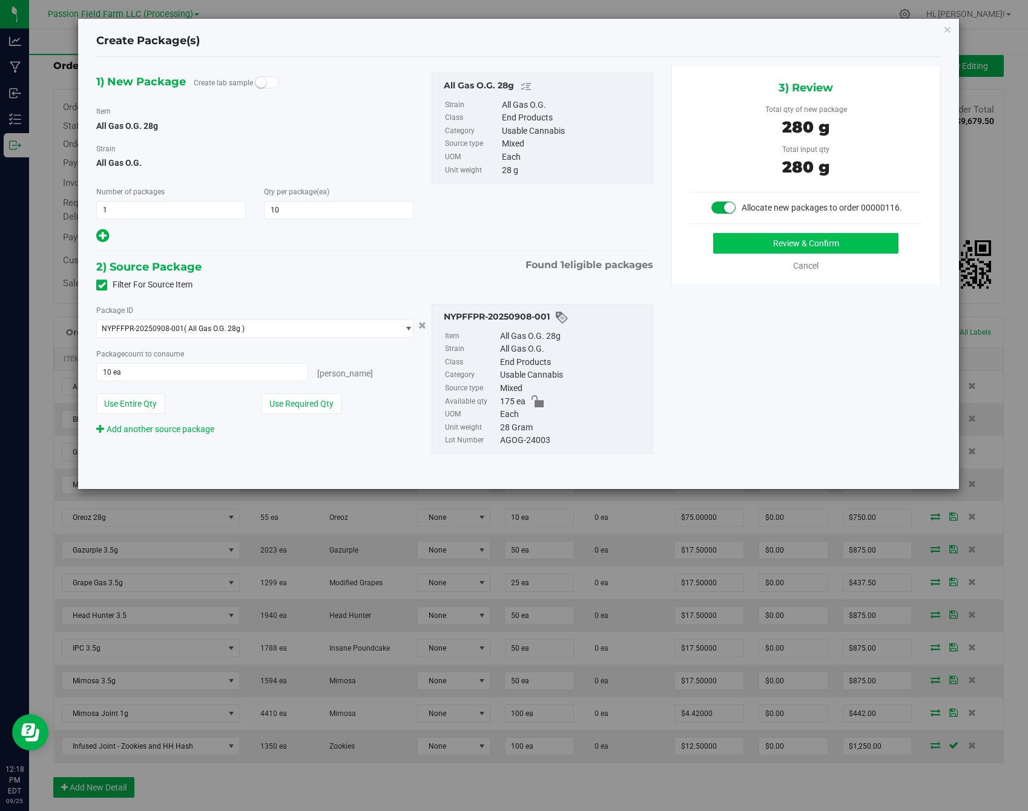
click at [841, 237] on button "Review & Confirm" at bounding box center [805, 243] width 185 height 21
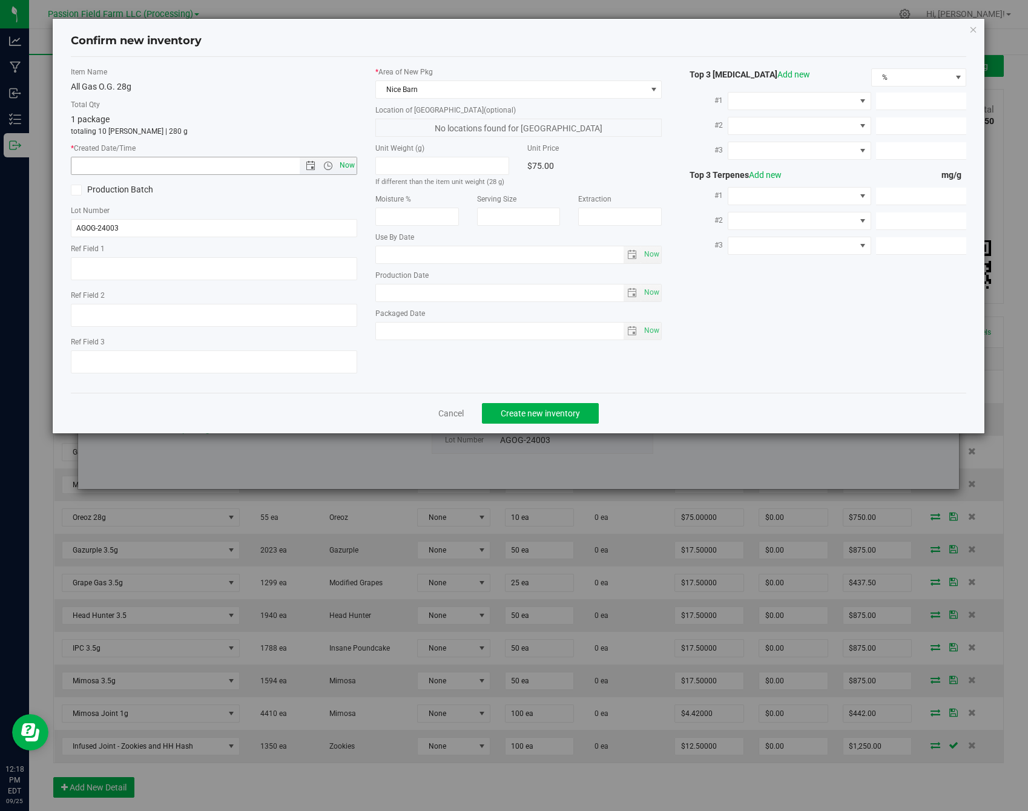
click at [349, 164] on span "Now" at bounding box center [347, 166] width 21 height 18
type input "[DATE] 12:18 PM"
click at [547, 418] on button "Create new inventory" at bounding box center [540, 413] width 117 height 21
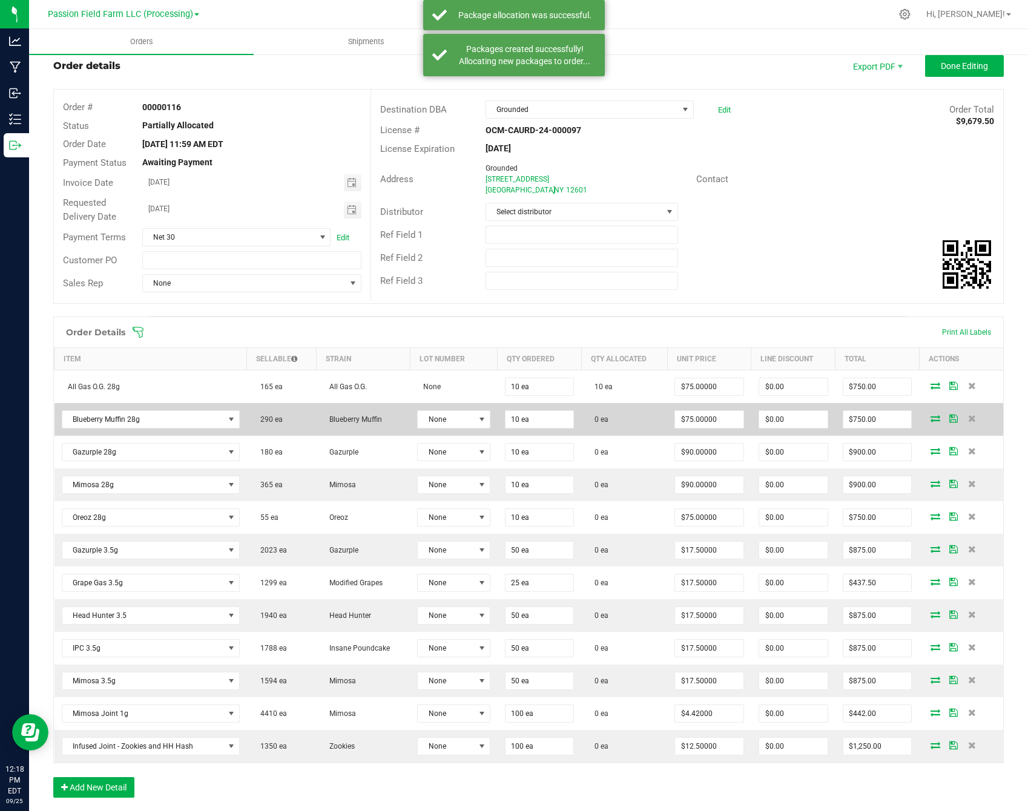
click at [927, 415] on span at bounding box center [935, 418] width 18 height 7
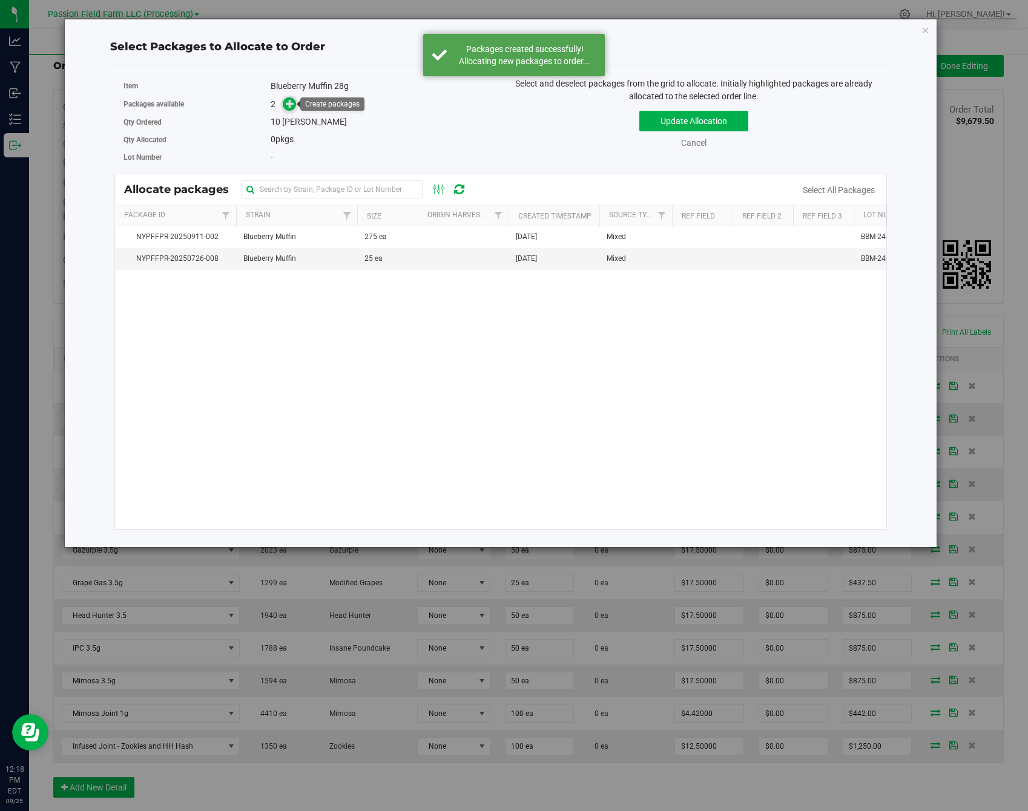
click at [287, 105] on icon at bounding box center [290, 103] width 8 height 8
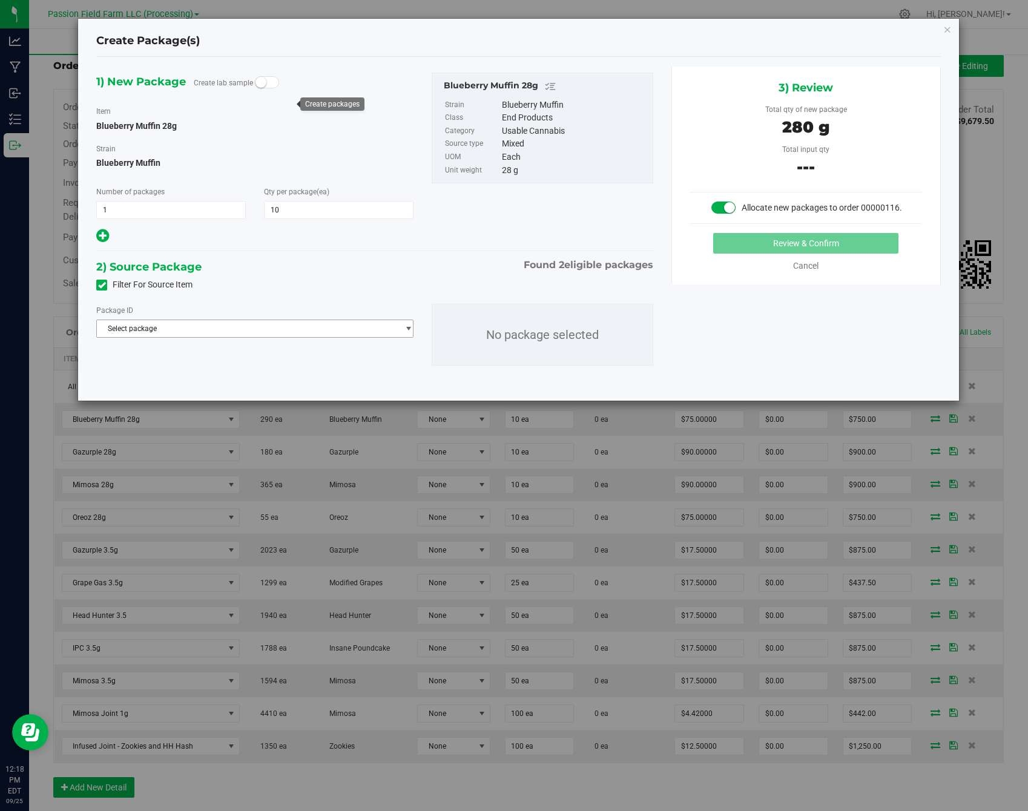
click at [331, 332] on span "Select package" at bounding box center [247, 328] width 301 height 17
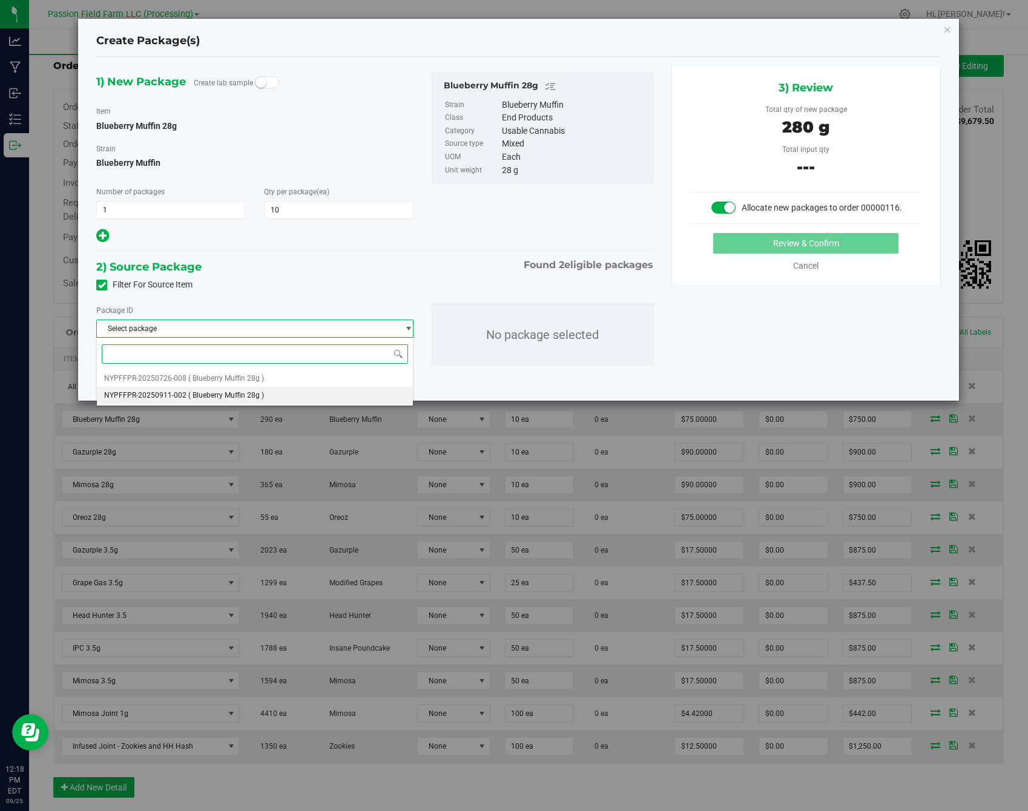
click at [327, 398] on li "NYPFFPR-20250911-002 ( Blueberry Muffin 28g )" at bounding box center [255, 395] width 316 height 17
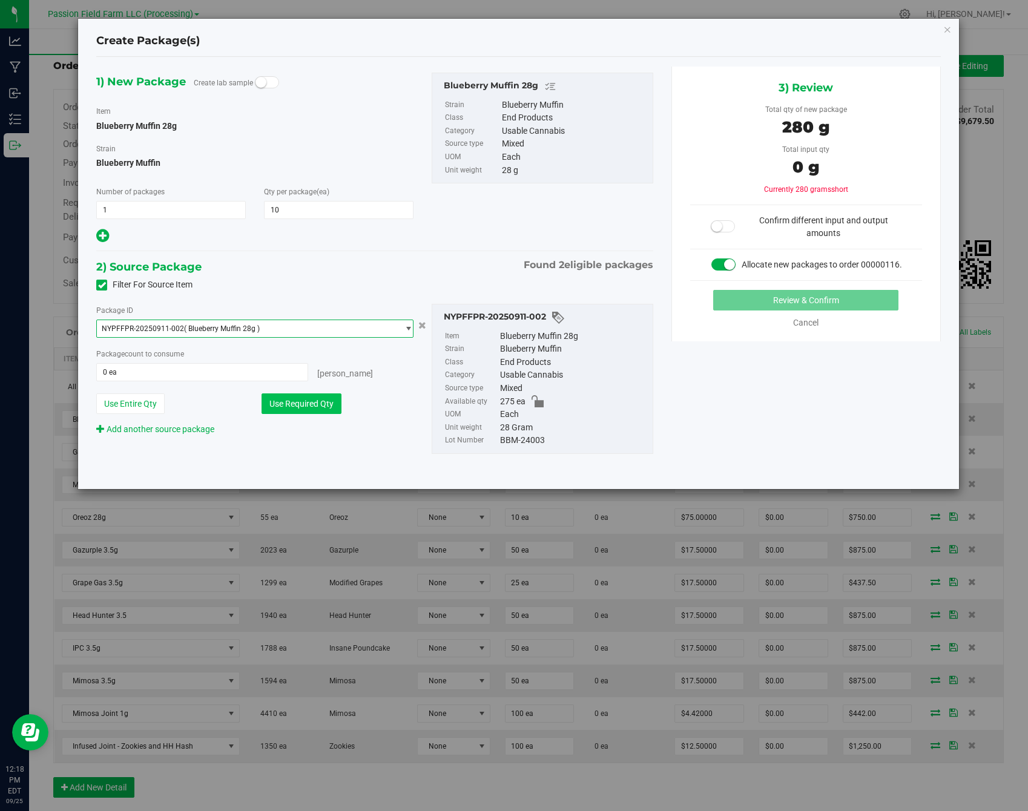
click at [331, 407] on button "Use Required Qty" at bounding box center [301, 403] width 80 height 21
type input "10 ea"
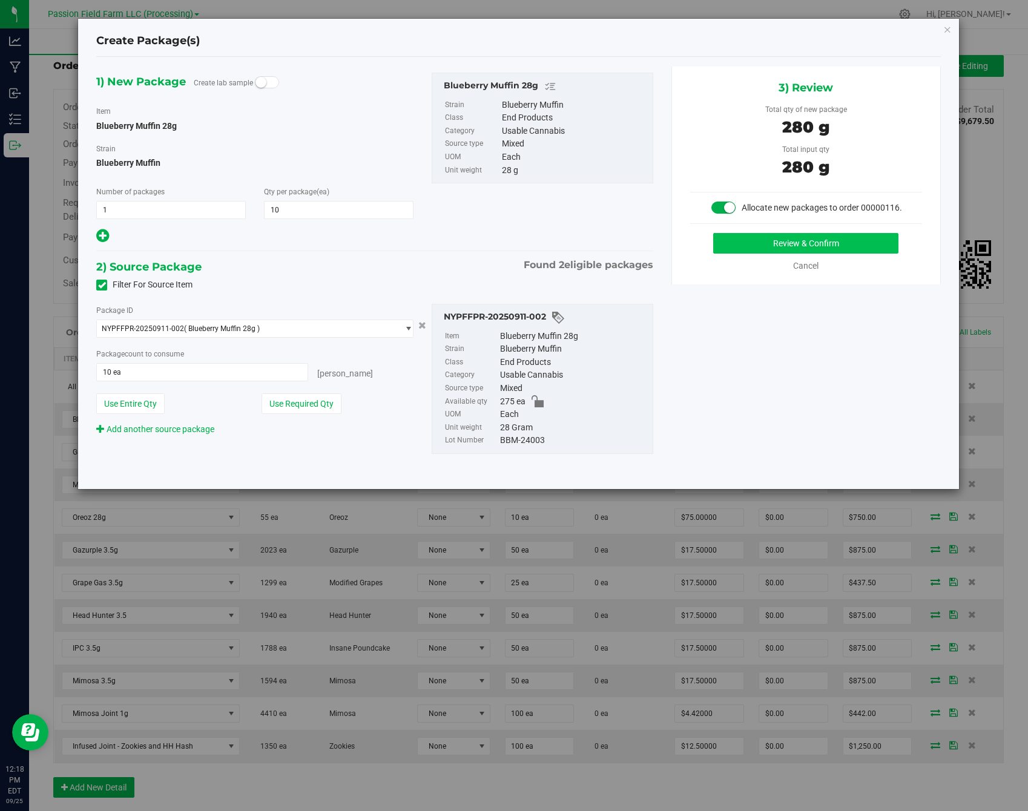
click at [842, 237] on button "Review & Confirm" at bounding box center [805, 243] width 185 height 21
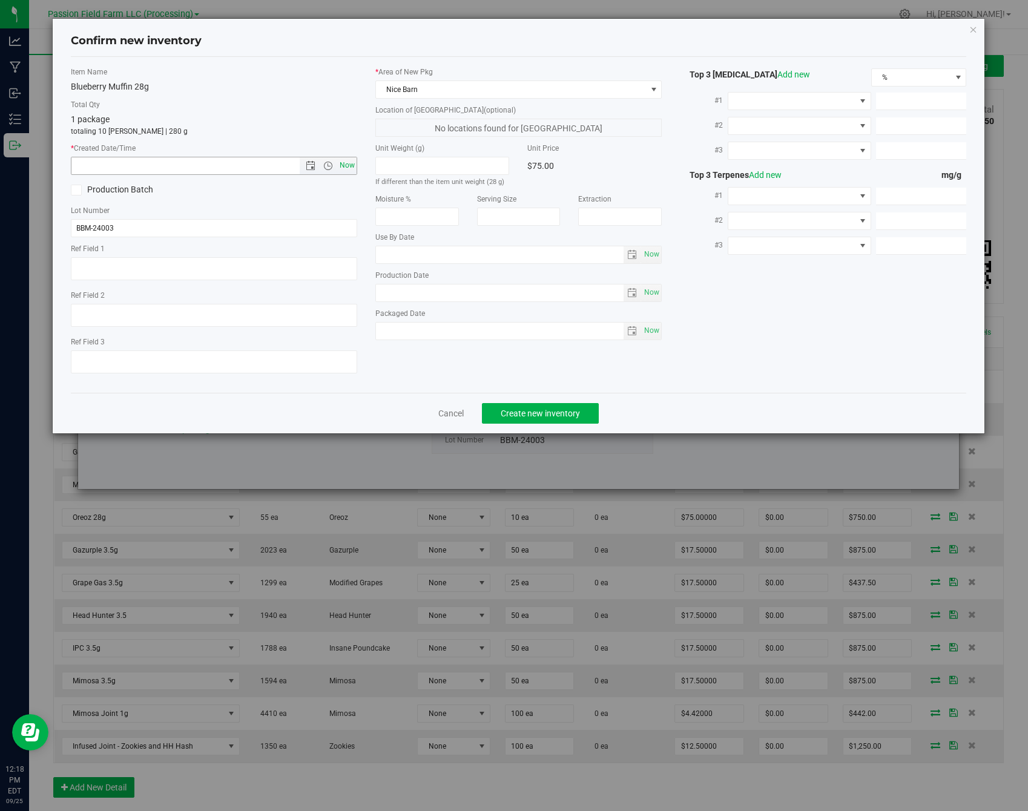
click at [349, 161] on span "Now" at bounding box center [347, 166] width 21 height 18
type input "[DATE] 12:18 PM"
click at [554, 412] on span "Create new inventory" at bounding box center [539, 413] width 79 height 10
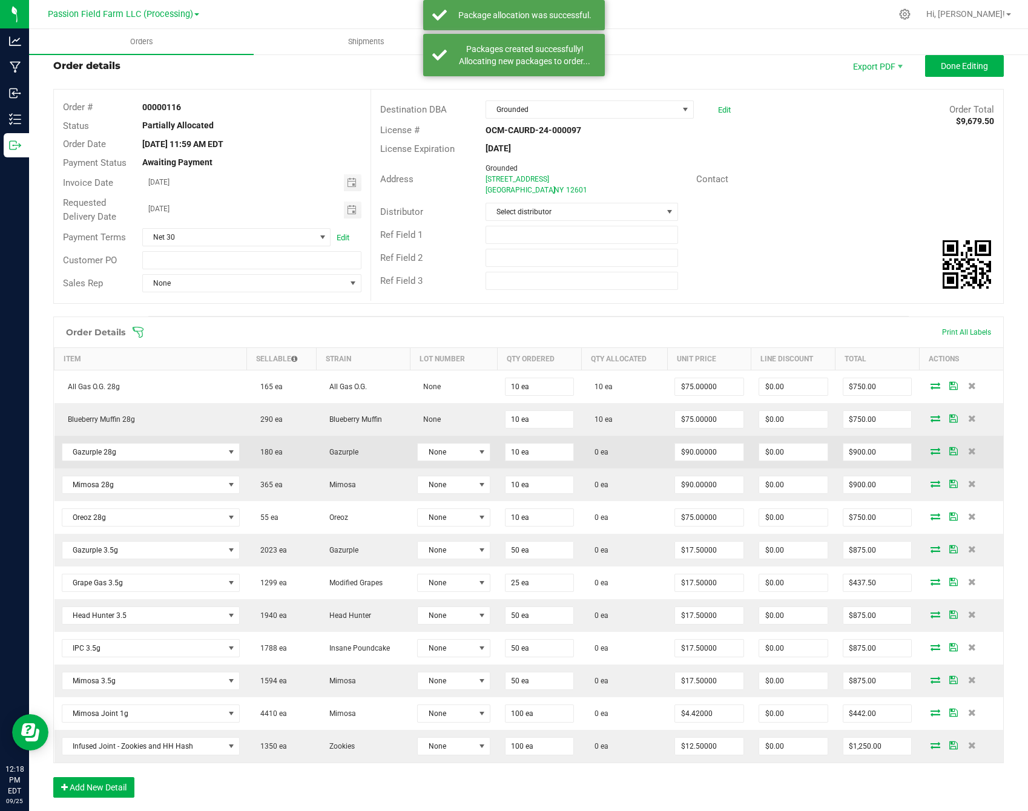
click at [934, 448] on icon at bounding box center [935, 450] width 10 height 7
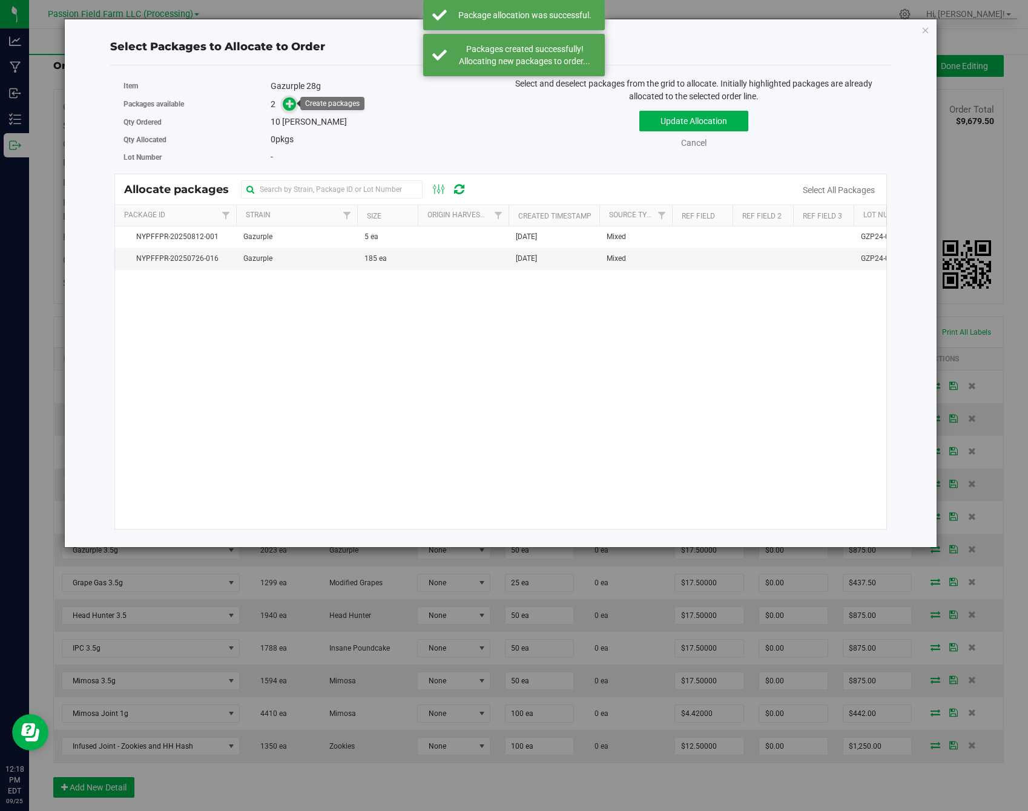
click at [297, 105] on span at bounding box center [290, 104] width 15 height 15
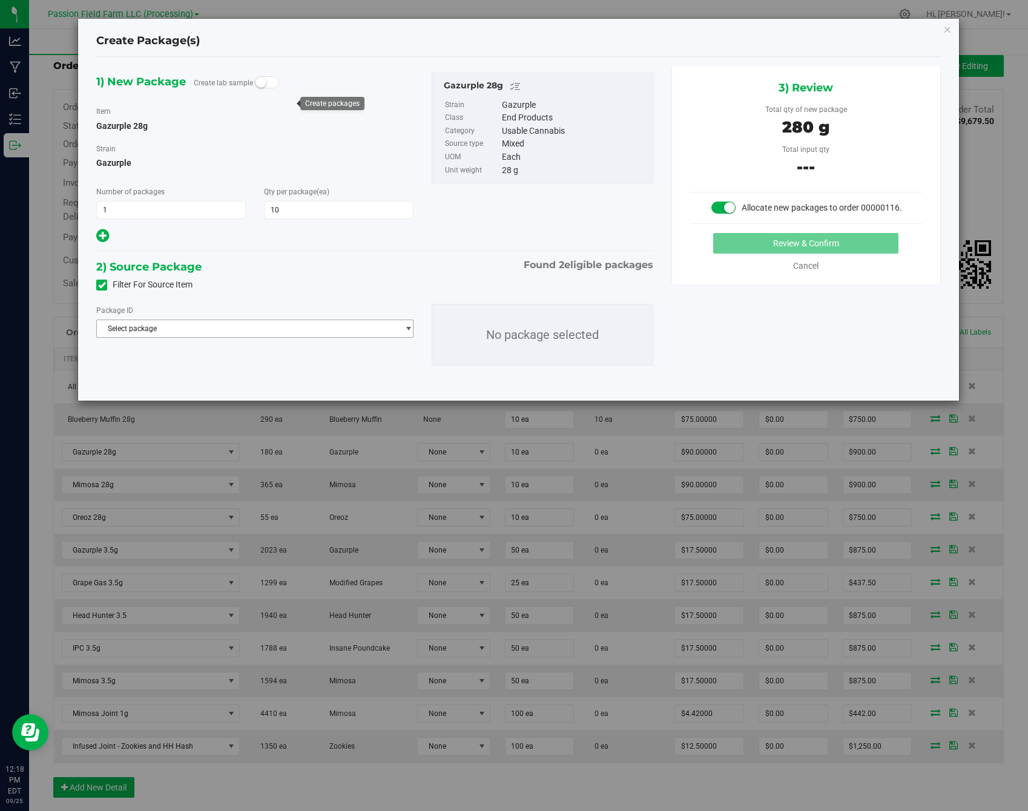
click at [303, 334] on span "Select package" at bounding box center [247, 328] width 301 height 17
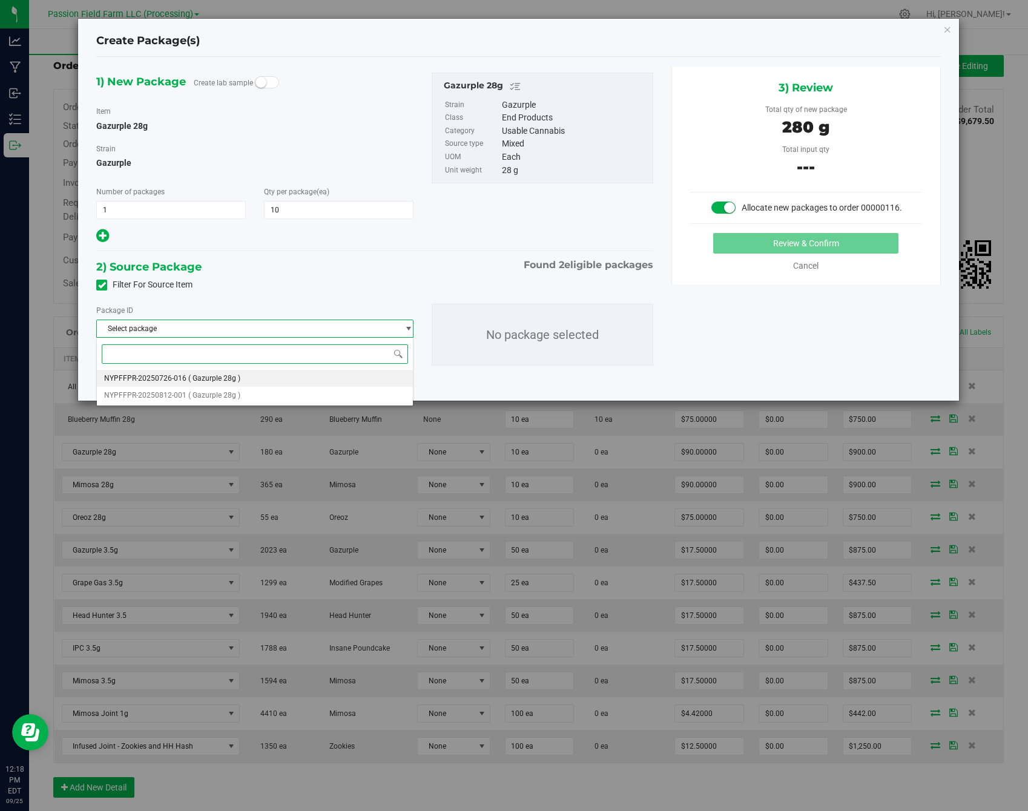
click at [305, 375] on li "NYPFFPR-20250726-016 ( Gazurple 28g )" at bounding box center [255, 378] width 316 height 17
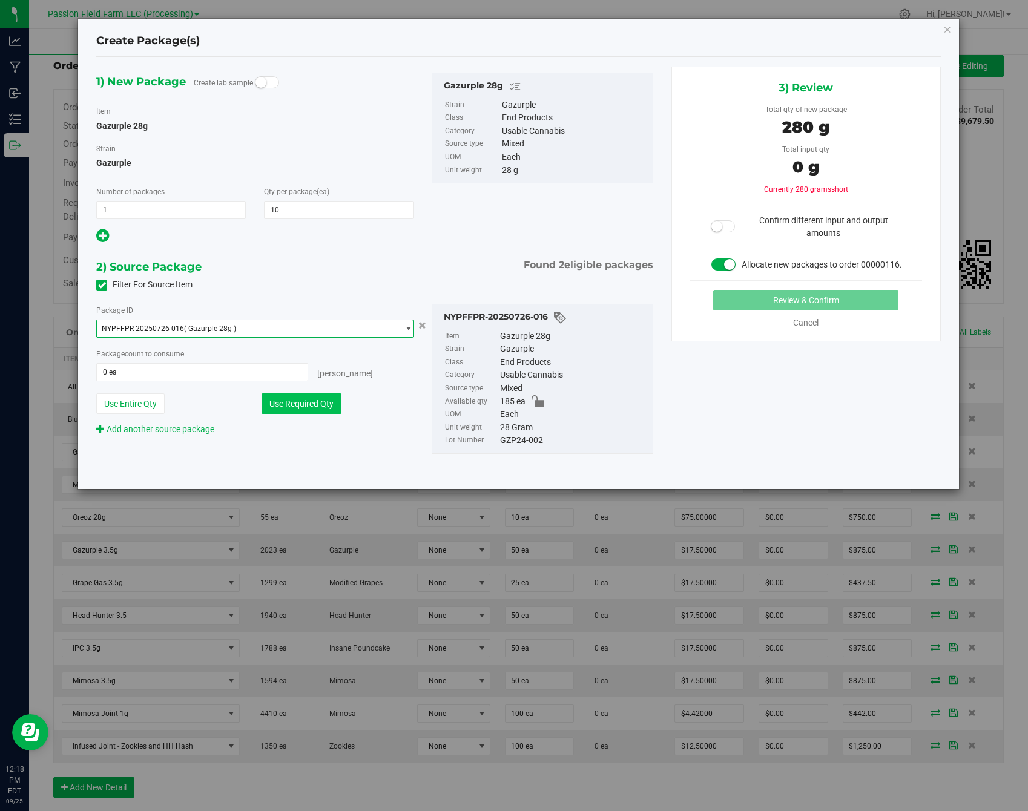
click at [302, 412] on button "Use Required Qty" at bounding box center [301, 403] width 80 height 21
type input "10 ea"
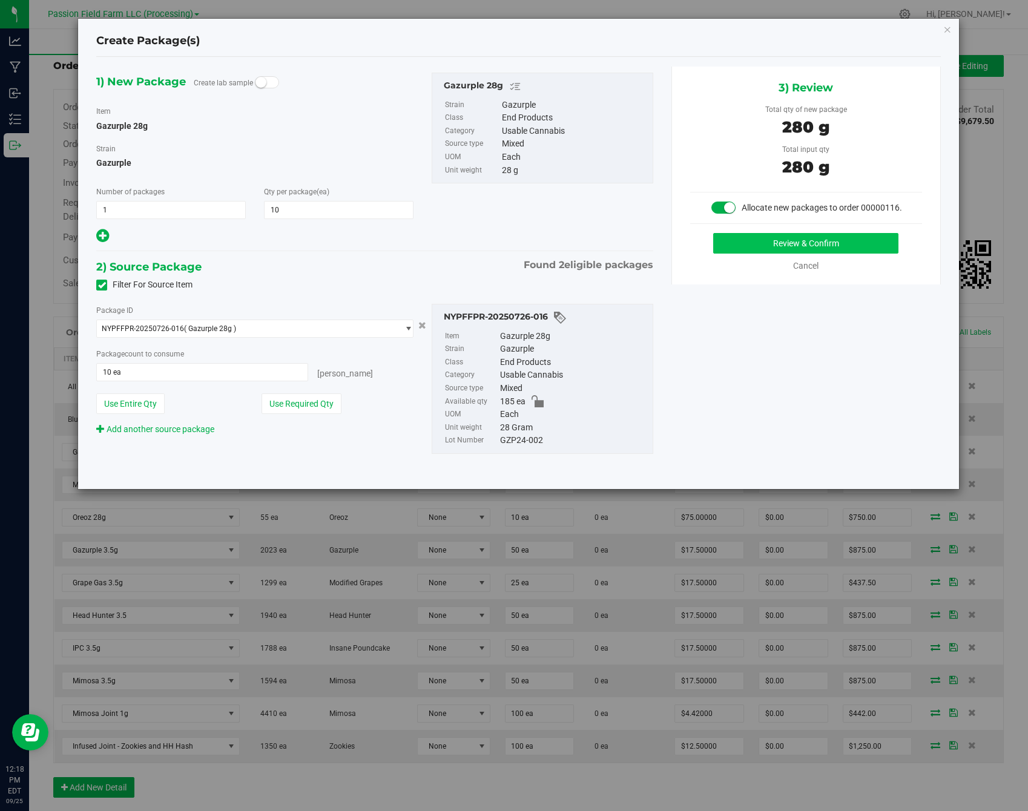
click at [818, 247] on button "Review & Confirm" at bounding box center [805, 243] width 185 height 21
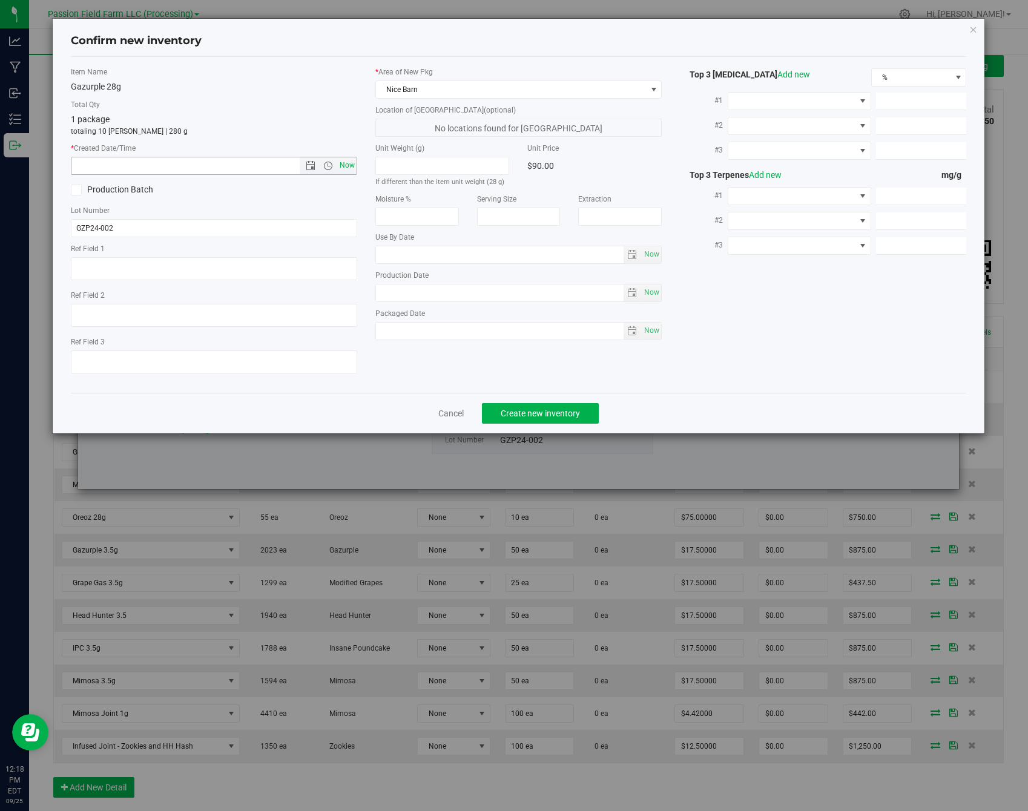
click at [347, 162] on span "Now" at bounding box center [347, 166] width 21 height 18
type input "[DATE] 12:18 PM"
click at [555, 397] on div "Cancel Create new inventory" at bounding box center [519, 413] width 896 height 41
click at [548, 407] on button "Create new inventory" at bounding box center [540, 413] width 117 height 21
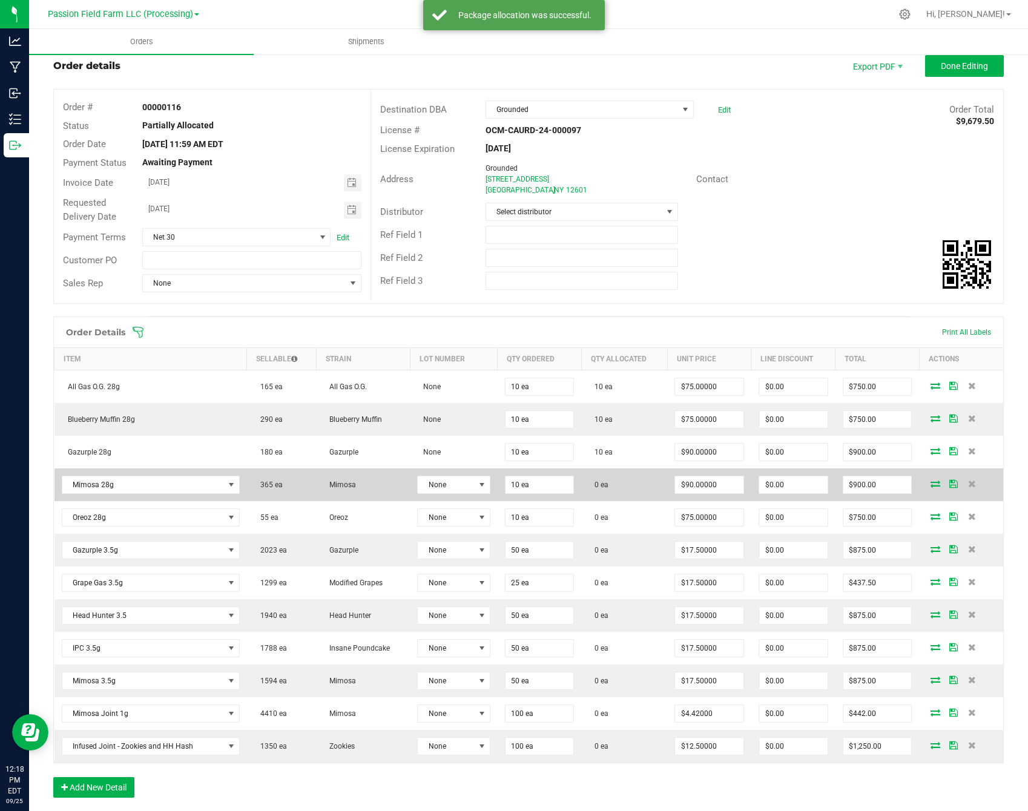
click at [934, 486] on icon at bounding box center [935, 483] width 10 height 7
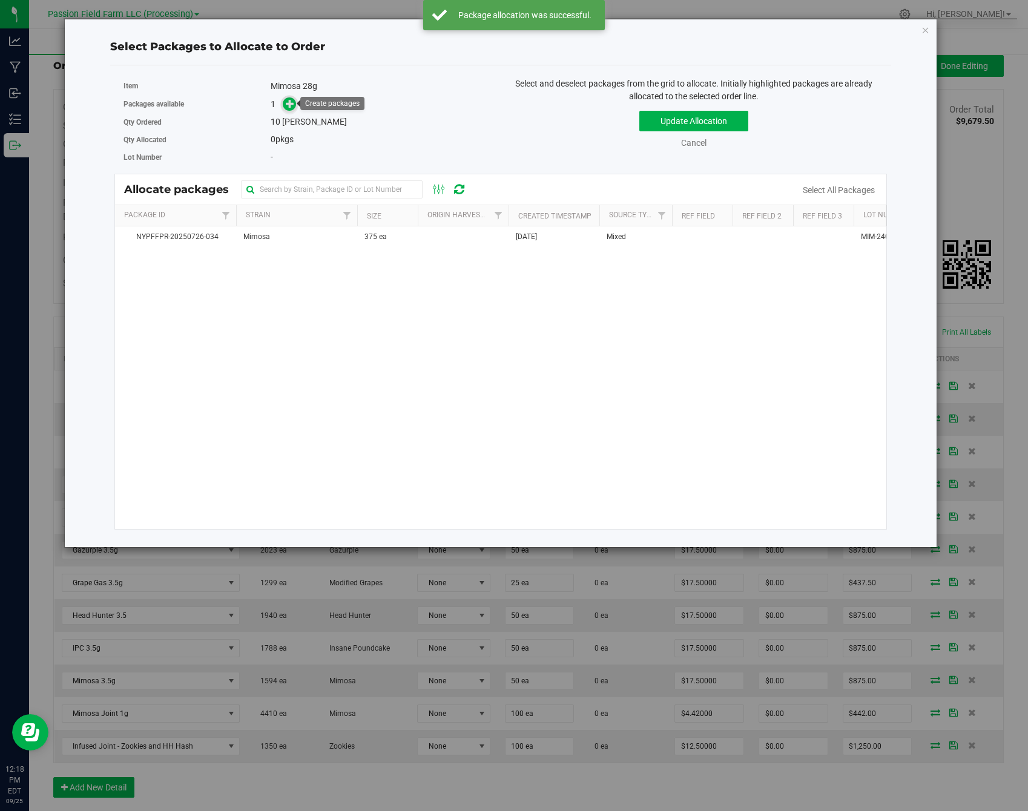
click at [288, 104] on icon at bounding box center [290, 103] width 8 height 8
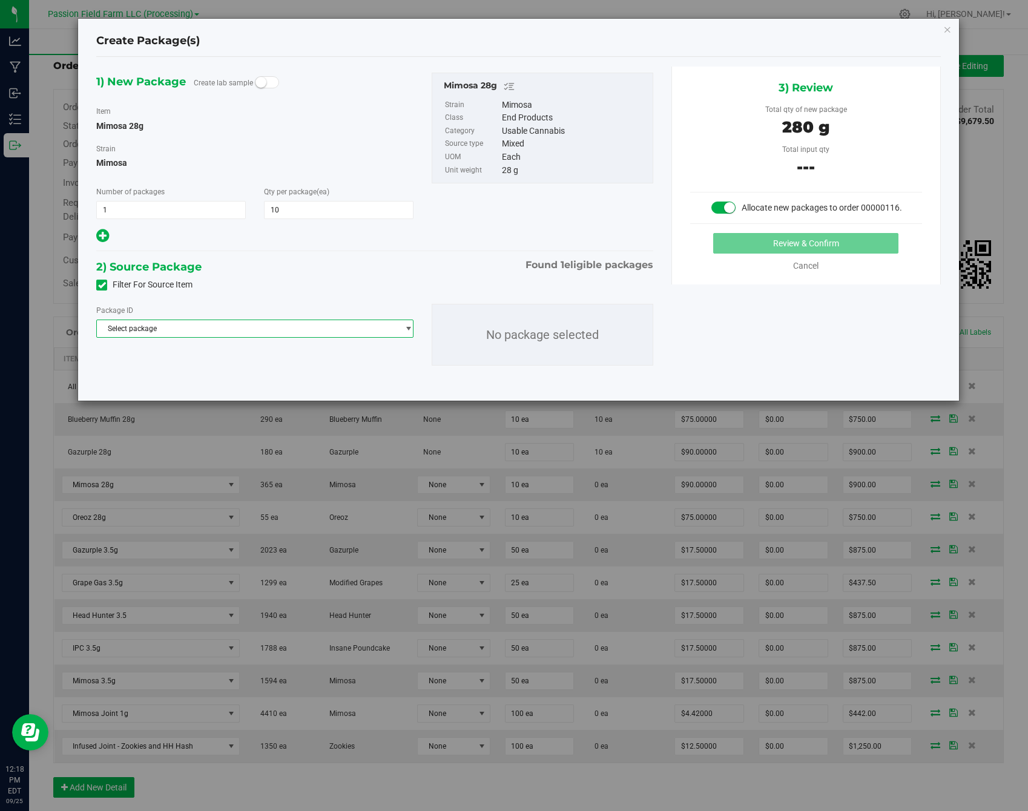
click at [271, 326] on span "Select package" at bounding box center [247, 328] width 301 height 17
click at [262, 381] on li "NYPFFPR-20250726-034 ( Mimosa 28g )" at bounding box center [255, 378] width 316 height 17
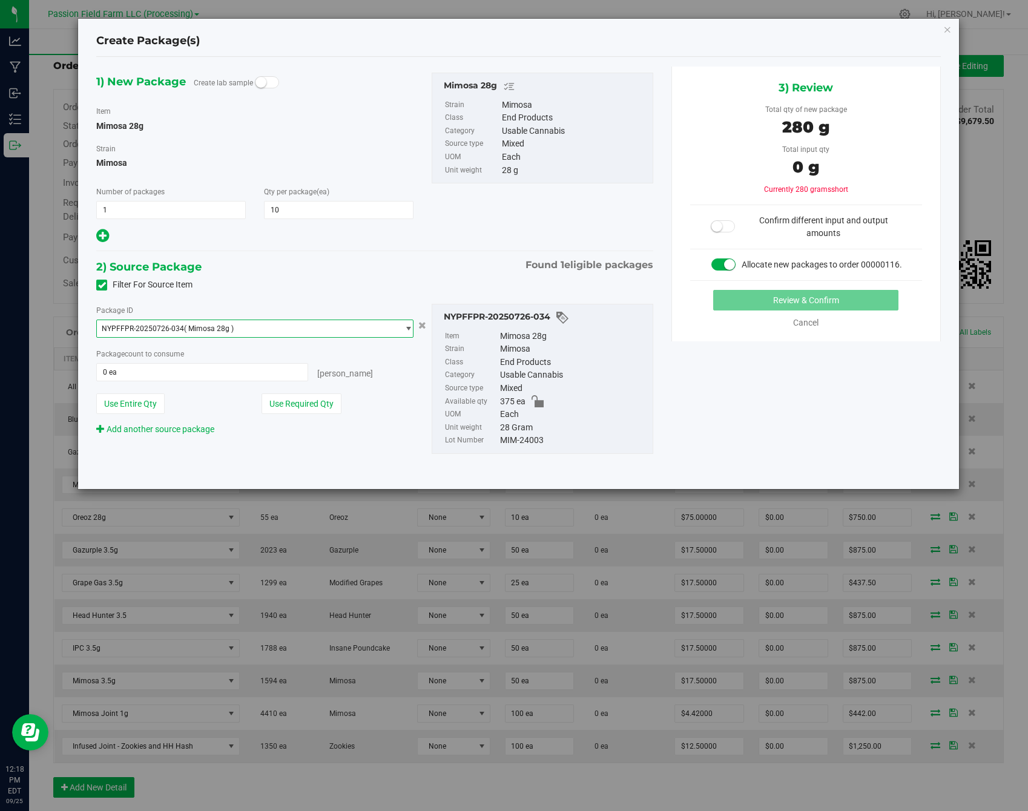
click at [297, 419] on div "Package ID NYPFFPR-20250726-034 ( Mimosa 28g ) NYPFFPR-20250726-034 Package cou…" at bounding box center [254, 370] width 335 height 132
click at [296, 399] on button "Use Required Qty" at bounding box center [301, 403] width 80 height 21
type input "10 ea"
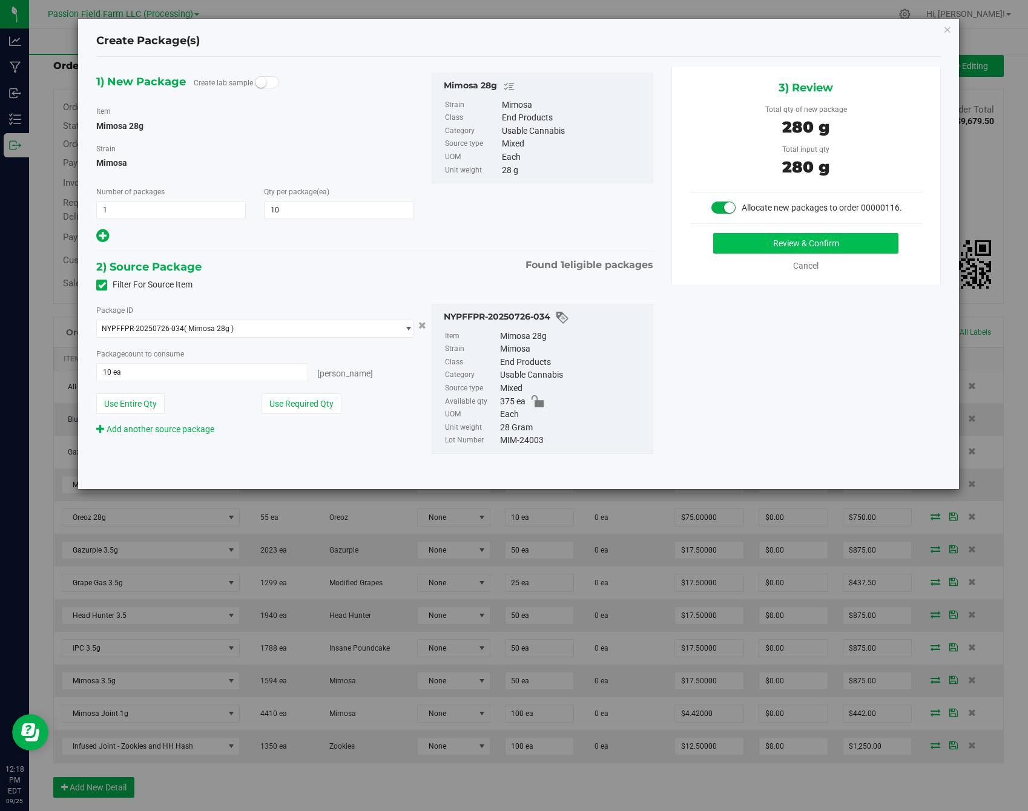
click at [838, 248] on button "Review & Confirm" at bounding box center [805, 243] width 185 height 21
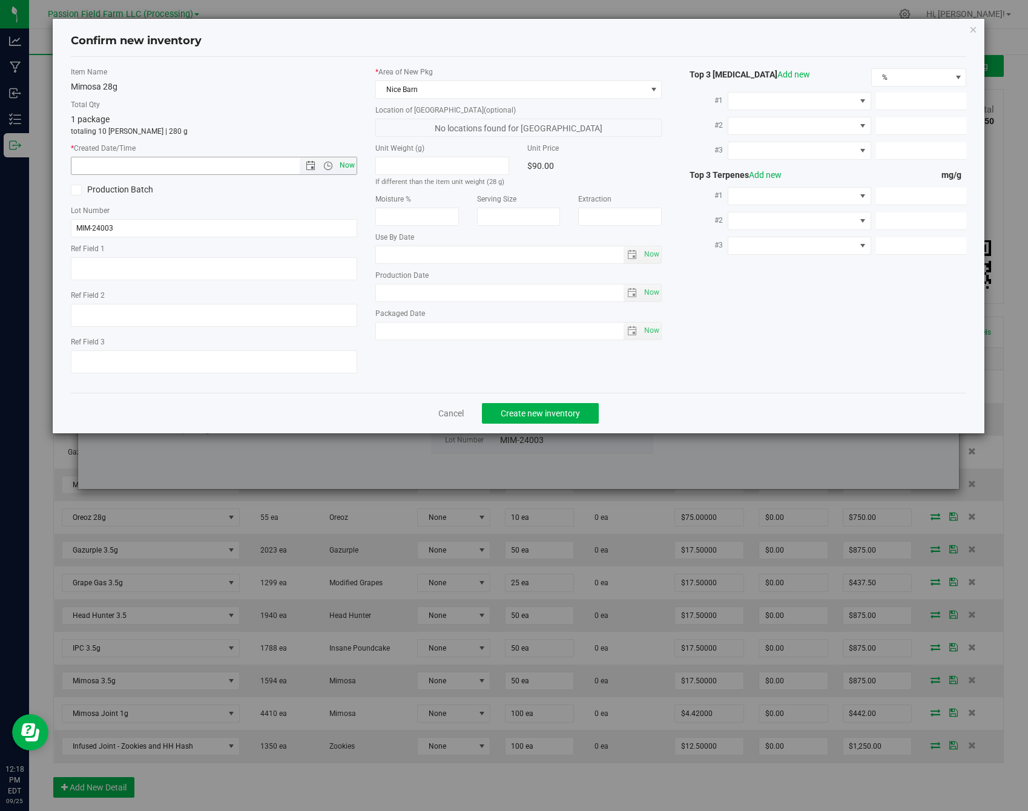
click at [341, 165] on span "Now" at bounding box center [347, 166] width 21 height 18
type input "[DATE] 12:18 PM"
click at [543, 405] on button "Create new inventory" at bounding box center [540, 413] width 117 height 21
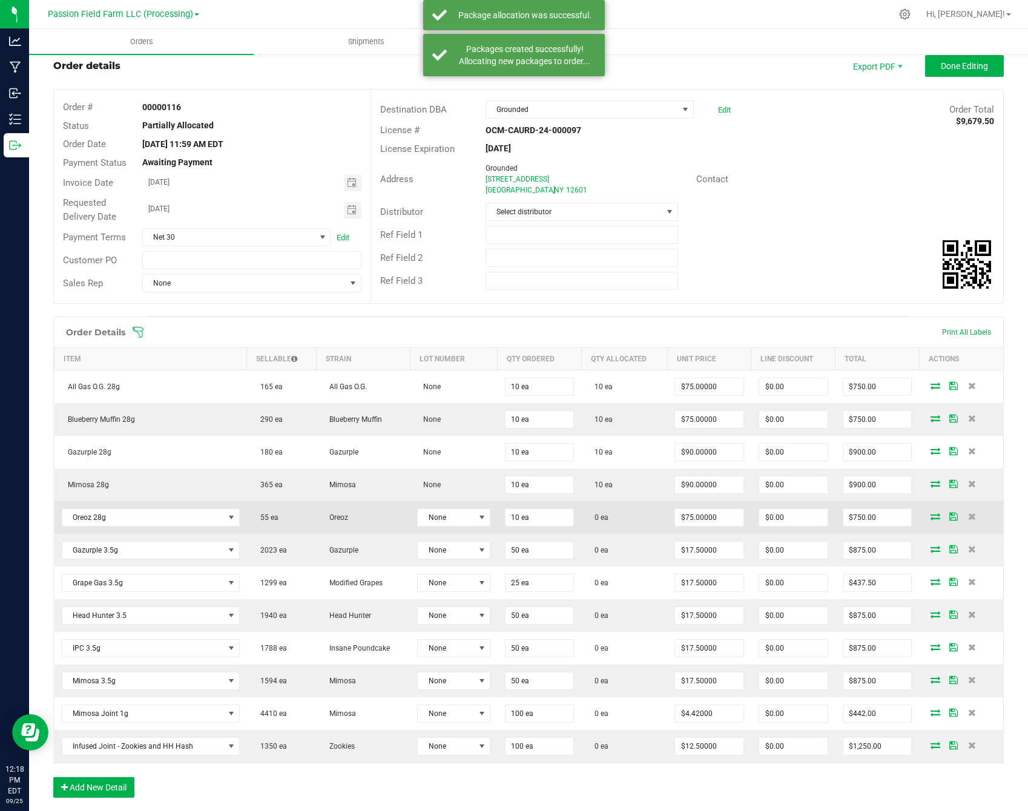
click at [936, 513] on icon at bounding box center [935, 516] width 10 height 7
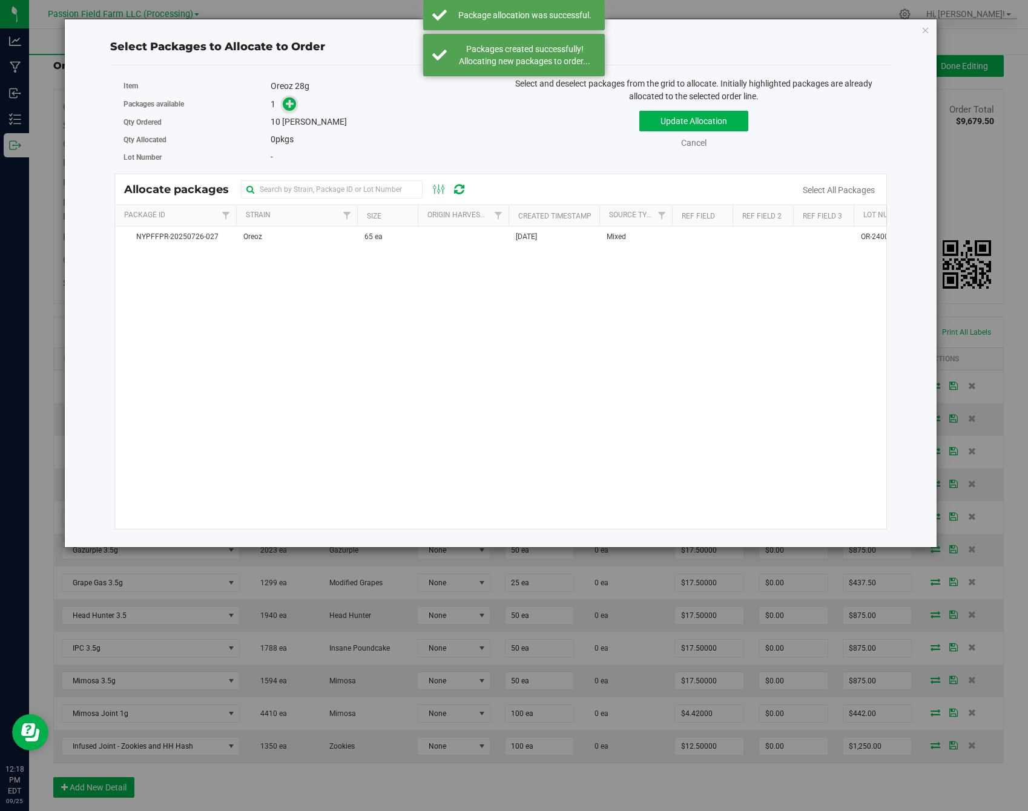
click at [289, 100] on icon at bounding box center [290, 103] width 8 height 8
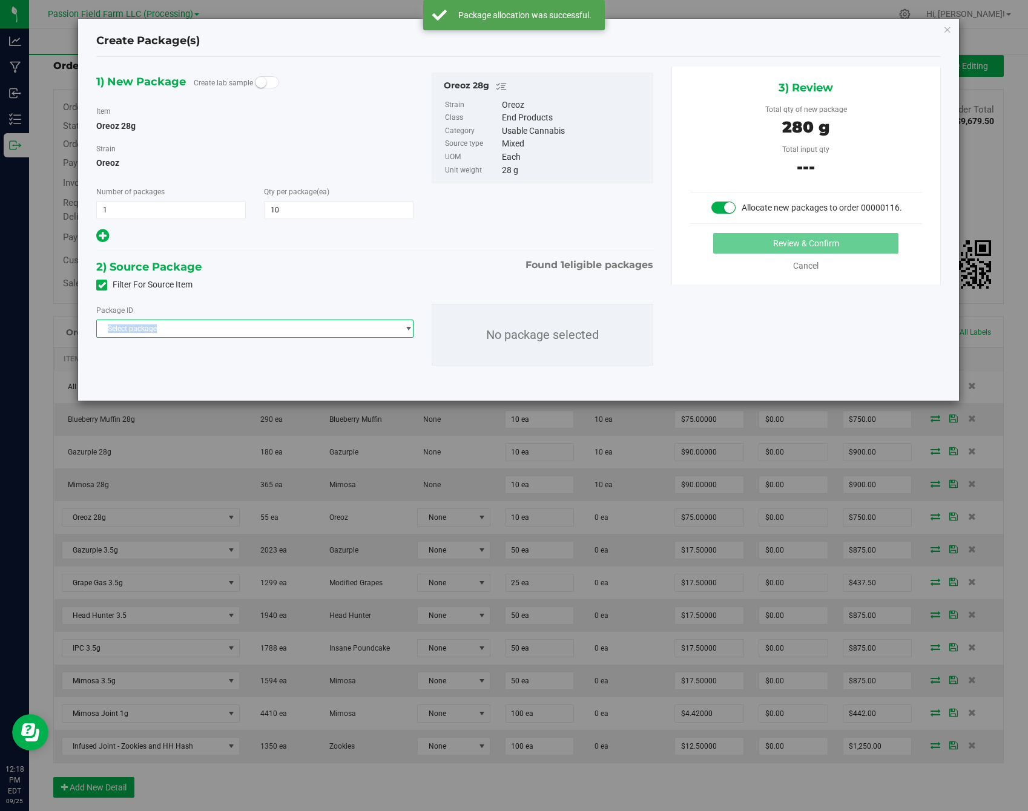
click at [289, 324] on span "Select package" at bounding box center [247, 328] width 301 height 17
click at [251, 378] on li "NYPFFPR-20250726-027 ( Oreoz 28g )" at bounding box center [255, 378] width 316 height 17
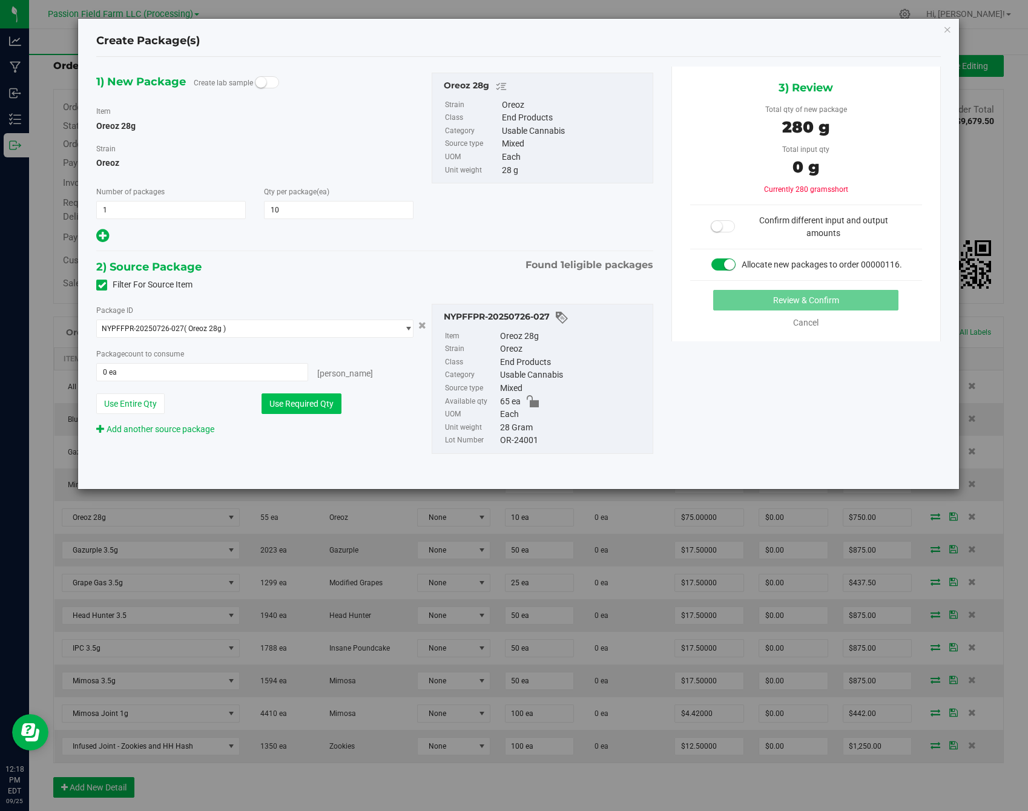
click at [298, 402] on button "Use Required Qty" at bounding box center [301, 403] width 80 height 21
type input "10 ea"
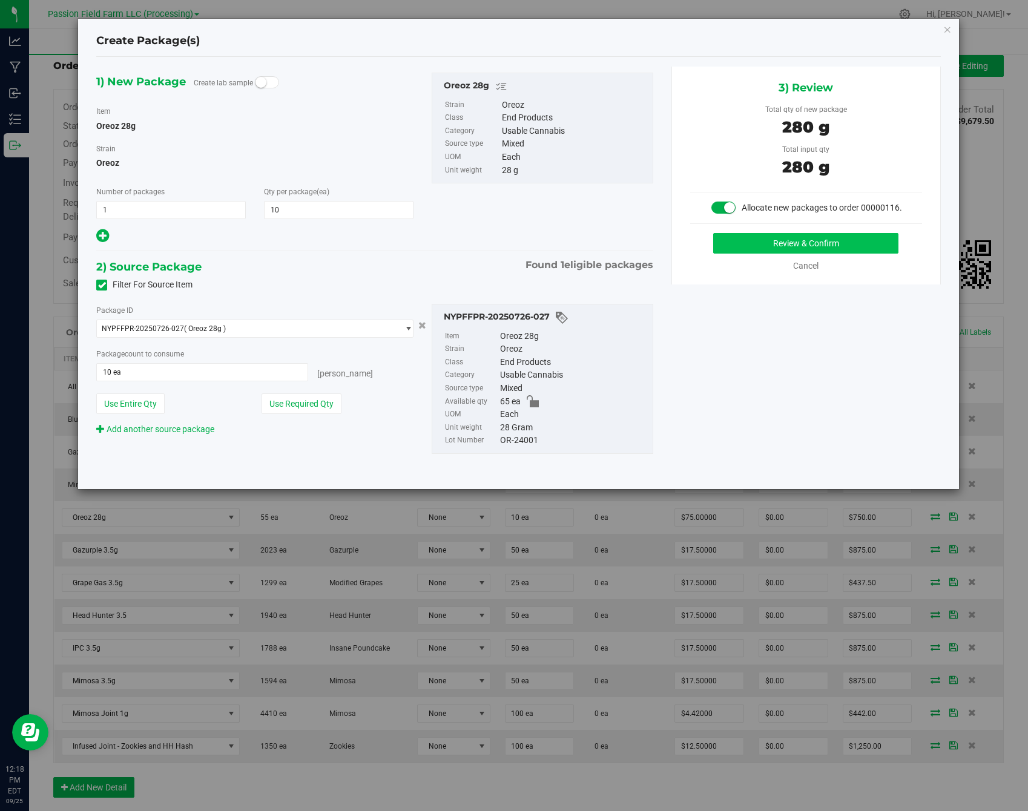
click at [829, 246] on button "Review & Confirm" at bounding box center [805, 243] width 185 height 21
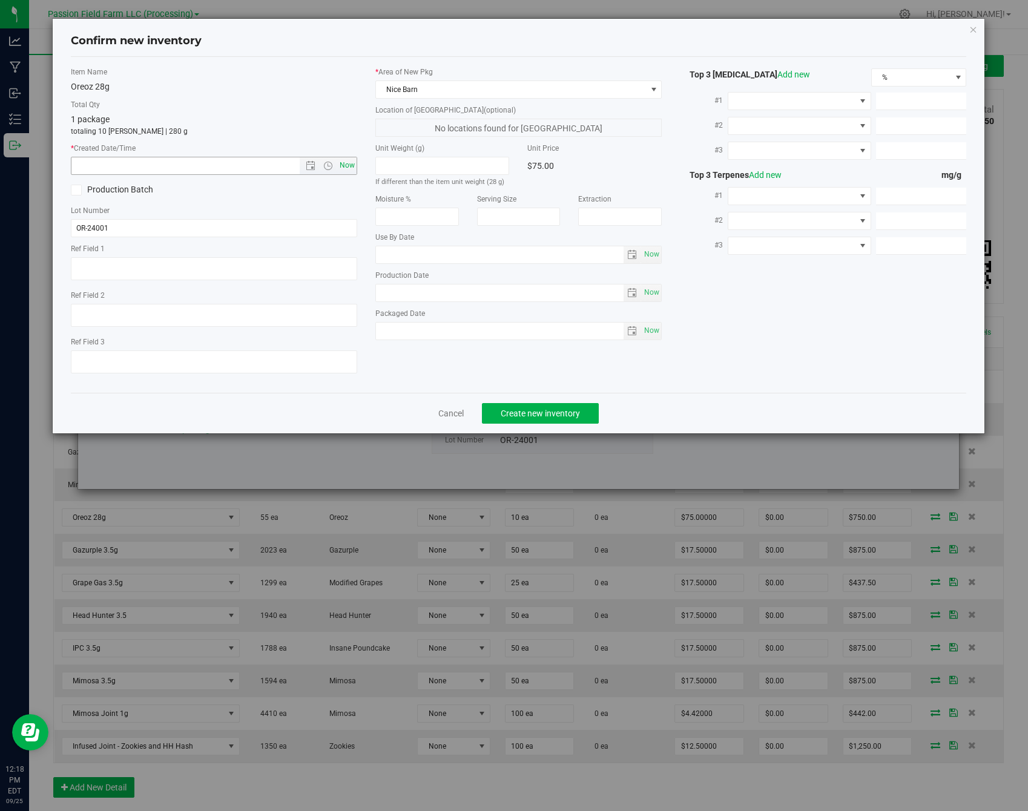
click at [349, 160] on span "Now" at bounding box center [347, 166] width 21 height 18
type input "[DATE] 12:18 PM"
click at [498, 422] on button "Create new inventory" at bounding box center [540, 413] width 117 height 21
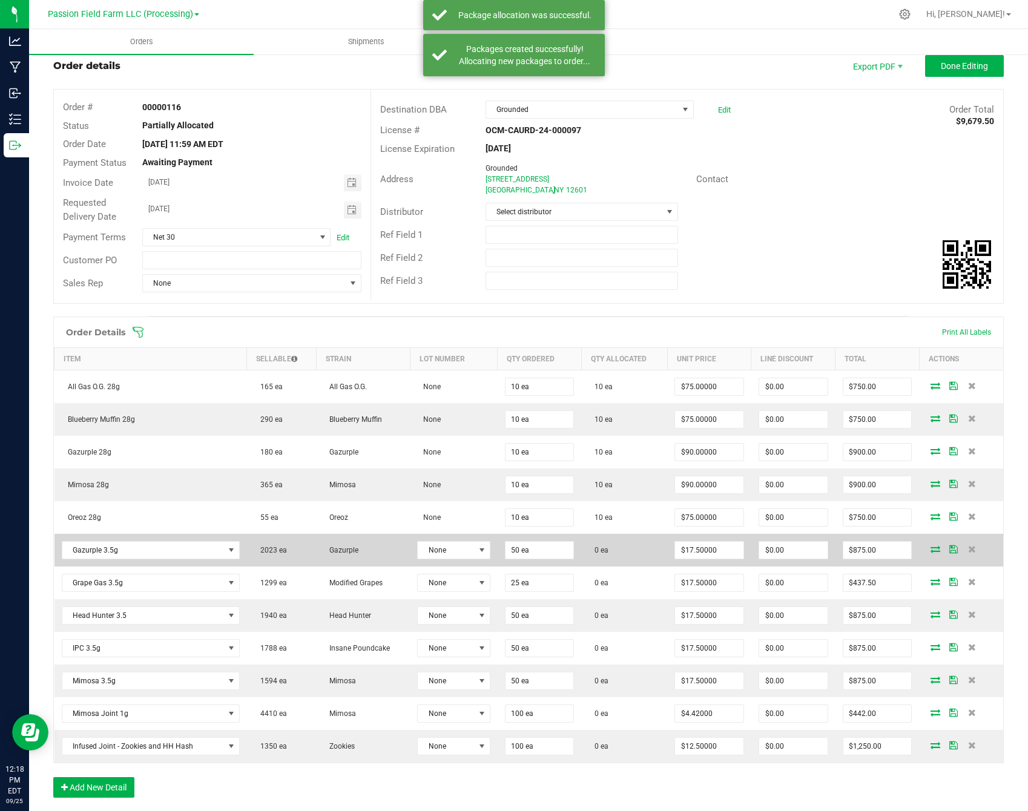
click at [931, 545] on icon at bounding box center [935, 548] width 10 height 7
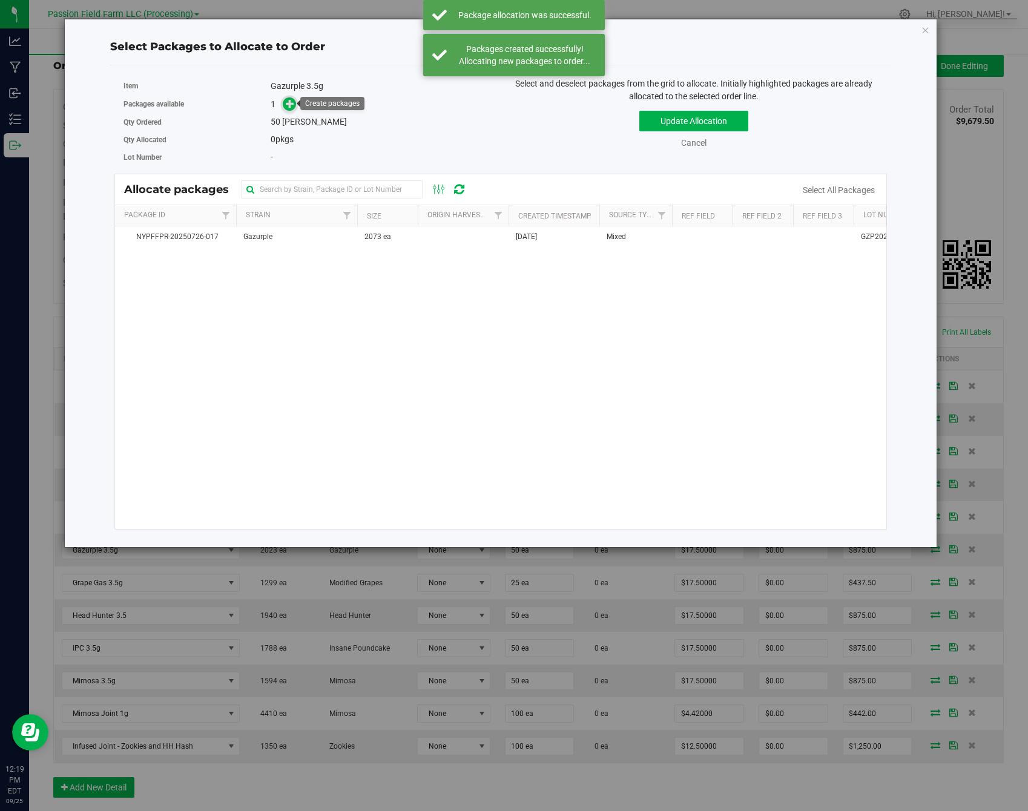
click at [289, 107] on icon at bounding box center [290, 103] width 8 height 8
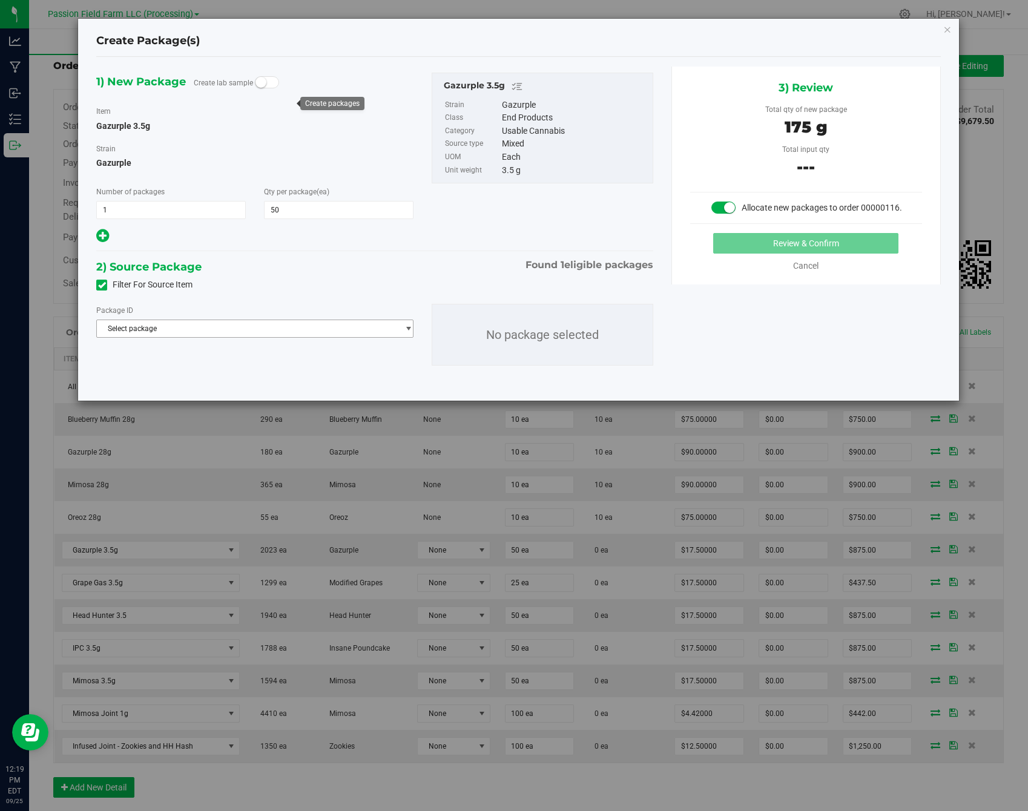
click at [289, 333] on span "Select package" at bounding box center [247, 328] width 301 height 17
click at [277, 373] on li "NYPFFPR-20250726-017 ( Gazurple 3.5g )" at bounding box center [255, 378] width 316 height 17
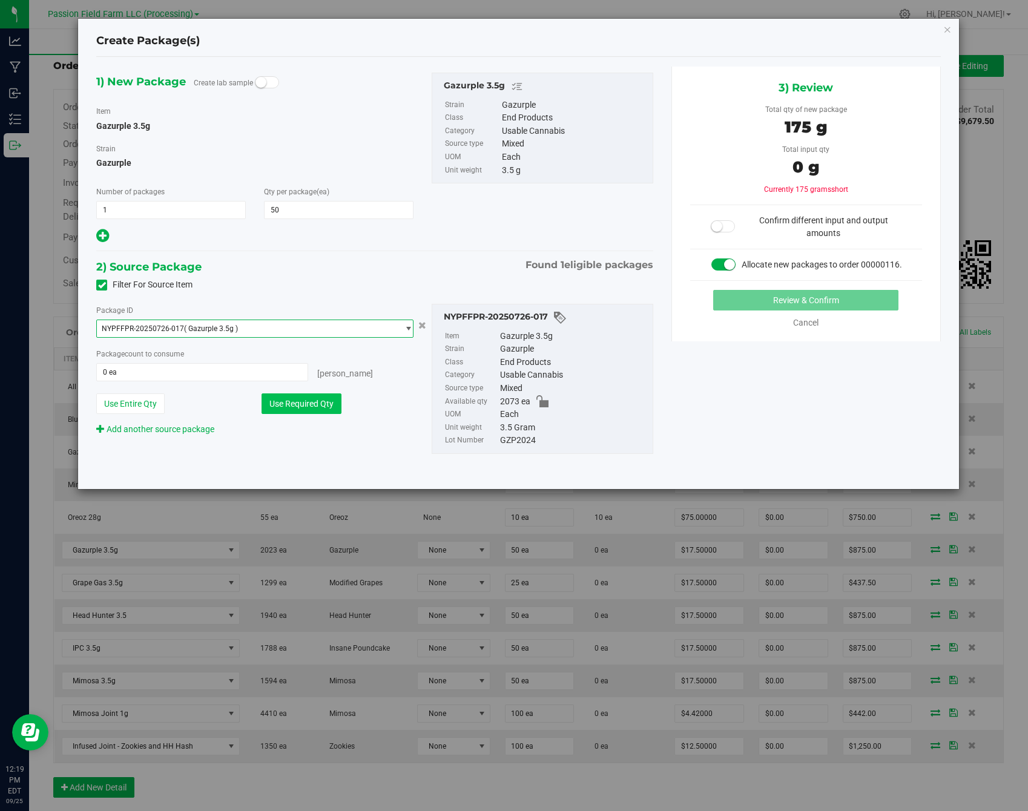
click at [324, 411] on button "Use Required Qty" at bounding box center [301, 403] width 80 height 21
type input "50 ea"
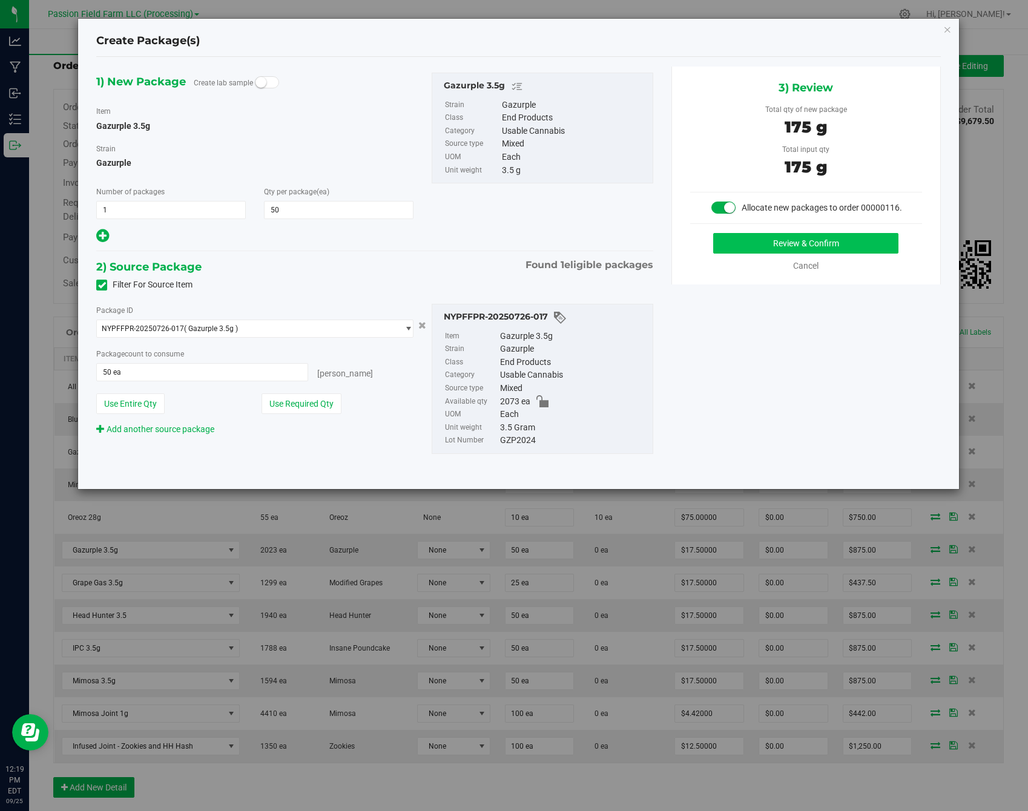
click at [744, 247] on button "Review & Confirm" at bounding box center [805, 243] width 185 height 21
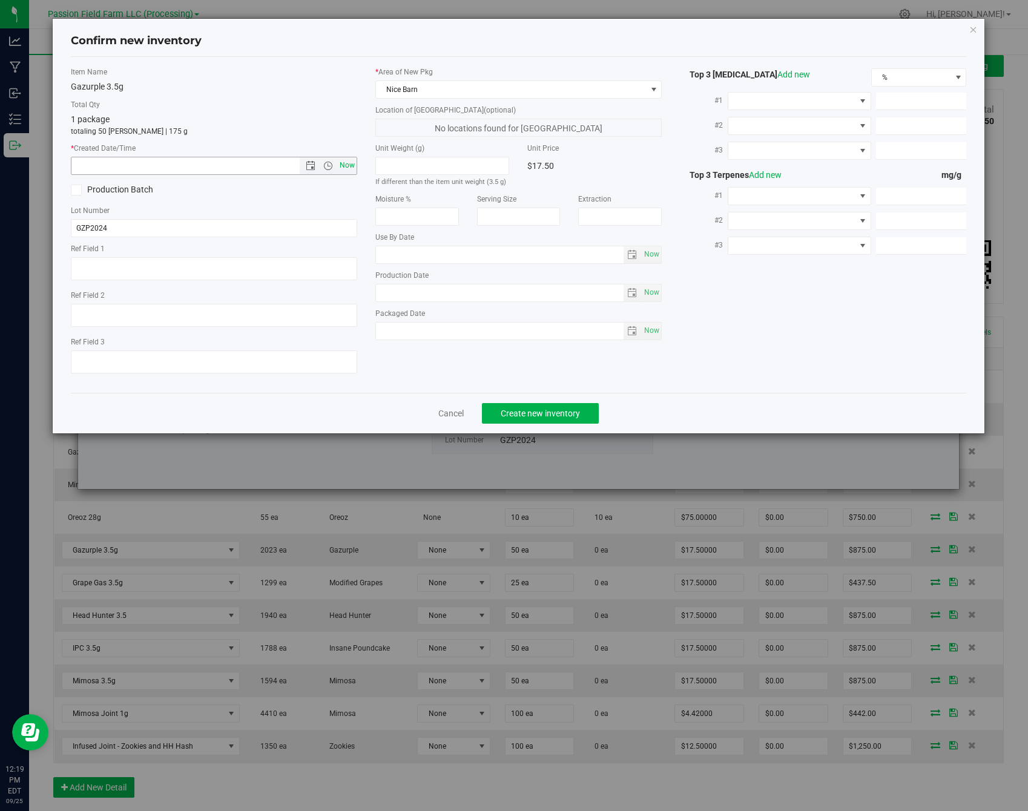
click at [353, 172] on span "Now" at bounding box center [347, 166] width 21 height 18
type input "[DATE] 12:19 PM"
click at [545, 418] on button "Create new inventory" at bounding box center [540, 413] width 117 height 21
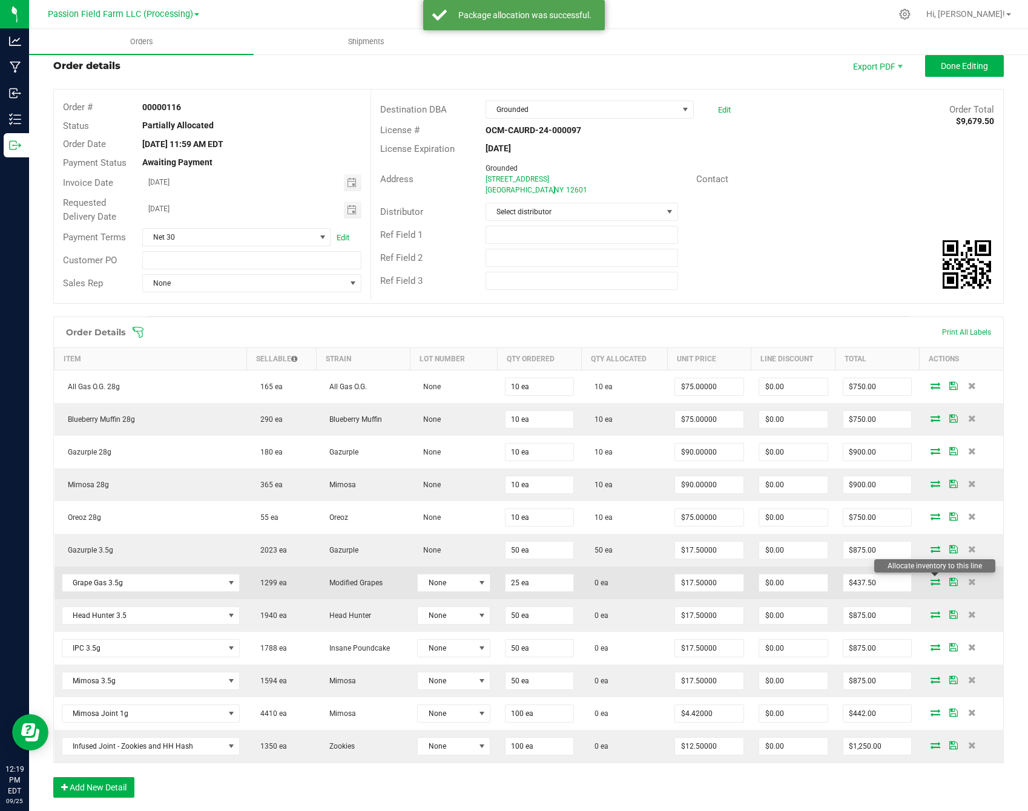
click at [936, 582] on icon at bounding box center [935, 581] width 10 height 7
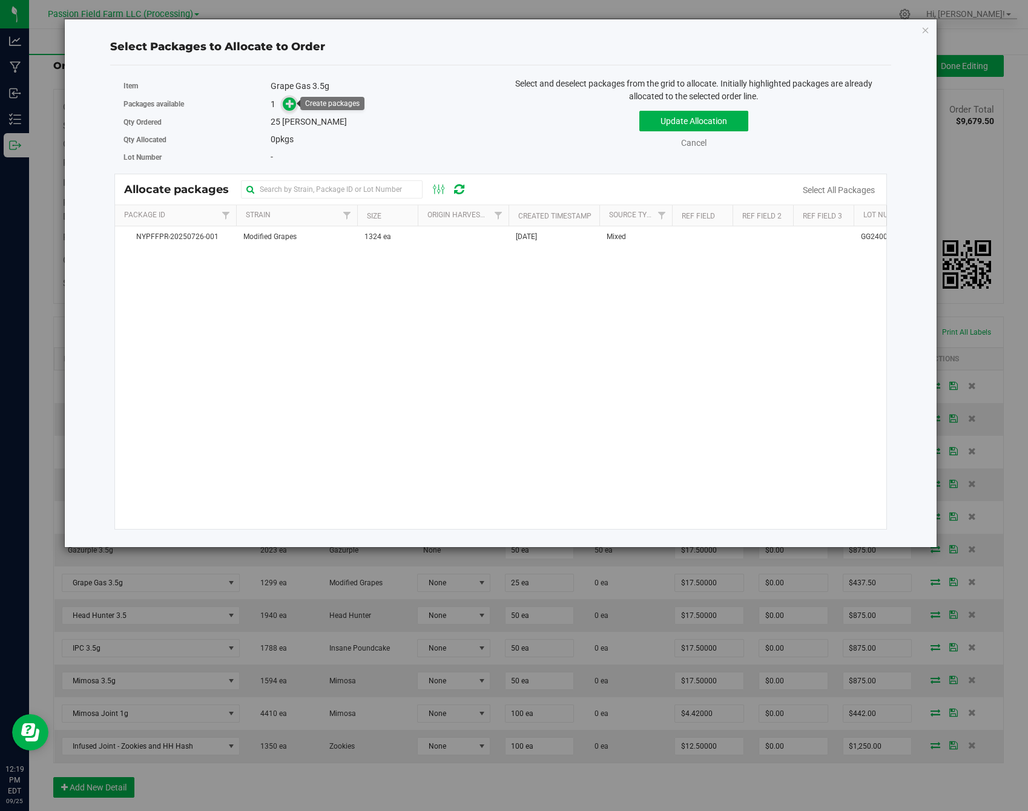
click at [296, 103] on span at bounding box center [290, 104] width 14 height 14
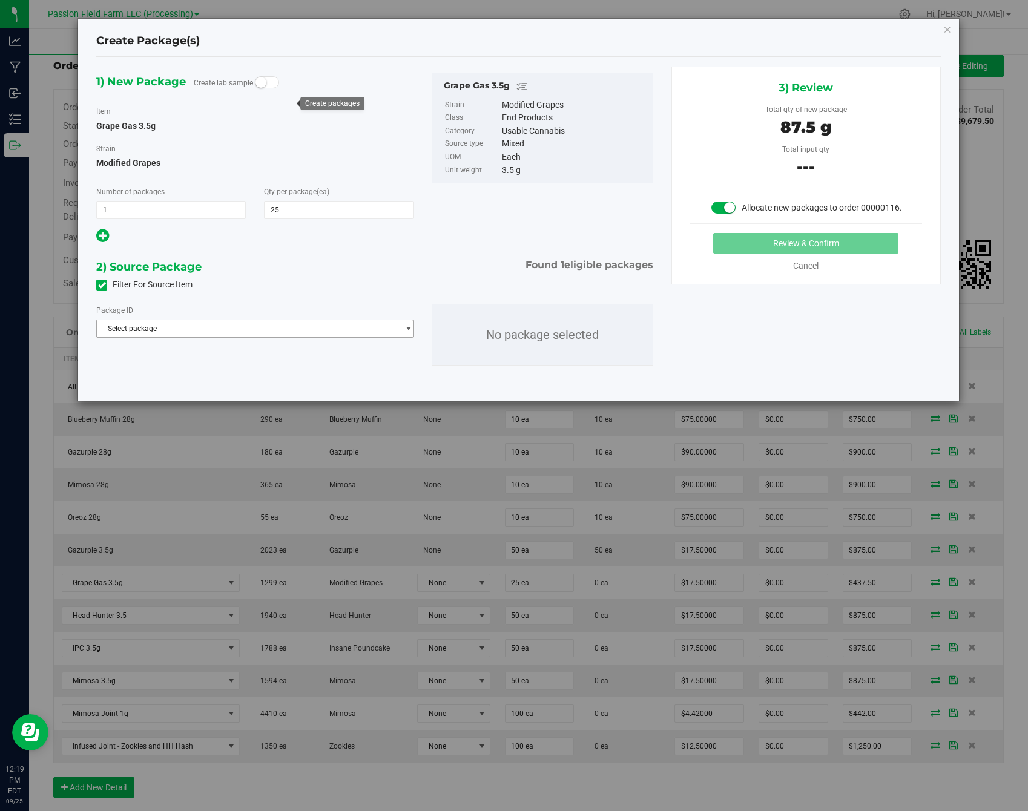
click at [272, 326] on span "Select package" at bounding box center [247, 328] width 301 height 17
click at [240, 377] on span "( Grape Gas 3.5g )" at bounding box center [217, 378] width 59 height 8
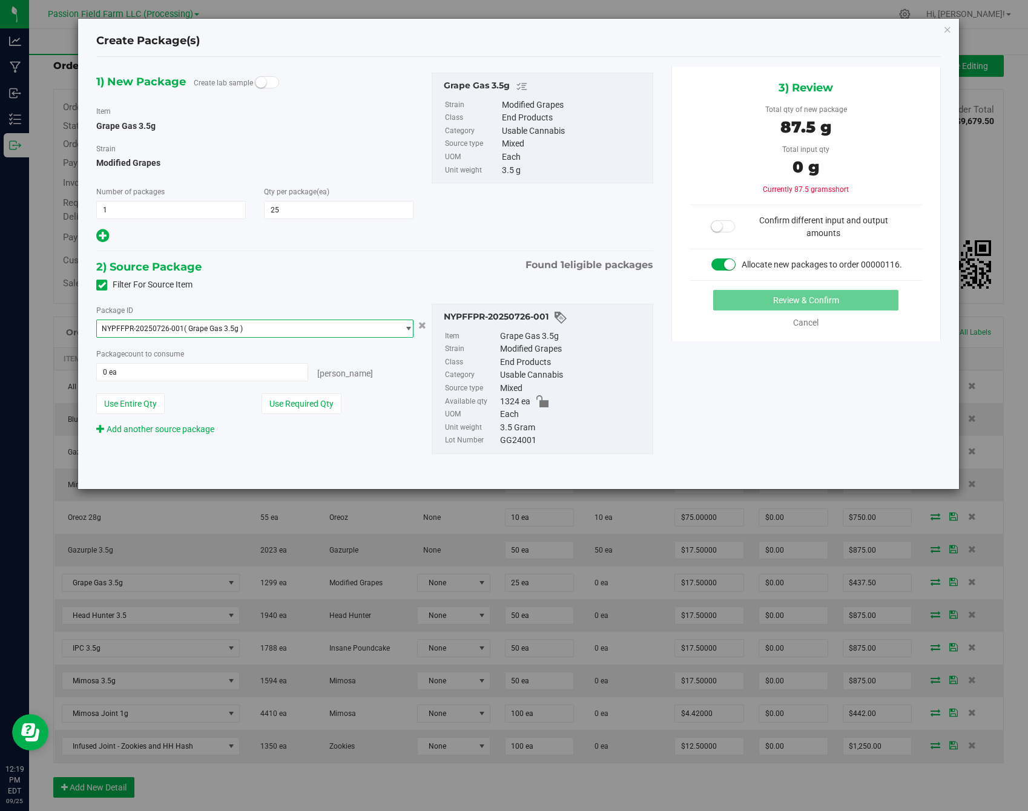
click at [289, 413] on div "Package ID NYPFFPR-20250726-001 ( Grape Gas 3.5g ) NYPFFPR-20250726-001 Package…" at bounding box center [254, 370] width 335 height 132
click at [311, 406] on button "Use Required Qty" at bounding box center [301, 403] width 80 height 21
type input "25 ea"
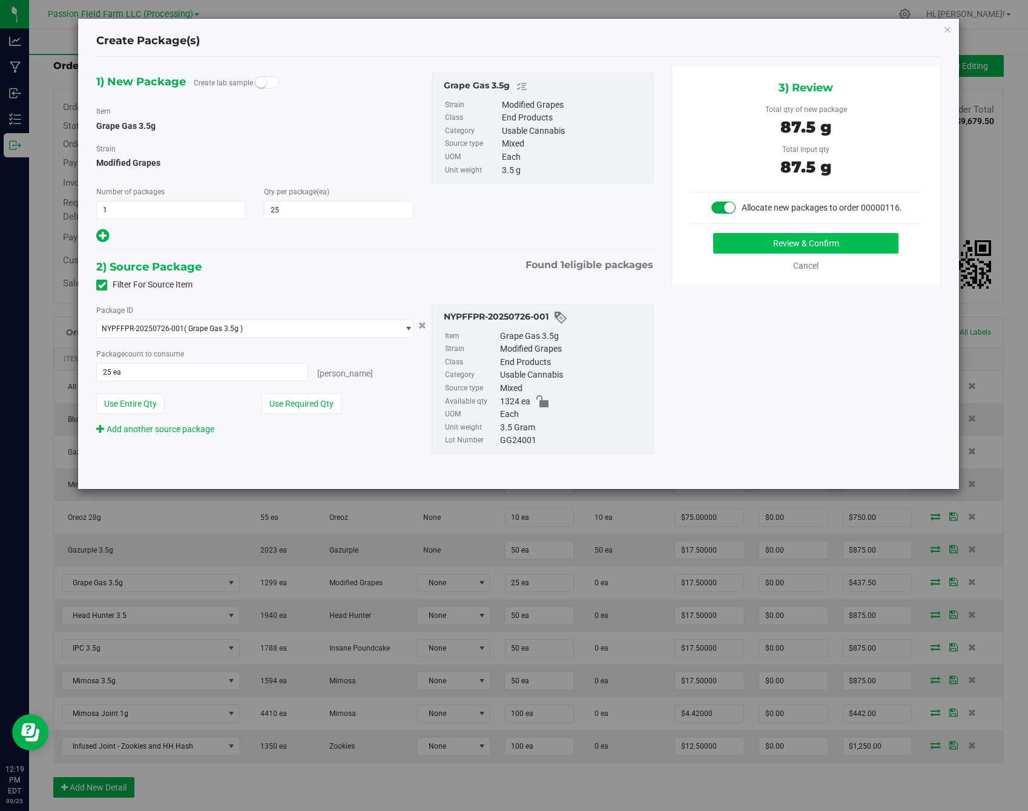
click at [753, 247] on button "Review & Confirm" at bounding box center [805, 243] width 185 height 21
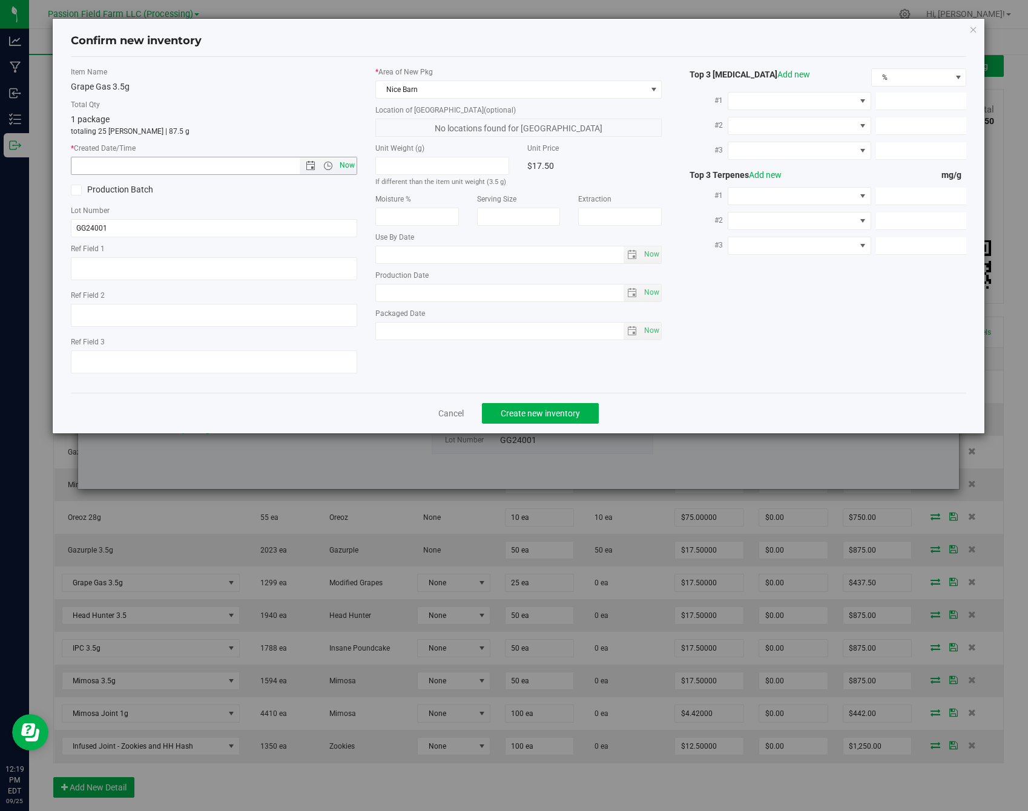
click at [352, 168] on span "Now" at bounding box center [347, 166] width 21 height 18
type input "[DATE] 12:19 PM"
click at [556, 413] on span "Create new inventory" at bounding box center [539, 413] width 79 height 10
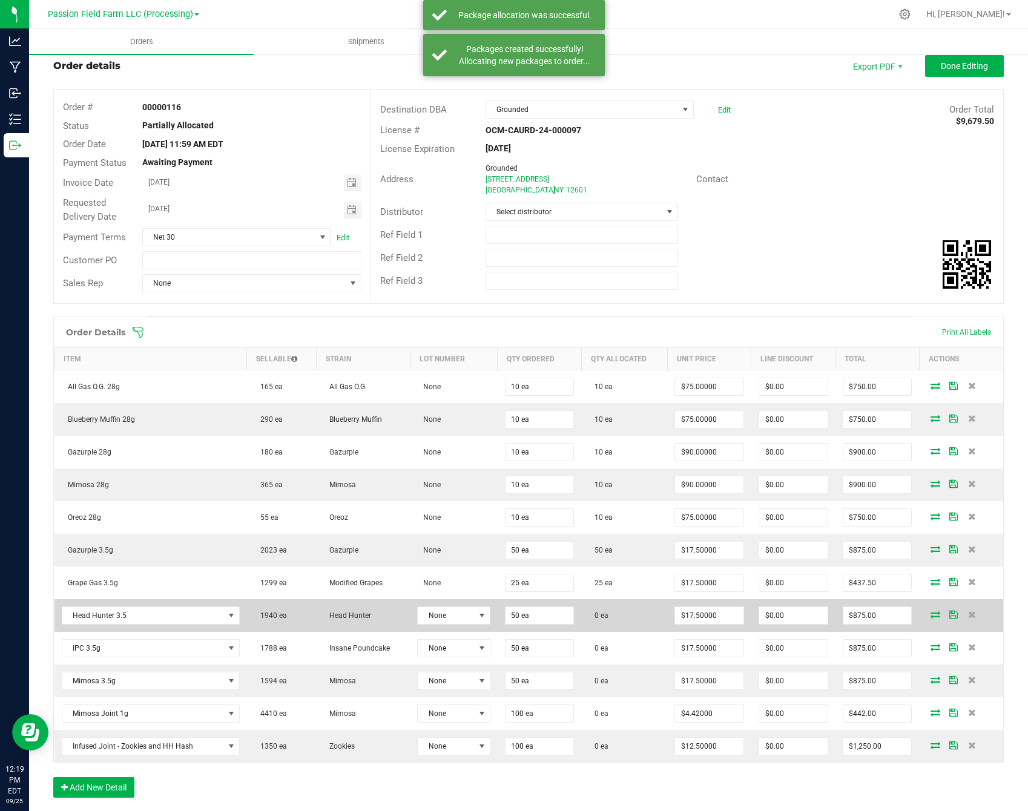
click at [931, 612] on icon at bounding box center [935, 614] width 10 height 7
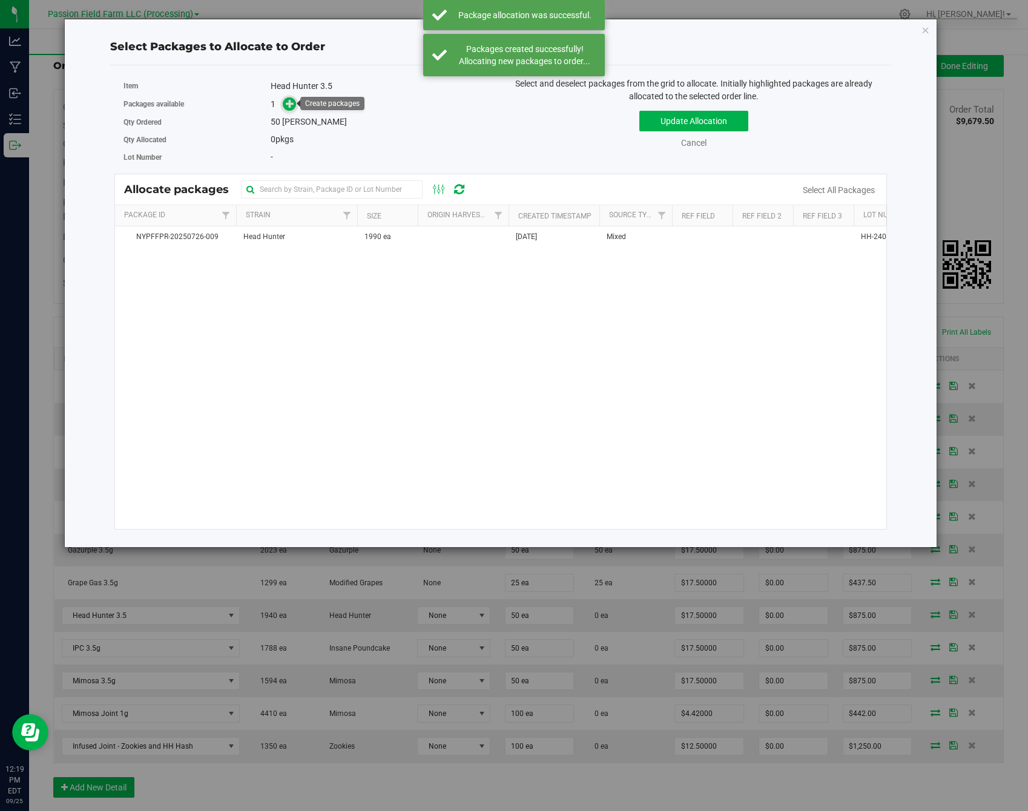
click at [283, 107] on span at bounding box center [290, 104] width 14 height 14
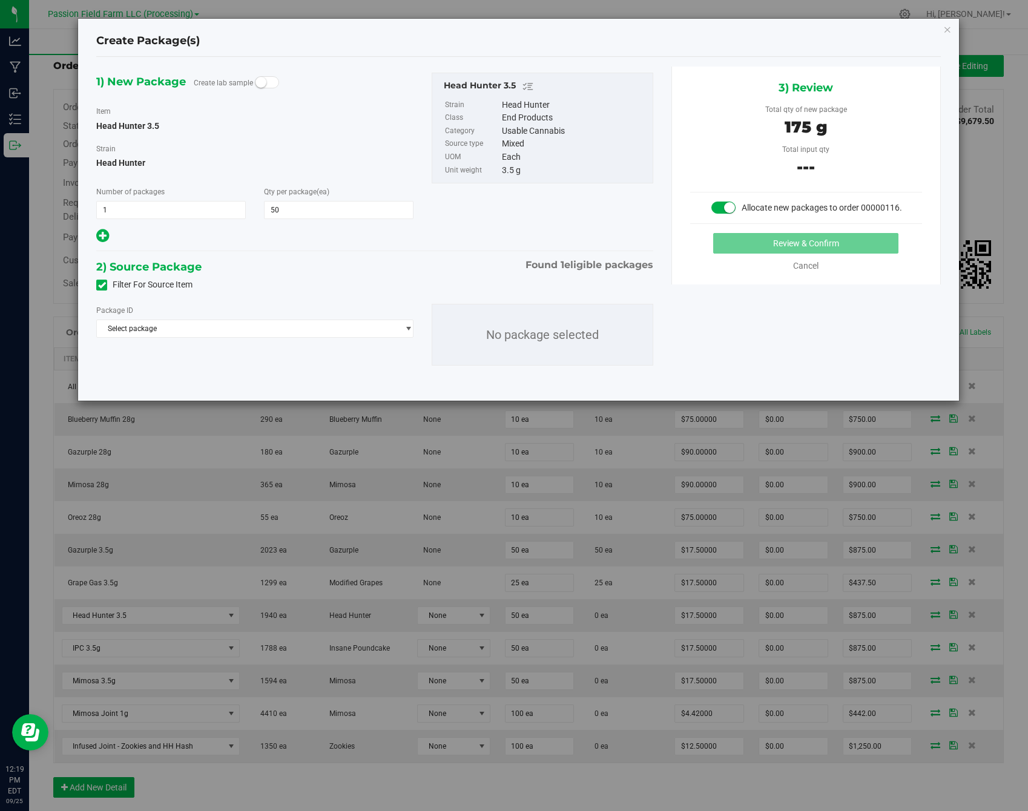
click at [285, 317] on div "Package ID Select package NYPFFPR-20250726-009" at bounding box center [254, 321] width 317 height 34
click at [276, 330] on span "Select package" at bounding box center [247, 328] width 301 height 17
click at [263, 383] on li "NYPFFPR-20250726-009 ( Head Hunter 3.5 )" at bounding box center [255, 378] width 316 height 17
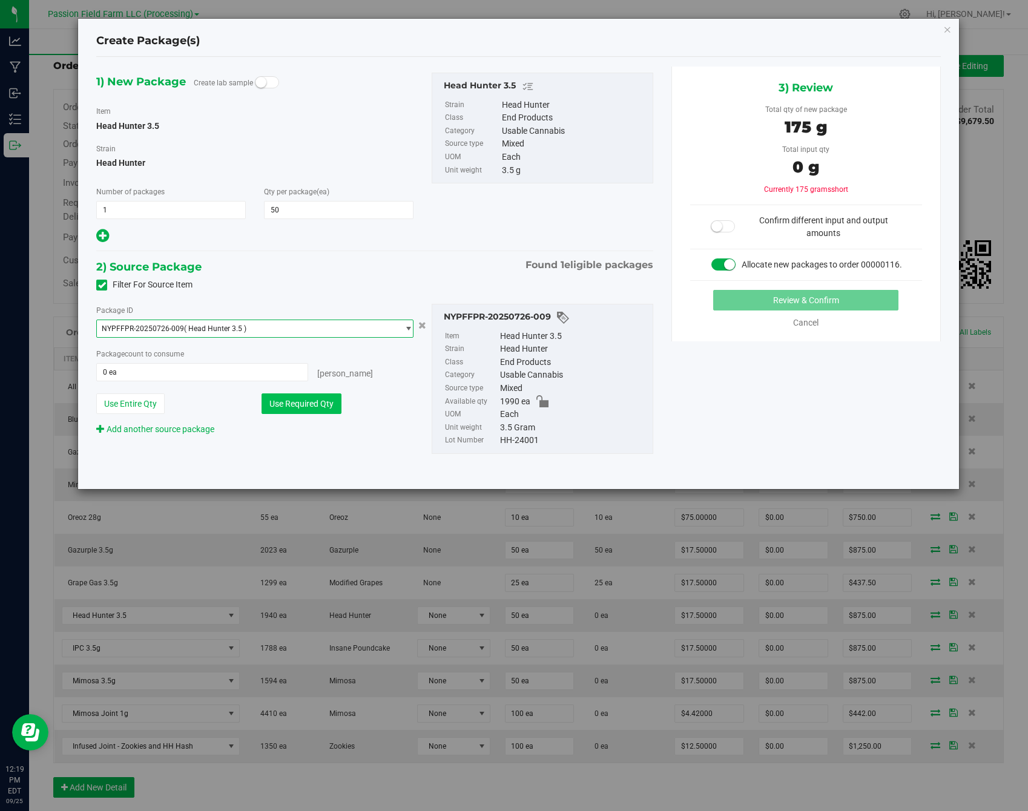
click at [301, 410] on button "Use Required Qty" at bounding box center [301, 403] width 80 height 21
type input "50 ea"
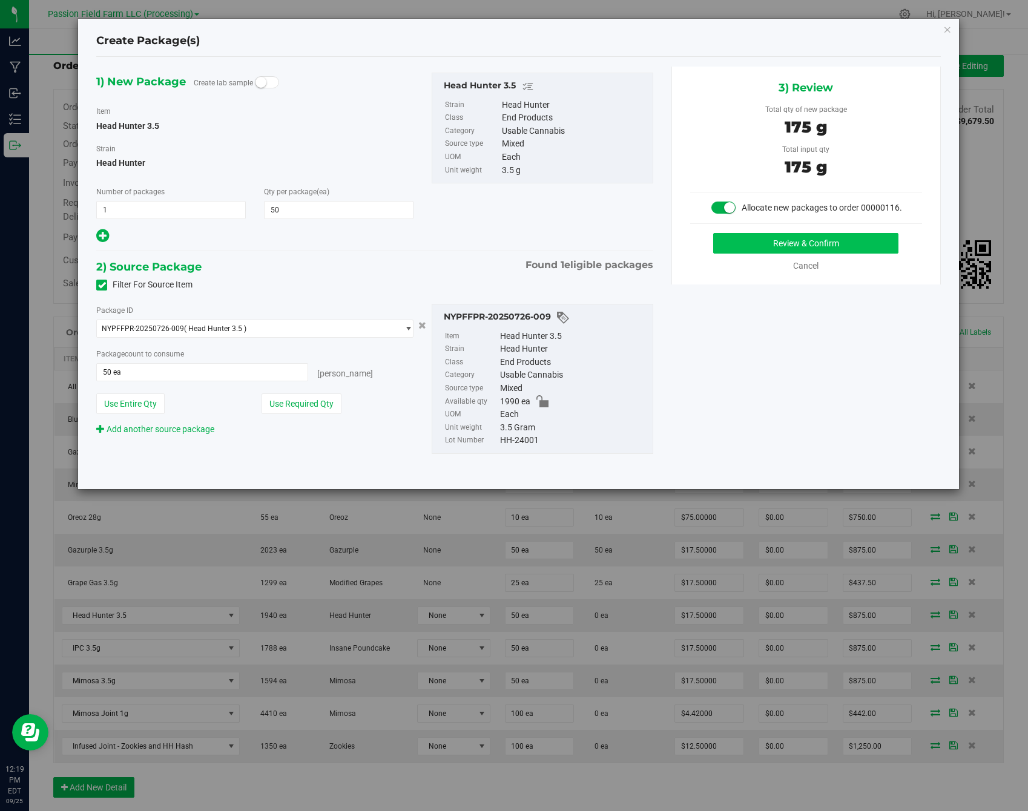
click at [845, 246] on button "Review & Confirm" at bounding box center [805, 243] width 185 height 21
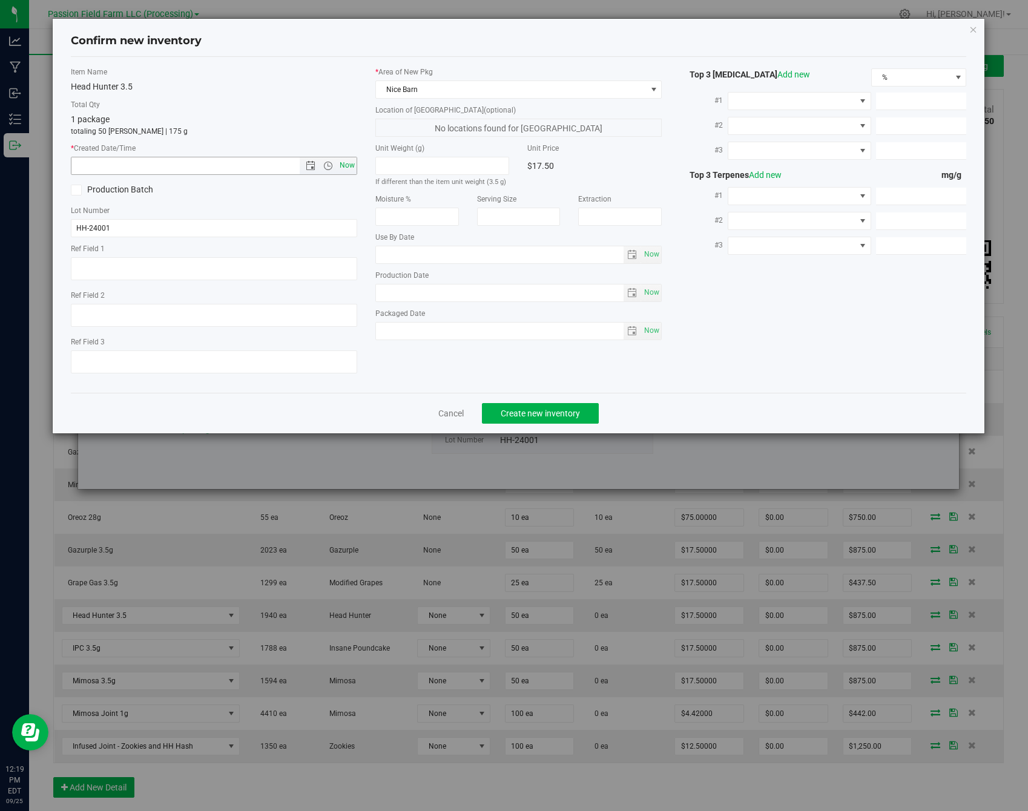
click at [346, 161] on span "Now" at bounding box center [347, 166] width 21 height 18
type input "[DATE] 12:19 PM"
click at [554, 408] on span "Create new inventory" at bounding box center [539, 413] width 79 height 10
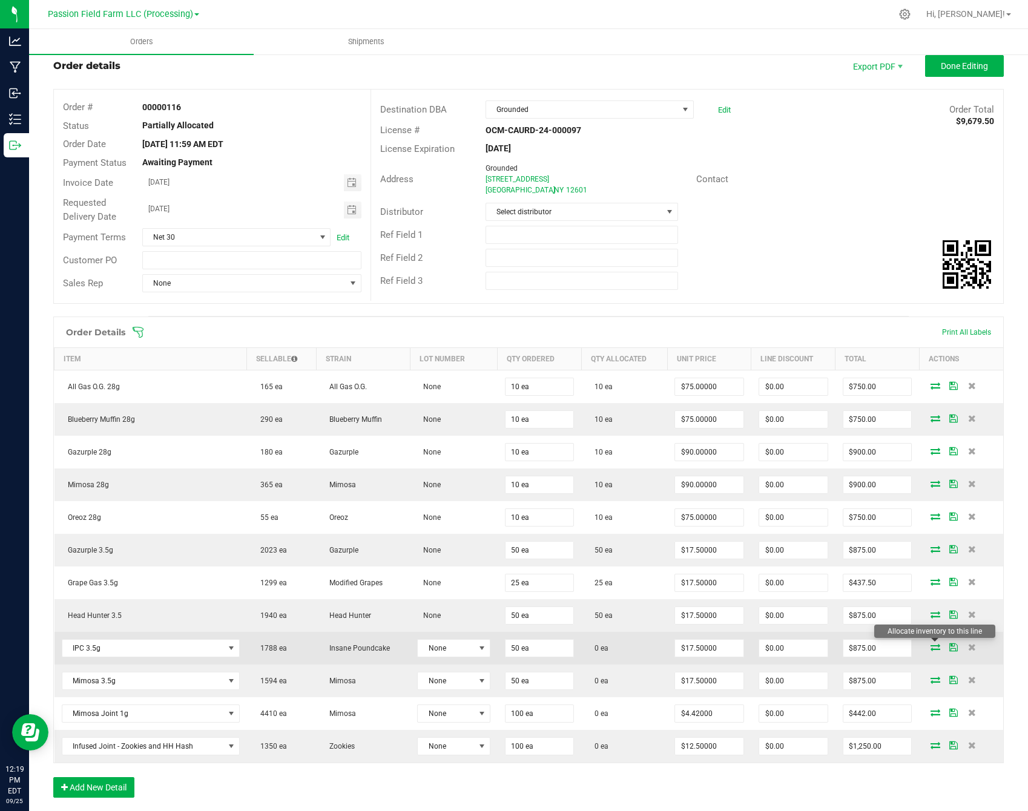
click at [937, 645] on icon at bounding box center [935, 646] width 10 height 7
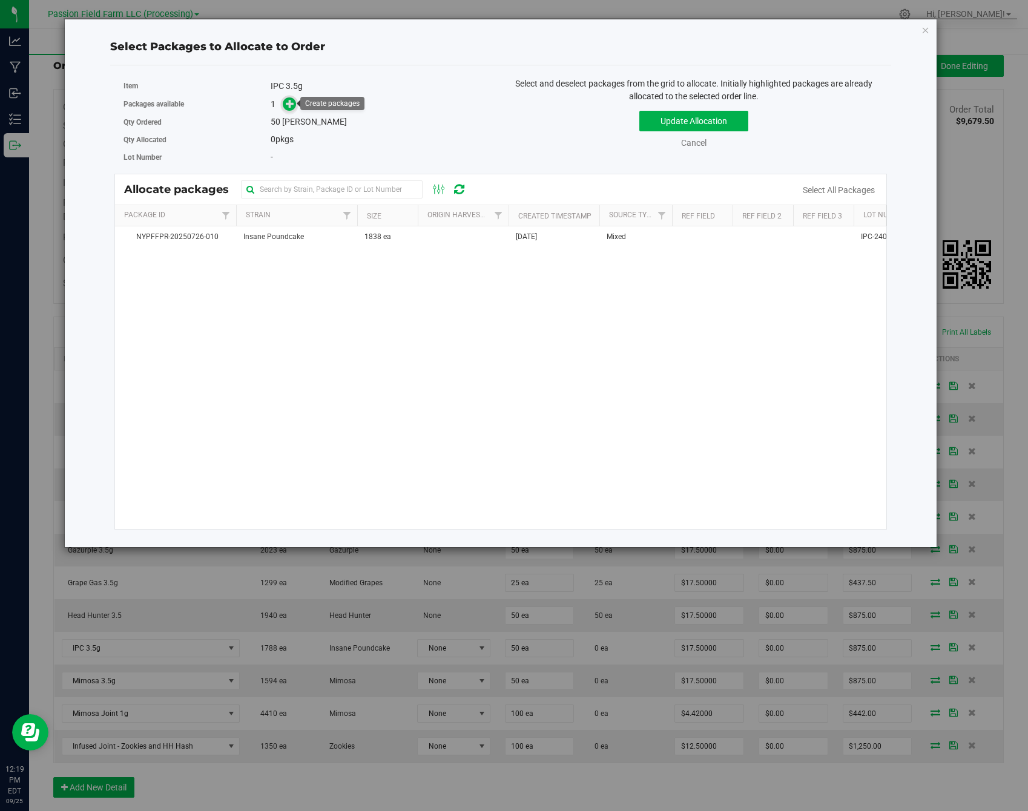
click at [287, 100] on icon at bounding box center [290, 103] width 8 height 8
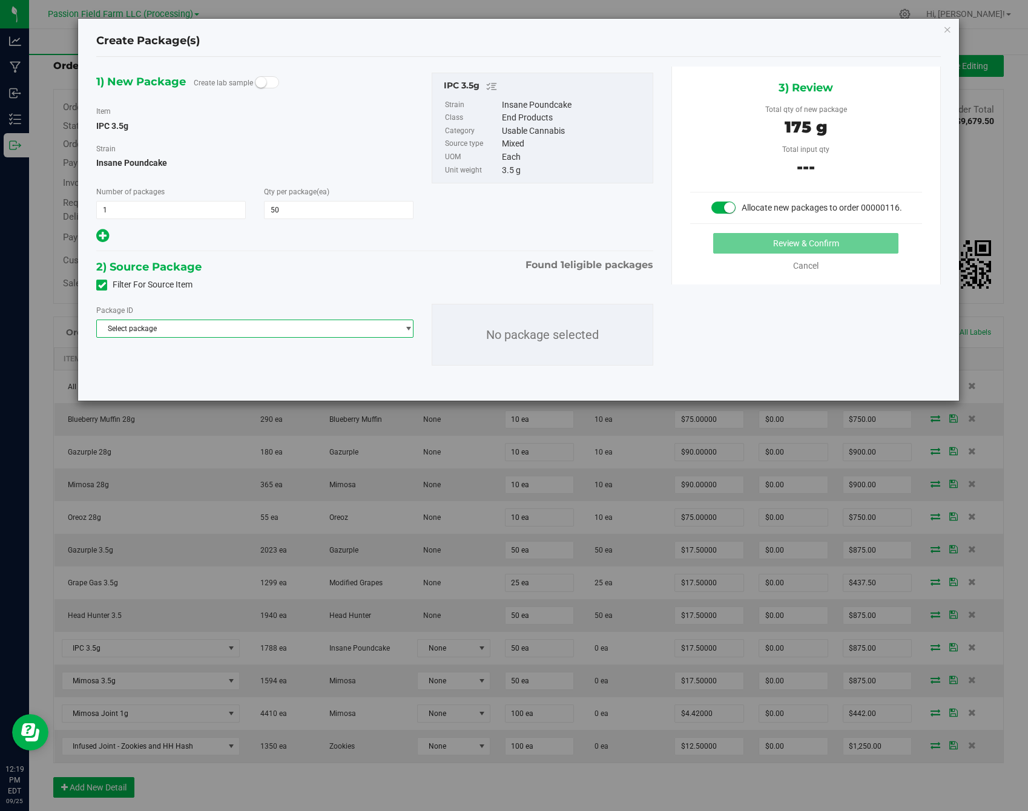
click at [304, 330] on span "Select package" at bounding box center [247, 328] width 301 height 17
click at [296, 380] on li "NYPFFPR-20250726-010 ( IPC 3.5g )" at bounding box center [255, 378] width 316 height 17
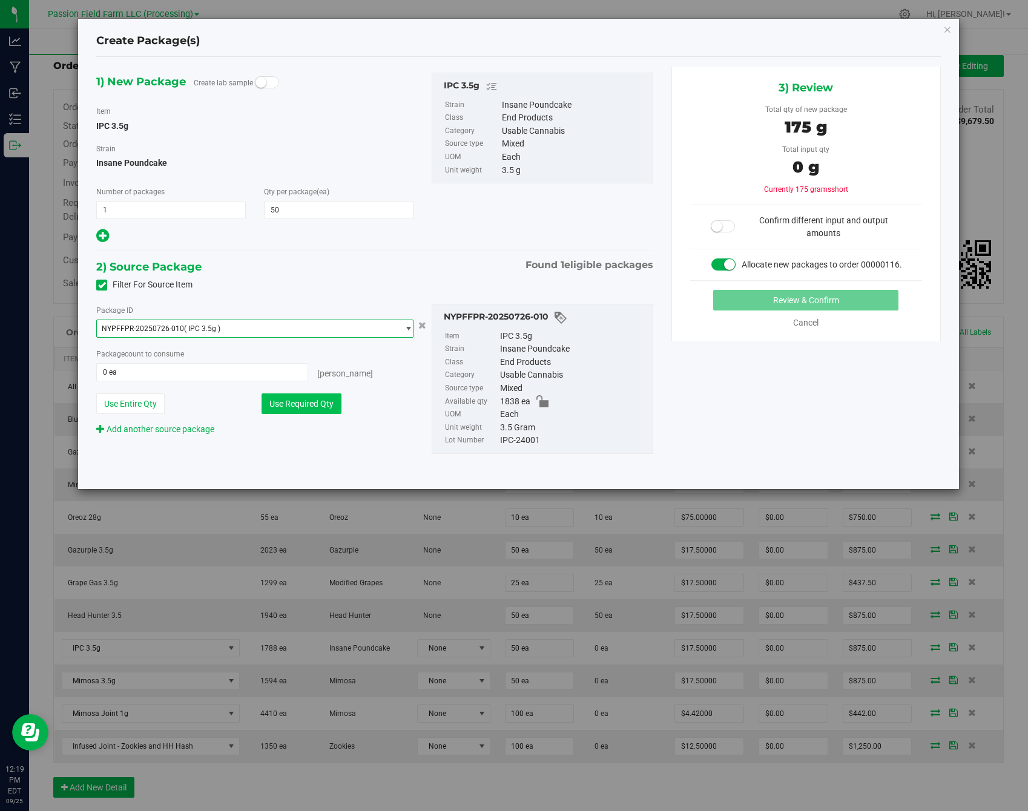
click at [300, 411] on button "Use Required Qty" at bounding box center [301, 403] width 80 height 21
type input "50 ea"
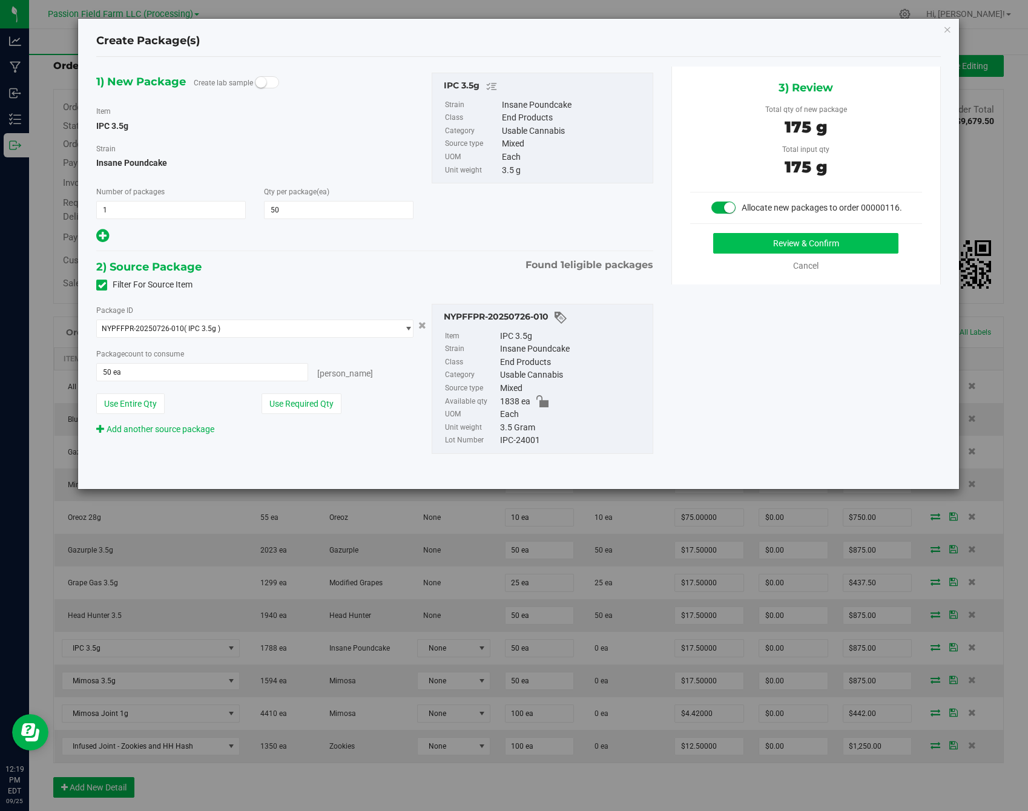
click at [869, 243] on button "Review & Confirm" at bounding box center [805, 243] width 185 height 21
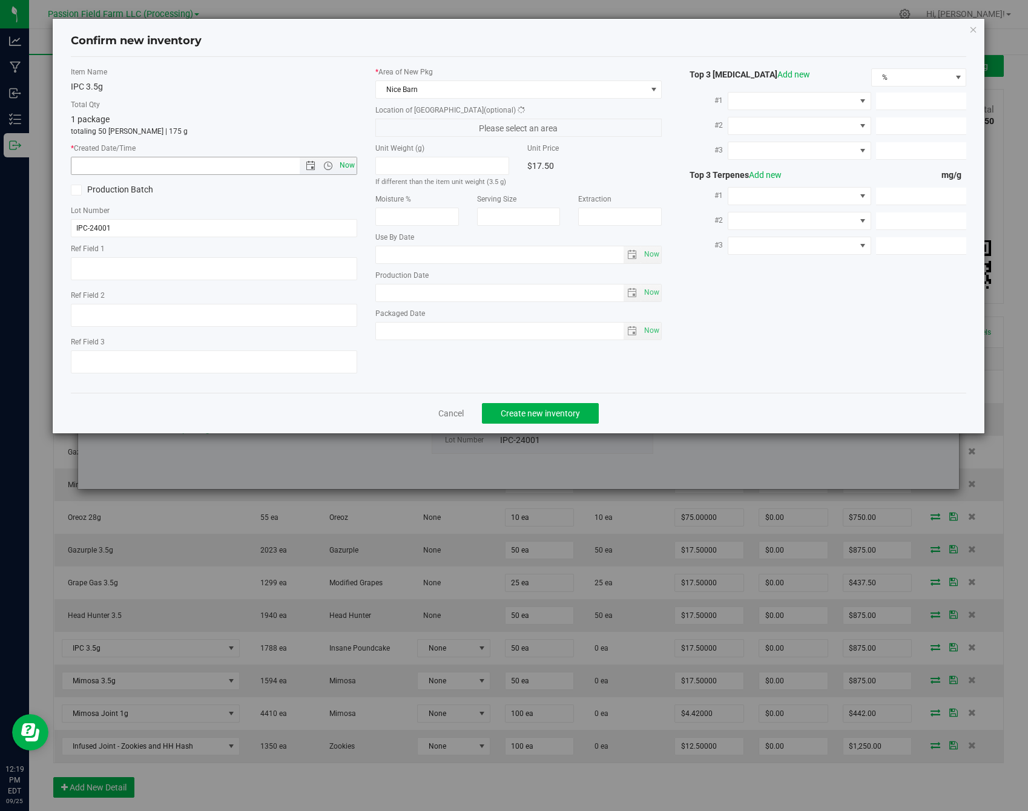
click at [350, 169] on span "Now" at bounding box center [347, 166] width 21 height 18
type input "[DATE] 12:19 PM"
click at [520, 408] on span "Create new inventory" at bounding box center [539, 413] width 79 height 10
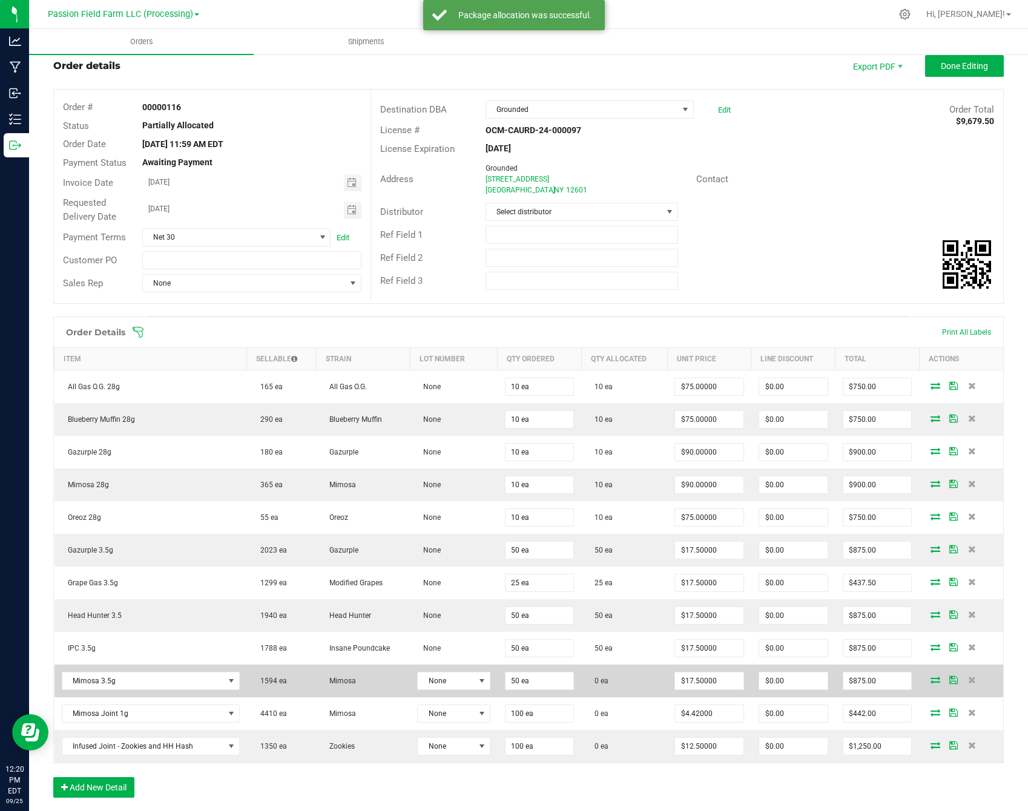
click at [931, 677] on icon at bounding box center [935, 679] width 10 height 7
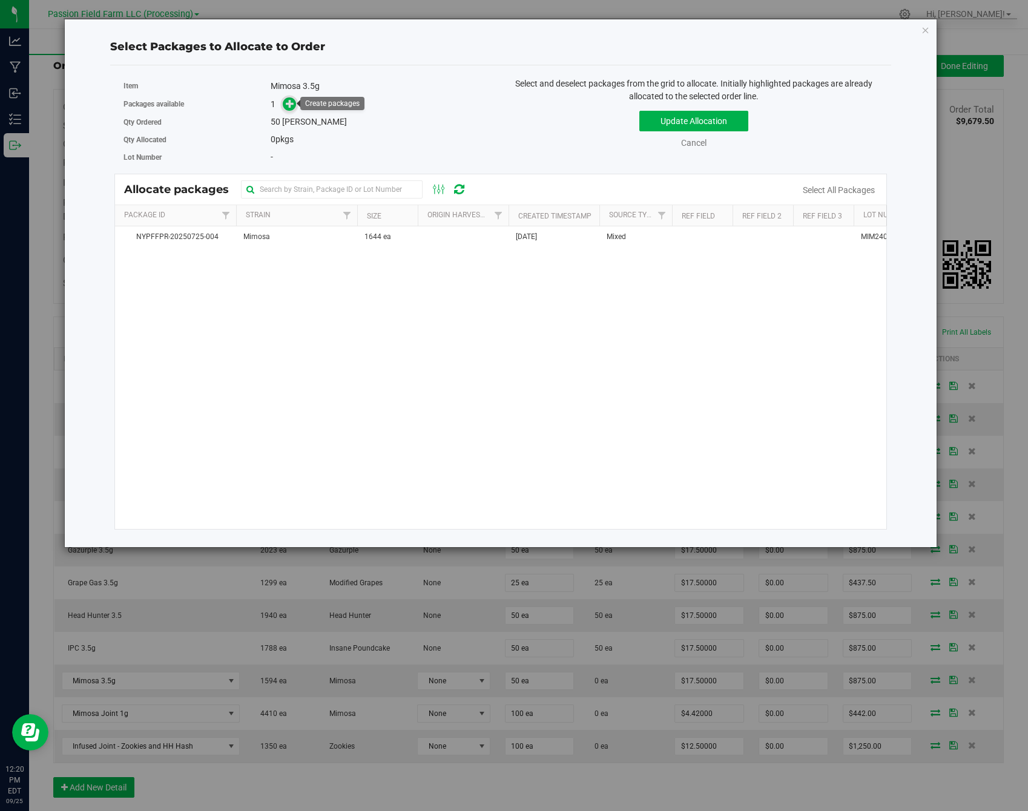
click at [293, 102] on icon at bounding box center [290, 103] width 9 height 9
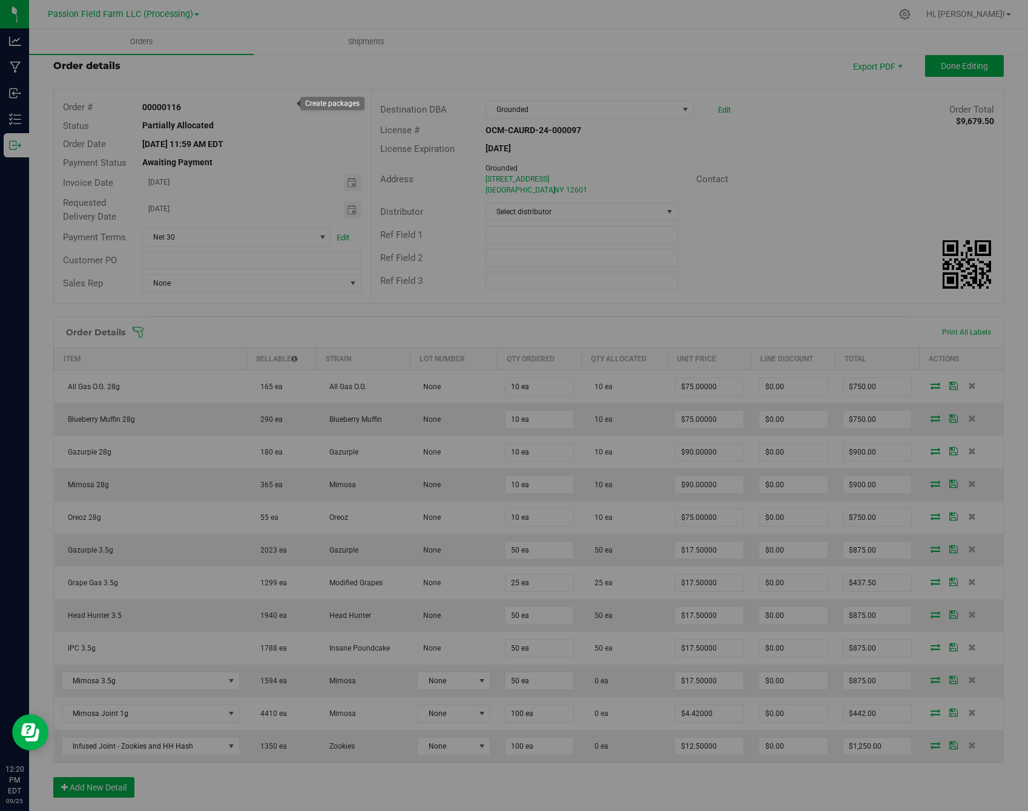
type input "1"
type input "50"
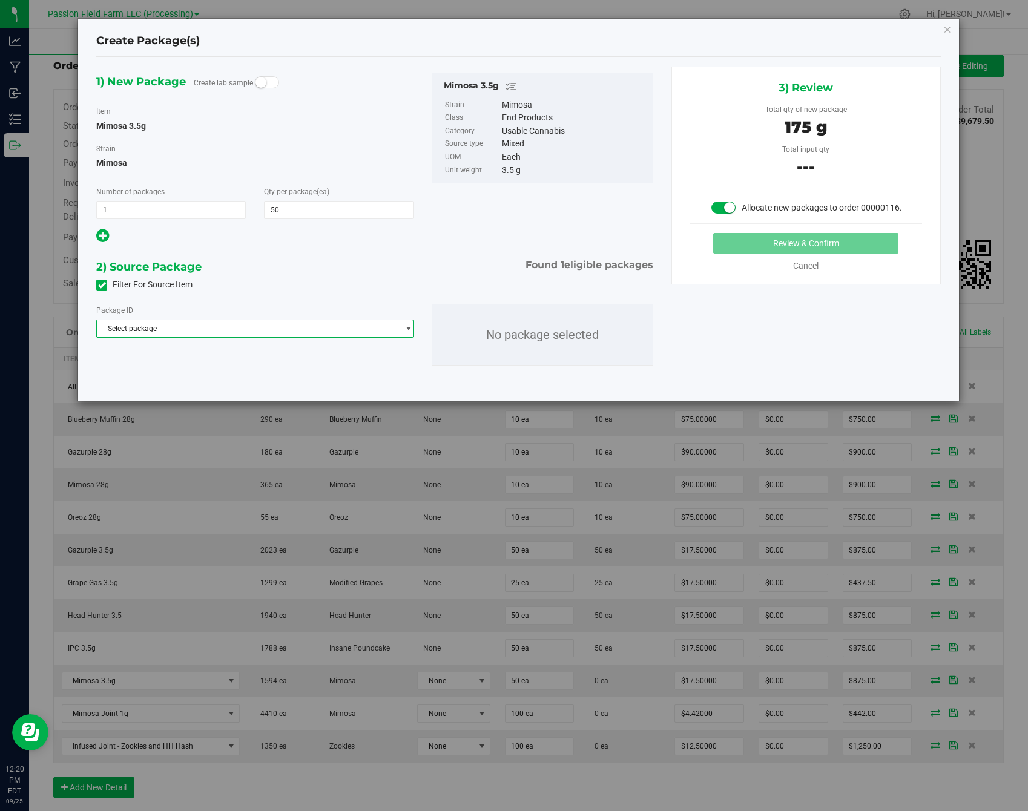
click at [399, 324] on span "select" at bounding box center [405, 328] width 15 height 17
click at [356, 382] on li "NYPFFPR-20250725-004 ( Mimosa 3.5g )" at bounding box center [255, 378] width 316 height 17
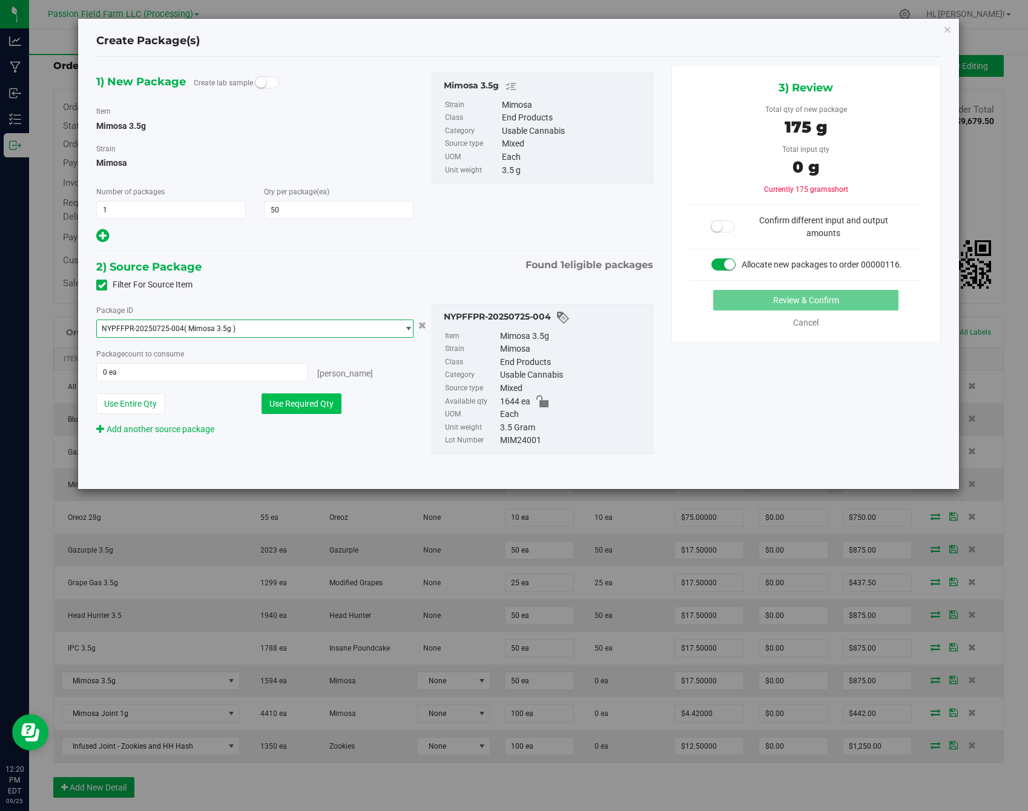
click at [323, 398] on button "Use Required Qty" at bounding box center [301, 403] width 80 height 21
type input "50 ea"
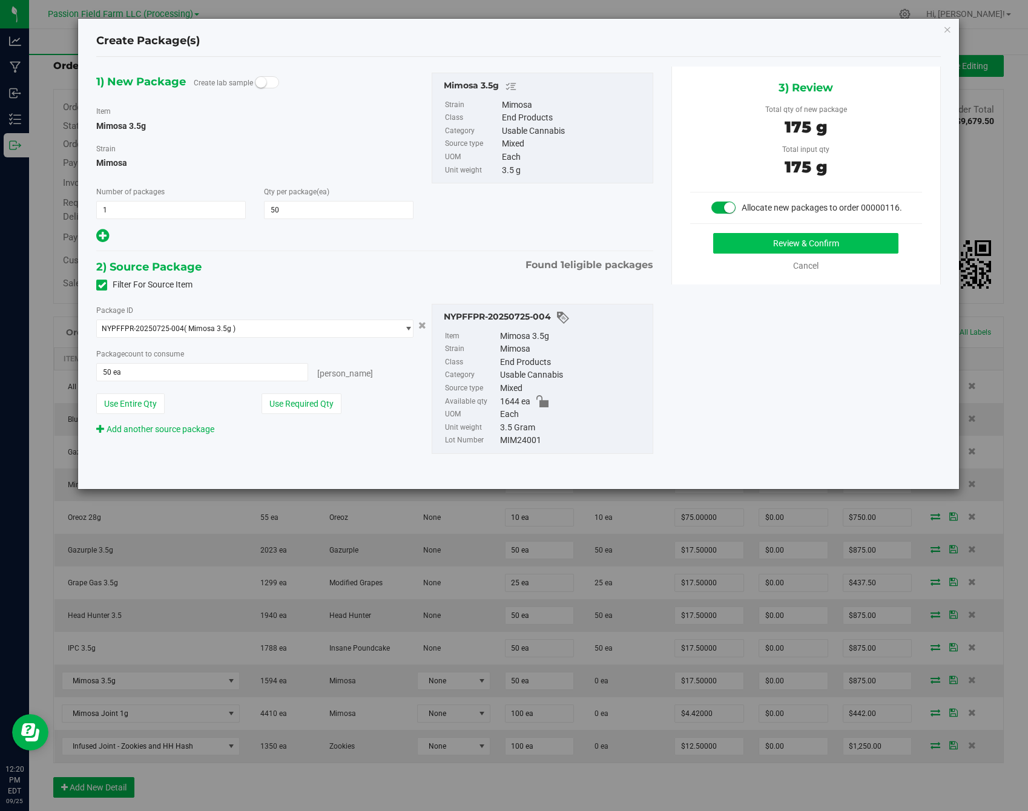
click at [773, 241] on button "Review & Confirm" at bounding box center [805, 243] width 185 height 21
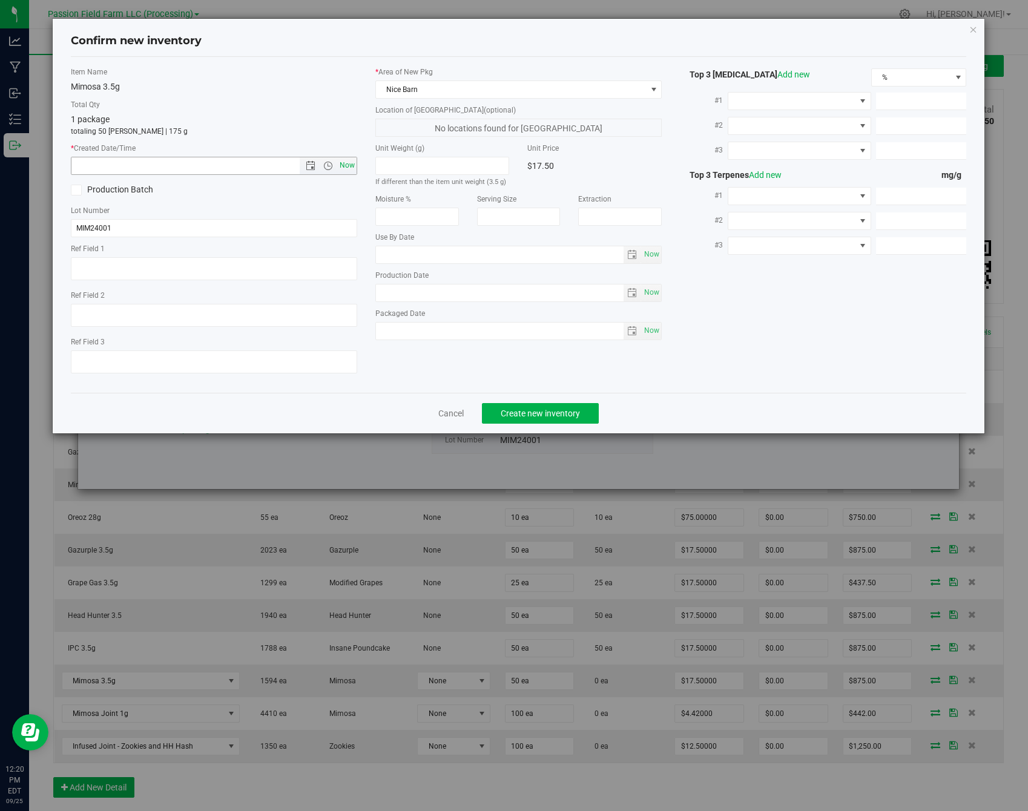
click at [350, 164] on span "Now" at bounding box center [347, 166] width 21 height 18
type input "[DATE] 12:20 PM"
click at [569, 408] on span "Create new inventory" at bounding box center [539, 413] width 79 height 10
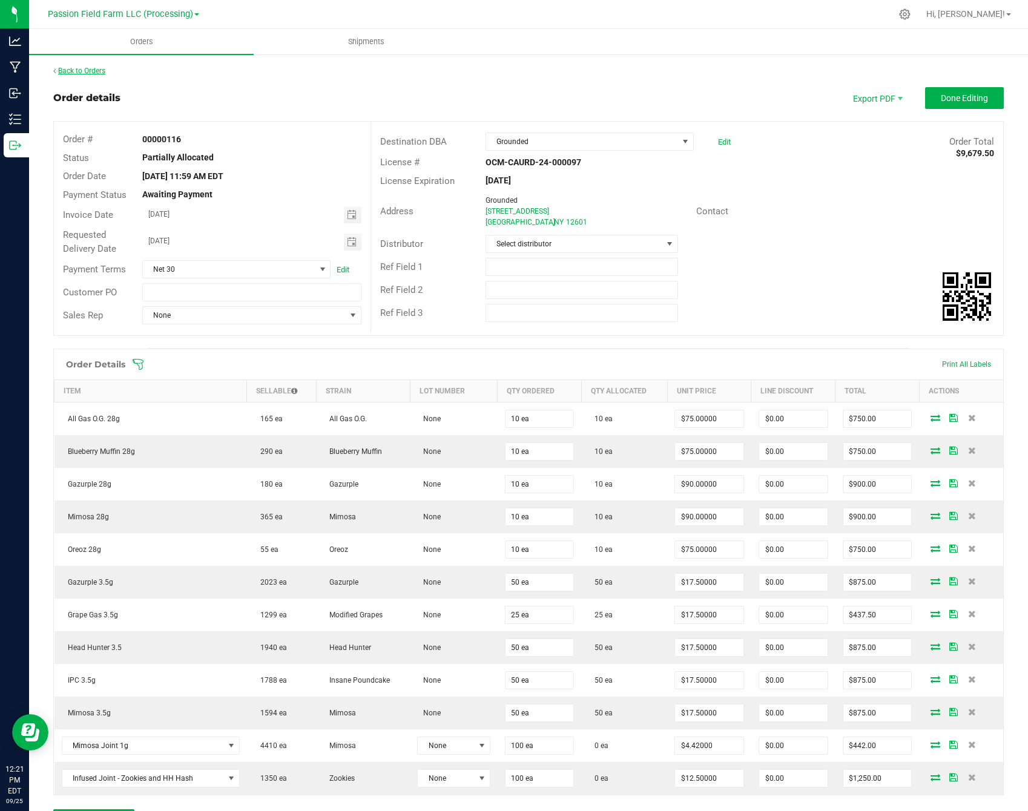
click at [94, 73] on link "Back to Orders" at bounding box center [79, 71] width 52 height 8
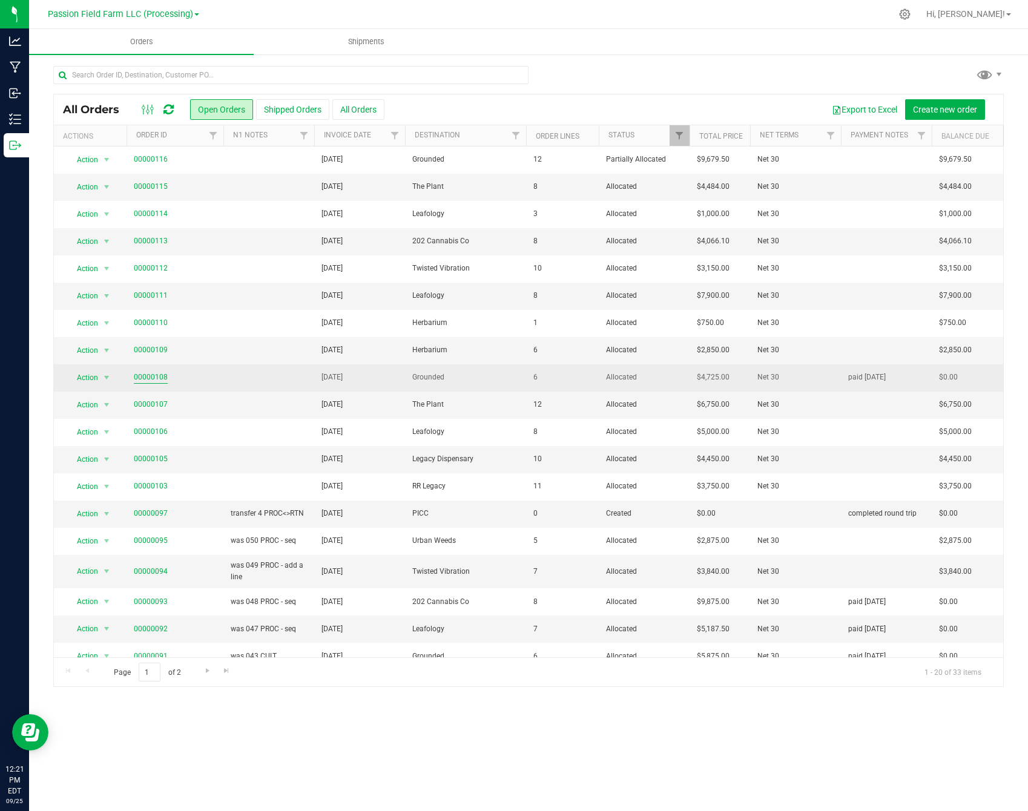
click at [152, 376] on link "00000108" at bounding box center [151, 377] width 34 height 11
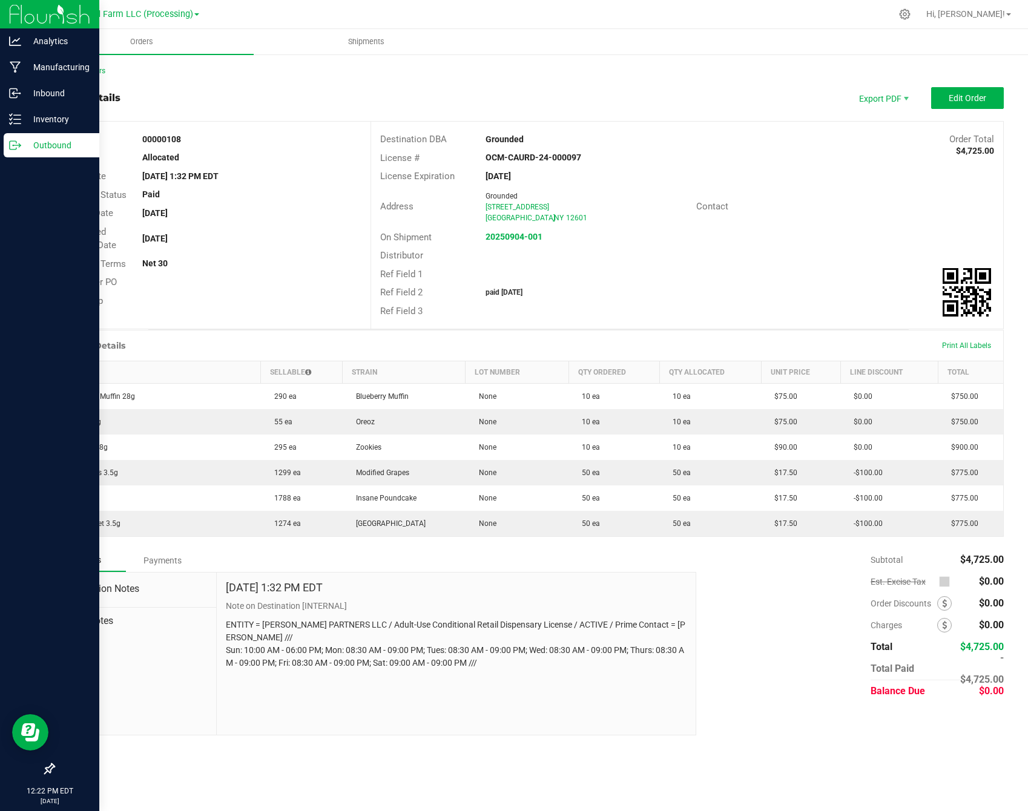
click at [61, 140] on p "Outbound" at bounding box center [57, 145] width 73 height 15
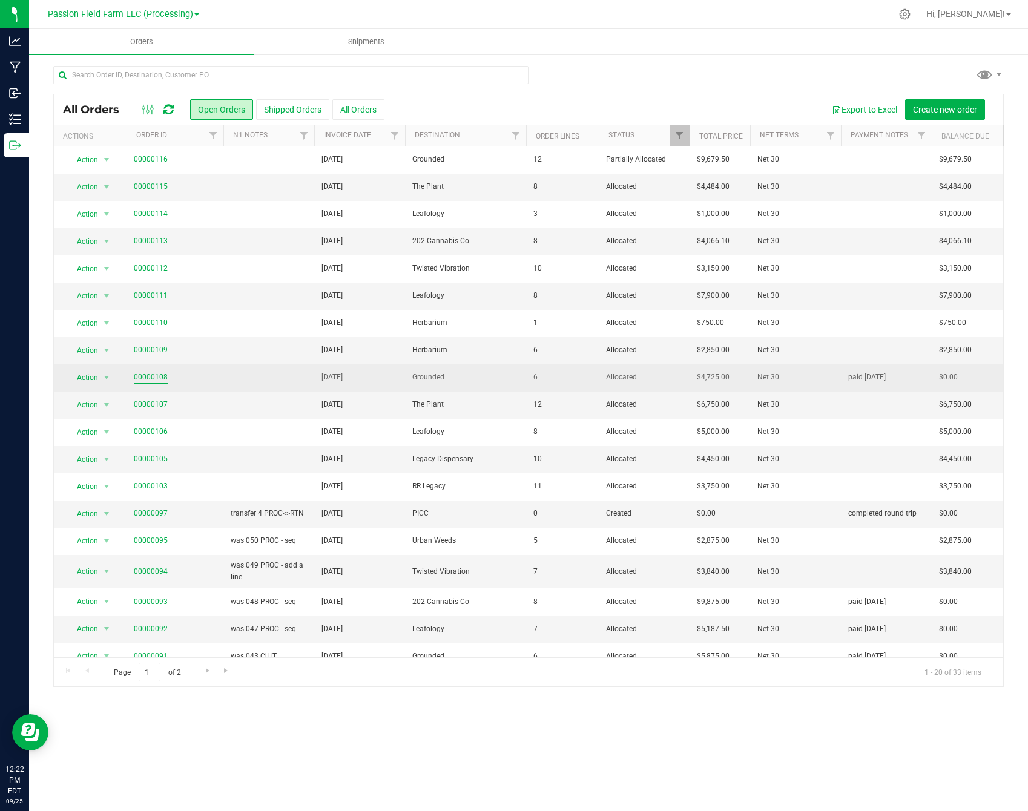
click at [158, 379] on link "00000108" at bounding box center [151, 377] width 34 height 11
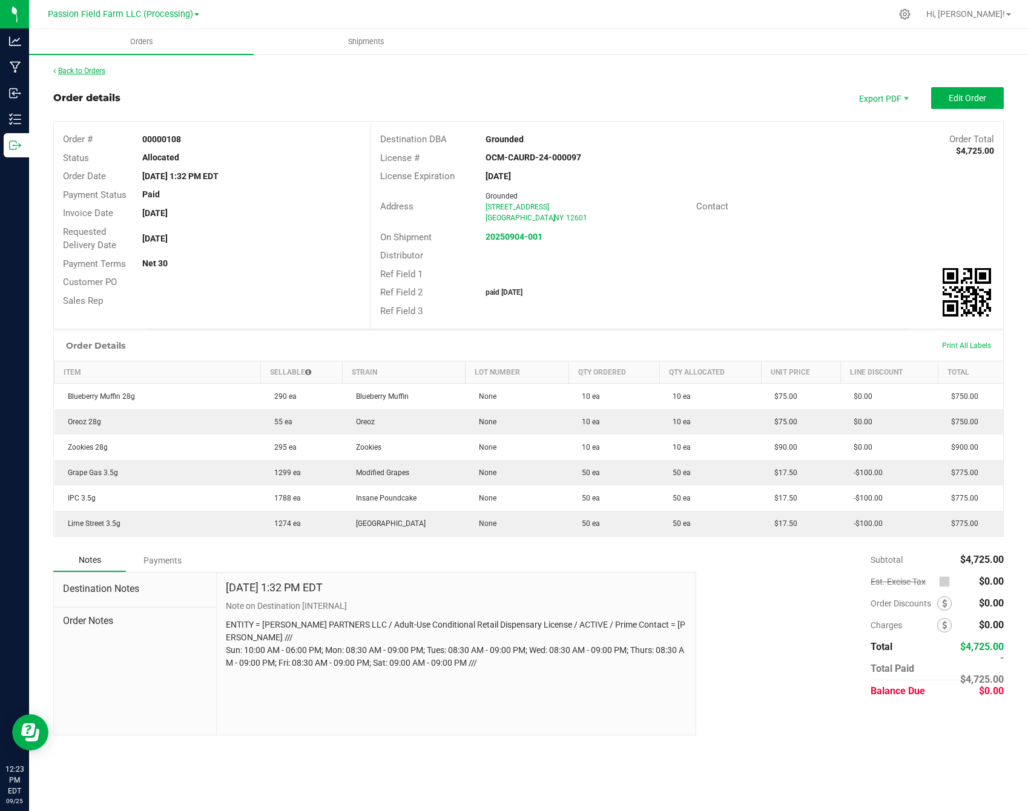
click at [76, 71] on link "Back to Orders" at bounding box center [79, 71] width 52 height 8
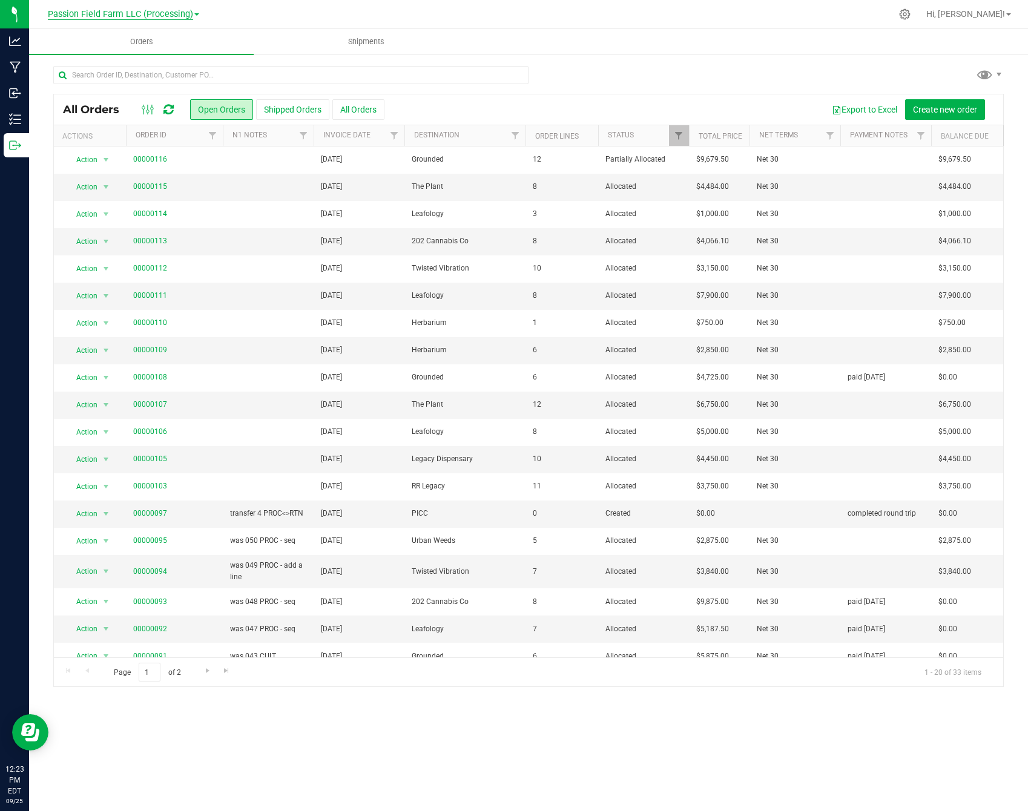
click at [188, 14] on span "Passion Field Farm LLC (Processing)" at bounding box center [120, 14] width 145 height 11
click at [185, 46] on link "Passion Field Farm LLC (Cultivation)" at bounding box center [123, 42] width 177 height 16
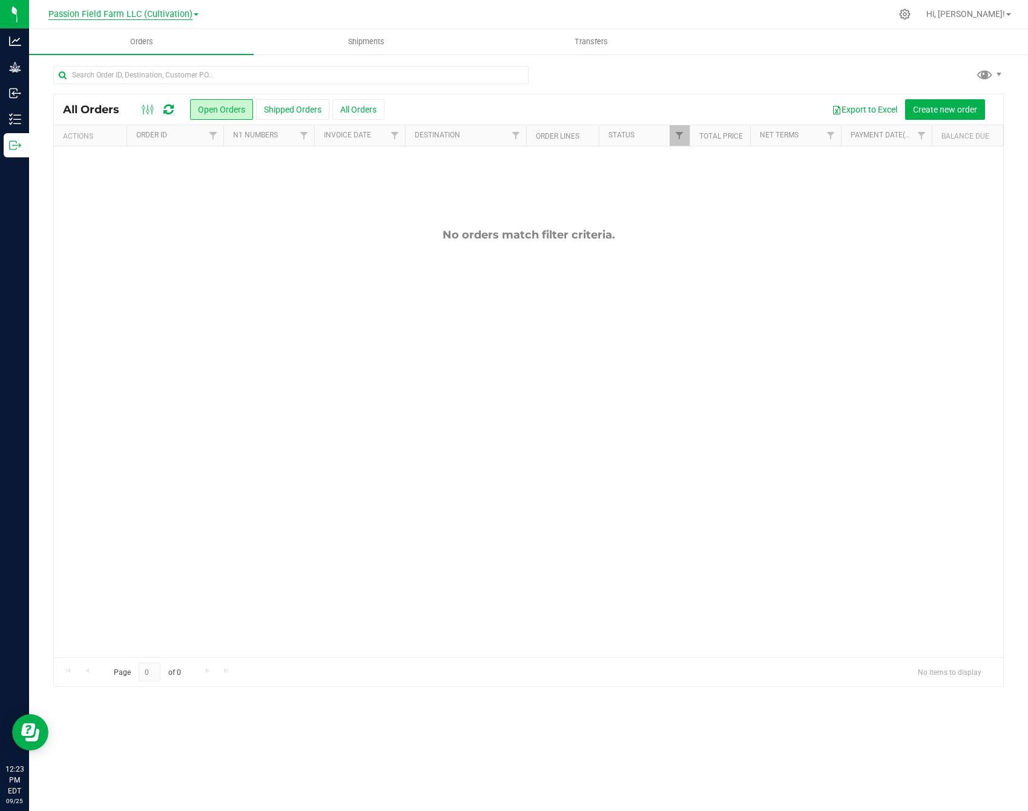
click at [188, 11] on span "Passion Field Farm LLC (Cultivation)" at bounding box center [120, 14] width 144 height 11
click at [175, 52] on link "Passion Field Farm LLC (Processing)" at bounding box center [123, 59] width 177 height 16
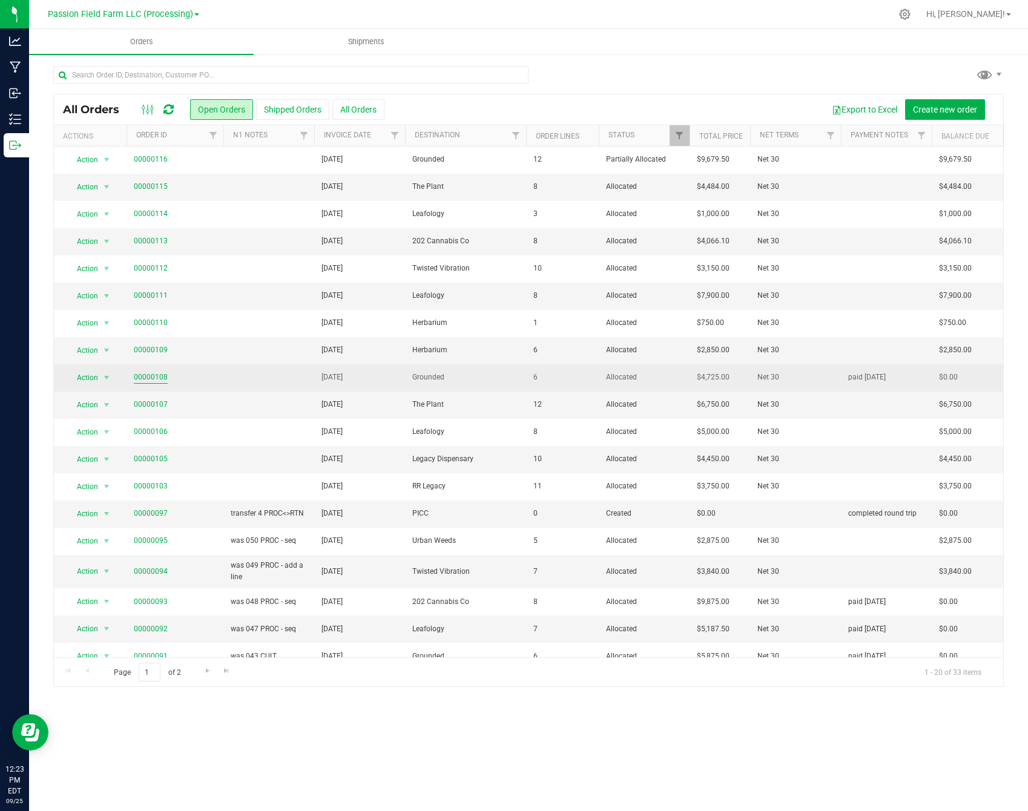
click at [164, 378] on link "00000108" at bounding box center [151, 377] width 34 height 11
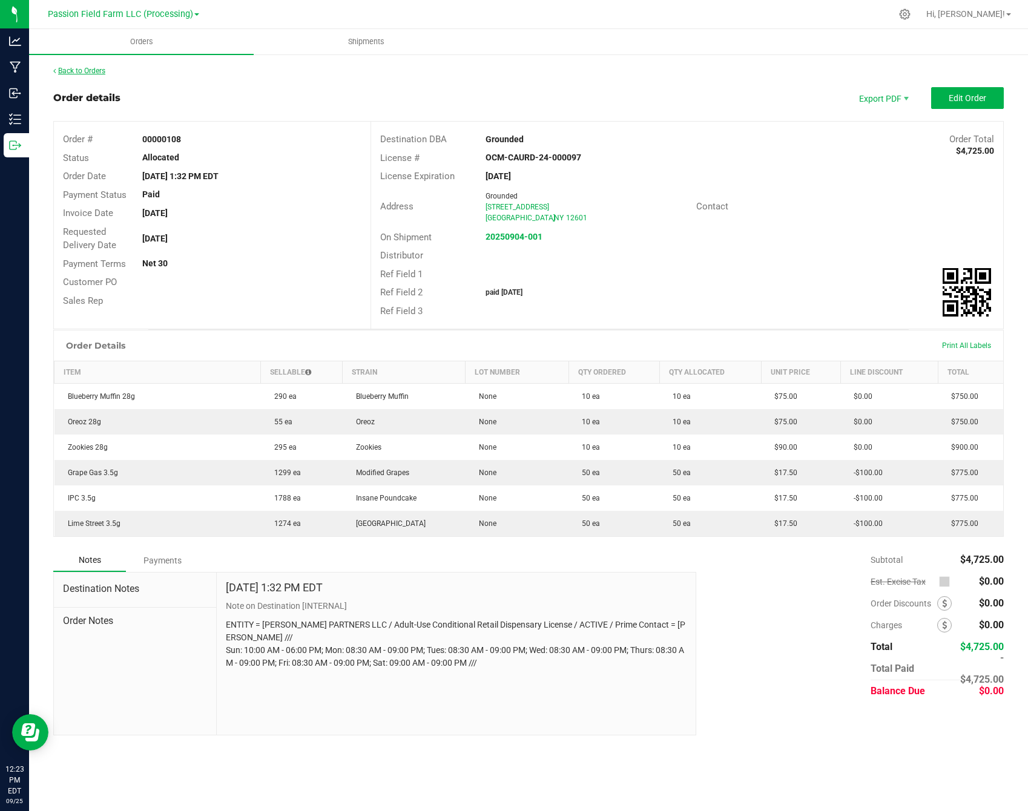
click at [80, 68] on link "Back to Orders" at bounding box center [79, 71] width 52 height 8
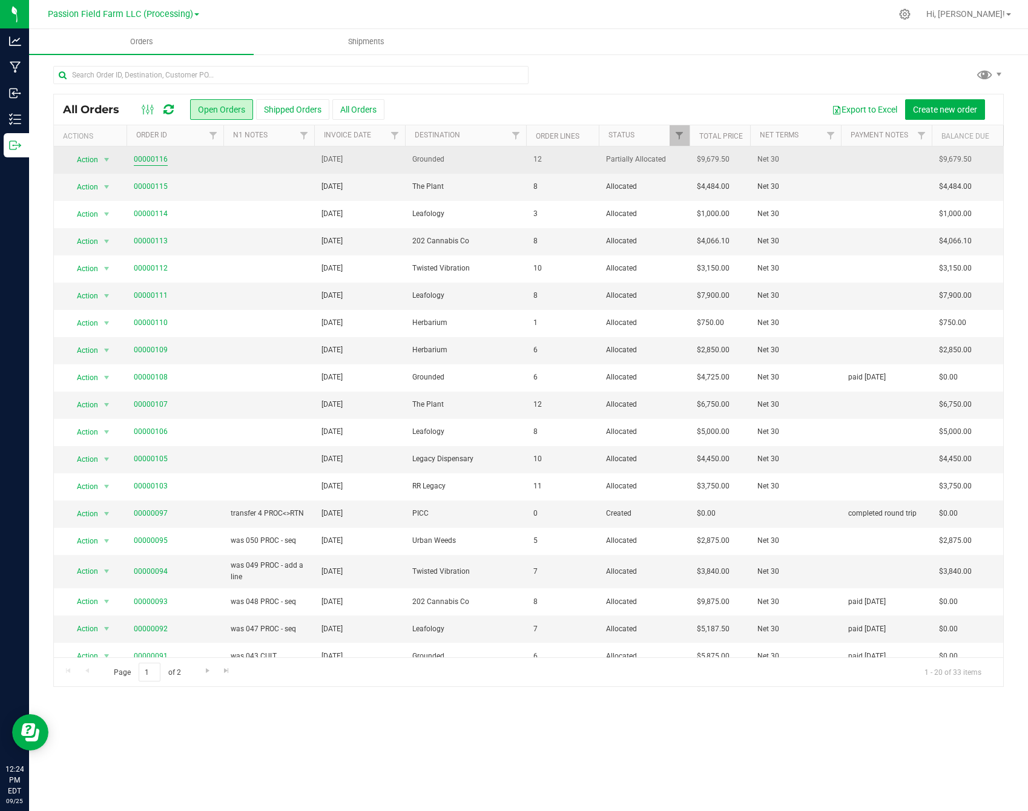
click at [143, 162] on link "00000116" at bounding box center [151, 159] width 34 height 11
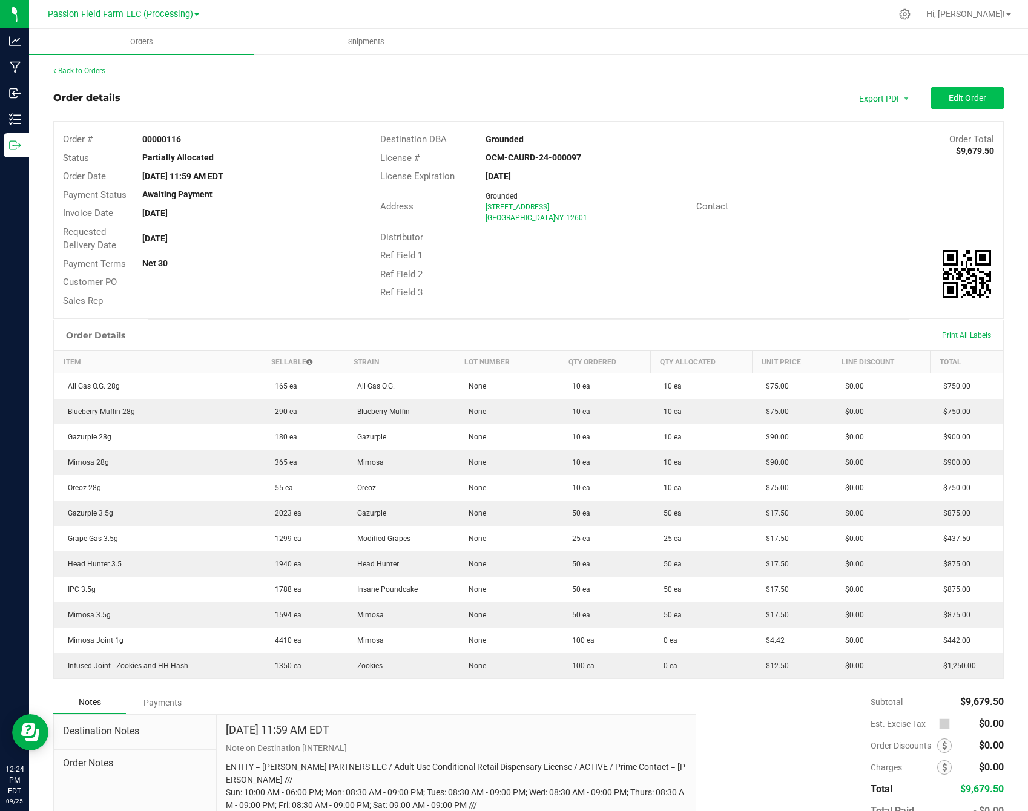
click at [960, 100] on span "Edit Order" at bounding box center [967, 98] width 38 height 10
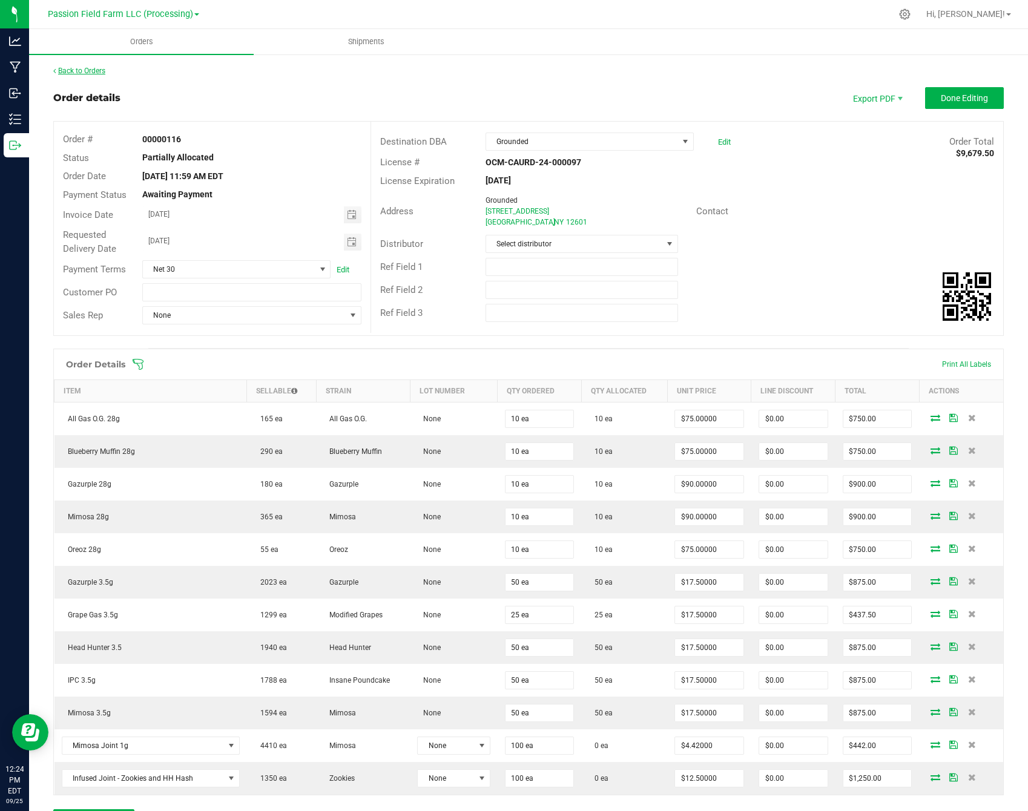
click at [64, 73] on link "Back to Orders" at bounding box center [79, 71] width 52 height 8
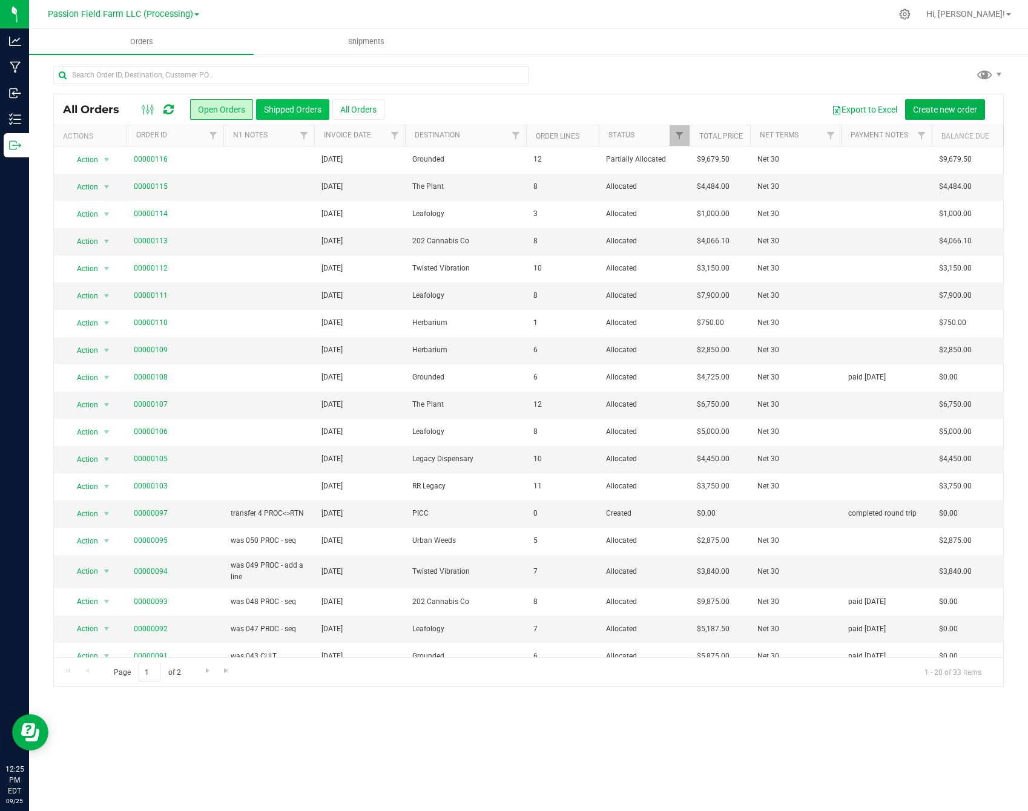
click at [272, 102] on button "Shipped Orders" at bounding box center [292, 109] width 73 height 21
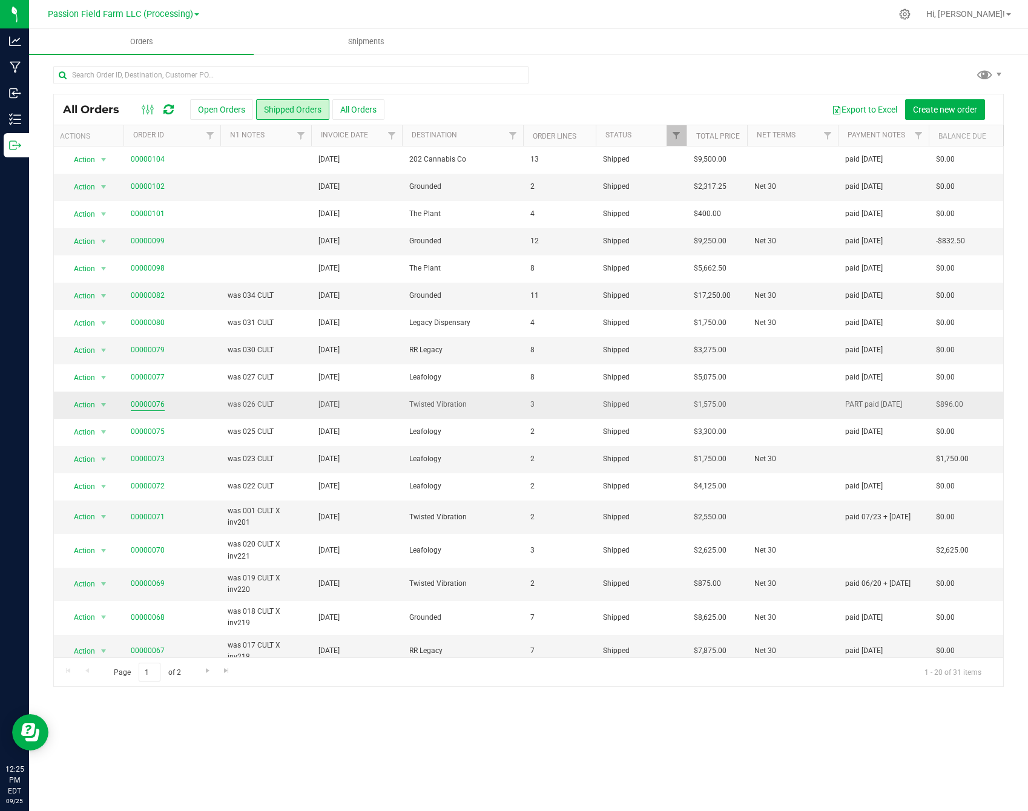
scroll to position [0, 3]
click at [161, 186] on link "00000102" at bounding box center [148, 186] width 34 height 11
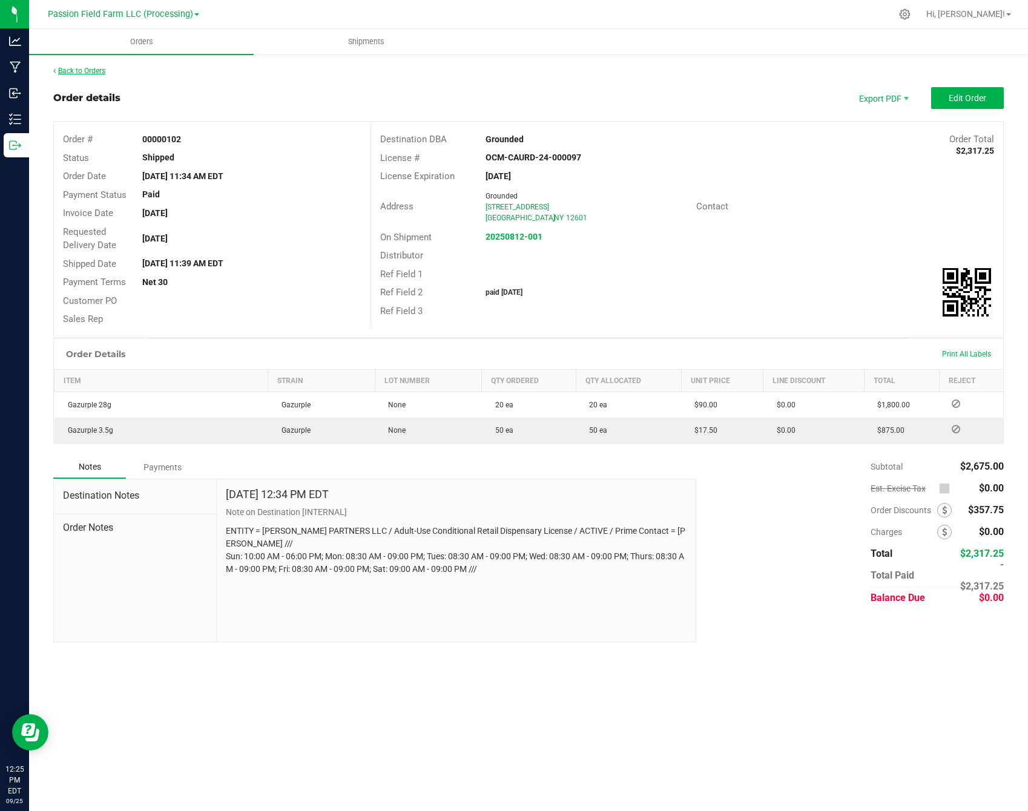
click at [90, 67] on link "Back to Orders" at bounding box center [79, 71] width 52 height 8
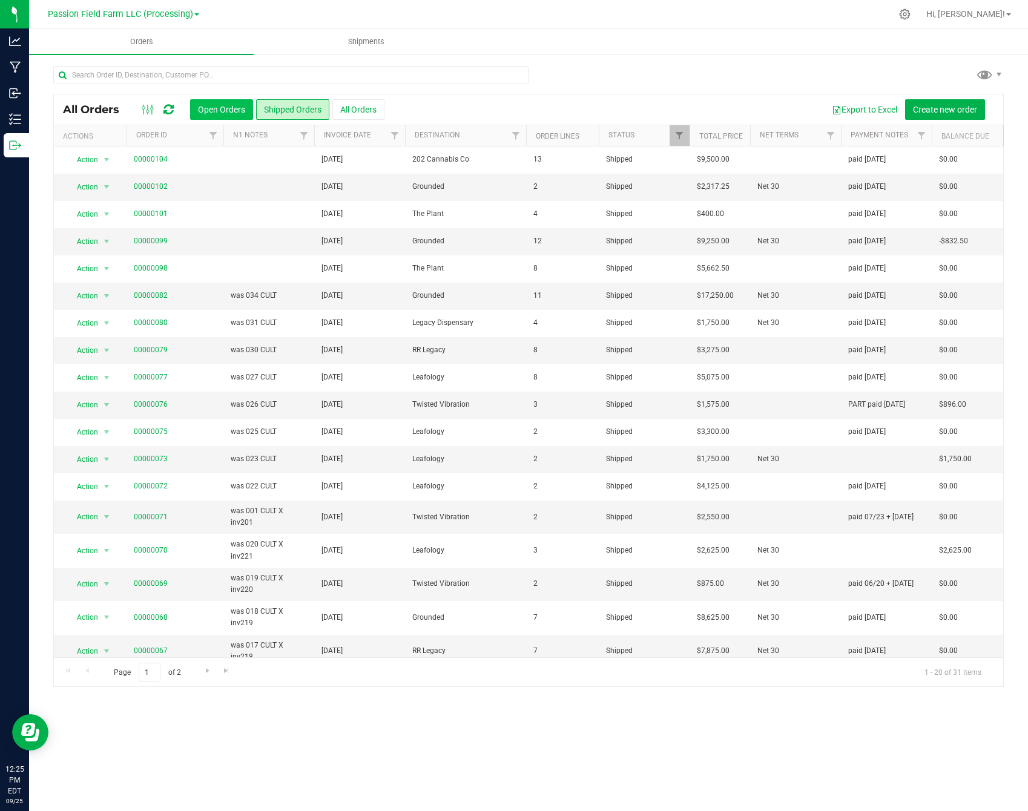
click at [208, 102] on button "Open Orders" at bounding box center [221, 109] width 63 height 21
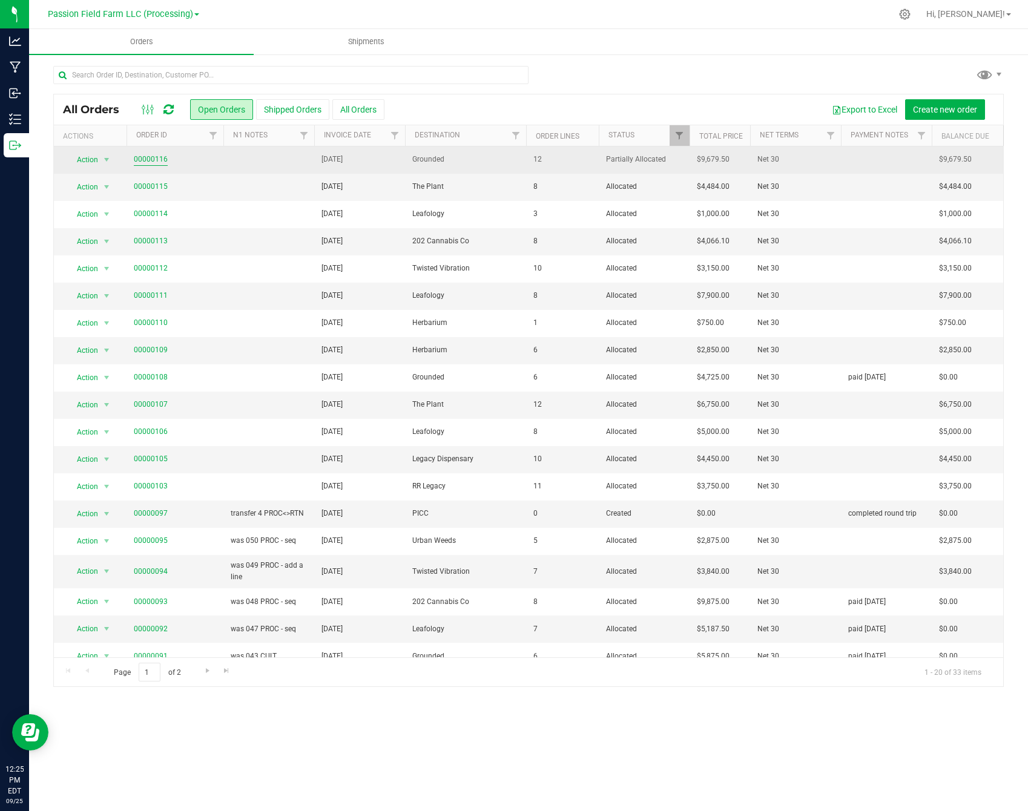
click at [149, 163] on link "00000116" at bounding box center [151, 159] width 34 height 11
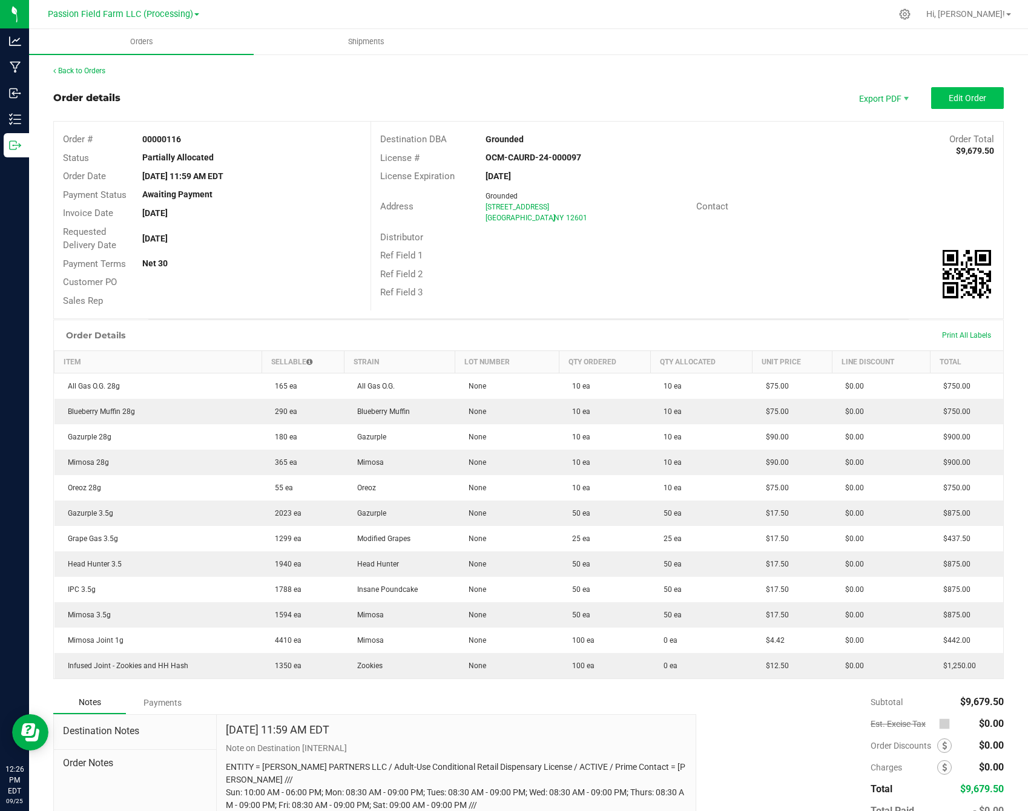
click at [978, 93] on span "Edit Order" at bounding box center [967, 98] width 38 height 10
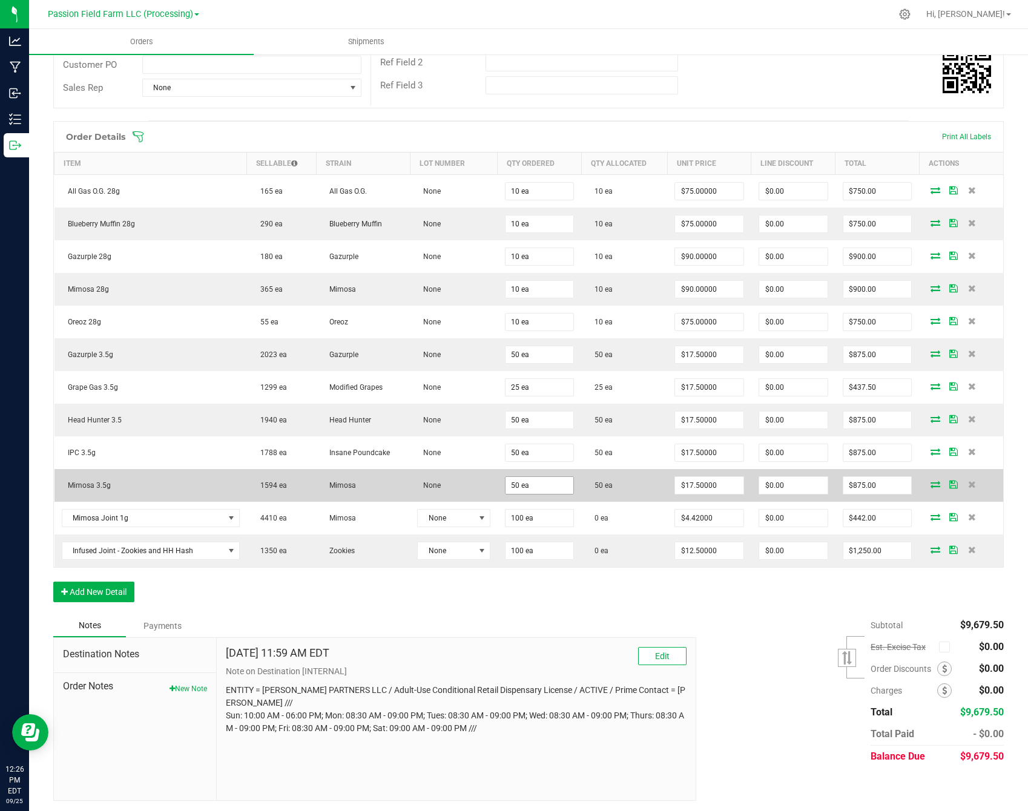
scroll to position [227, 0]
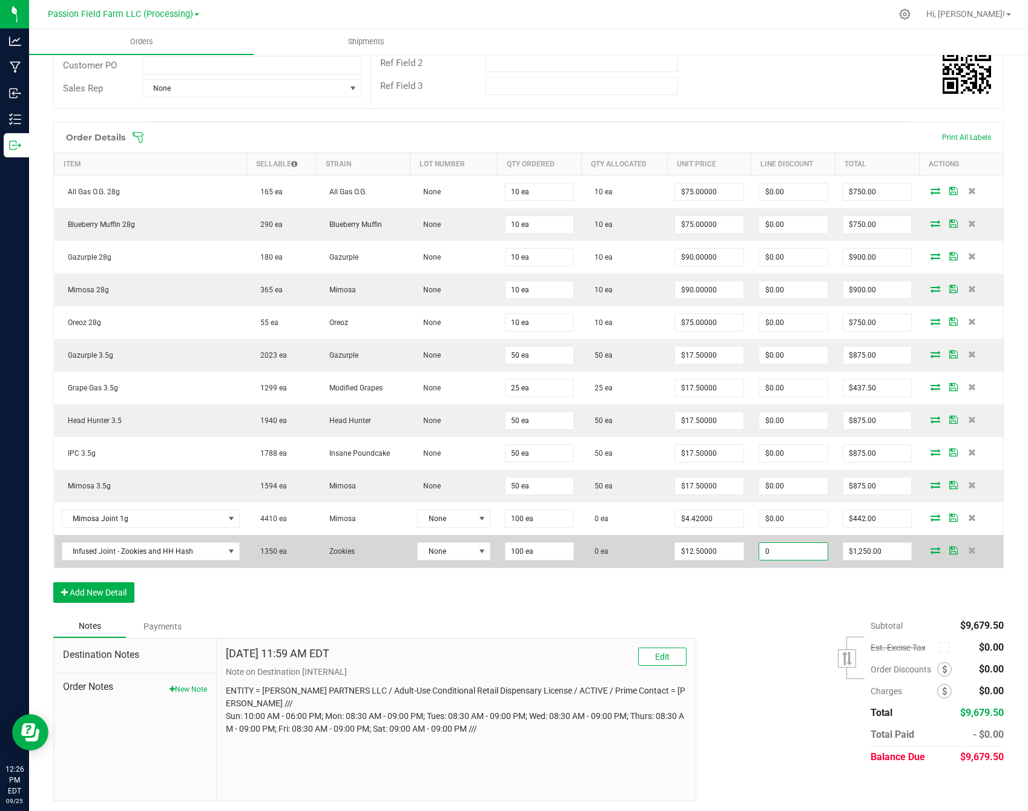
click at [811, 553] on input "0" at bounding box center [793, 551] width 68 height 17
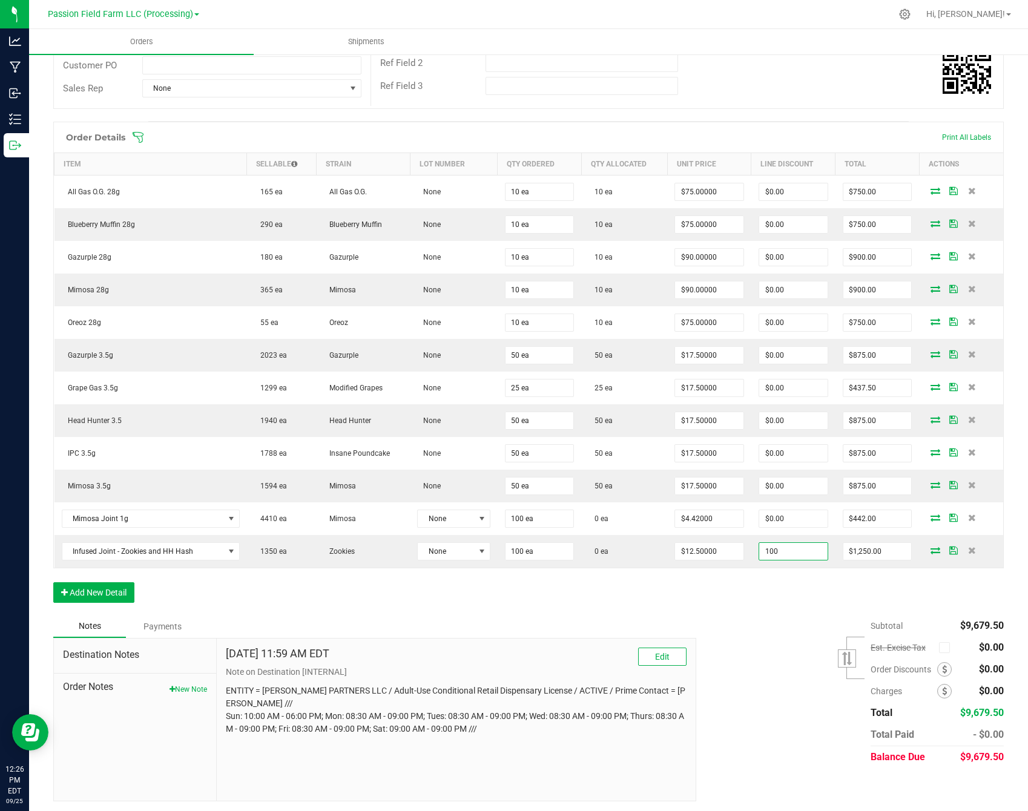
type input "$100.00"
type input "$1,150.00"
click at [788, 592] on div "Order Details Print All Labels Item Sellable Strain Lot Number Qty Ordered Qty …" at bounding box center [528, 368] width 950 height 493
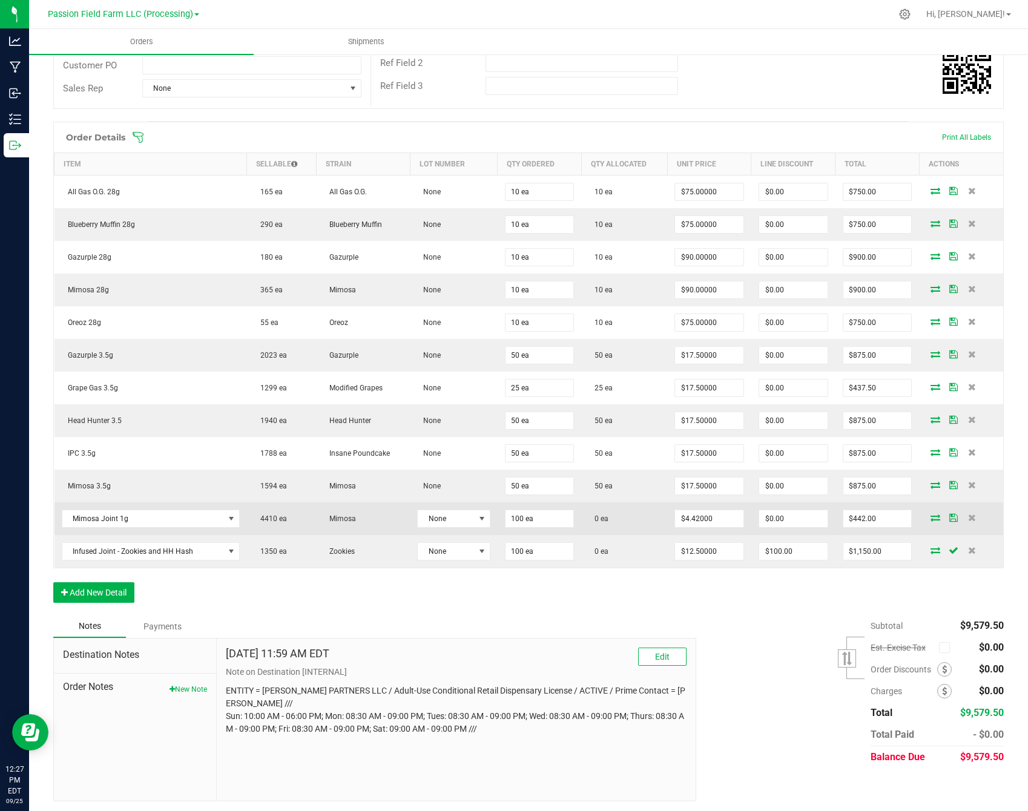
click at [931, 519] on icon at bounding box center [935, 517] width 10 height 7
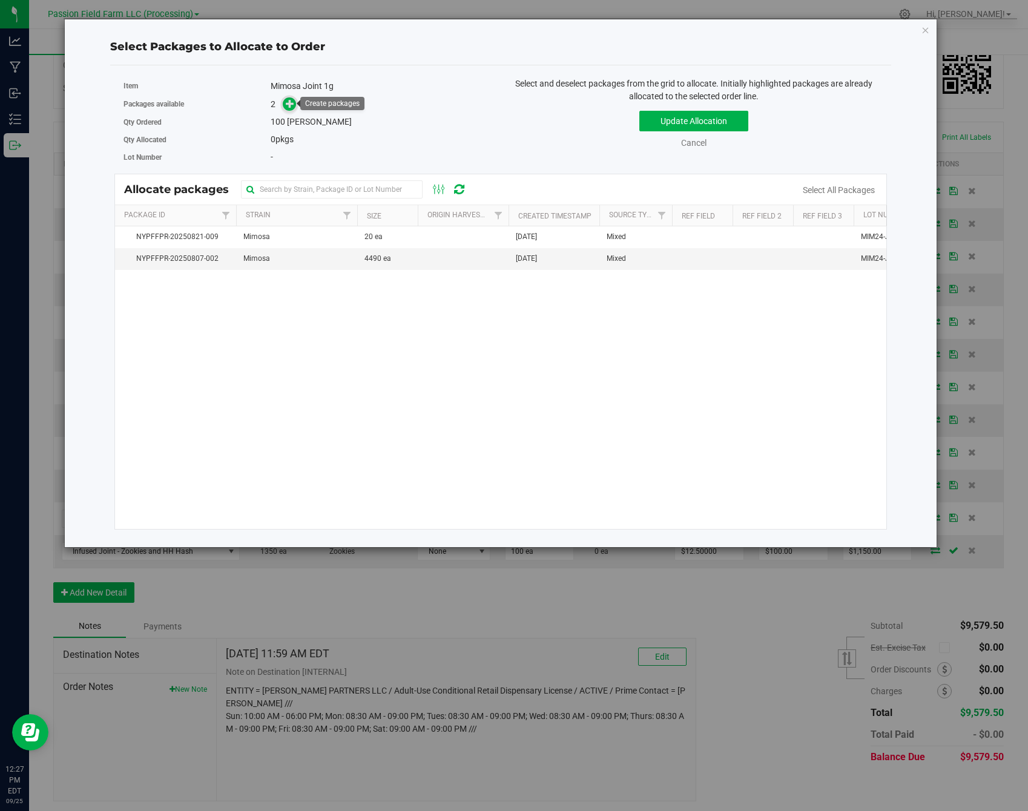
click at [293, 99] on icon at bounding box center [290, 103] width 8 height 8
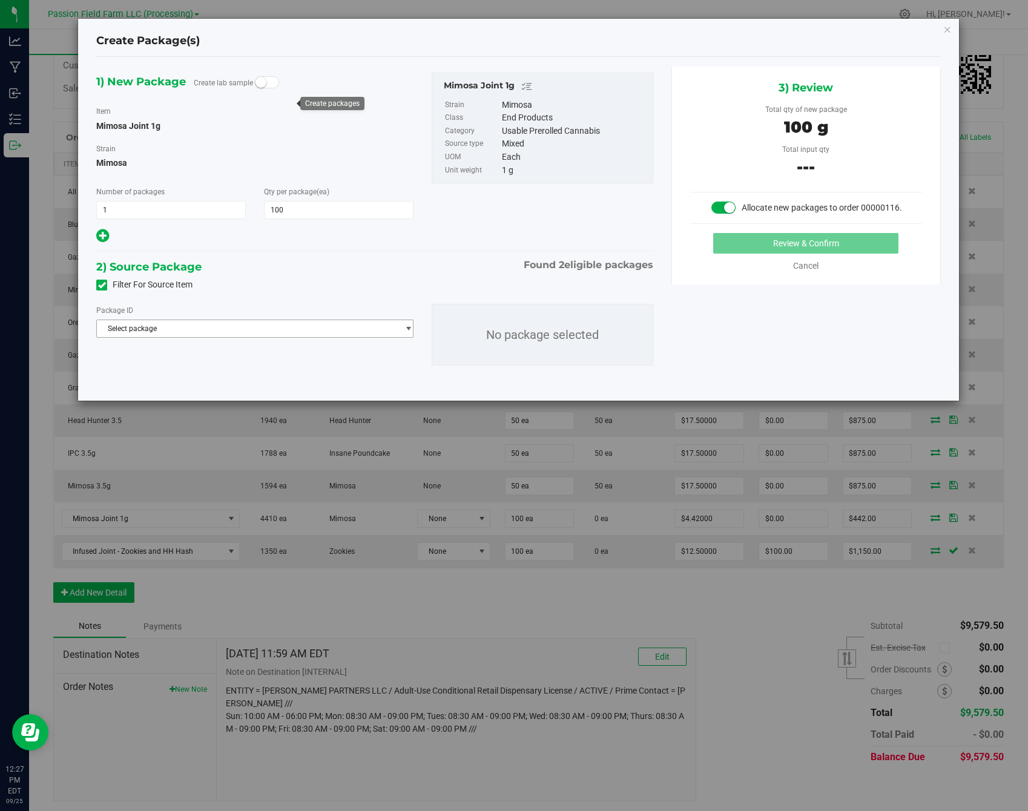
click at [293, 329] on span "Select package" at bounding box center [247, 328] width 301 height 17
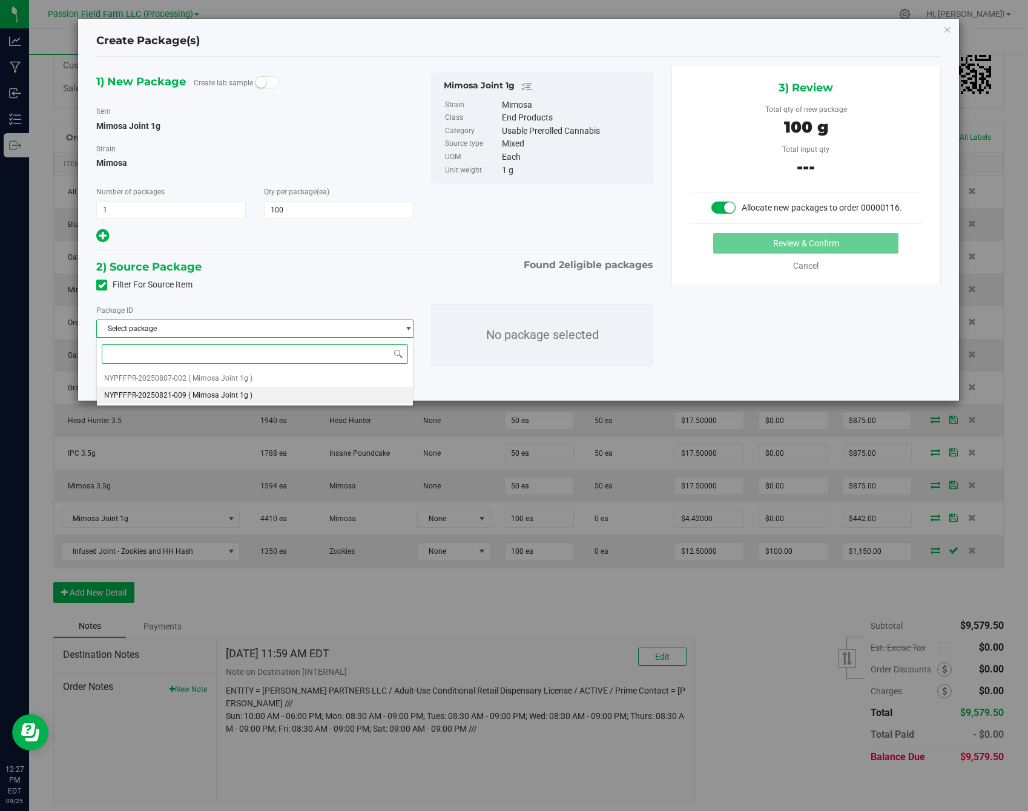
click at [295, 393] on li "NYPFFPR-20250821-009 ( Mimosa Joint 1g )" at bounding box center [255, 395] width 316 height 17
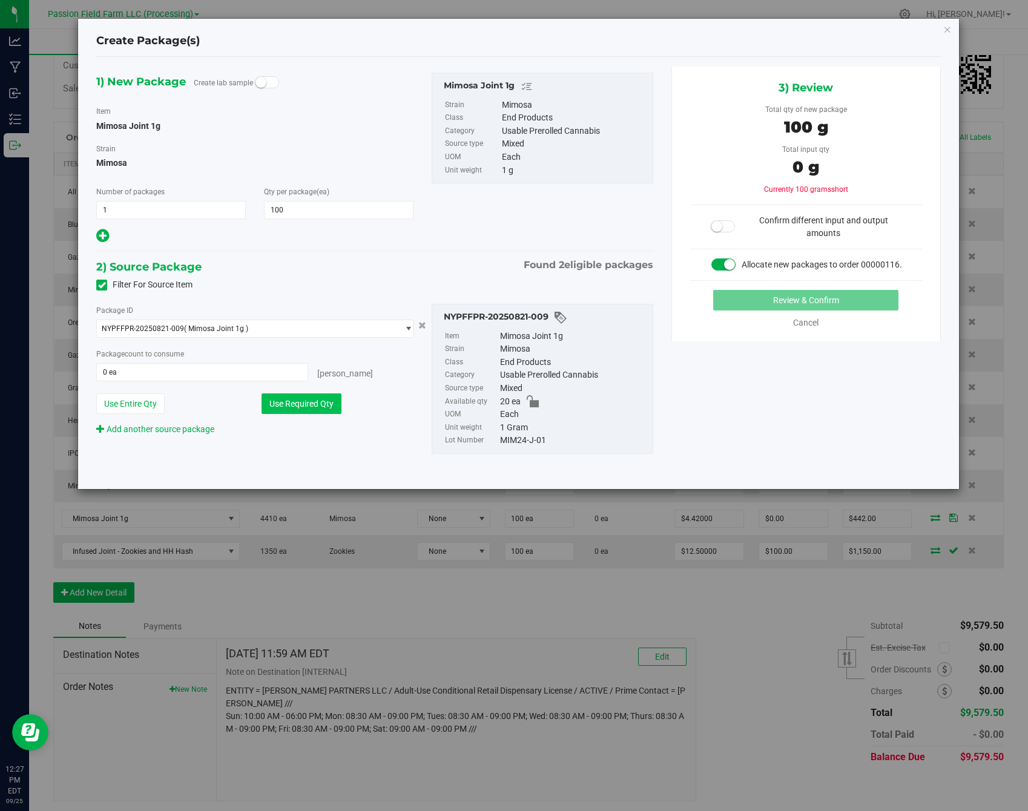
click at [295, 405] on button "Use Required Qty" at bounding box center [301, 403] width 80 height 21
type input "20 ea"
click at [309, 335] on span "NYPFFPR-20250821-009 ( Mimosa Joint 1g )" at bounding box center [247, 328] width 301 height 17
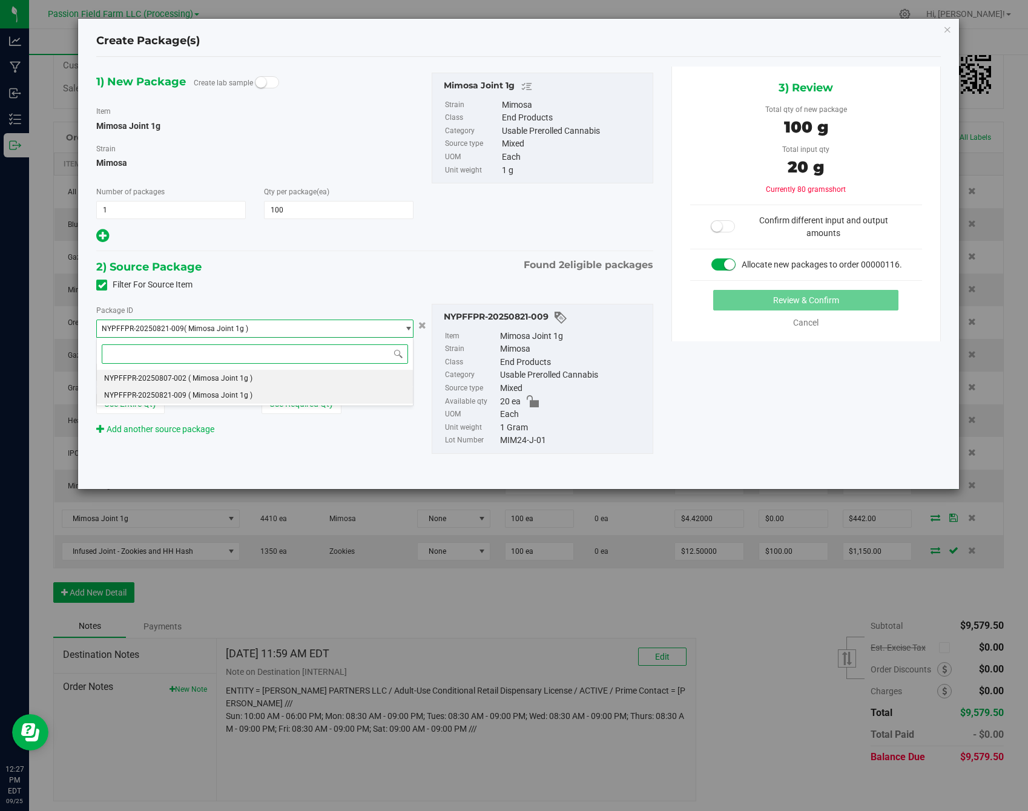
click at [285, 376] on li "NYPFFPR-20250807-002 ( Mimosa Joint 1g )" at bounding box center [255, 378] width 316 height 17
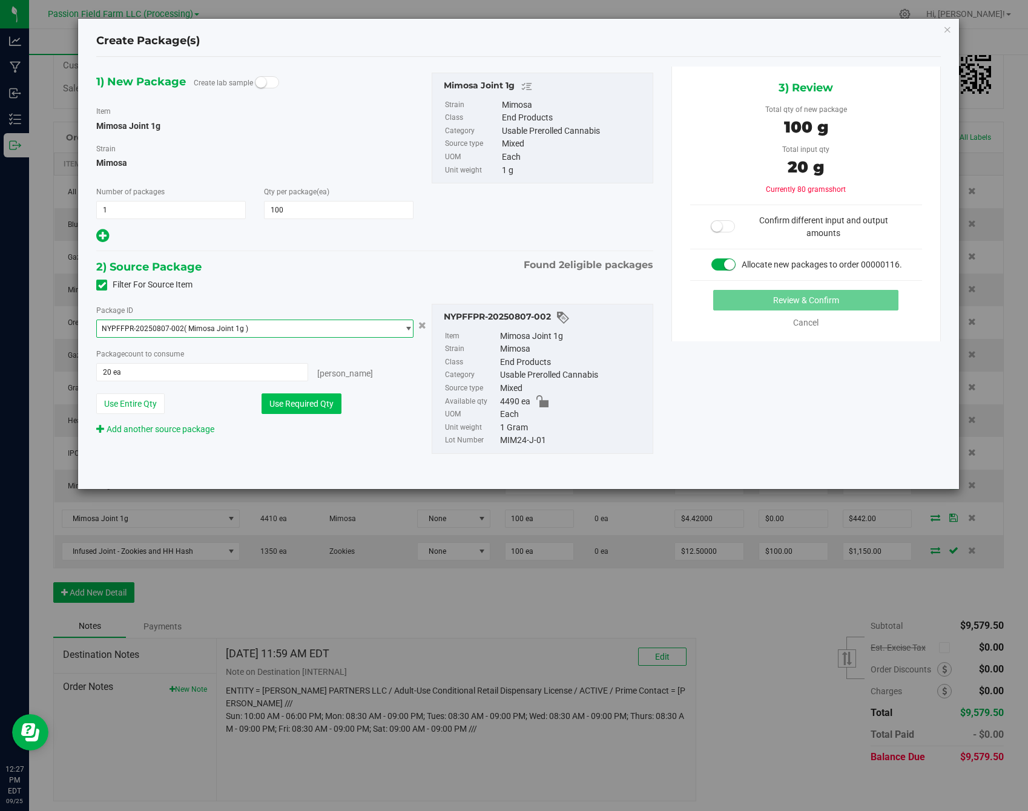
click at [298, 411] on button "Use Required Qty" at bounding box center [301, 403] width 80 height 21
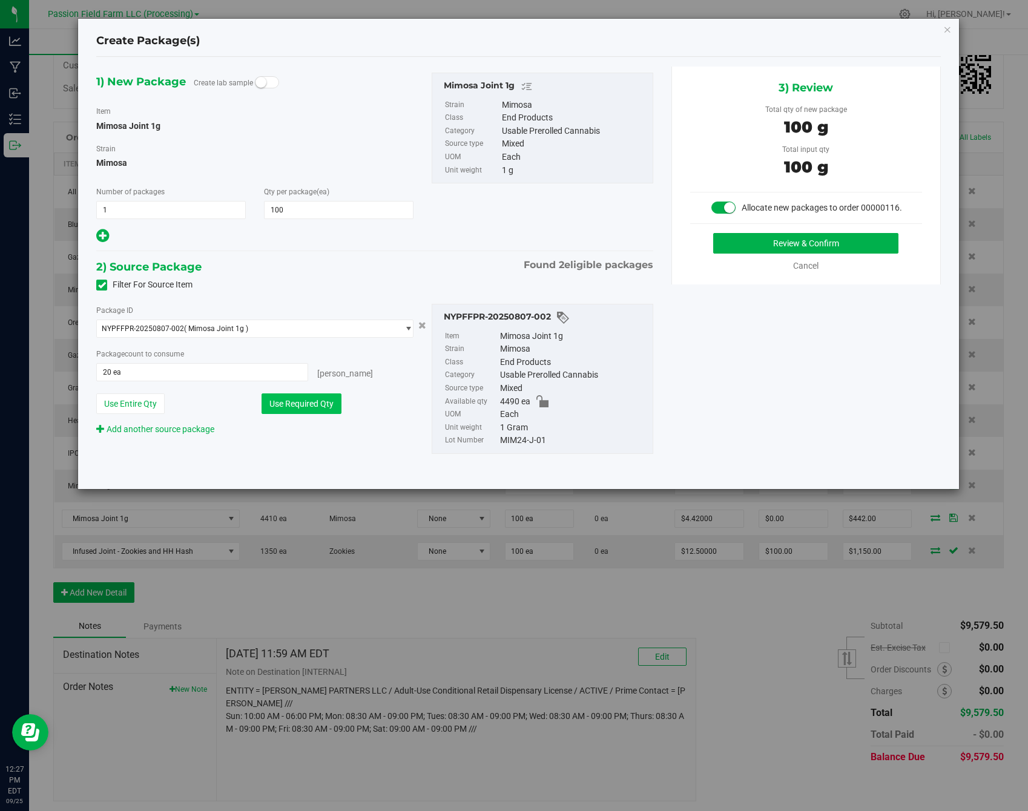
type input "100 ea"
click at [808, 238] on button "Review & Confirm" at bounding box center [805, 243] width 185 height 21
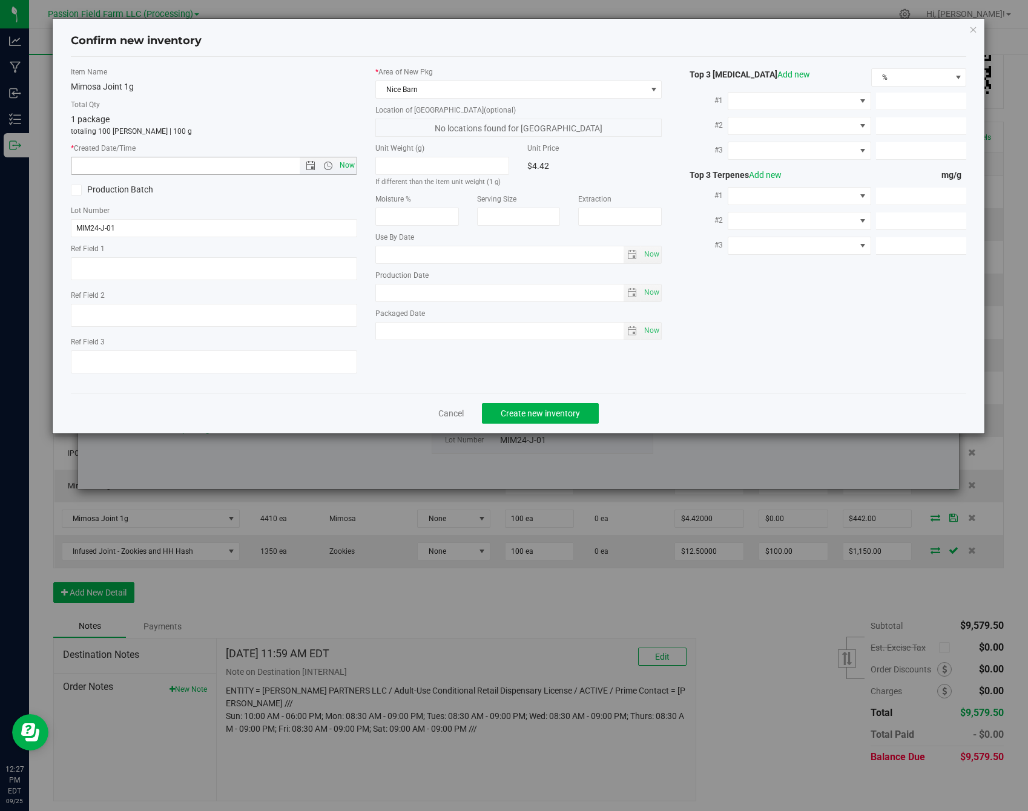
click at [350, 169] on span "Now" at bounding box center [347, 166] width 21 height 18
type input "[DATE] 12:27 PM"
click at [535, 416] on span "Create new inventory" at bounding box center [539, 413] width 79 height 10
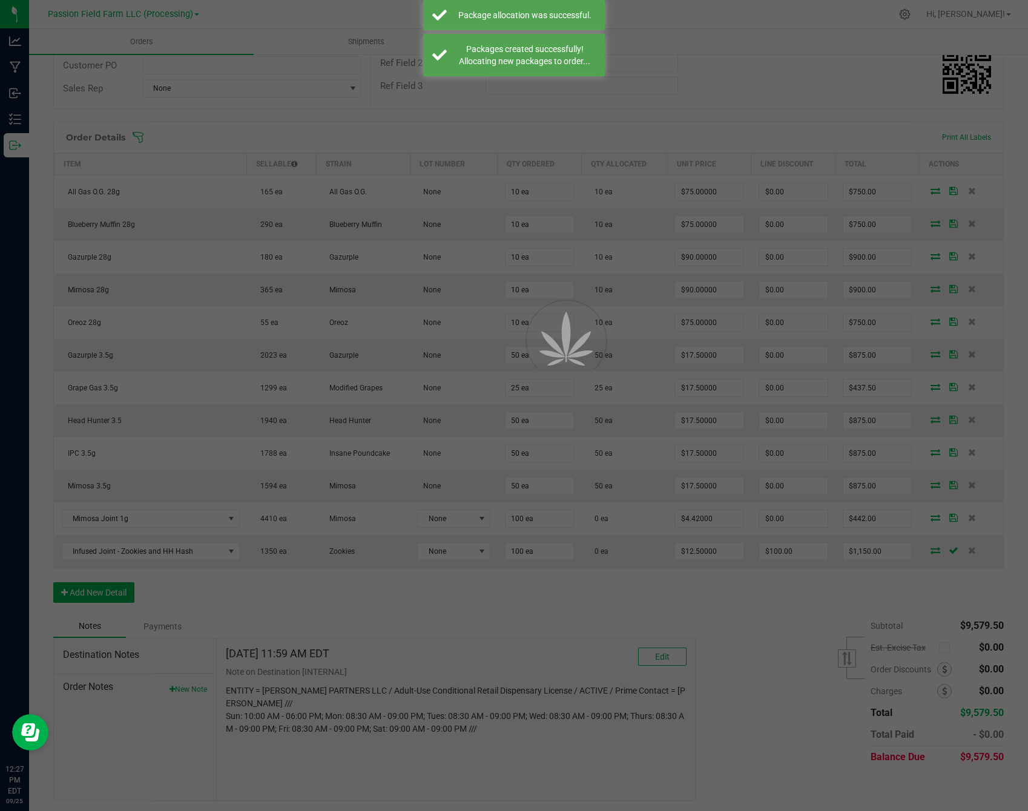
scroll to position [226, 0]
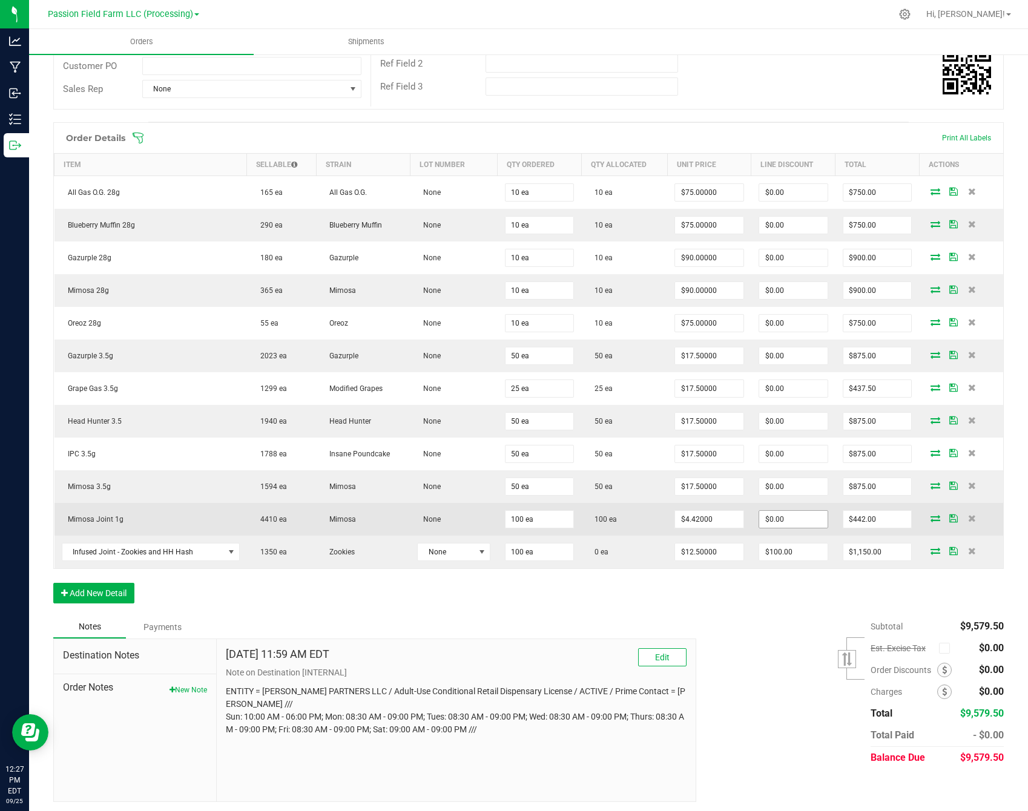
type input "0"
click at [786, 517] on input "0" at bounding box center [793, 519] width 68 height 17
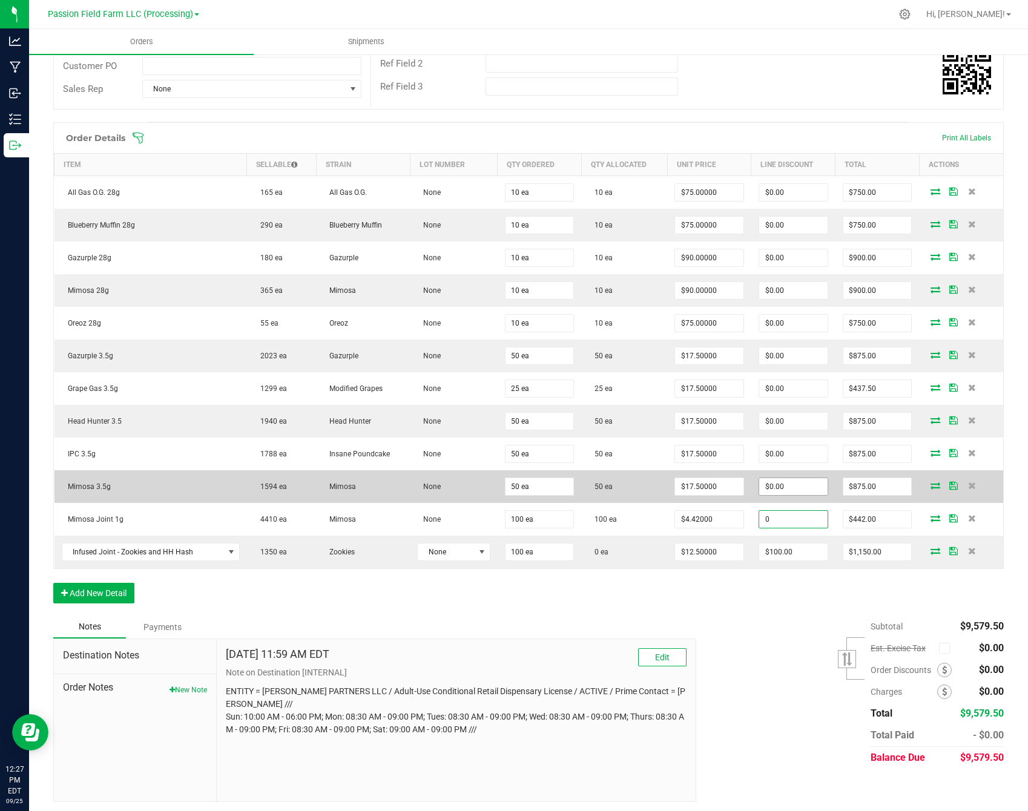
type input "0"
type input "$0.00"
click at [795, 487] on input "0" at bounding box center [793, 486] width 68 height 17
click at [782, 493] on span "$0.00" at bounding box center [793, 486] width 70 height 18
type input "0"
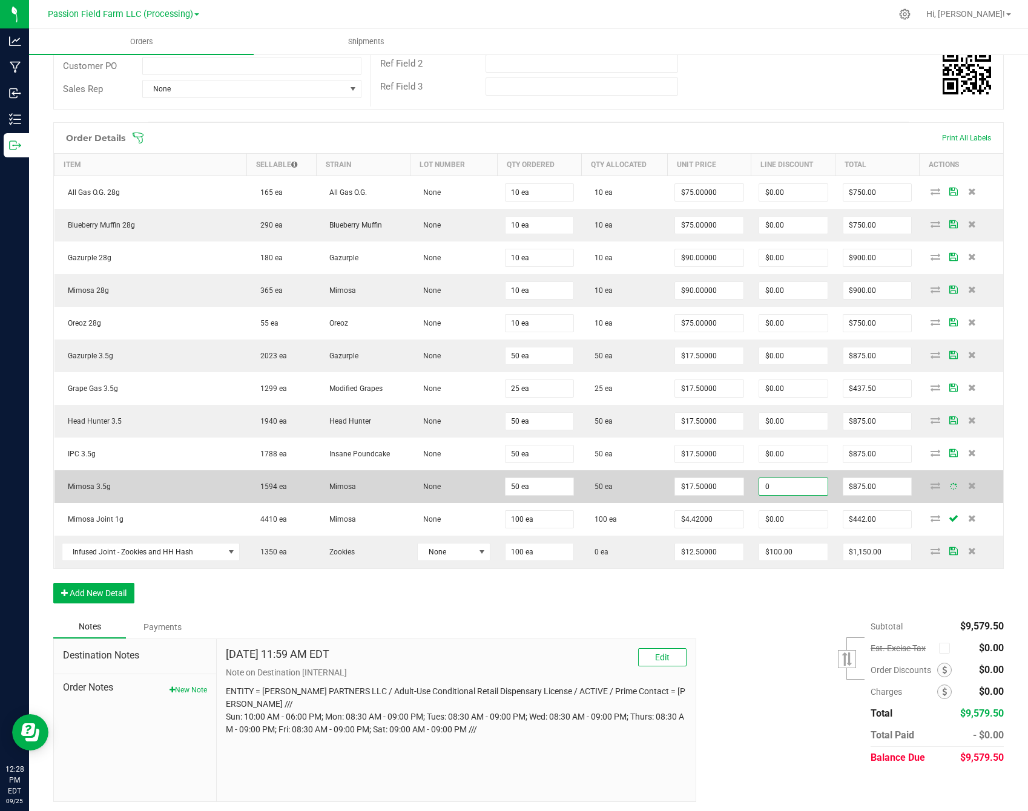
click at [782, 485] on input "0" at bounding box center [793, 486] width 68 height 17
click at [785, 484] on input "0" at bounding box center [793, 486] width 68 height 17
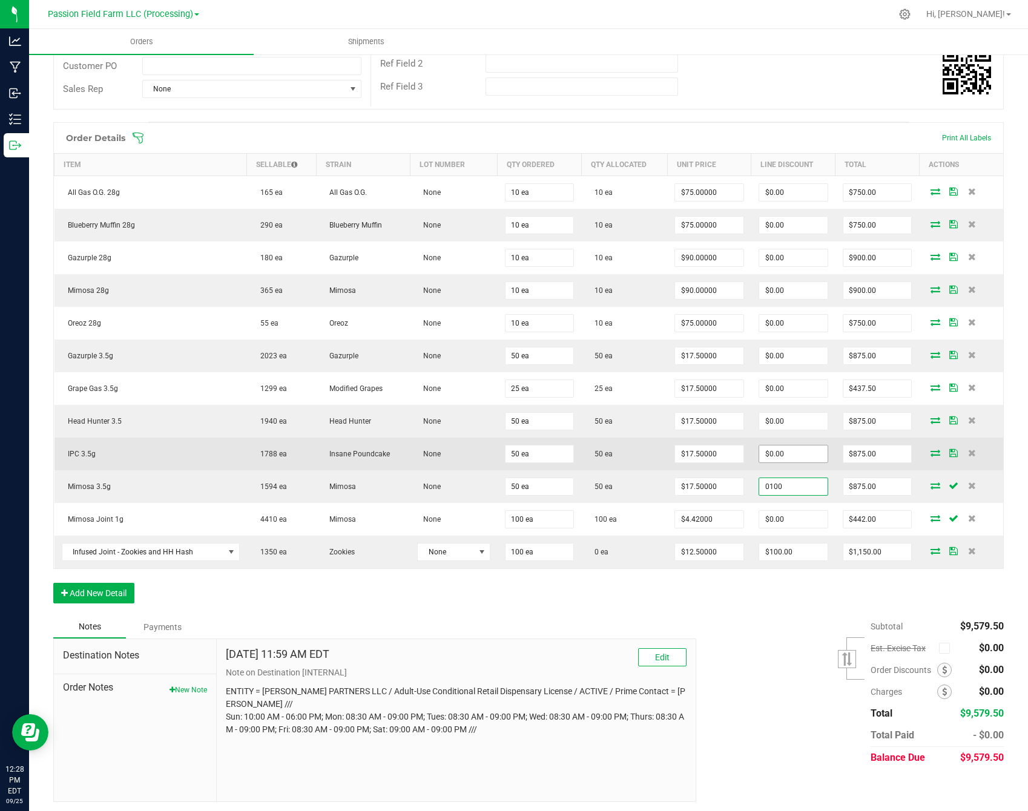
type input "0100"
type input "0"
type input "$100.00"
type input "$775.00"
click at [796, 454] on input "0" at bounding box center [793, 453] width 68 height 17
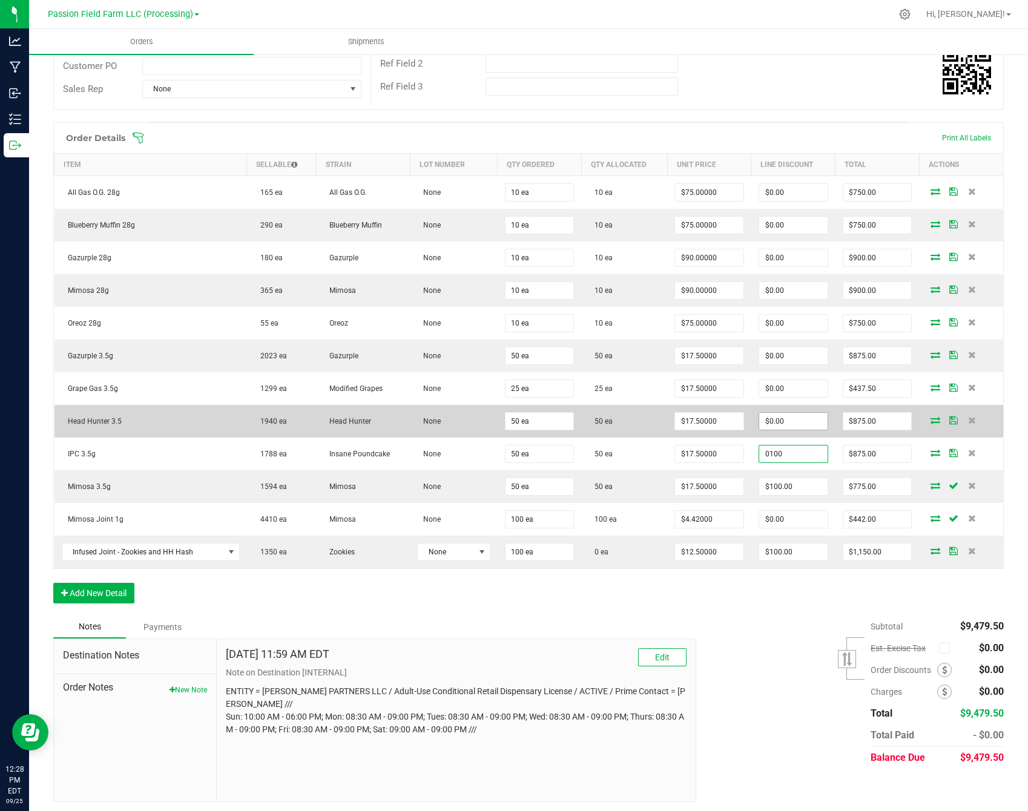
type input "0100"
type input "0"
type input "$100.00"
type input "$775.00"
click at [793, 419] on input "0" at bounding box center [793, 421] width 68 height 17
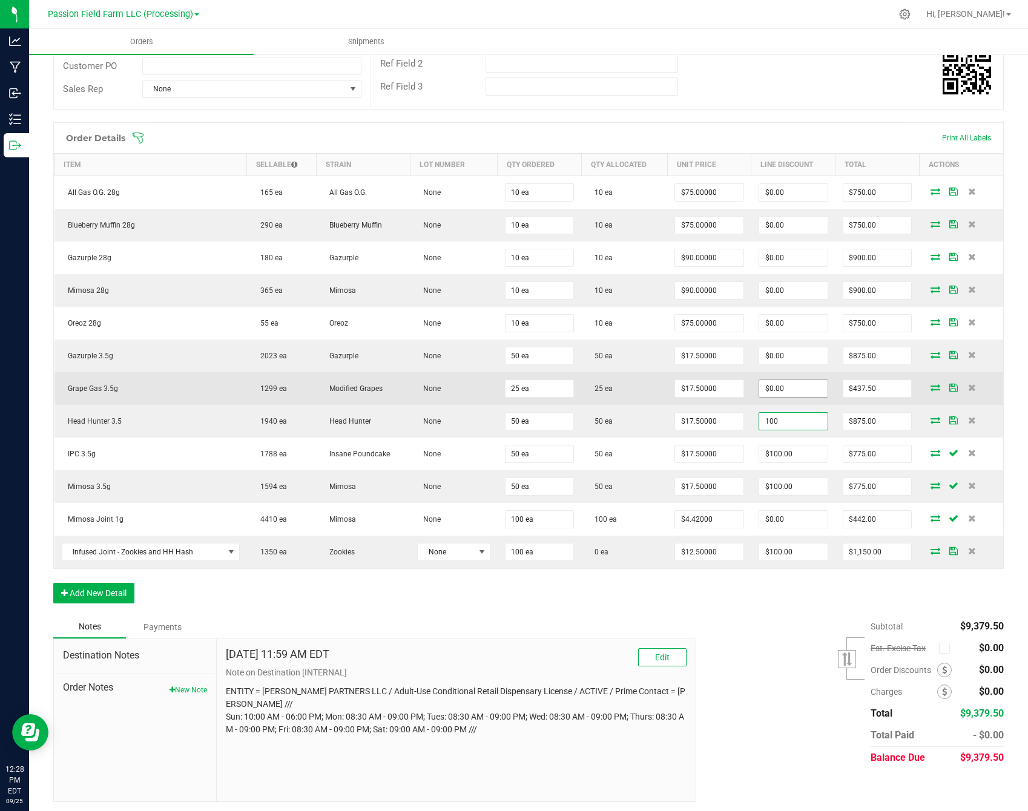
type input "100"
type input "0"
type input "$100.00"
type input "$775.00"
click at [812, 380] on input "0" at bounding box center [793, 388] width 68 height 17
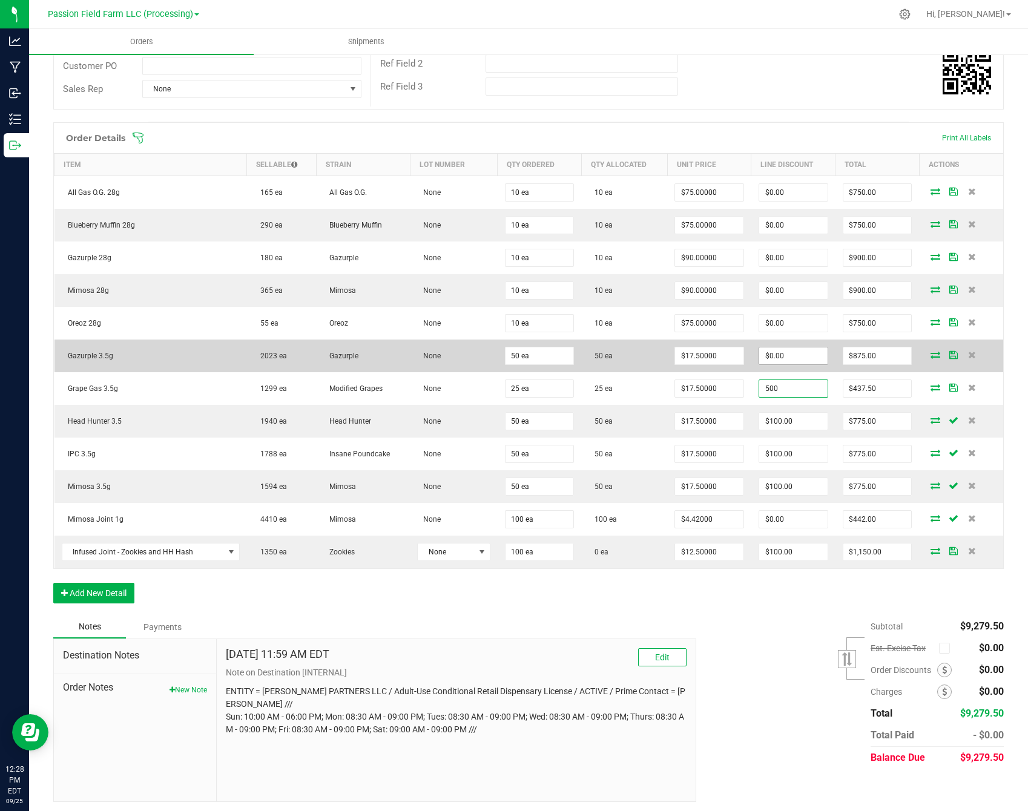
type input "500"
type input "0"
type input "$437.50"
type input "$0.00"
click at [813, 358] on input "0" at bounding box center [793, 355] width 68 height 17
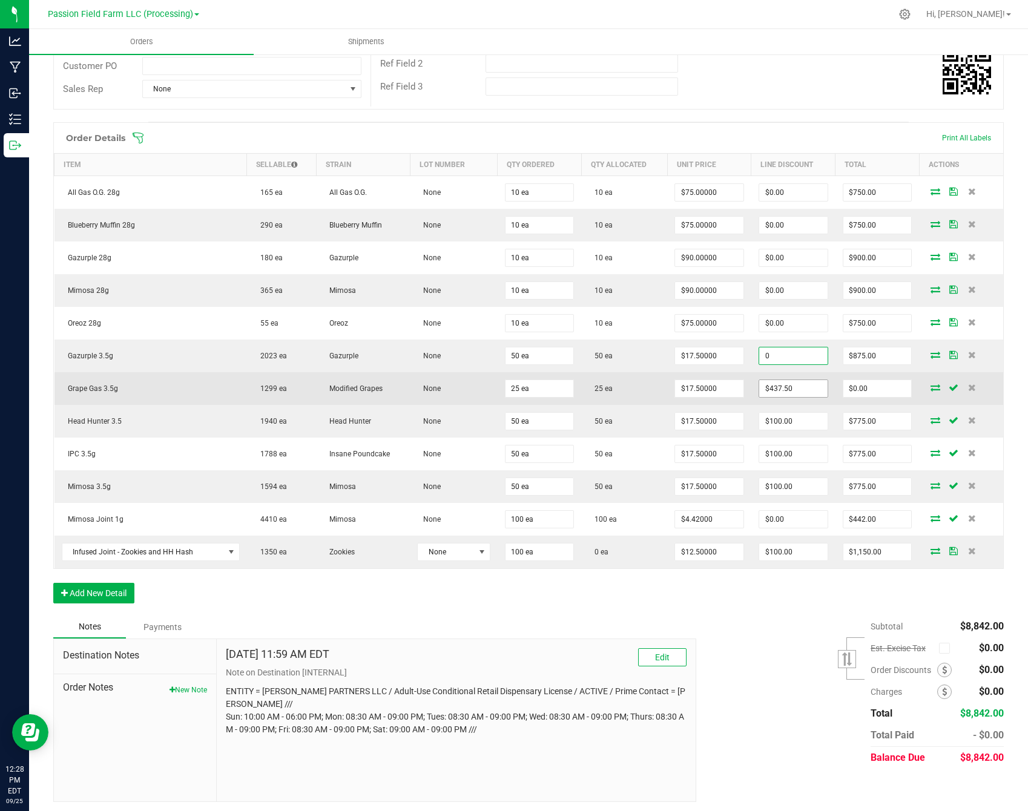
type input "$0.00"
click at [787, 393] on input "437.5" at bounding box center [793, 388] width 68 height 17
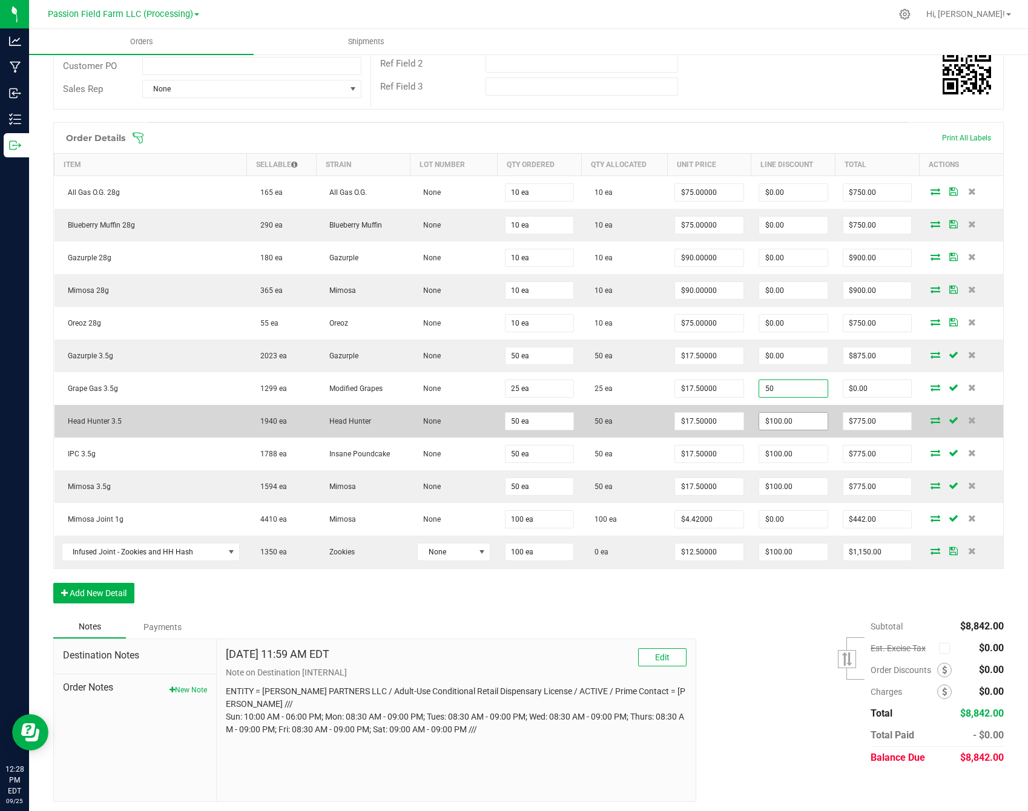
type input "50"
type input "100"
type input "$50.00"
type input "$387.50"
click at [788, 413] on input "100" at bounding box center [793, 421] width 68 height 17
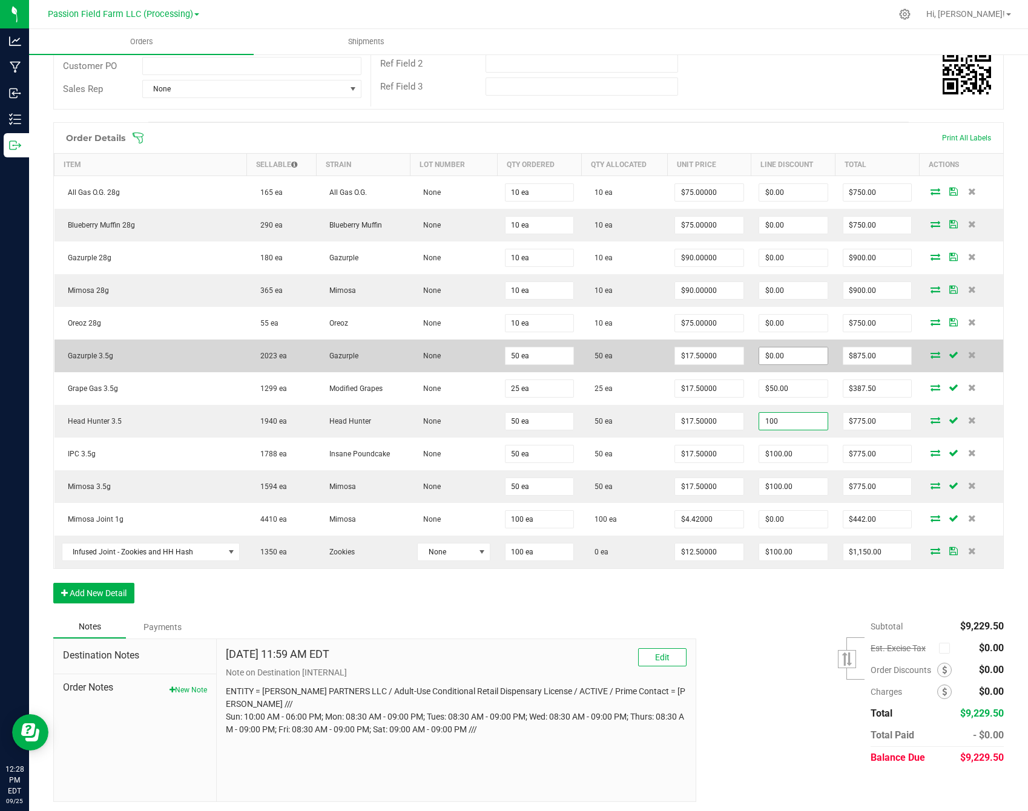
type input "$100.00"
click at [807, 350] on input "0" at bounding box center [793, 355] width 68 height 17
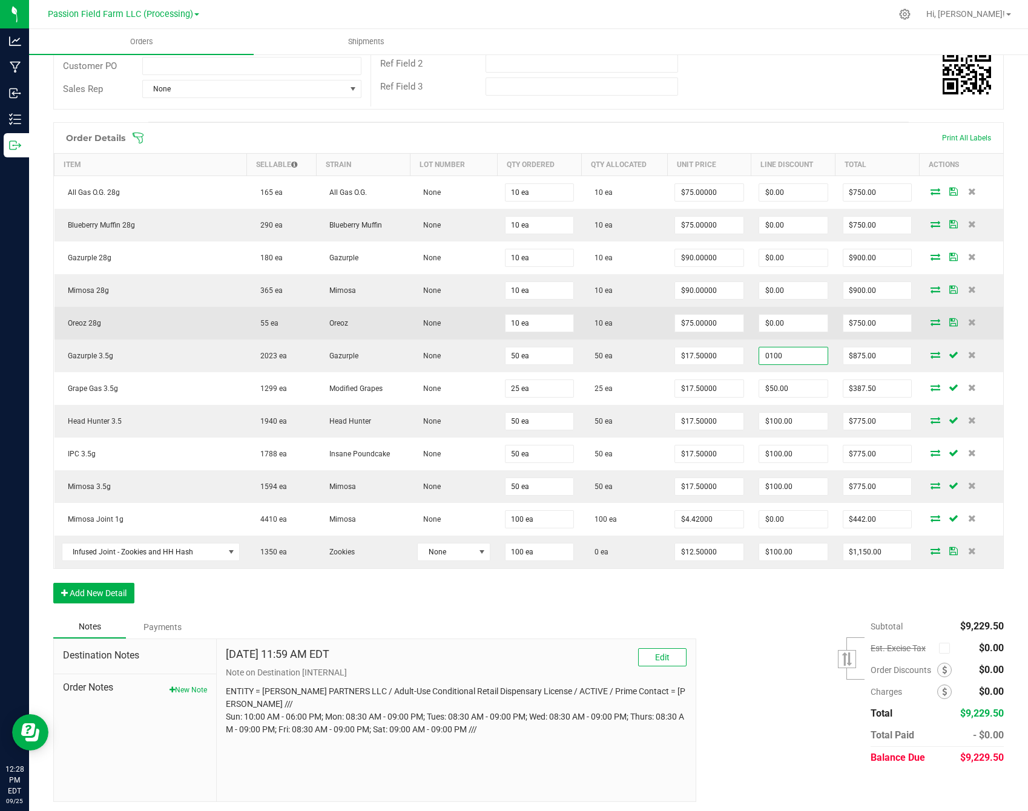
type input "$100.00"
type input "$775.00"
click at [818, 334] on td "$0.00" at bounding box center [793, 323] width 84 height 33
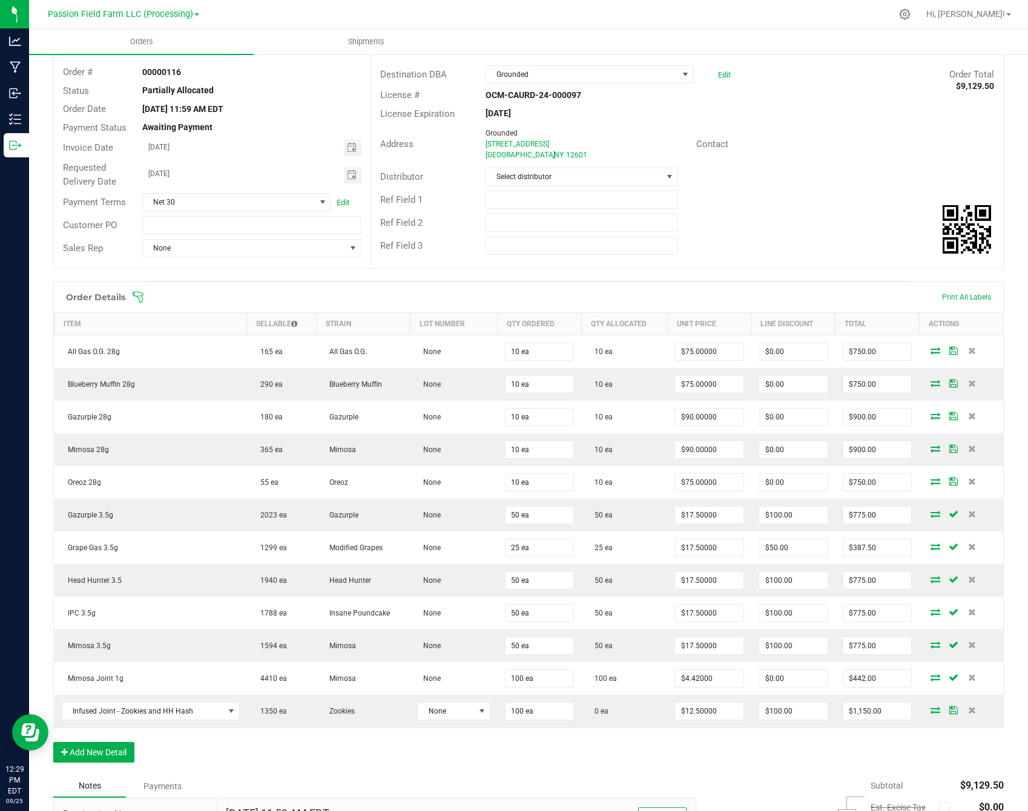
scroll to position [68, 0]
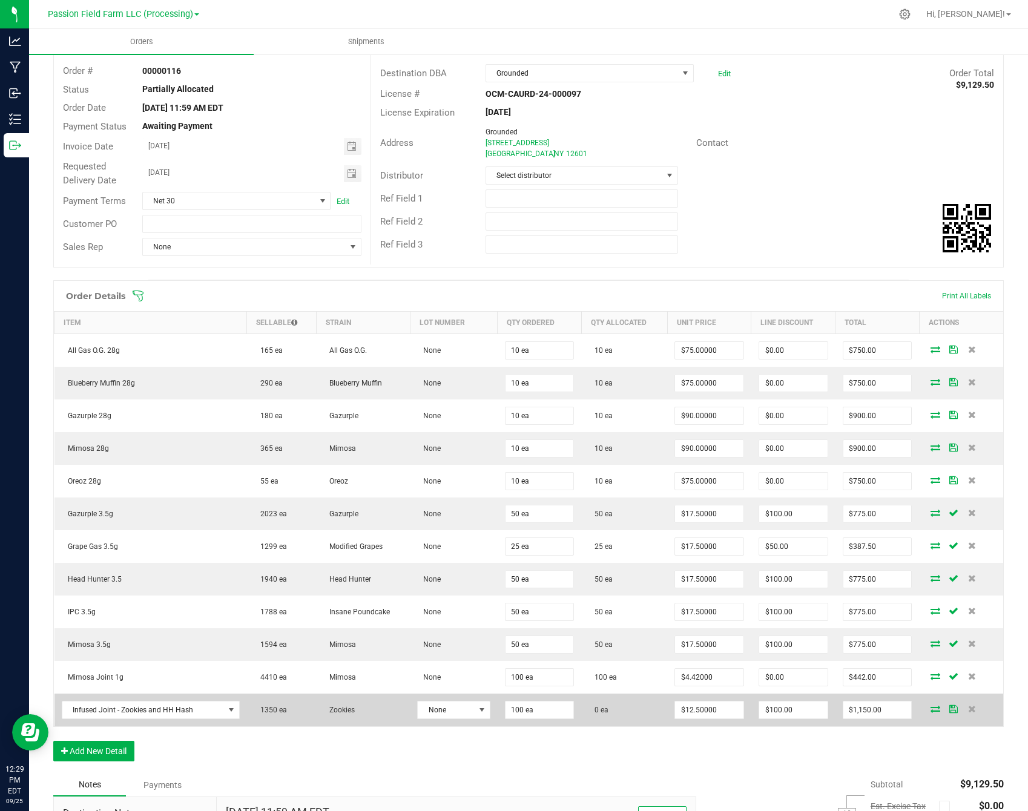
click at [931, 705] on icon at bounding box center [935, 708] width 10 height 7
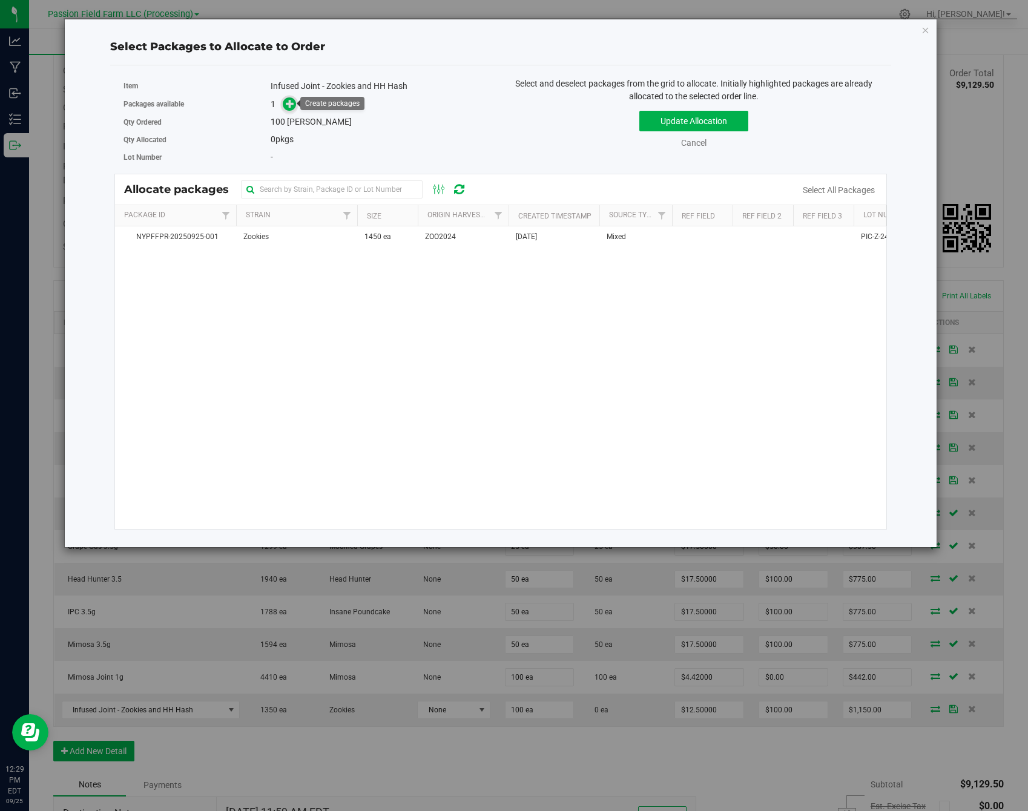
click at [293, 102] on icon at bounding box center [290, 103] width 8 height 8
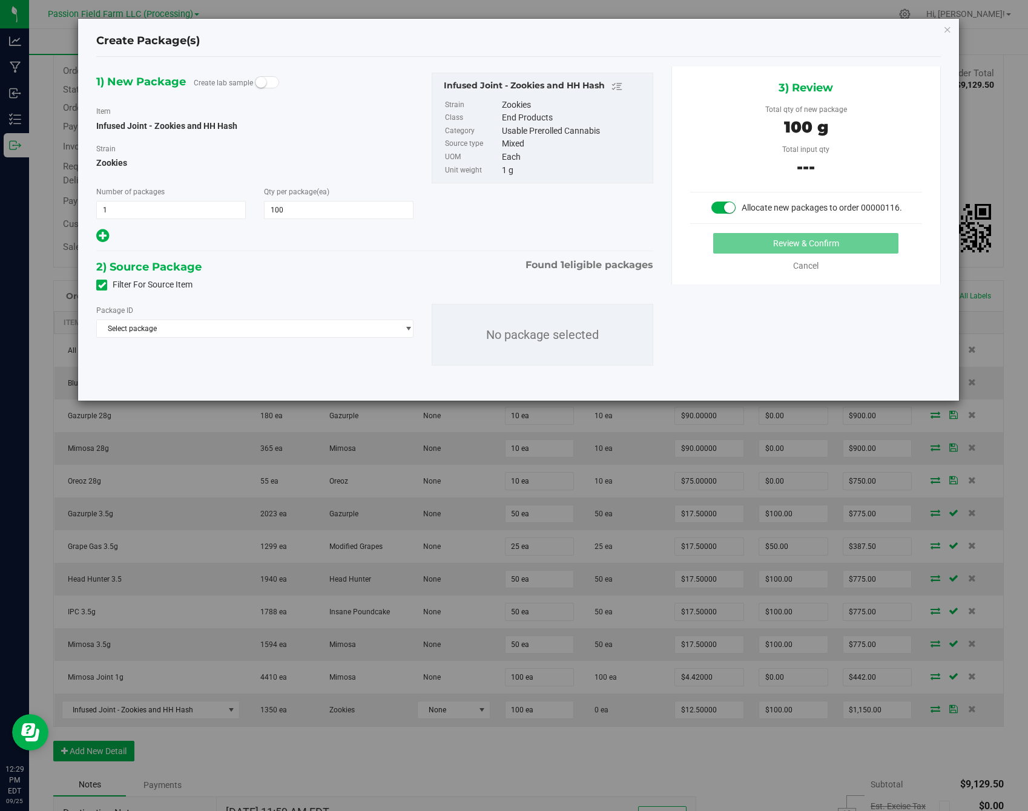
click at [251, 338] on div "Package ID Select package NYPFFPR-20250925-001 No package selected" at bounding box center [374, 334] width 574 height 81
click at [251, 337] on div "Package ID Select package NYPFFPR-20250925-001 No package selected" at bounding box center [374, 334] width 574 height 81
click at [251, 333] on span "Select package" at bounding box center [247, 328] width 301 height 17
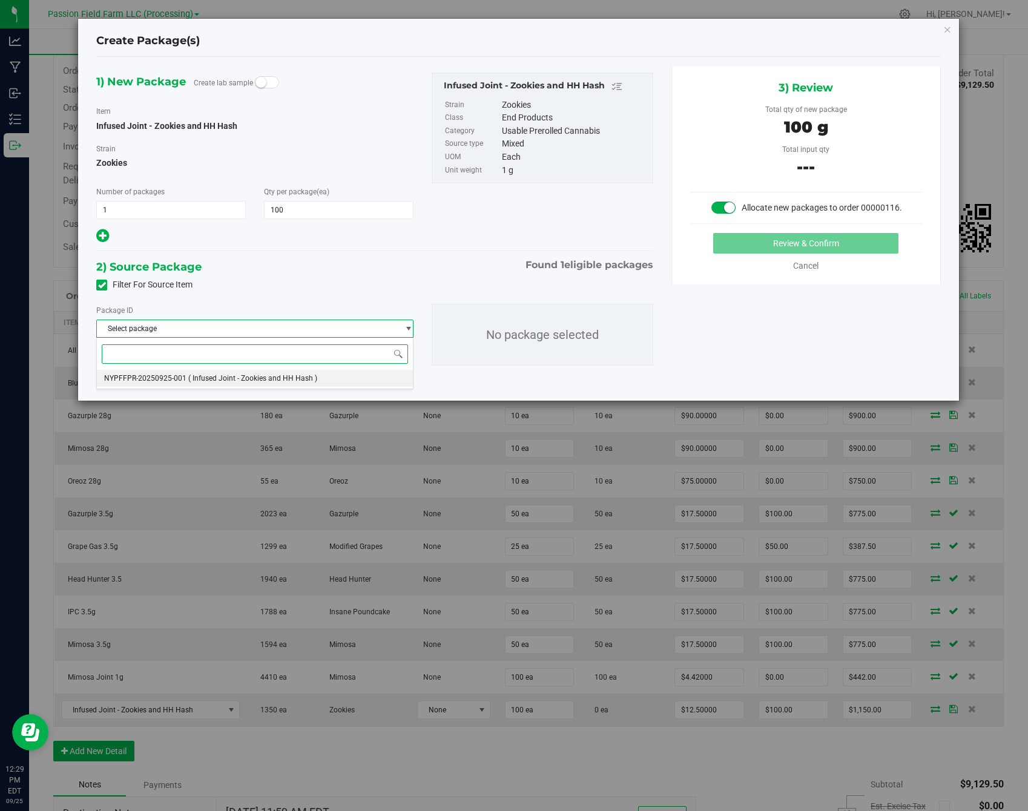
click at [223, 381] on span "( Infused Joint - Zookies and HH Hash )" at bounding box center [252, 378] width 129 height 8
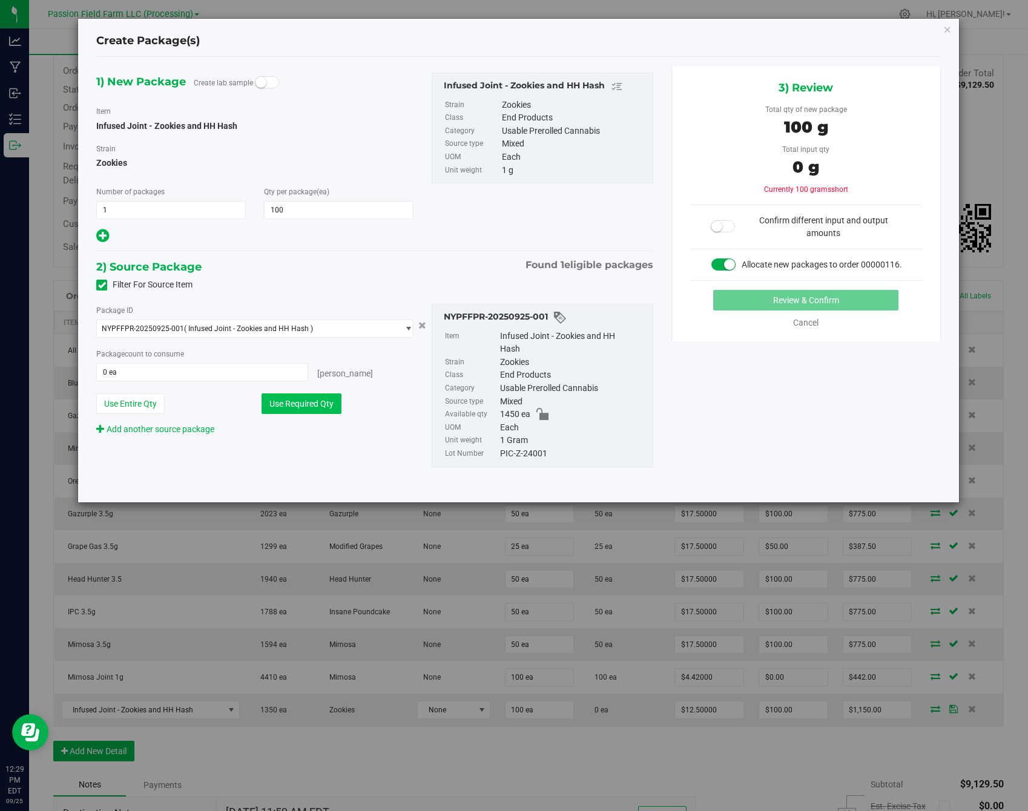
click at [280, 402] on button "Use Required Qty" at bounding box center [301, 403] width 80 height 21
type input "100 ea"
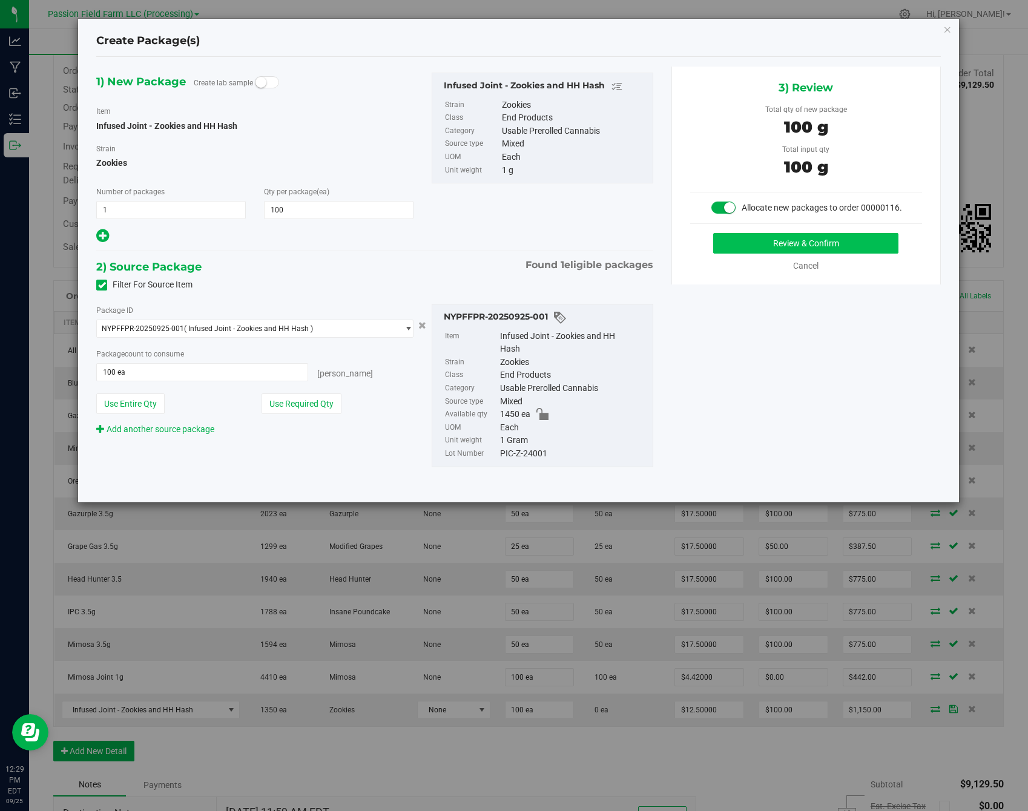
click at [758, 244] on button "Review & Confirm" at bounding box center [805, 243] width 185 height 21
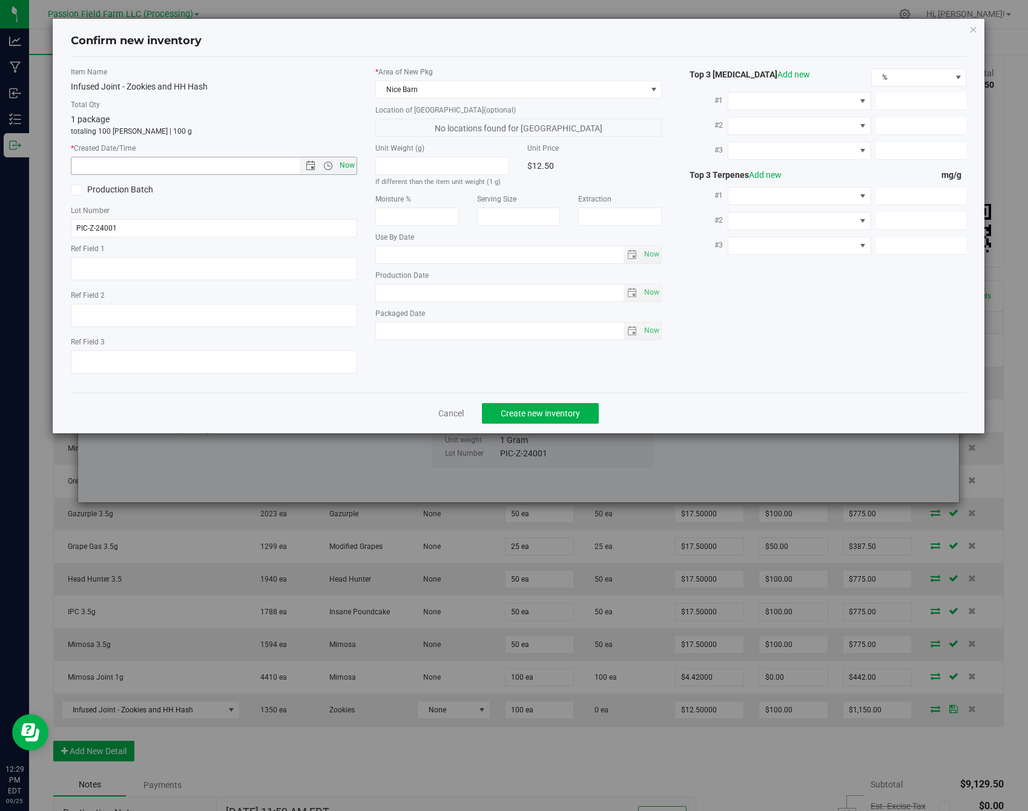
click at [347, 160] on span "Now" at bounding box center [347, 166] width 21 height 18
type input "[DATE] 12:29 PM"
click at [571, 411] on span "Create new inventory" at bounding box center [539, 413] width 79 height 10
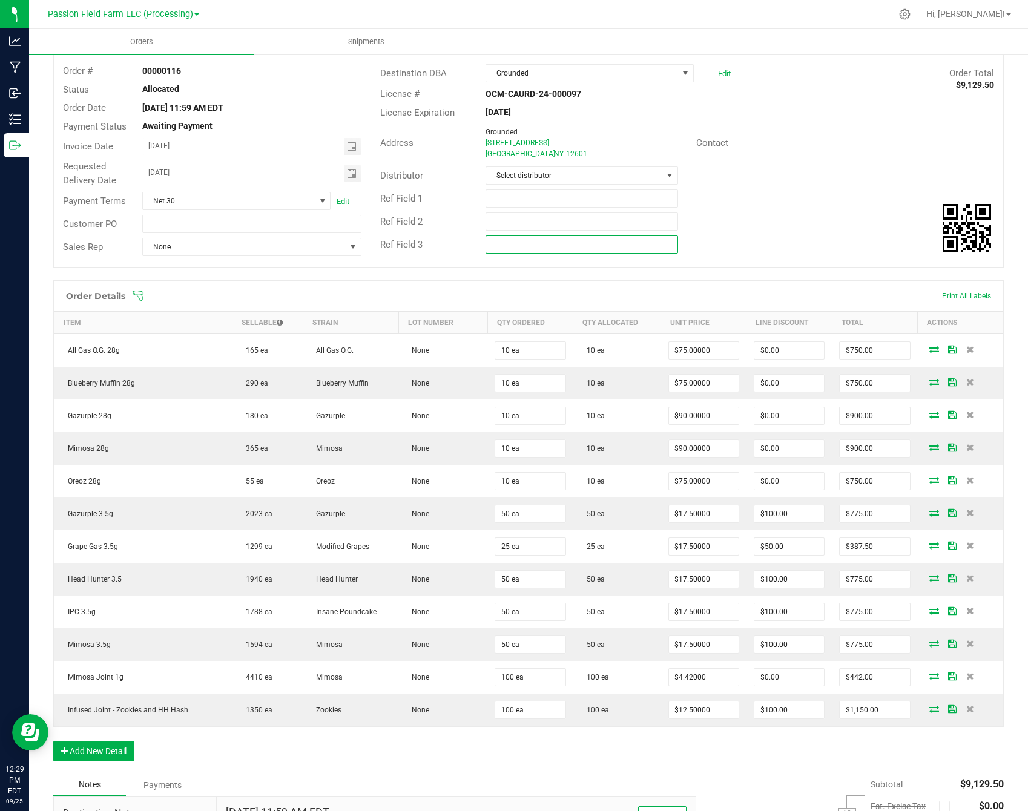
click at [745, 258] on div "Destination DBA Grounded Edit Order Total $9,129.50 License # OCM-CAURD-24-0000…" at bounding box center [686, 158] width 632 height 211
click at [769, 297] on div "Order Details Print All Labels" at bounding box center [528, 296] width 949 height 30
click at [801, 757] on div "Order Details Print All Labels Item Sellable Strain Lot Number Qty Ordered Qty …" at bounding box center [528, 526] width 950 height 493
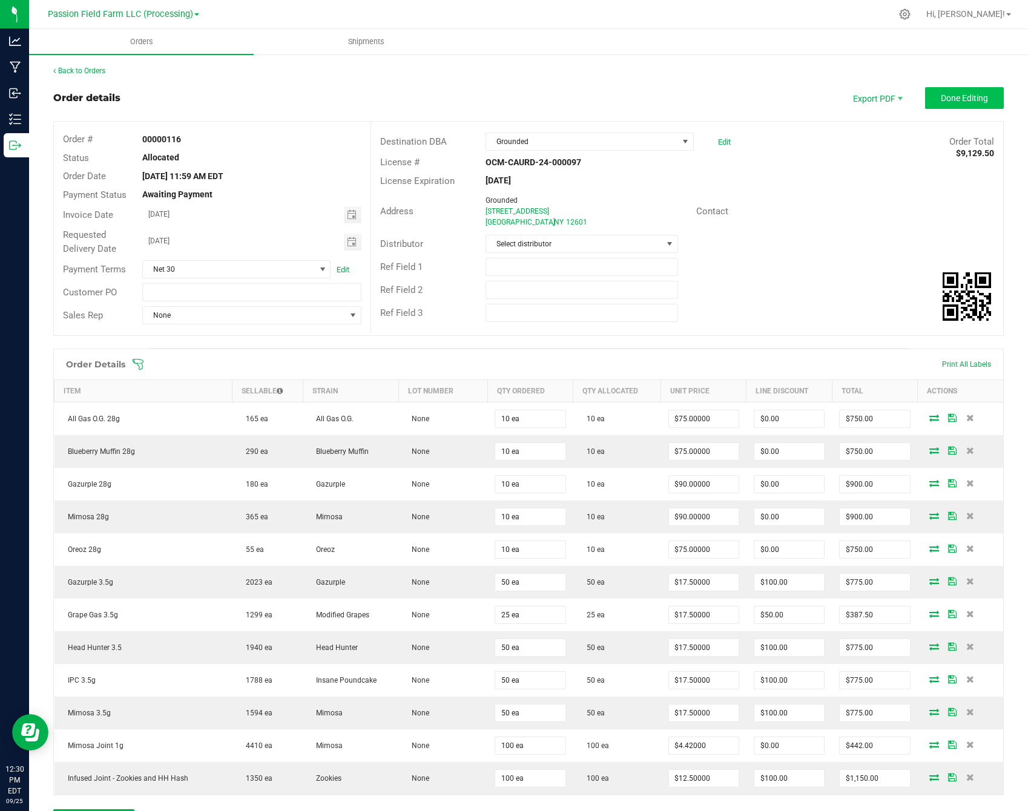
click at [953, 100] on span "Done Editing" at bounding box center [963, 98] width 47 height 10
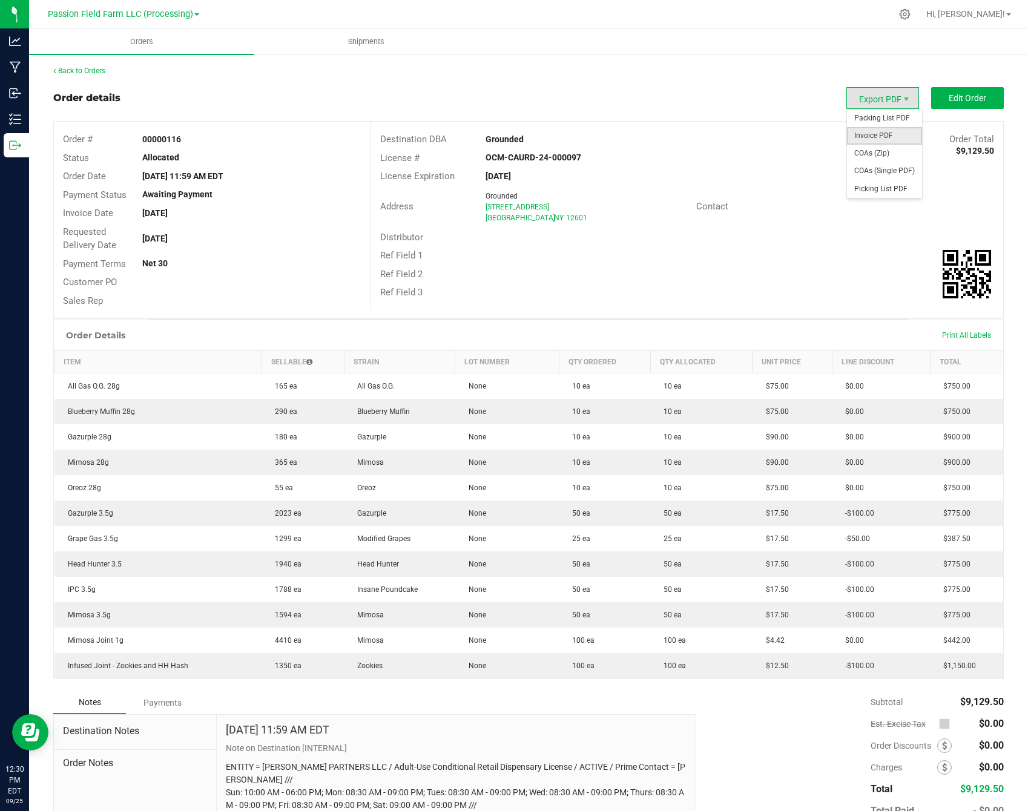
click at [888, 133] on span "Invoice PDF" at bounding box center [884, 136] width 75 height 18
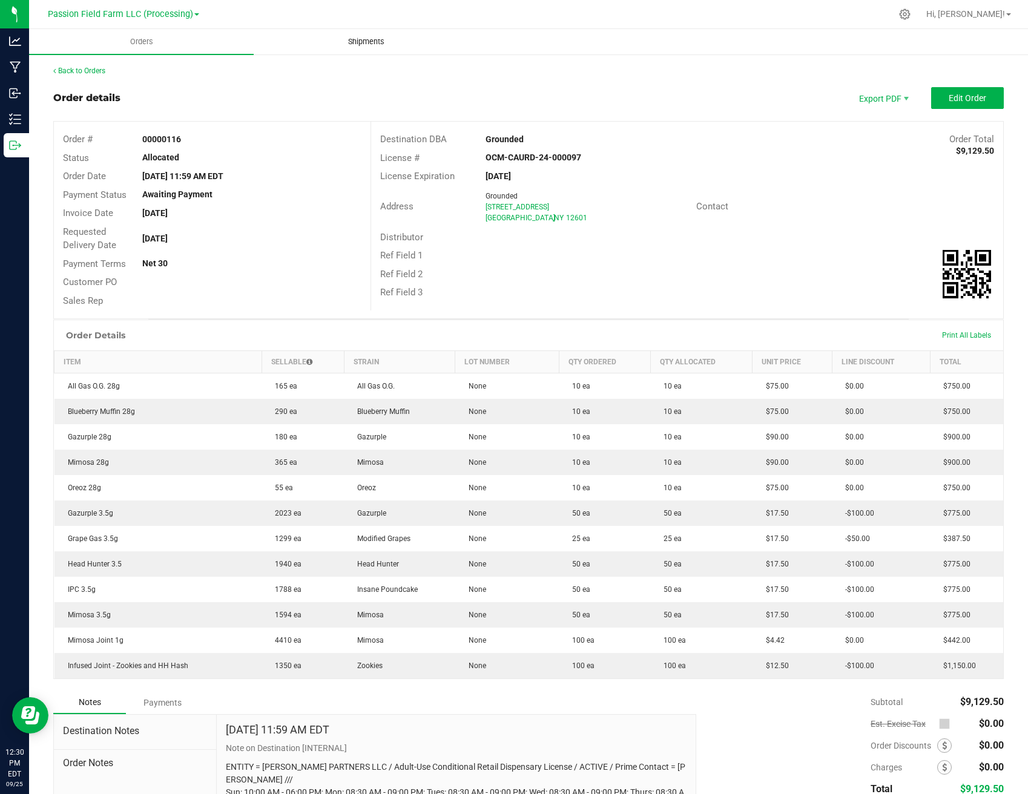
click at [372, 36] on uib-tab-heading "Shipments" at bounding box center [365, 42] width 223 height 24
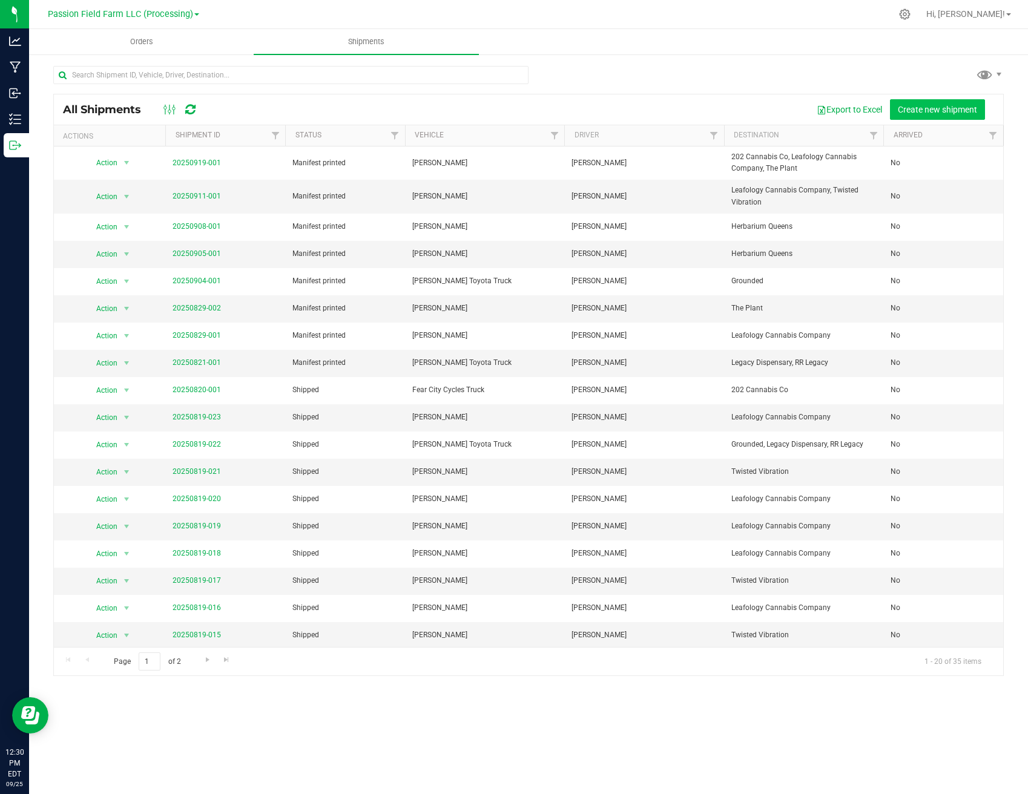
click at [935, 111] on span "Create new shipment" at bounding box center [936, 110] width 79 height 10
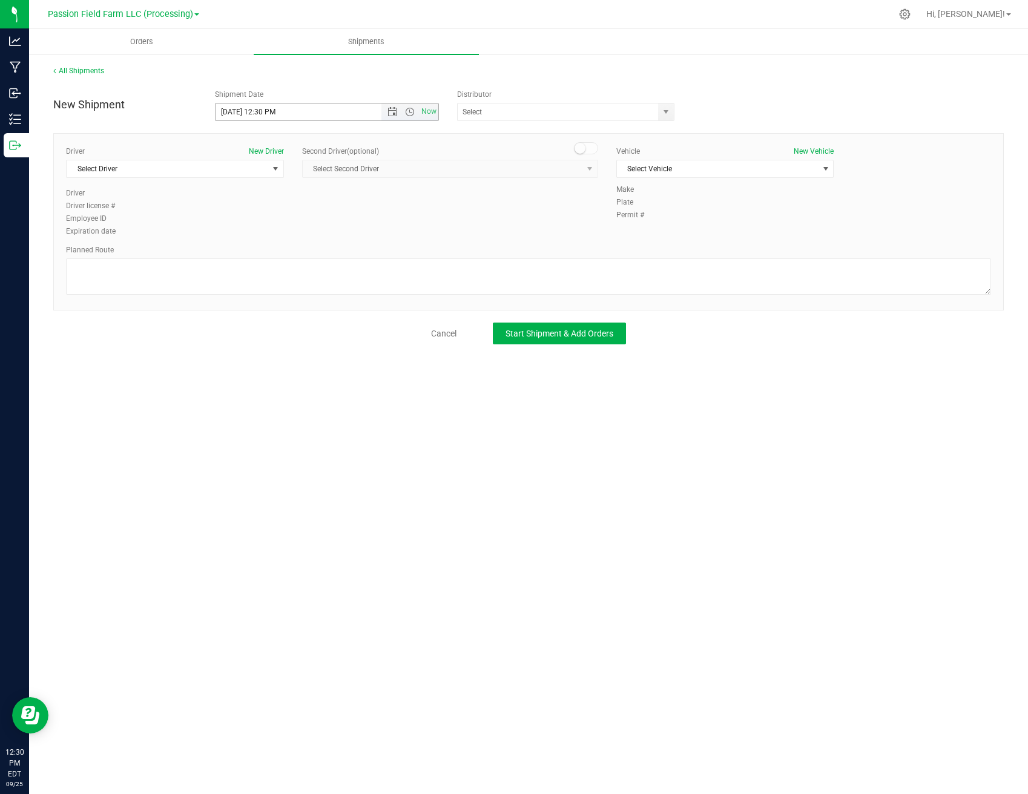
click at [263, 113] on input "[DATE] 12:30 PM" at bounding box center [308, 111] width 186 height 17
click at [264, 113] on input "[DATE] 12:30 PM" at bounding box center [308, 111] width 186 height 17
click at [262, 111] on input "[DATE] 12:30 PM" at bounding box center [308, 111] width 186 height 17
type input "[DATE] 1:30 PM"
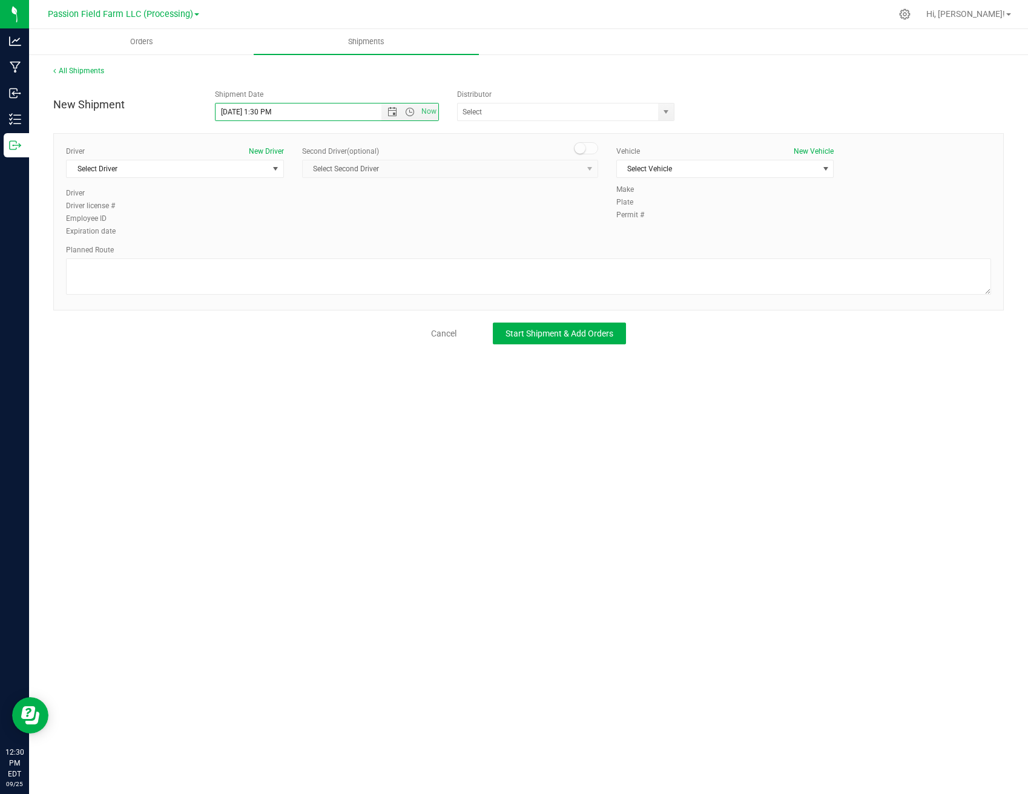
click at [312, 130] on div "New Shipment Shipment Date [DATE] 1:30 PM Now Distributor Kaycha Labs Passion F…" at bounding box center [528, 214] width 950 height 261
click at [223, 171] on span "Select Driver" at bounding box center [168, 168] width 202 height 17
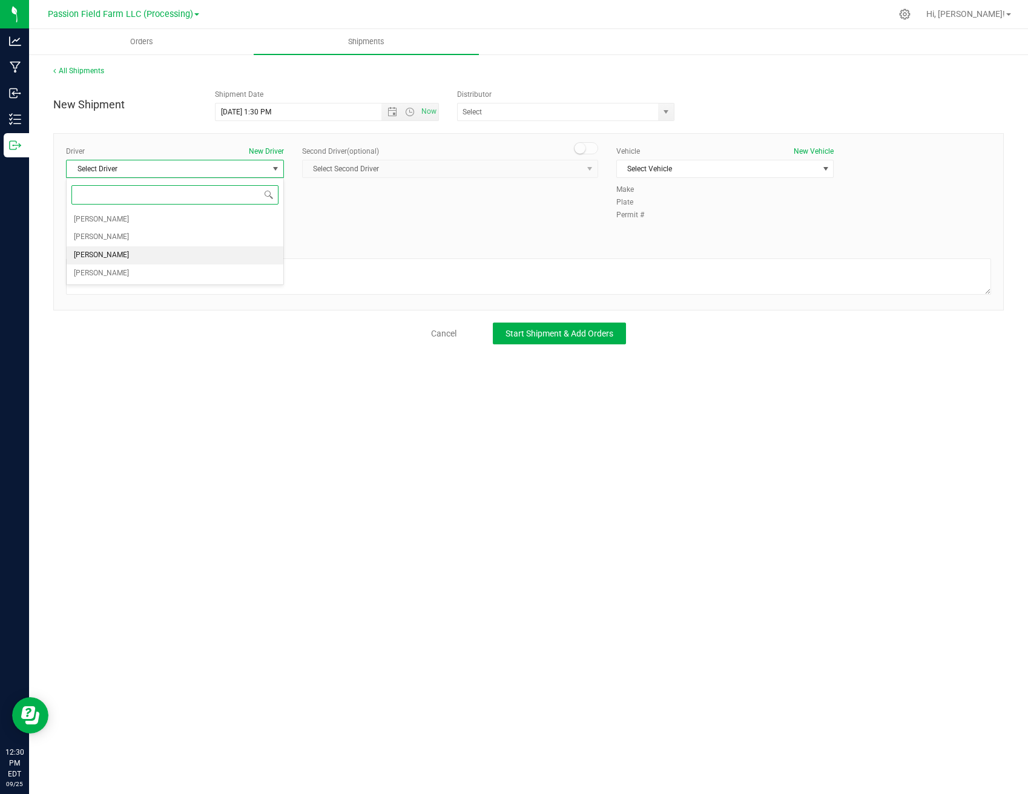
click at [169, 259] on li "[PERSON_NAME]" at bounding box center [175, 255] width 217 height 18
click at [705, 145] on div "Driver New Driver [PERSON_NAME] Select Driver [PERSON_NAME] [PERSON_NAME] [PERS…" at bounding box center [528, 221] width 950 height 177
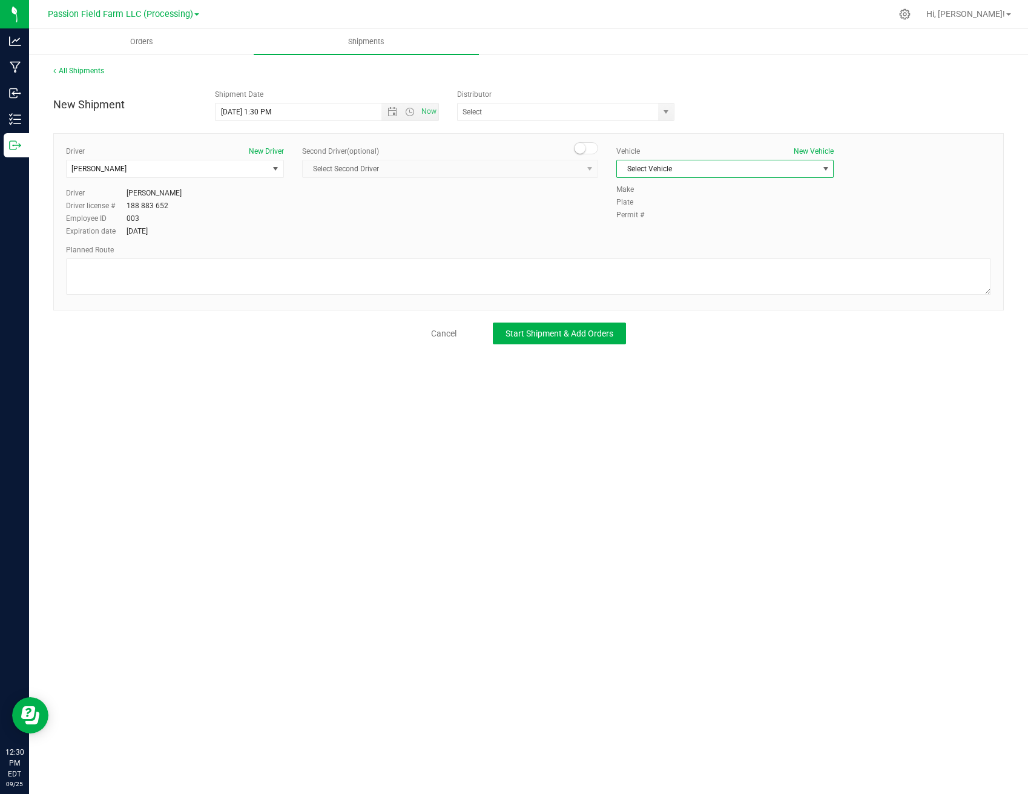
click at [685, 163] on span "Select Vehicle" at bounding box center [718, 168] width 202 height 17
click at [661, 226] on li "[PERSON_NAME]" at bounding box center [725, 226] width 217 height 18
click at [544, 335] on span "Start Shipment & Add Orders" at bounding box center [559, 334] width 108 height 10
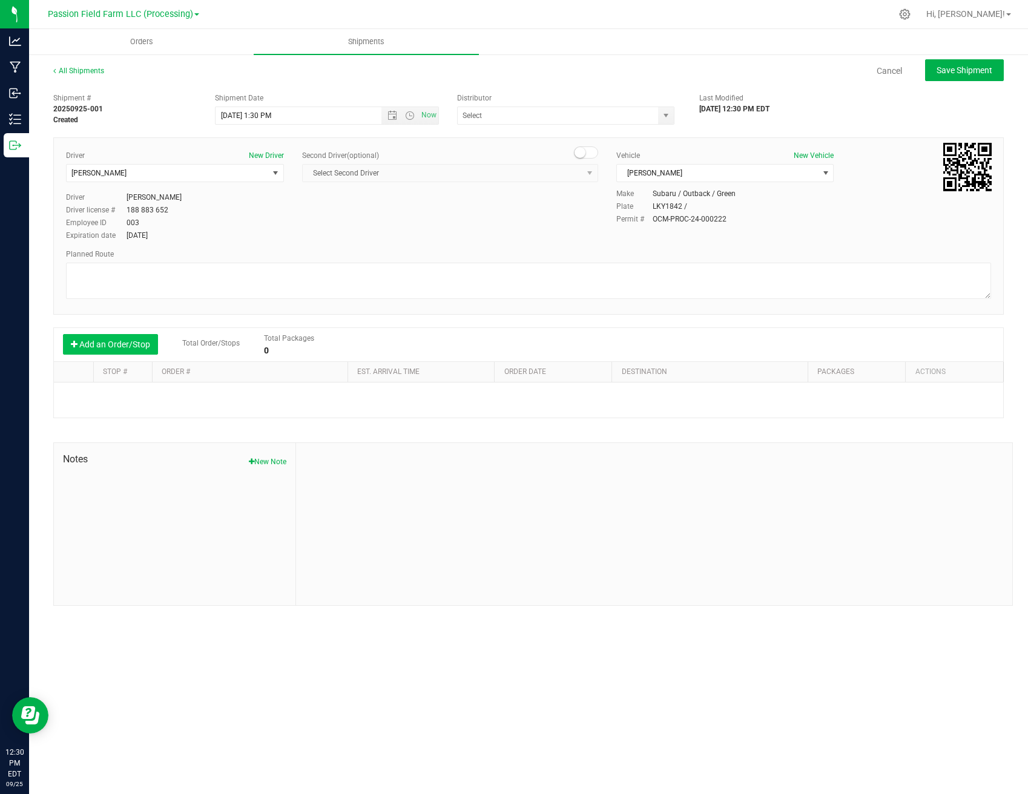
click at [131, 341] on button "Add an Order/Stop" at bounding box center [110, 344] width 95 height 21
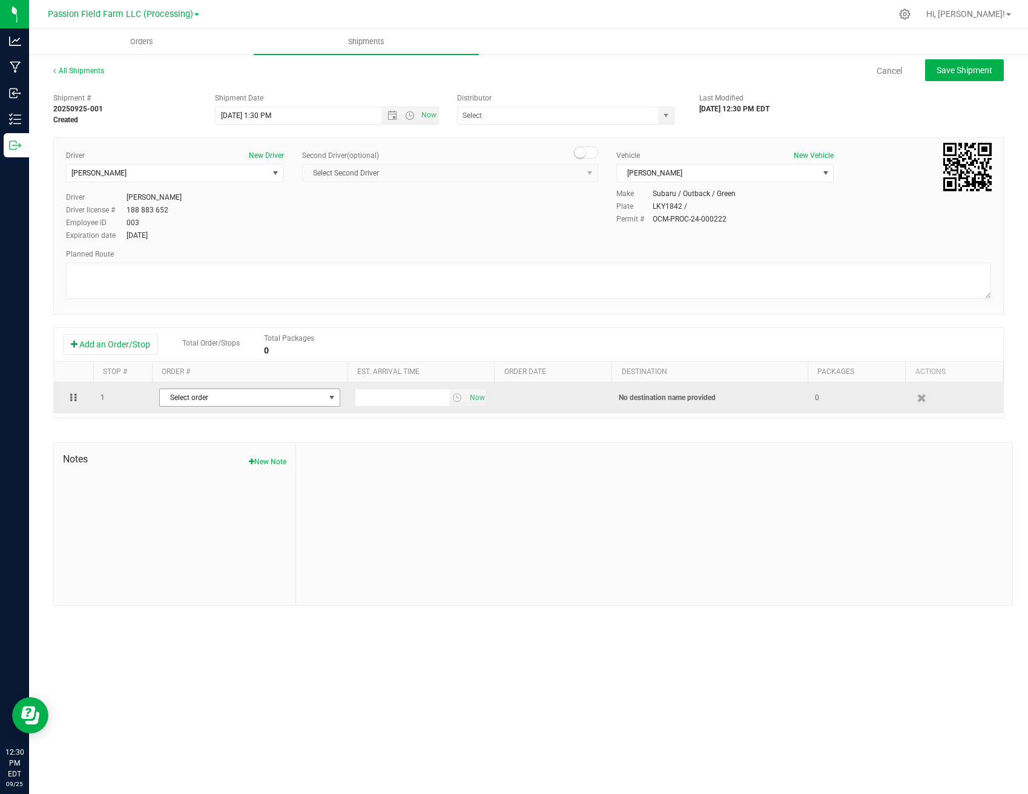
click at [186, 403] on span "Select order" at bounding box center [242, 397] width 165 height 17
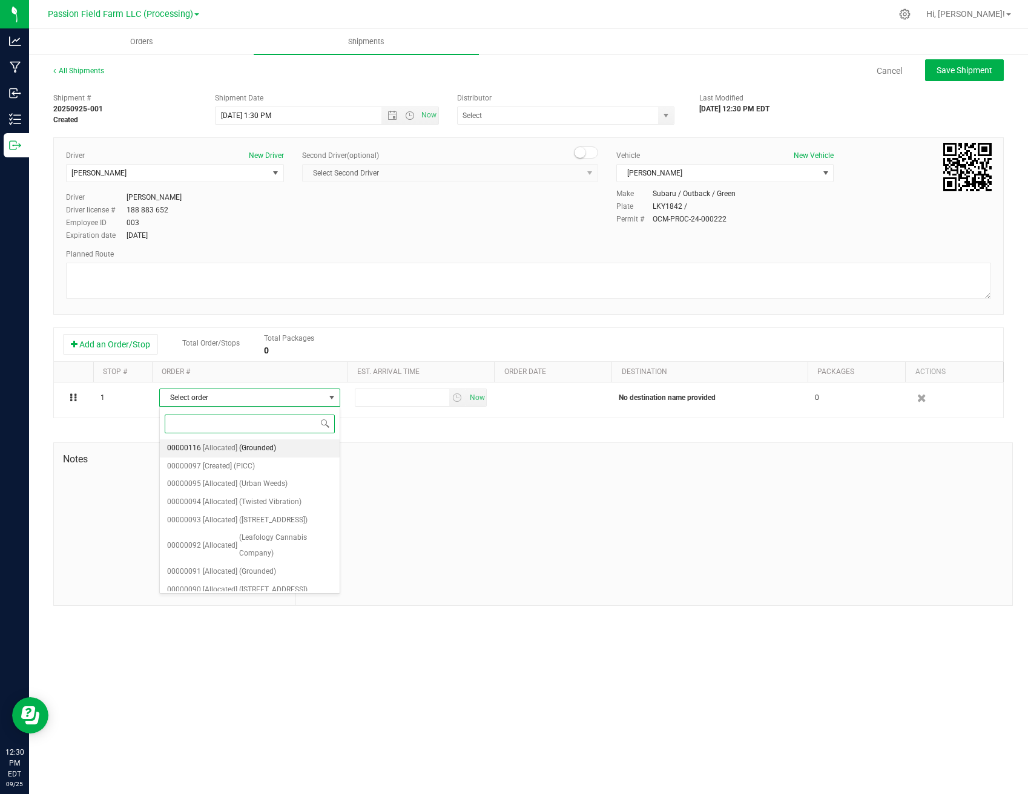
click at [230, 448] on span "[Allocated]" at bounding box center [220, 449] width 34 height 16
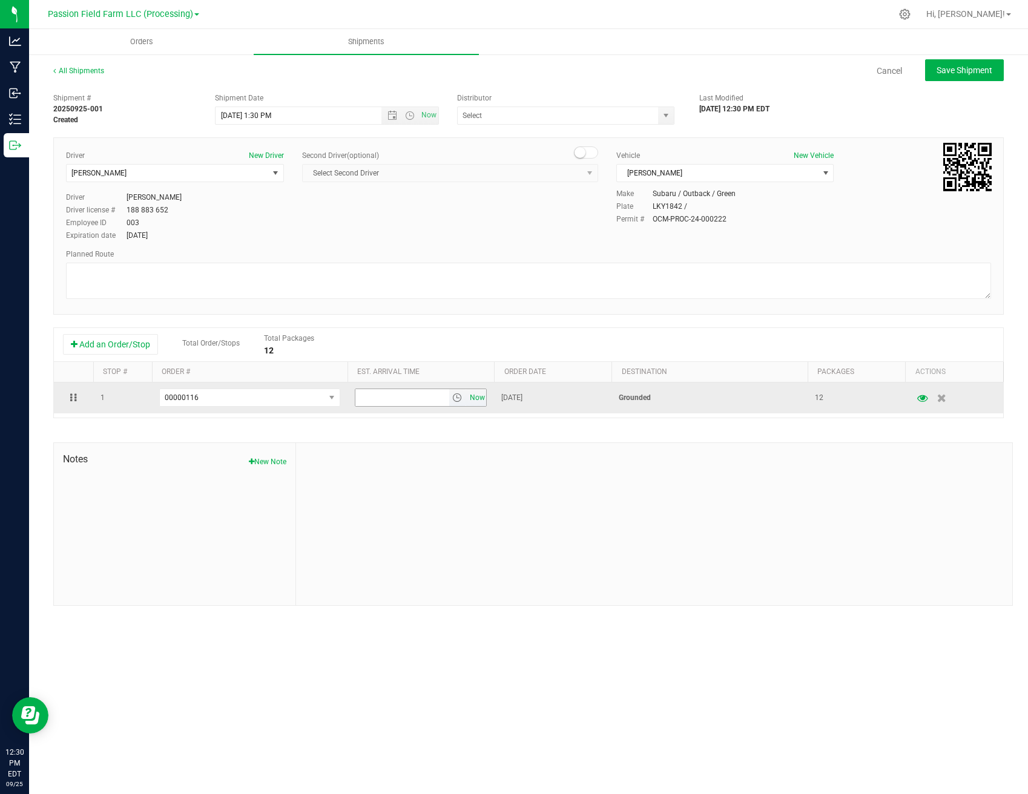
click at [478, 399] on span "Now" at bounding box center [477, 398] width 21 height 18
click at [363, 396] on input "12:30 PM" at bounding box center [402, 397] width 94 height 17
type input "2:30 PM"
click at [370, 396] on input "2:30 PM" at bounding box center [402, 397] width 94 height 17
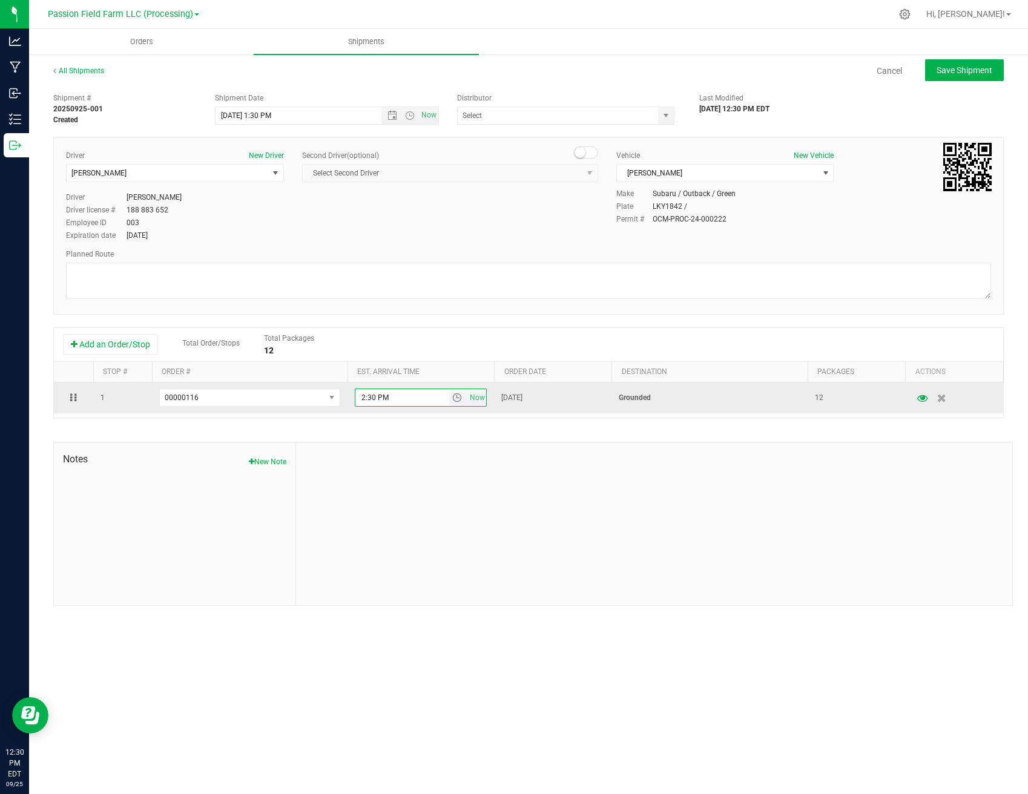
click at [370, 396] on input "2:30 PM" at bounding box center [402, 397] width 94 height 17
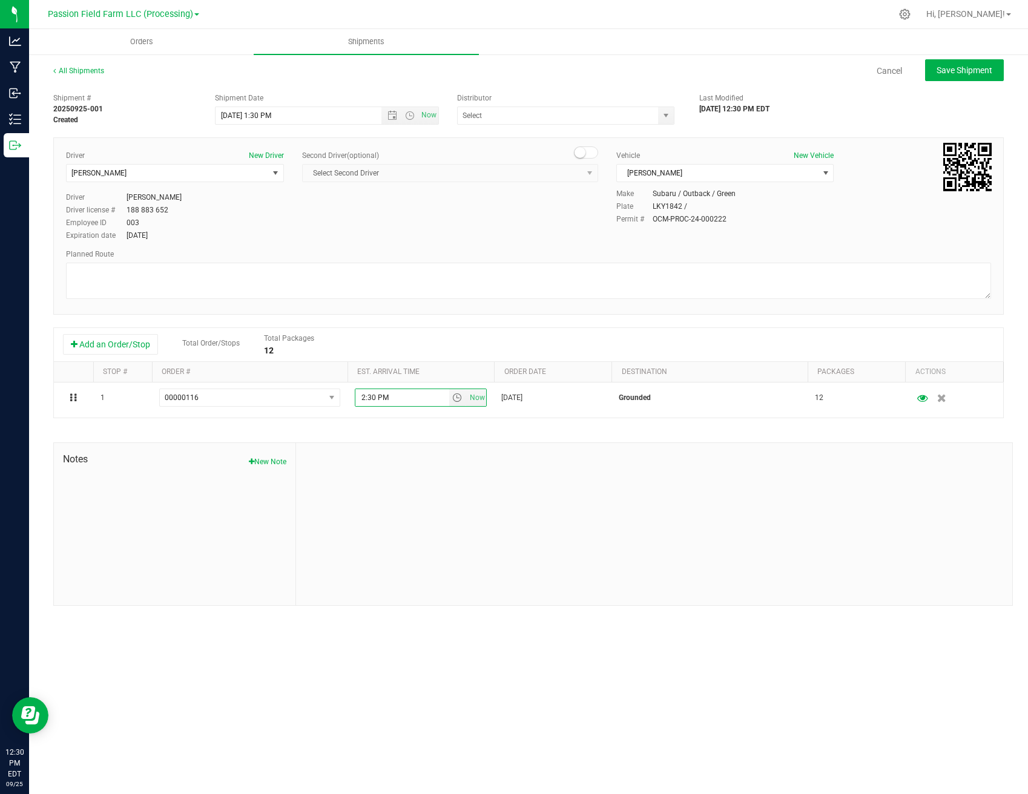
click at [378, 438] on div "Shipment # 20250925-001 Created Shipment Date [DATE] 1:30 PM Now Distributor Ka…" at bounding box center [528, 346] width 950 height 519
click at [974, 74] on span "Save Shipment" at bounding box center [964, 70] width 56 height 10
type input "[DATE] 5:30 PM"
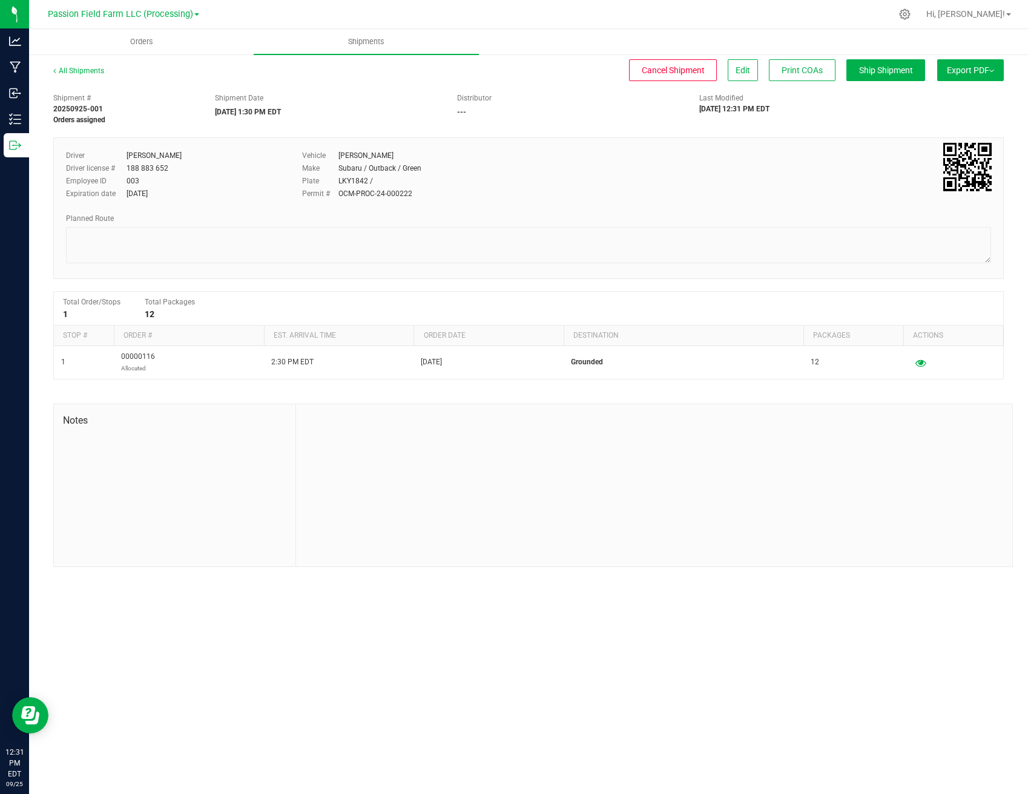
click at [971, 69] on span "Export PDF" at bounding box center [969, 70] width 47 height 10
click at [947, 110] on li "Manifest by Lot" at bounding box center [966, 115] width 122 height 18
